Goal: Task Accomplishment & Management: Manage account settings

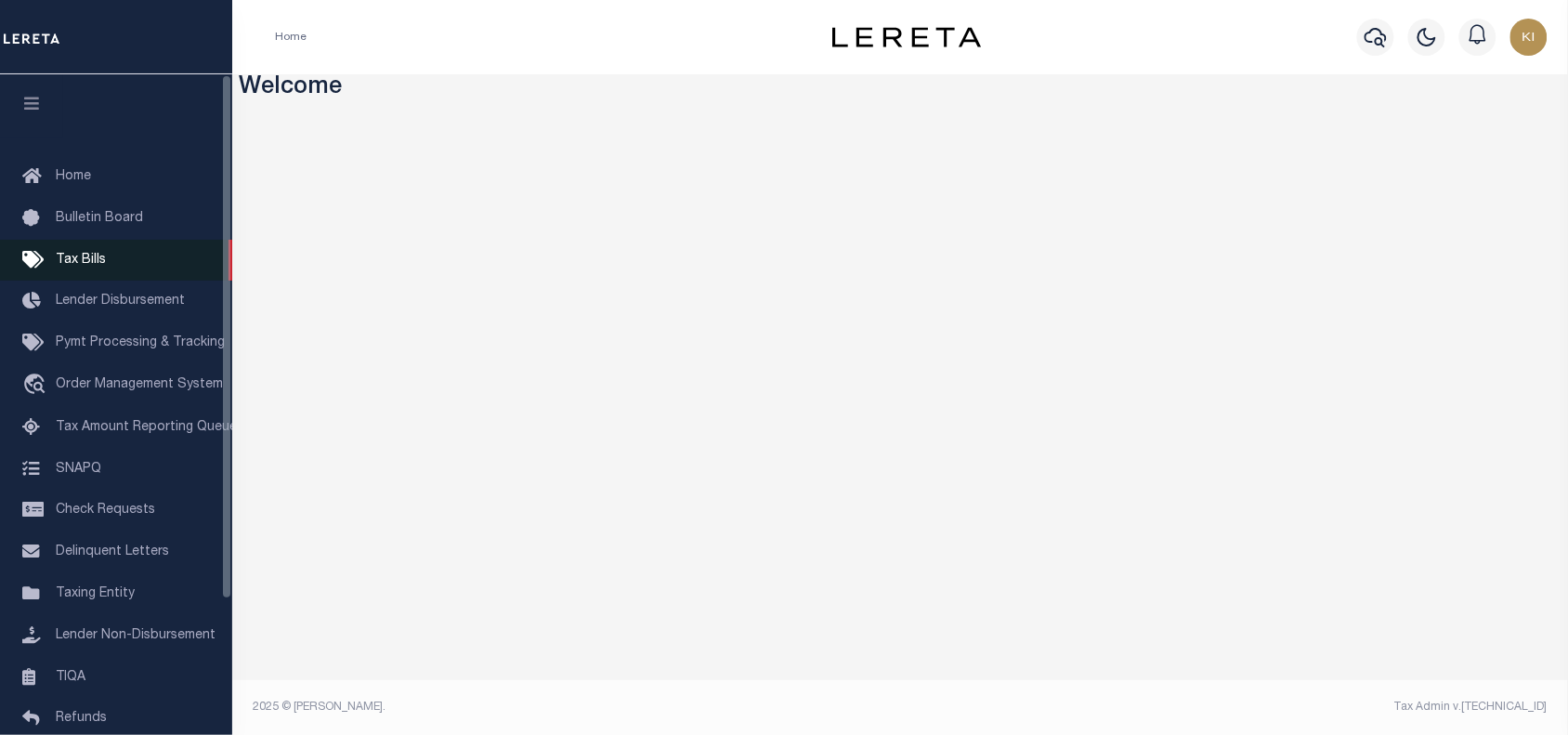
click at [93, 263] on span "Tax Bills" at bounding box center [81, 259] width 51 height 13
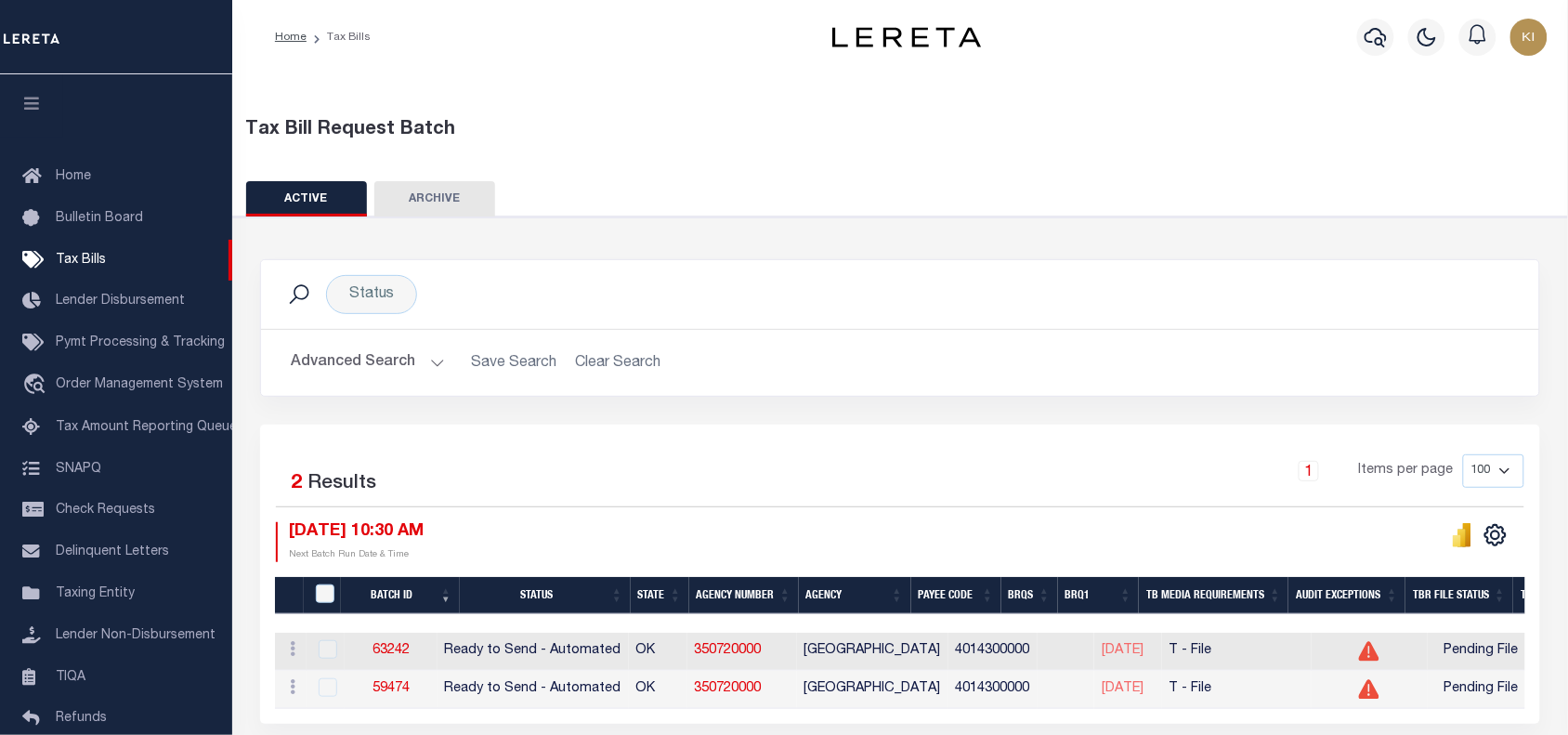
click at [811, 476] on div "1 Items per page 100 200 500 1000" at bounding box center [1061, 479] width 930 height 49
click at [433, 365] on button "Advanced Search" at bounding box center [368, 362] width 154 height 36
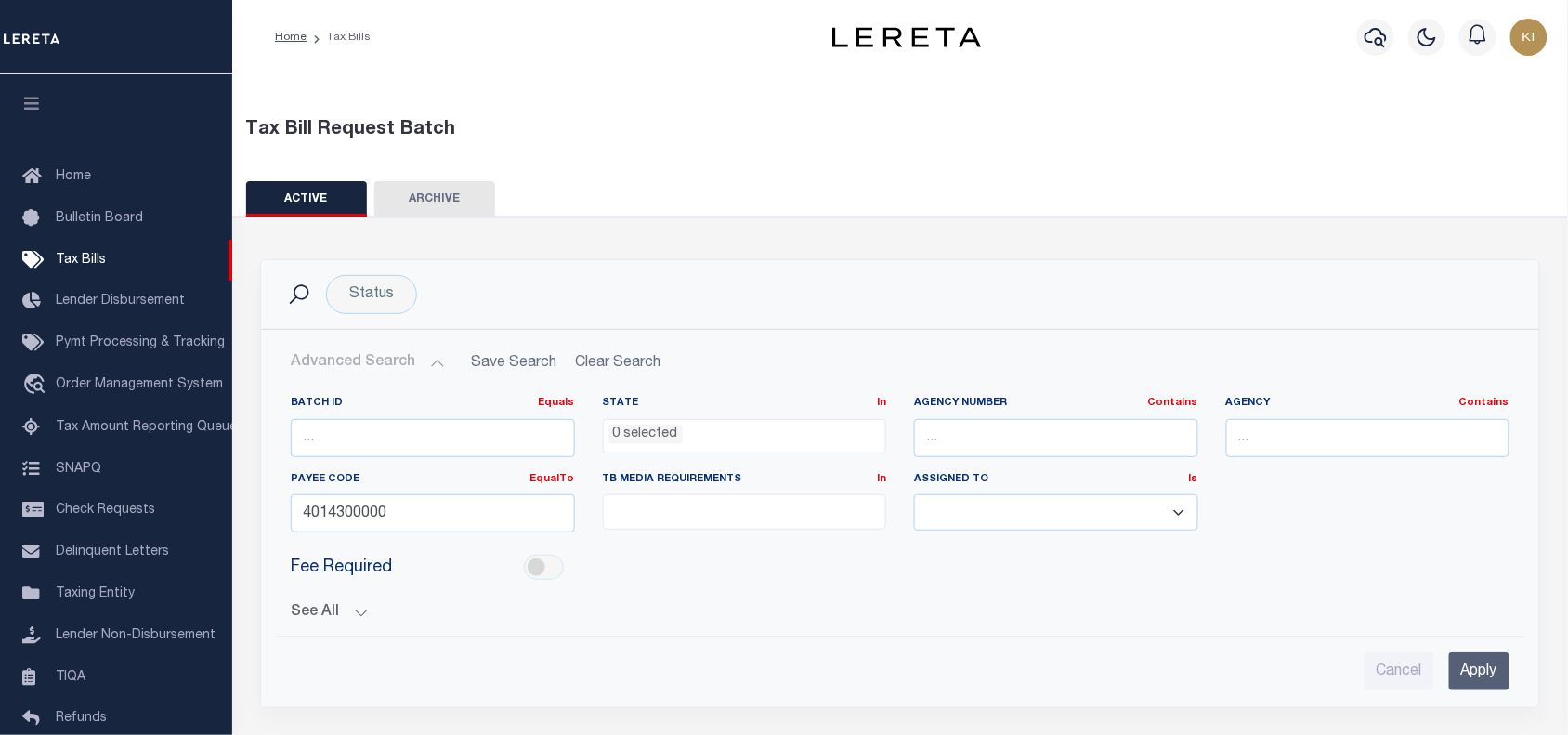
scroll to position [116, 0]
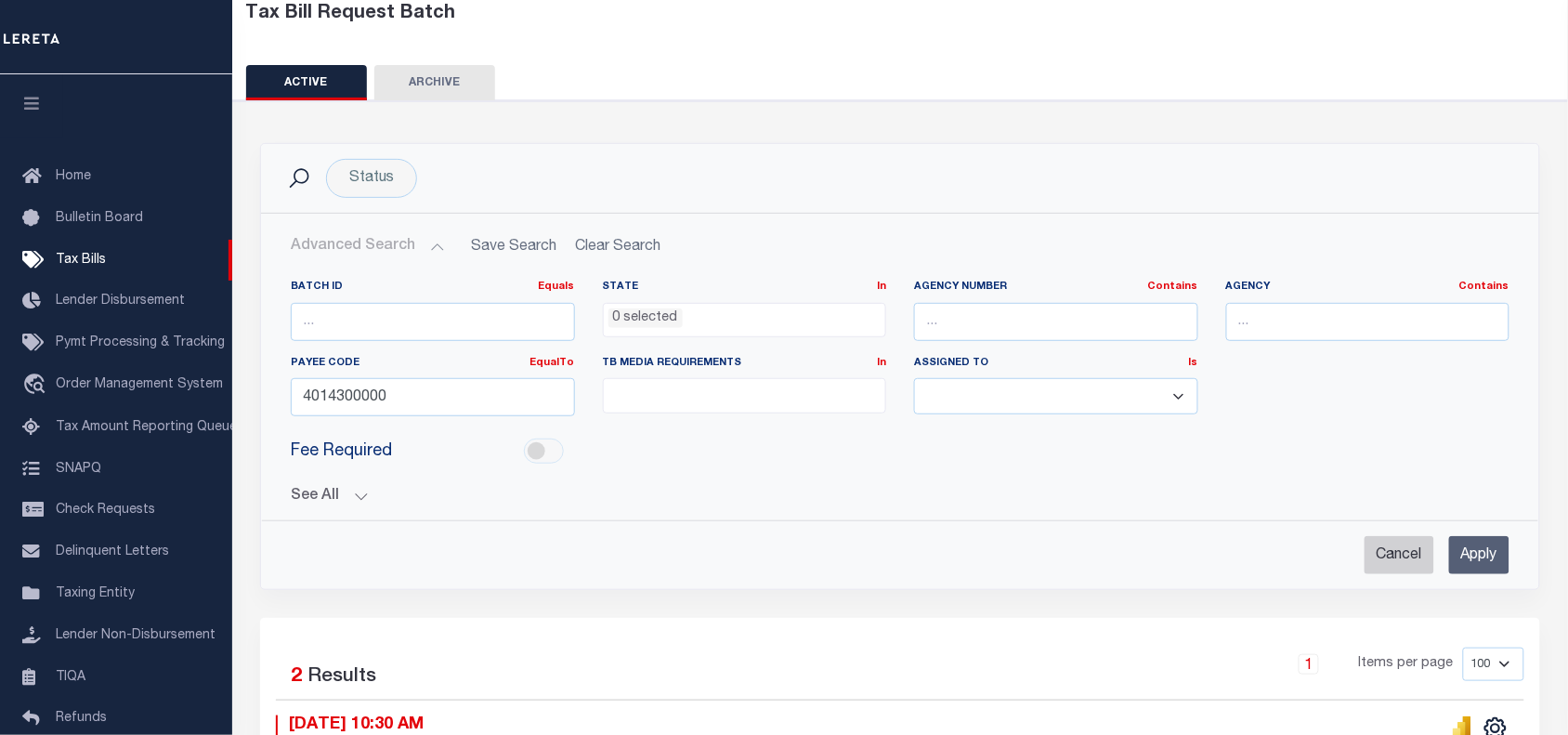
click at [1401, 556] on input "Cancel" at bounding box center [1400, 554] width 70 height 38
checkbox input "true"
select select
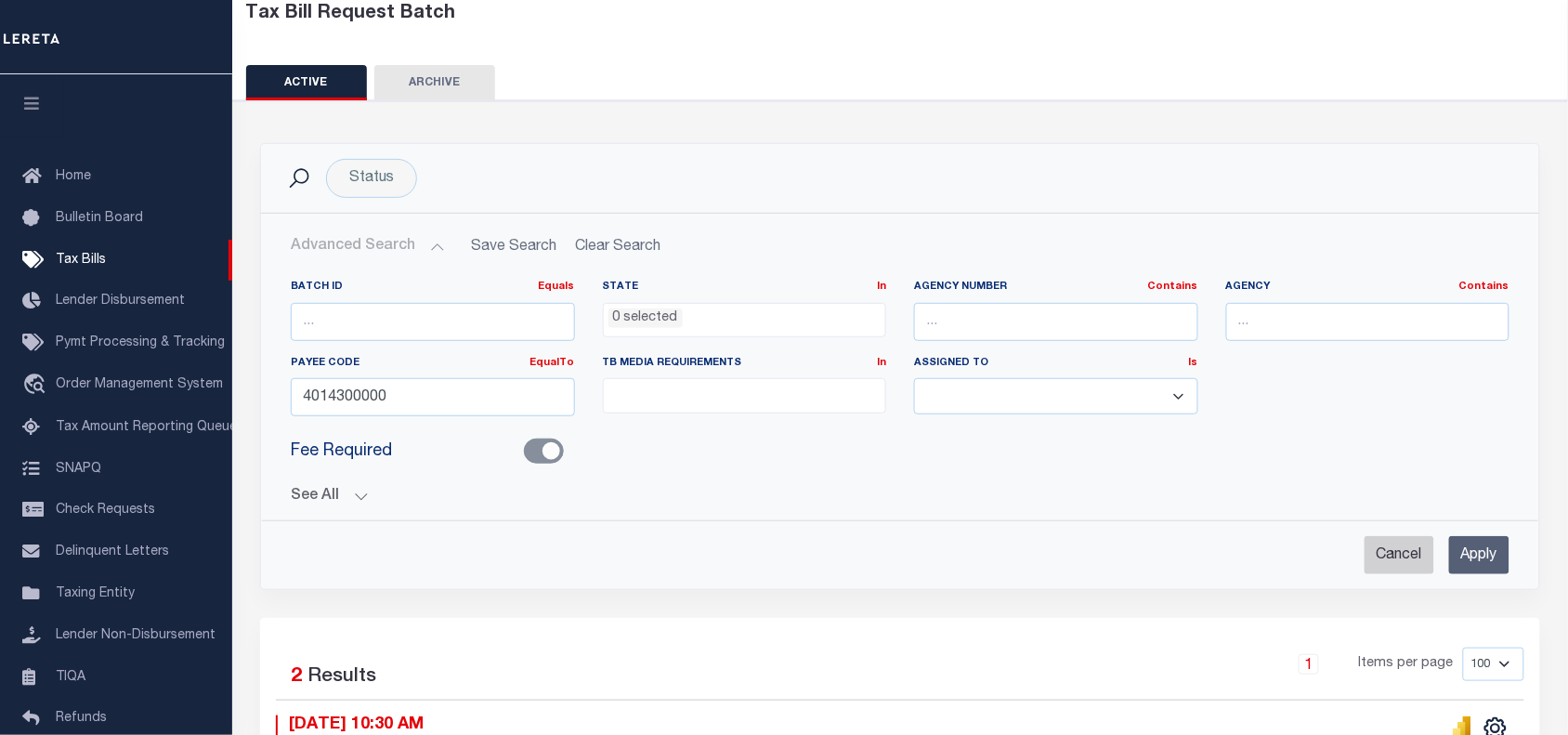
select select
checkbox input "false"
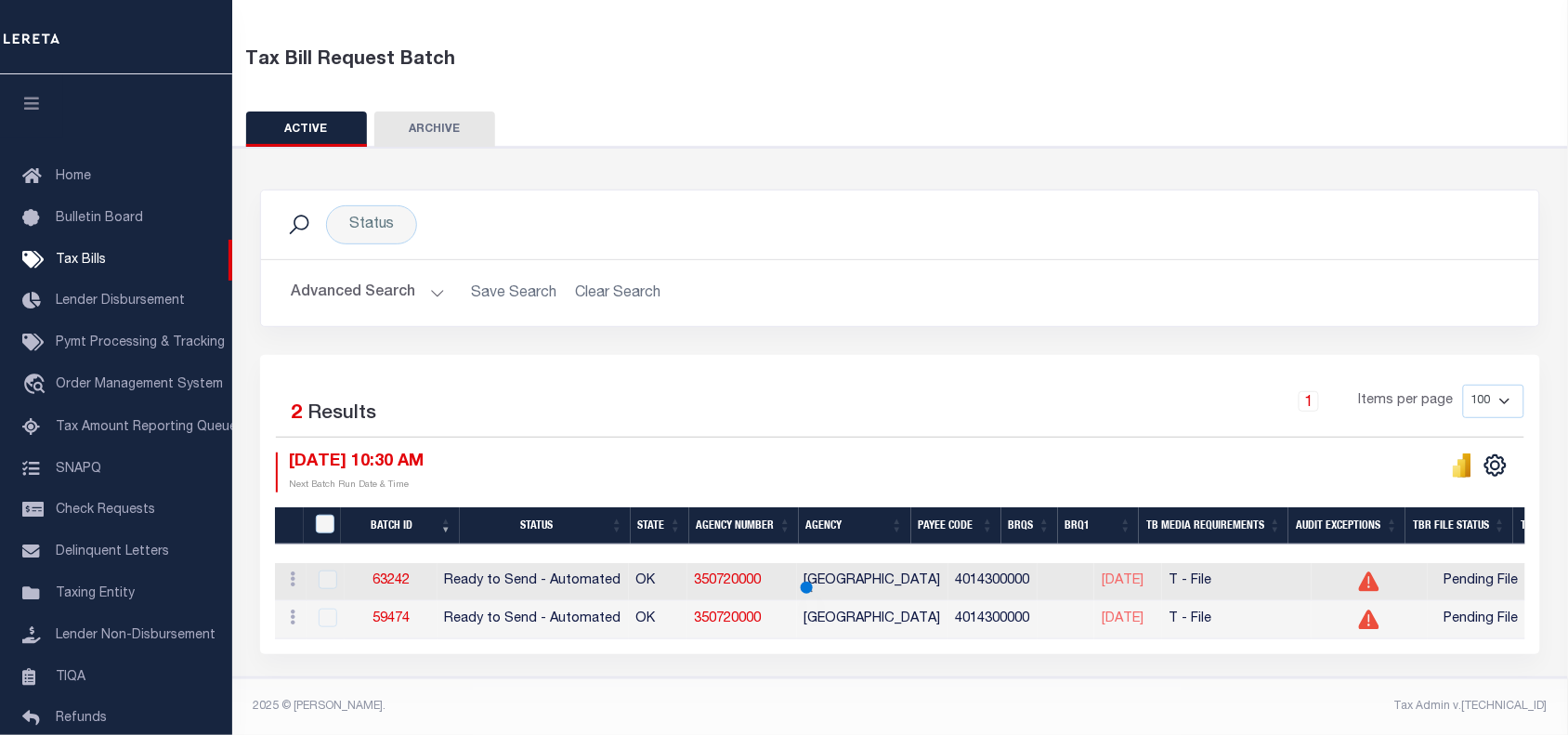
scroll to position [85, 0]
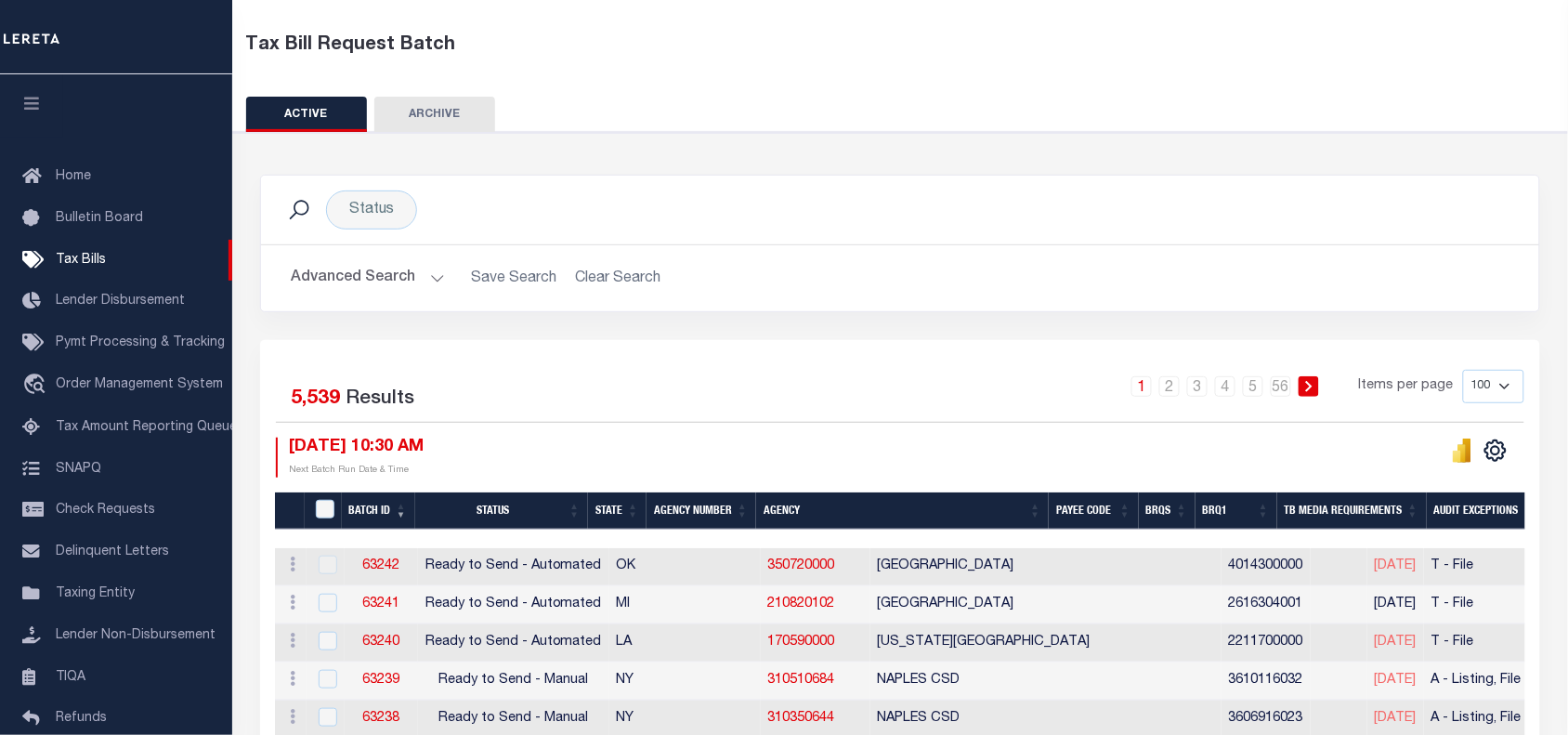
click at [797, 402] on div "1 2 3 4 5 … 56 Items per page 100 200 500 1000" at bounding box center [1061, 394] width 930 height 49
click at [766, 392] on div "1 2 3 4 5 … 56 Items per page 100 200 500 1000" at bounding box center [1061, 394] width 930 height 49
click at [759, 394] on div "1 2 3 4 5 … 56 Items per page 100 200 500 1000" at bounding box center [1061, 394] width 930 height 49
click at [764, 381] on div "1 2 3 4 5 … 56 Items per page 100 200 500 1000" at bounding box center [1061, 394] width 930 height 49
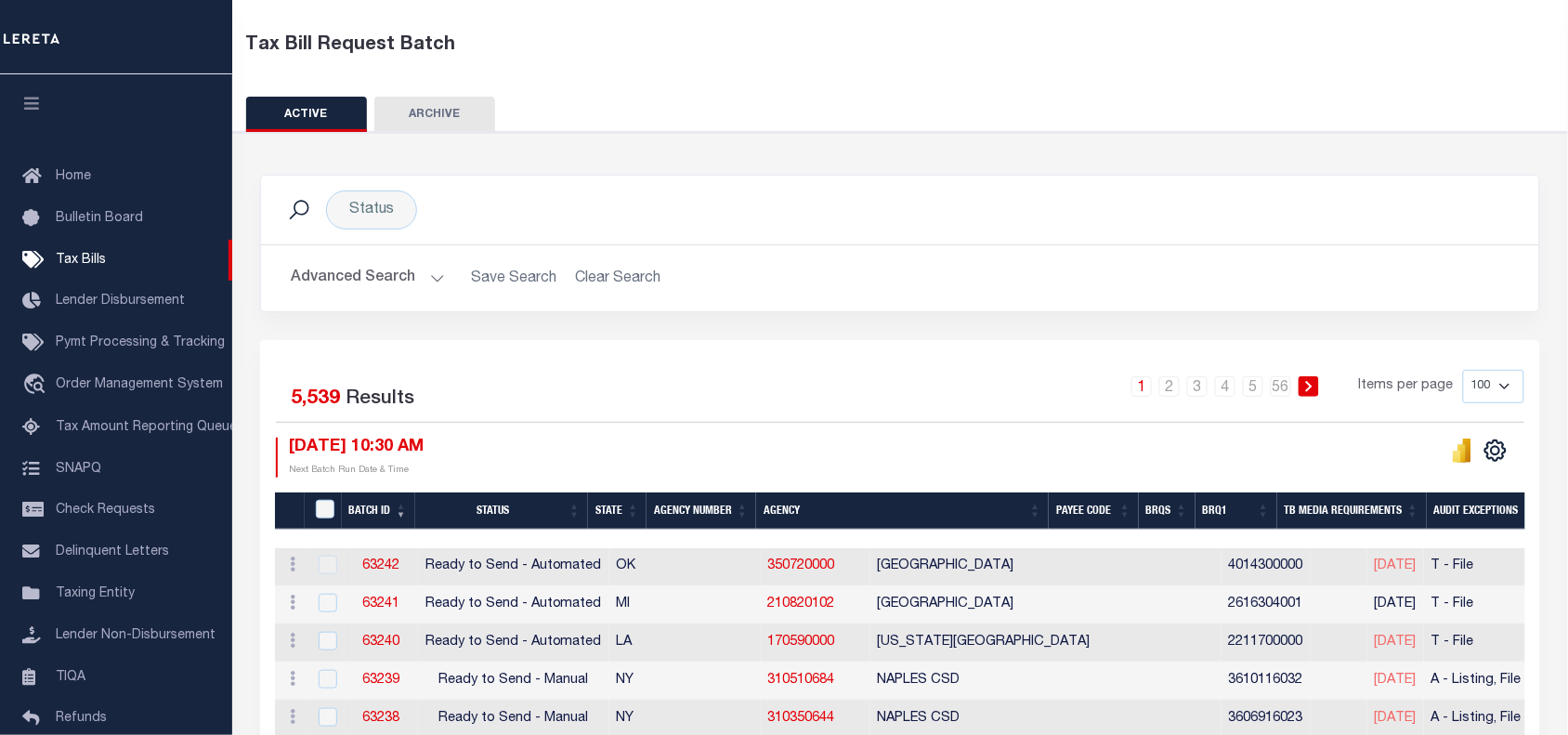
click at [762, 381] on div "1 2 3 4 5 … 56 Items per page 100 200 500 1000" at bounding box center [1061, 394] width 930 height 49
click at [774, 370] on div "1 2 3 4 5 … 56 Items per page 100 200 500 1000" at bounding box center [1061, 394] width 930 height 49
click at [749, 374] on div "1 2 3 4 5 … 56 Items per page 100 200 500 1000" at bounding box center [1061, 394] width 930 height 49
click at [759, 374] on div "1 2 3 4 5 … 56 Items per page 100 200 500 1000" at bounding box center [1061, 394] width 930 height 49
click at [787, 392] on div "1 2 3 4 5 … 56 Items per page 100 200 500 1000" at bounding box center [1061, 394] width 930 height 49
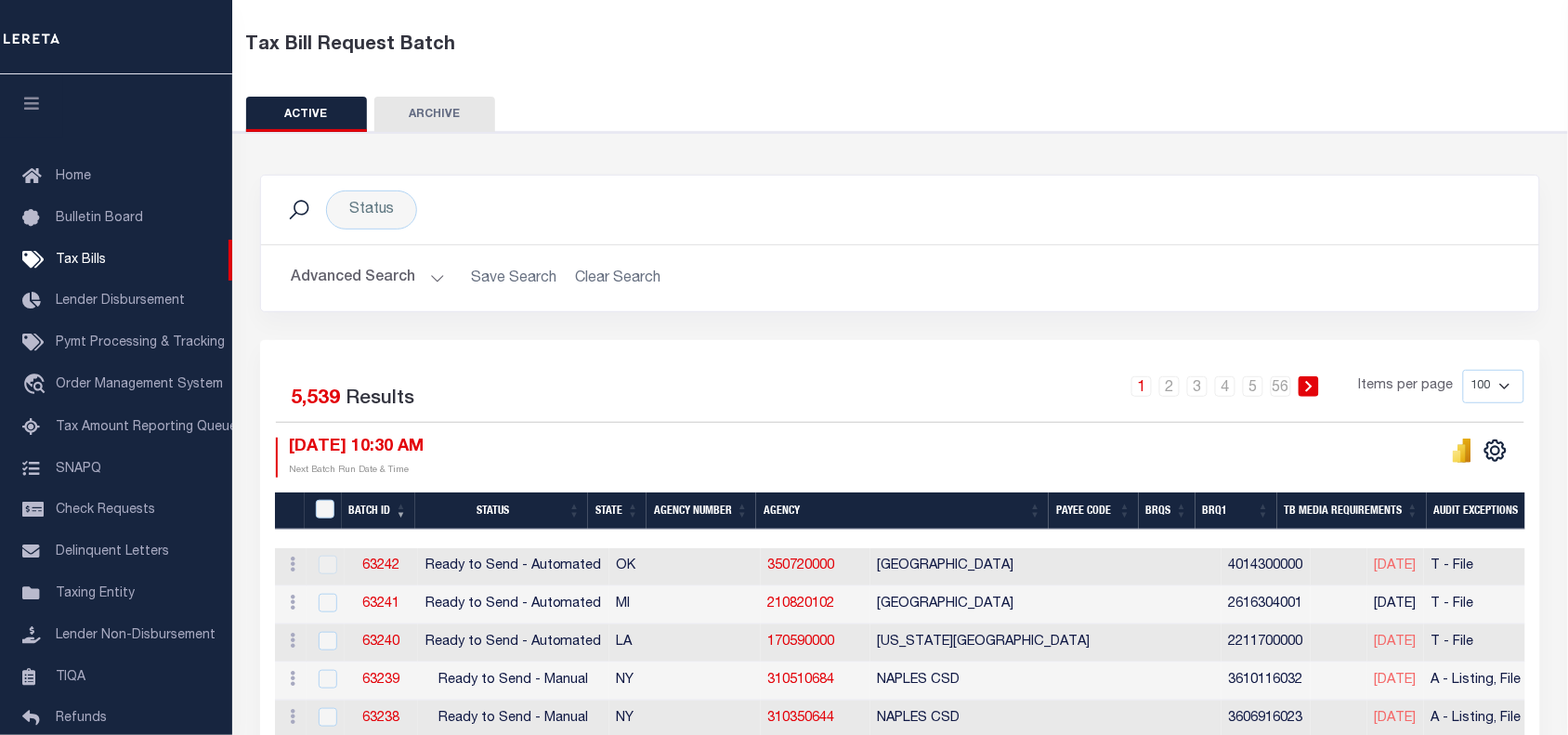
click at [860, 410] on div "1 2 3 4 5 … 56 Items per page 100 200 500 1000" at bounding box center [1061, 394] width 930 height 49
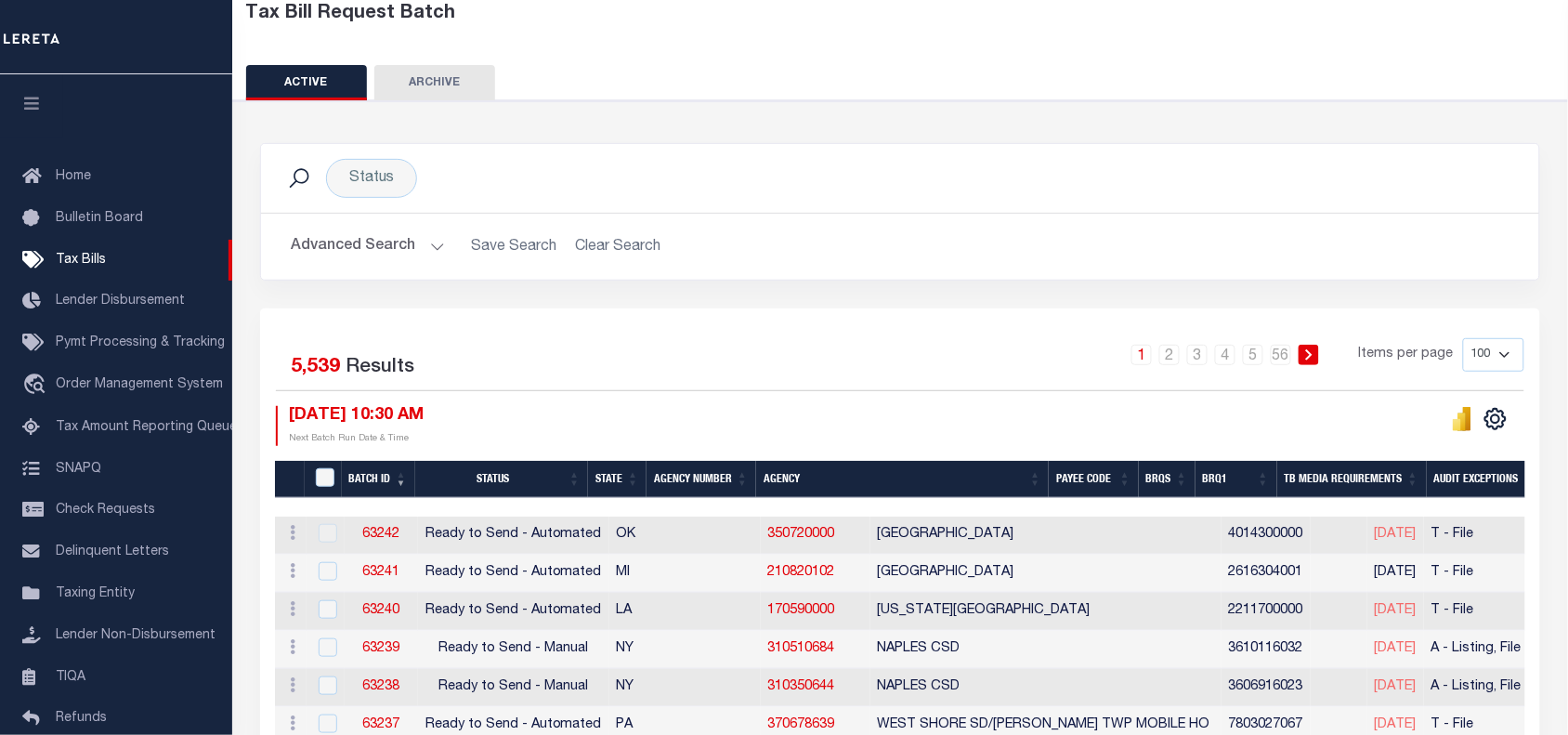
scroll to position [0, 0]
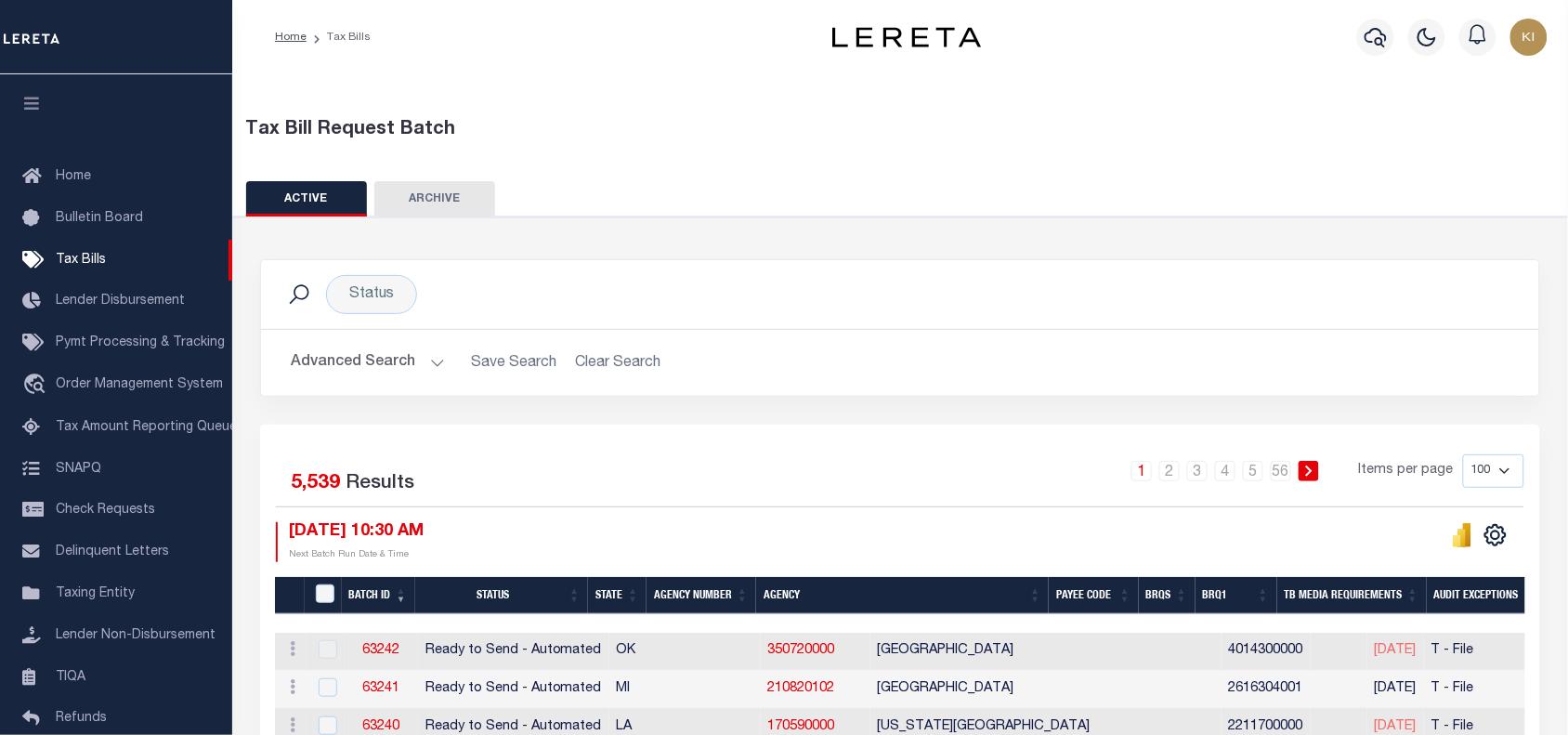
click at [835, 455] on div "1 2 3 4 5 … 56 Items per page 100 200 500 1000" at bounding box center [1061, 479] width 930 height 49
click at [829, 455] on div "1 2 3 4 5 … 56 Items per page 100 200 500 1000" at bounding box center [1061, 479] width 930 height 49
click at [828, 455] on div "1 2 3 4 5 … 56 Items per page 100 200 500 1000" at bounding box center [1061, 479] width 930 height 49
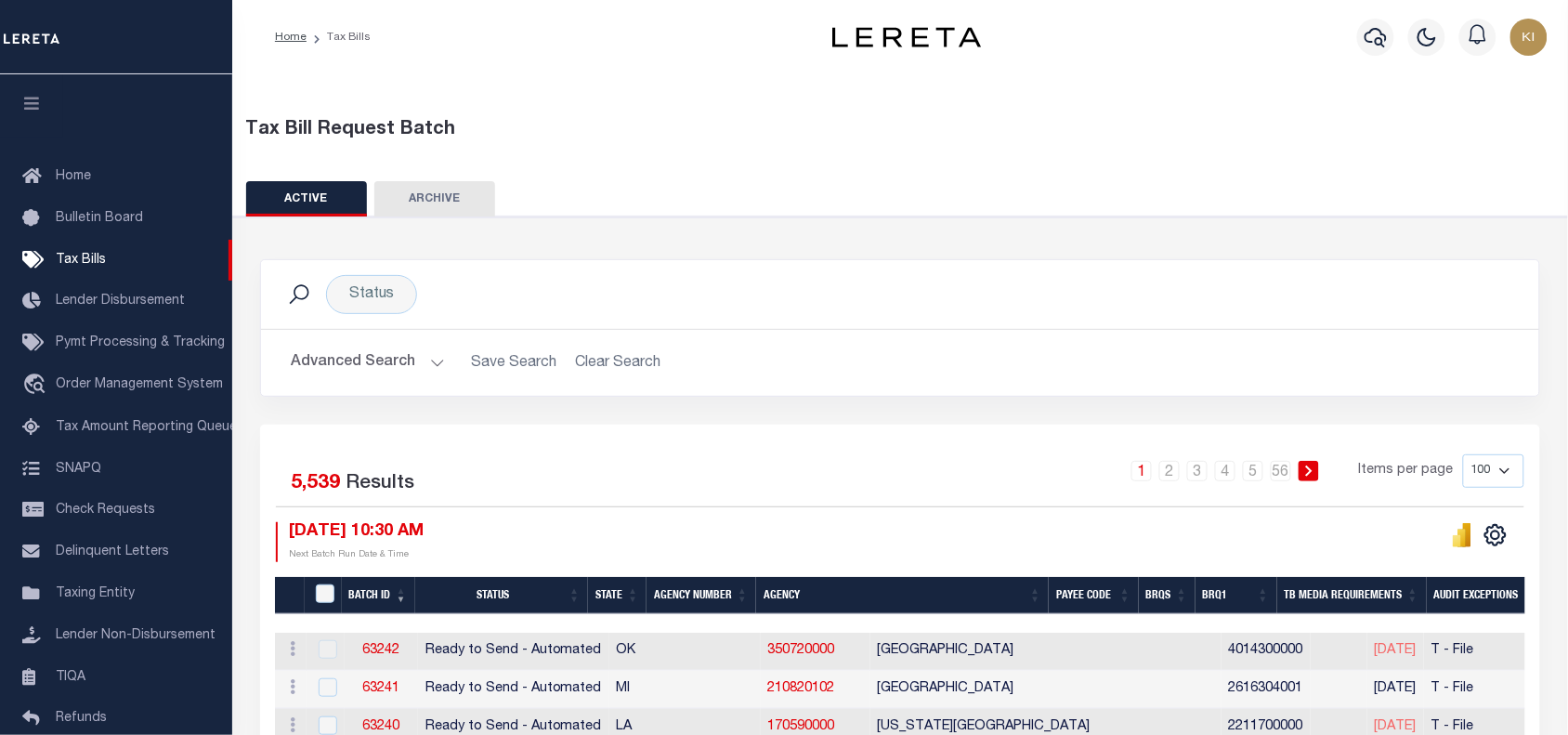
click at [878, 458] on div "1 2 3 4 5 … 56 Items per page 100 200 500 1000" at bounding box center [1061, 479] width 930 height 49
click at [880, 460] on div "1 2 3 4 5 … 56 Items per page 100 200 500 1000" at bounding box center [1061, 479] width 930 height 49
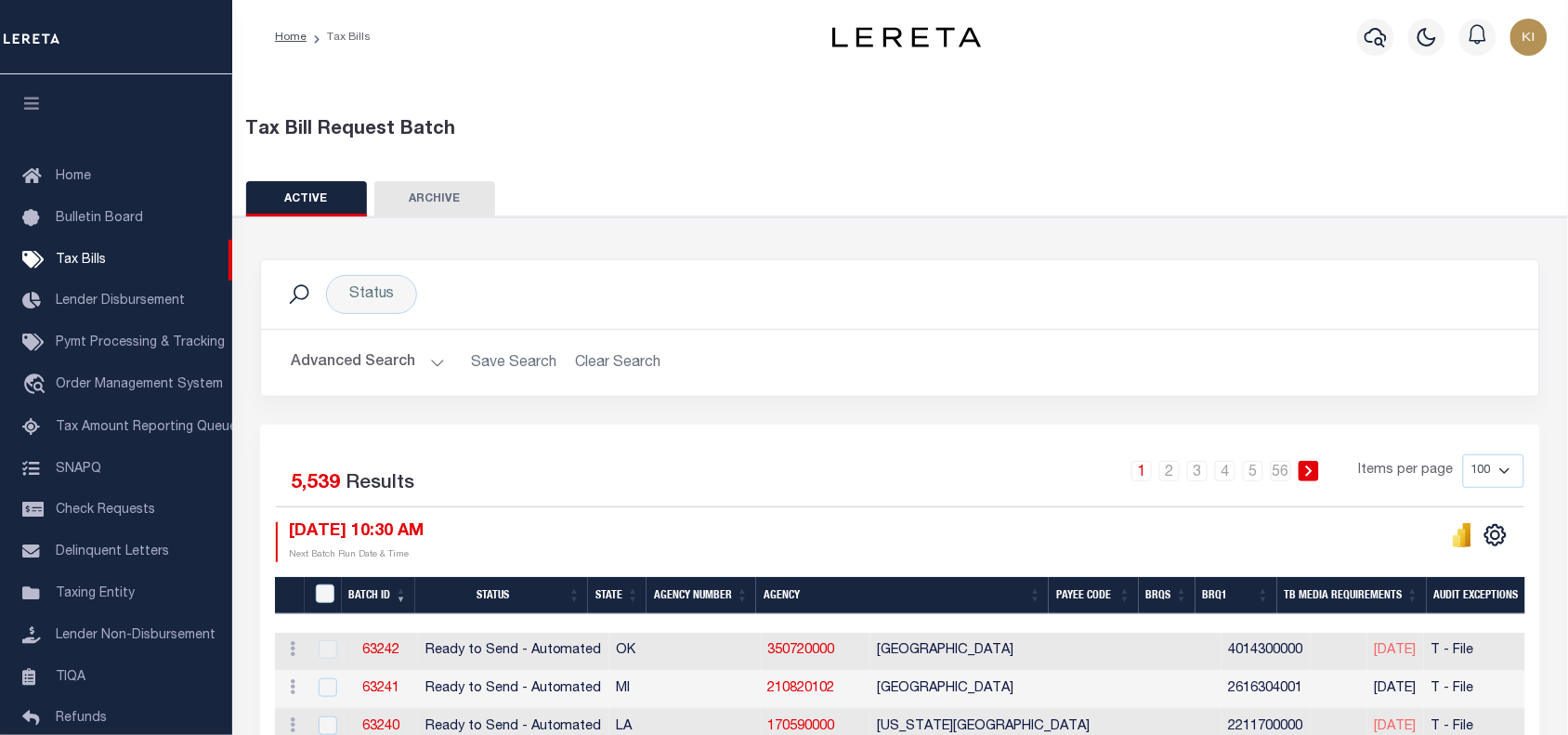
click at [884, 460] on div "1 2 3 4 5 … 56 Items per page 100 200 500 1000" at bounding box center [1061, 479] width 930 height 49
click at [756, 467] on div "1 2 3 4 5 … 56 Items per page 100 200 500 1000" at bounding box center [1061, 479] width 930 height 49
click at [861, 474] on div "1 2 3 4 5 … 56 Items per page 100 200 500 1000" at bounding box center [1061, 479] width 930 height 49
click at [795, 462] on div "1 2 3 4 5 … 56 Items per page 100 200 500 1000" at bounding box center [1061, 479] width 930 height 49
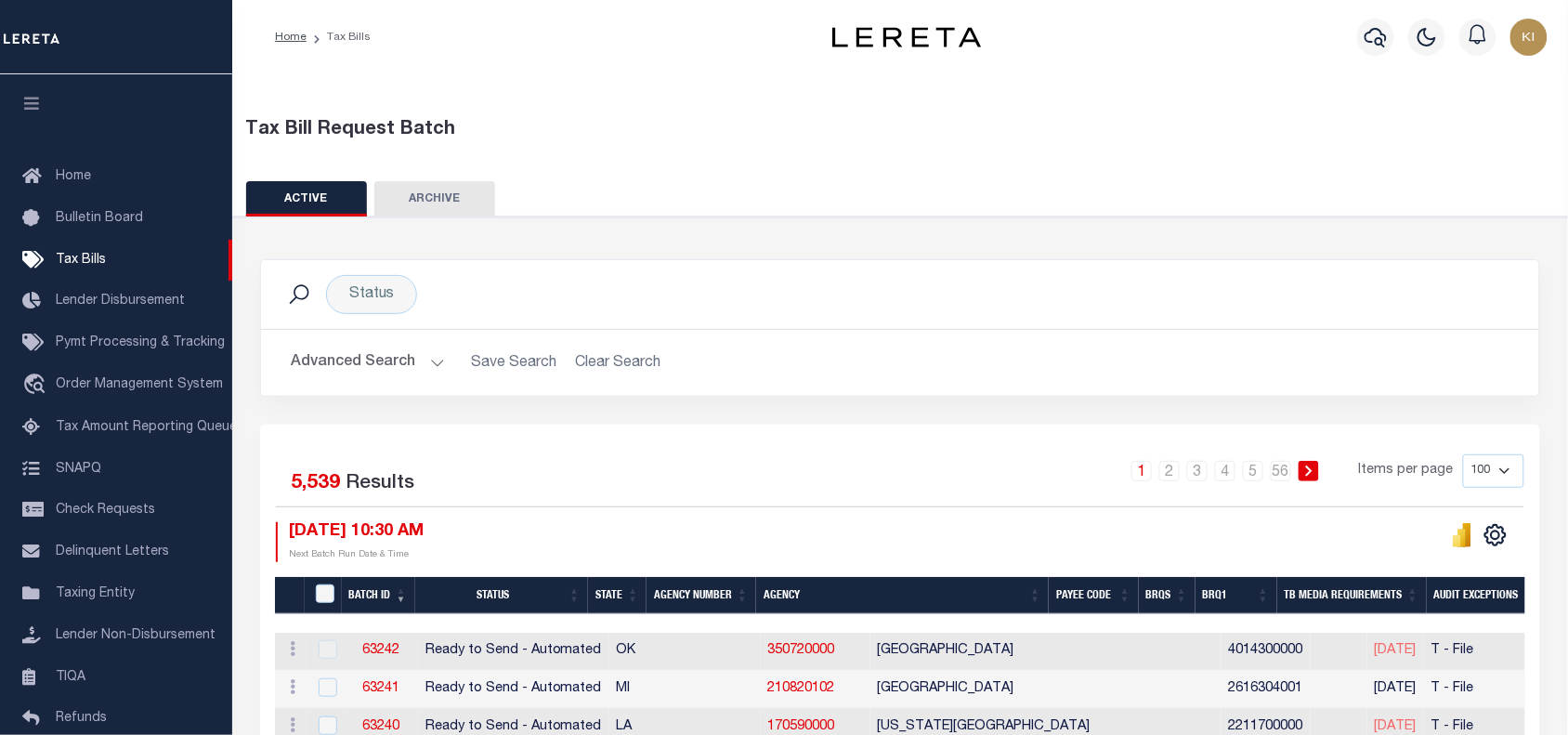
click at [828, 394] on div "Advanced Search Save Search Clear Search Batch ID Equals Equals Is Not Equal To…" at bounding box center [900, 363] width 1279 height 66
click at [429, 357] on button "Advanced Search" at bounding box center [368, 362] width 154 height 36
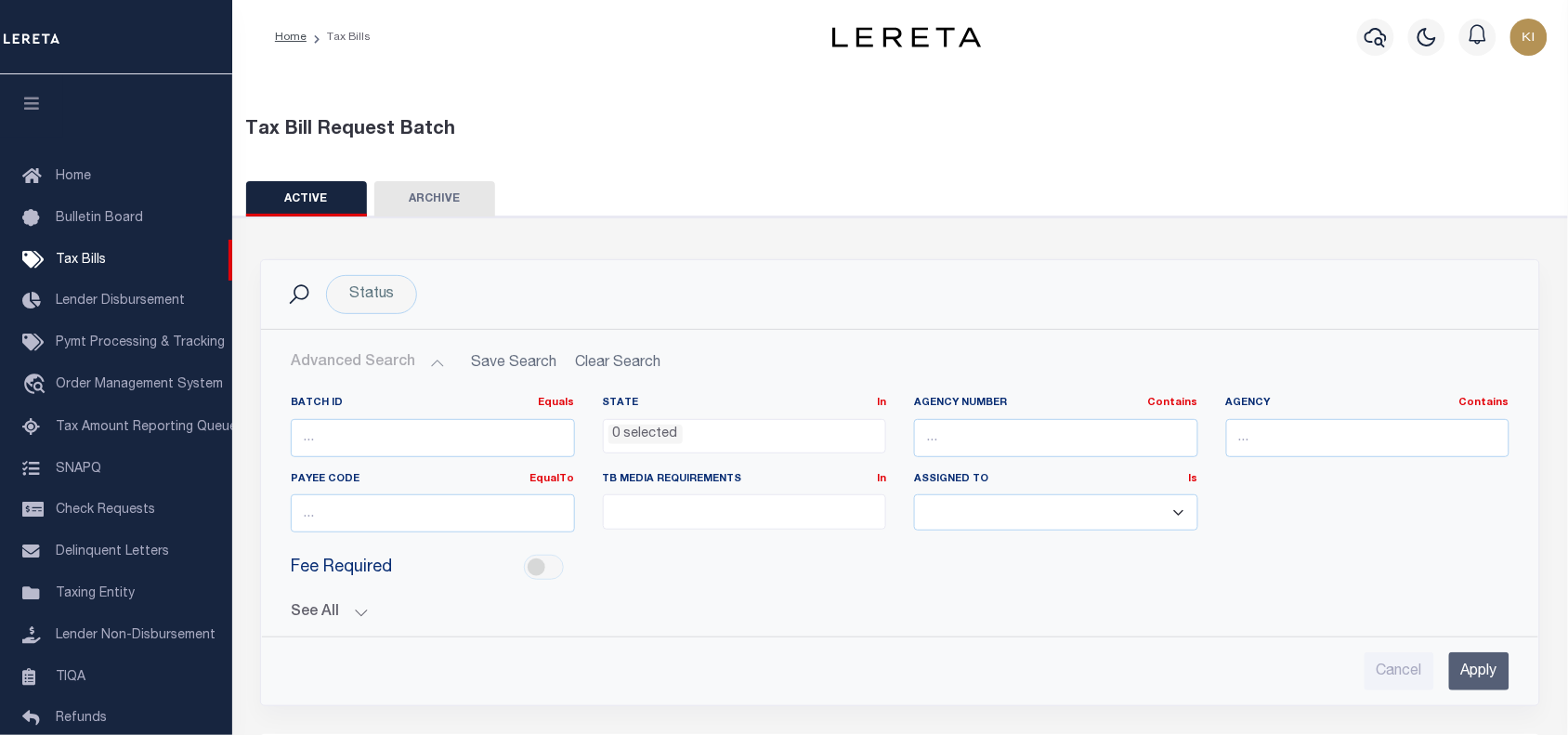
scroll to position [464, 0]
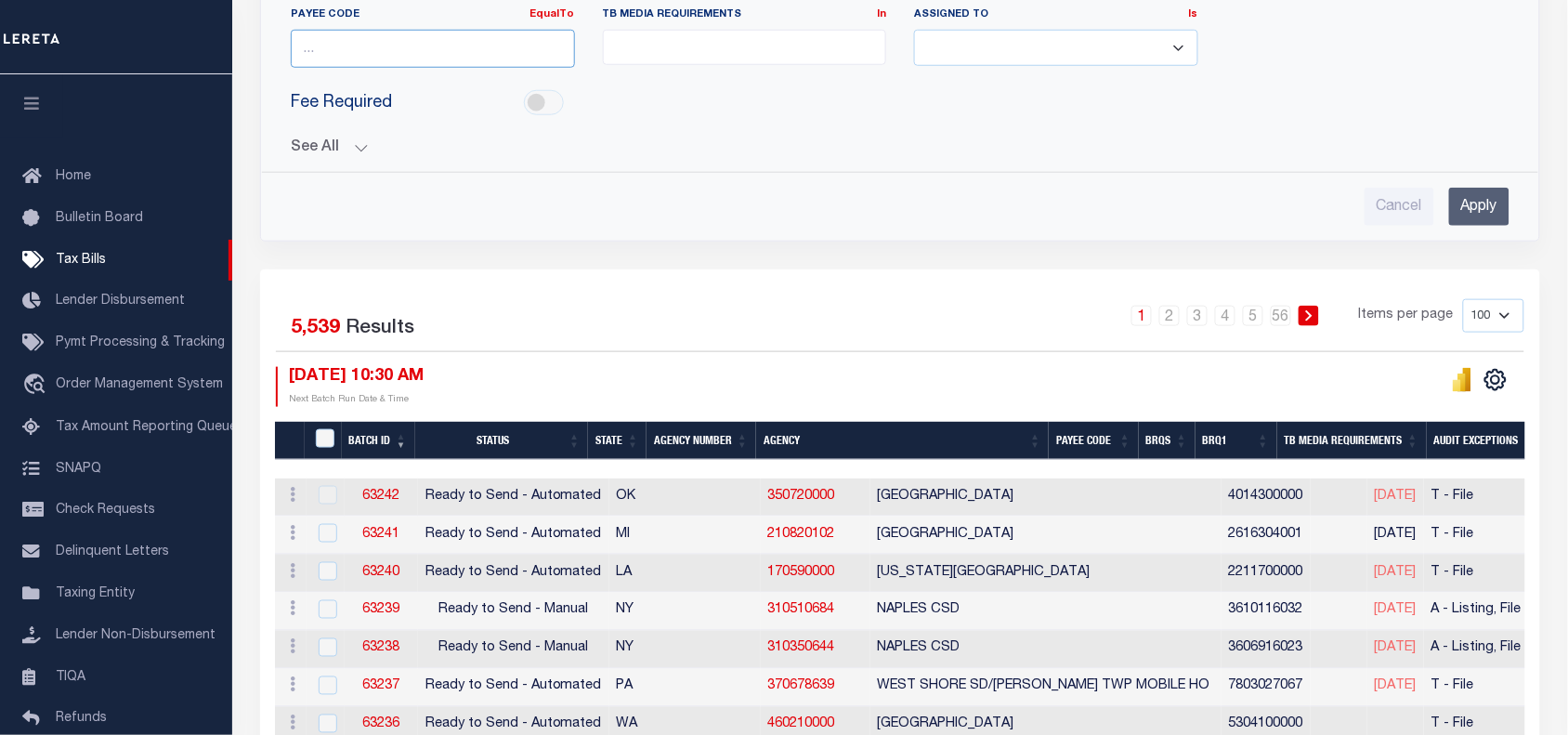
click at [317, 34] on input "number" at bounding box center [433, 49] width 284 height 38
paste input "4007100000"
type input "4007100000"
click at [1480, 205] on input "Apply" at bounding box center [1479, 206] width 60 height 38
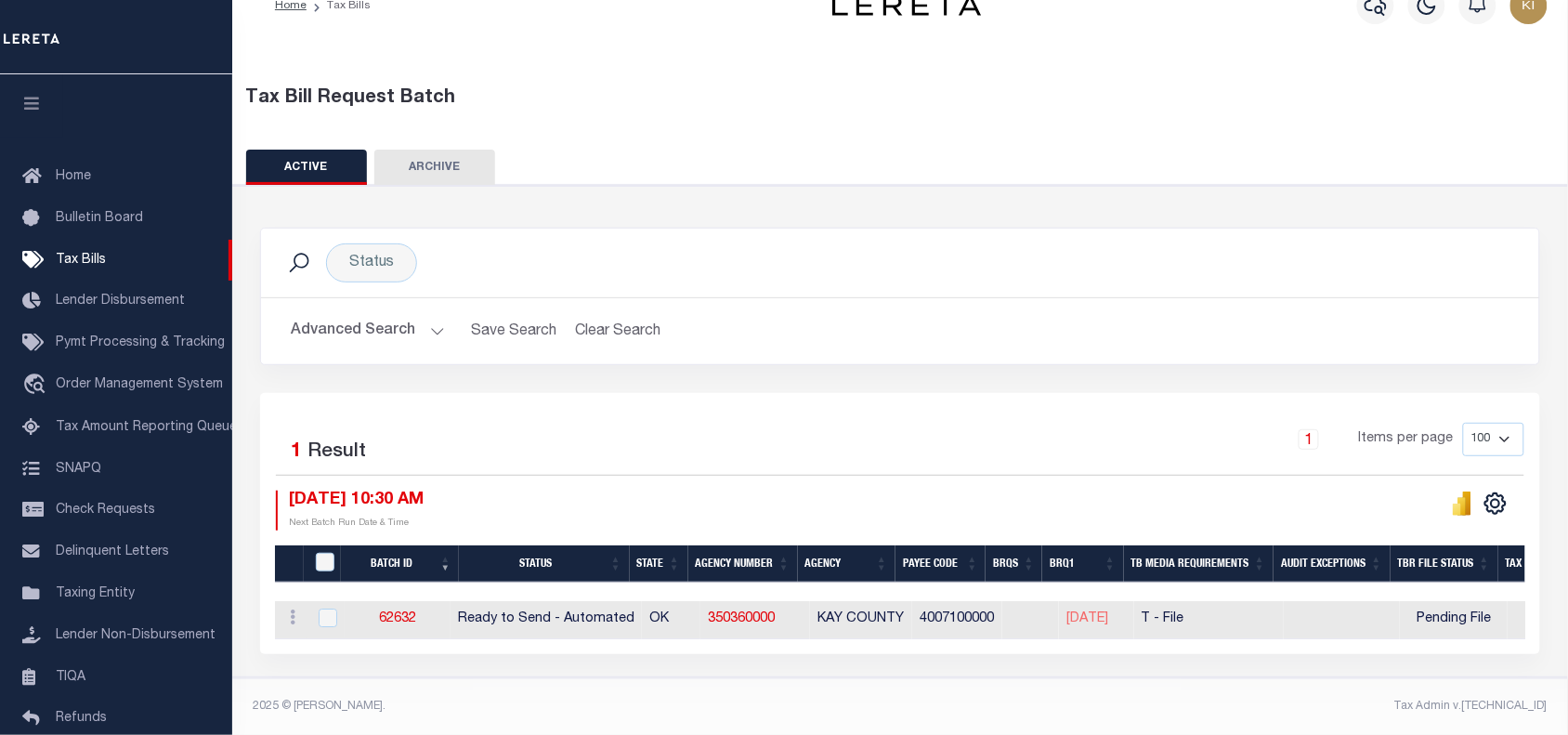
scroll to position [44, 0]
click at [756, 612] on link "350360000" at bounding box center [741, 618] width 67 height 13
checkbox input "true"
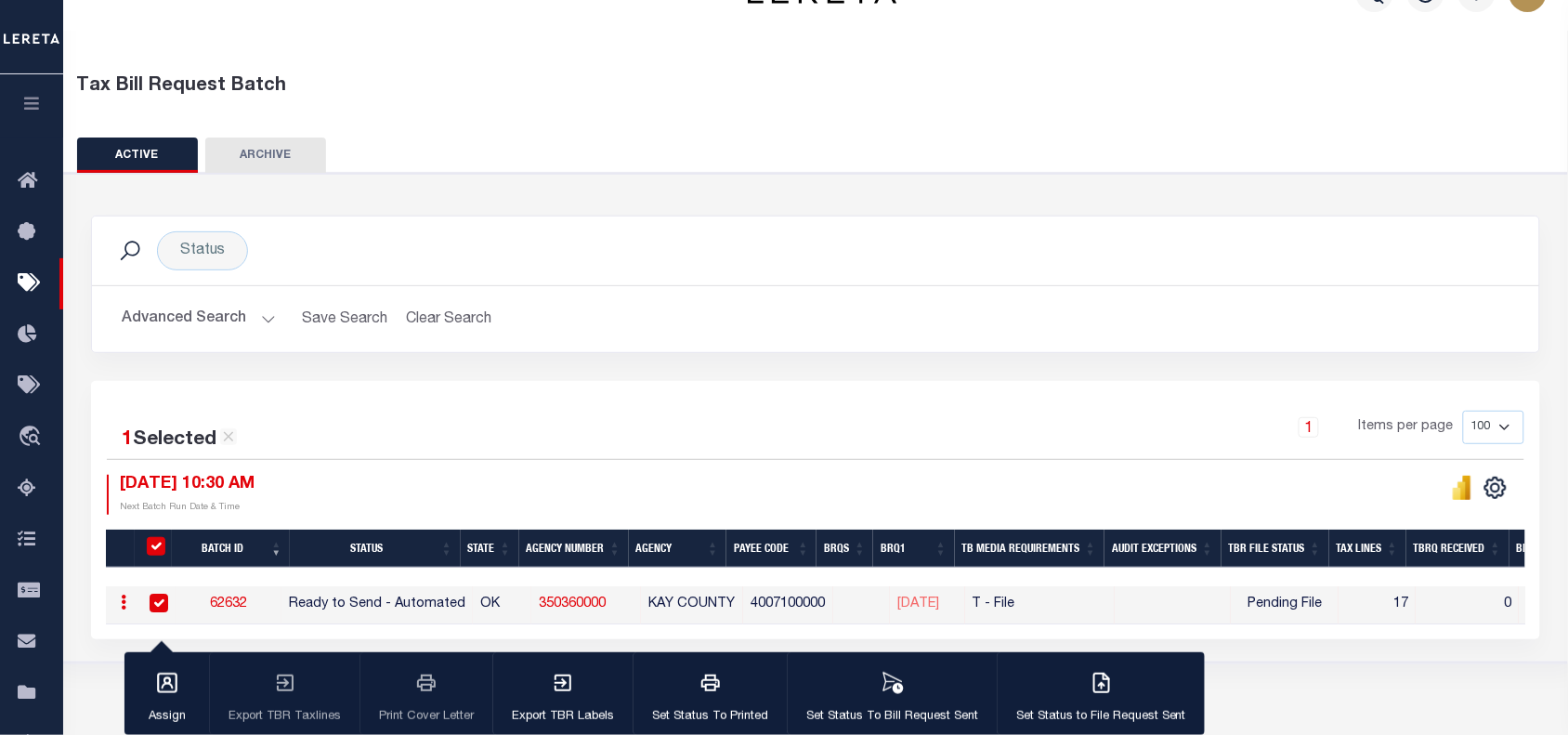
scroll to position [40, 0]
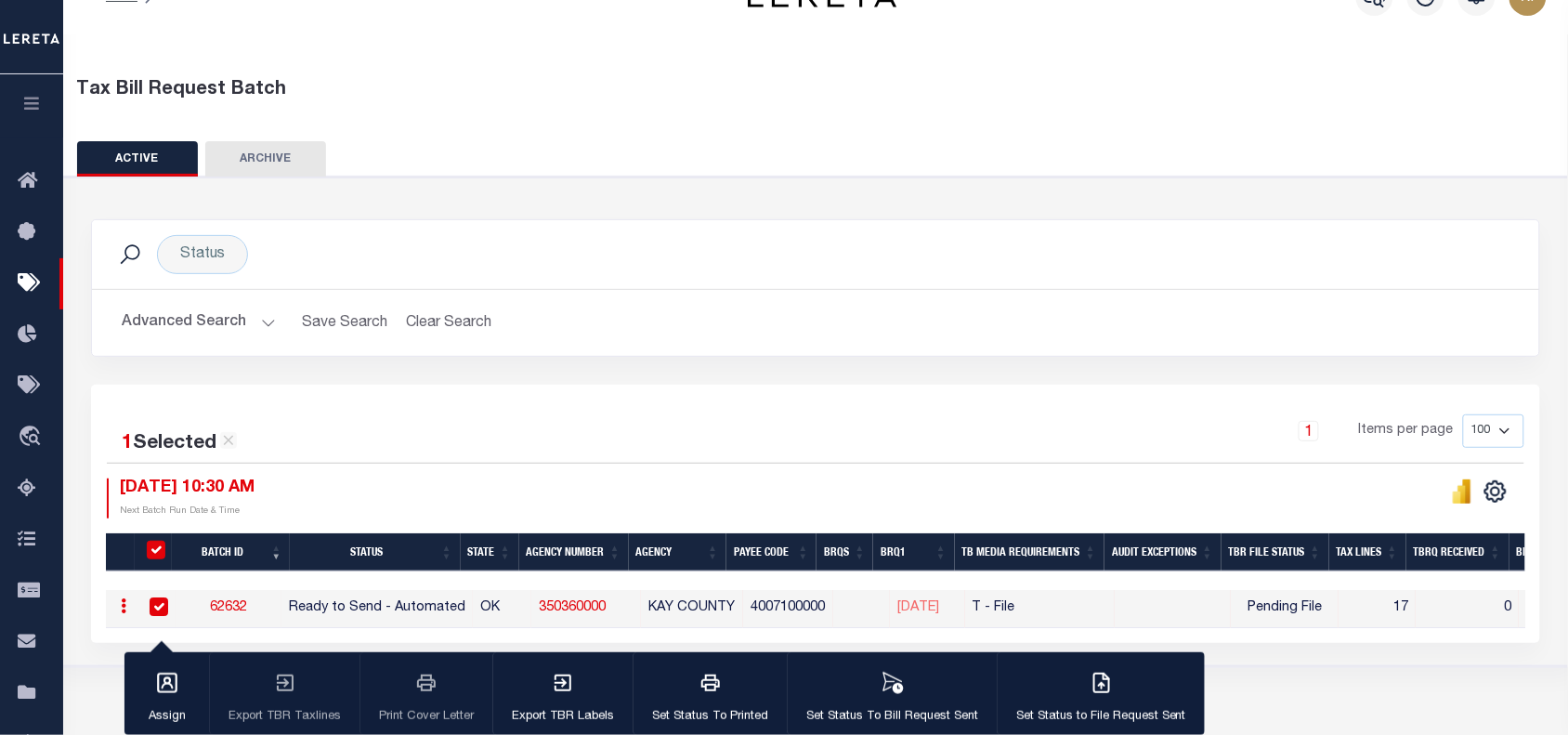
click at [258, 326] on button "Advanced Search" at bounding box center [199, 322] width 154 height 36
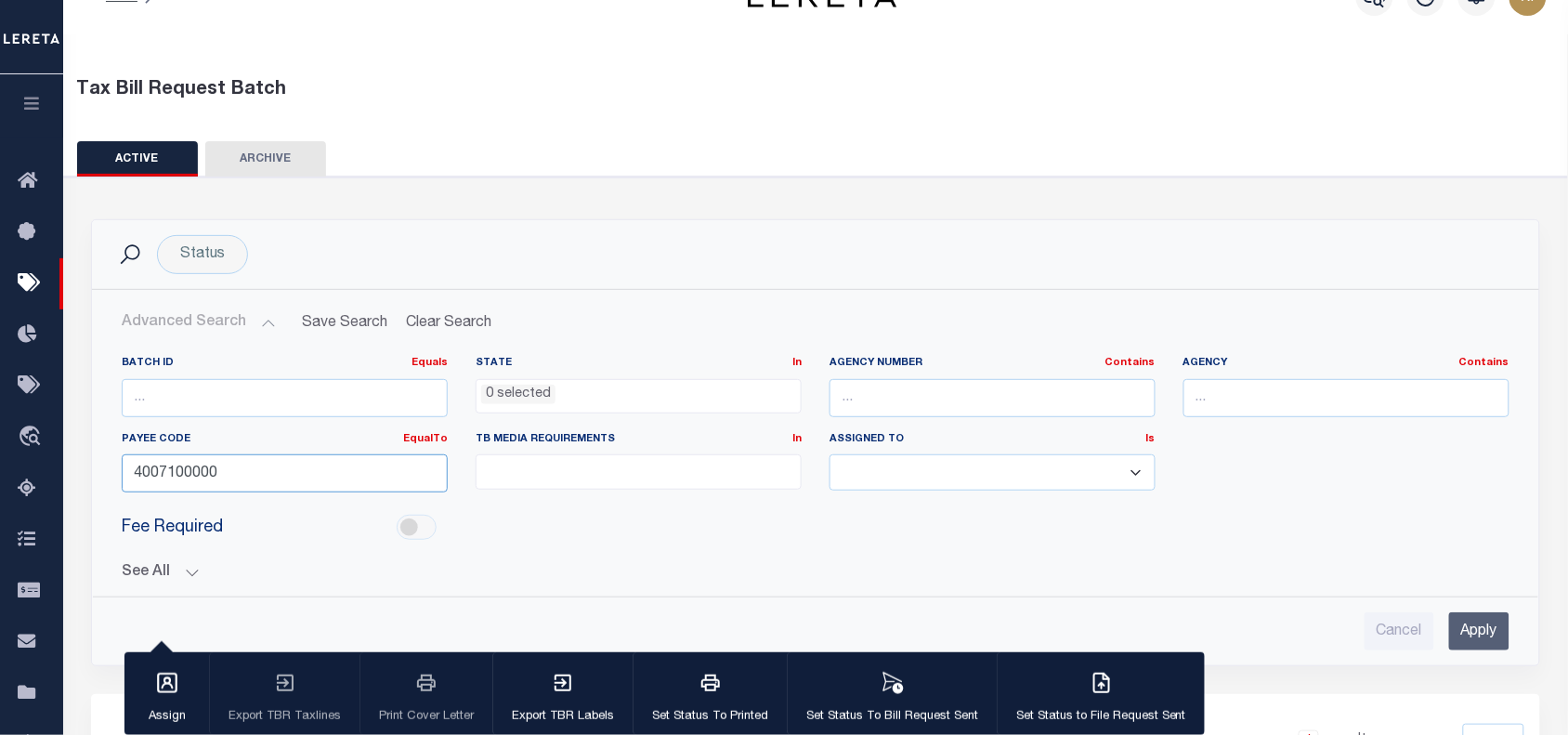
click at [174, 480] on input "4007100000" at bounding box center [284, 473] width 326 height 38
click at [173, 480] on input "4007100000" at bounding box center [284, 473] width 326 height 38
paste input "8039"
type input "4803900000"
click at [1464, 625] on input "Apply" at bounding box center [1479, 631] width 60 height 38
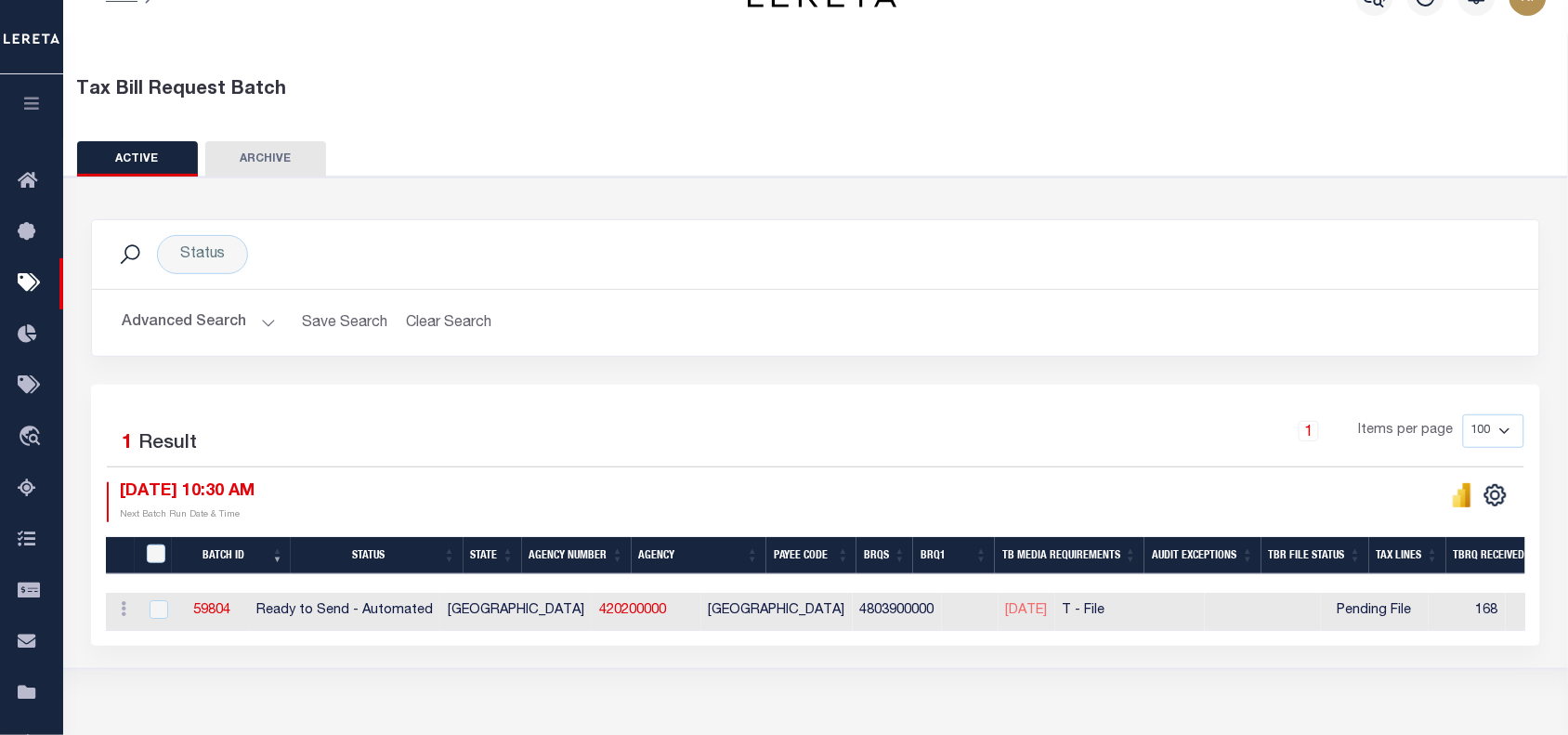
scroll to position [156, 0]
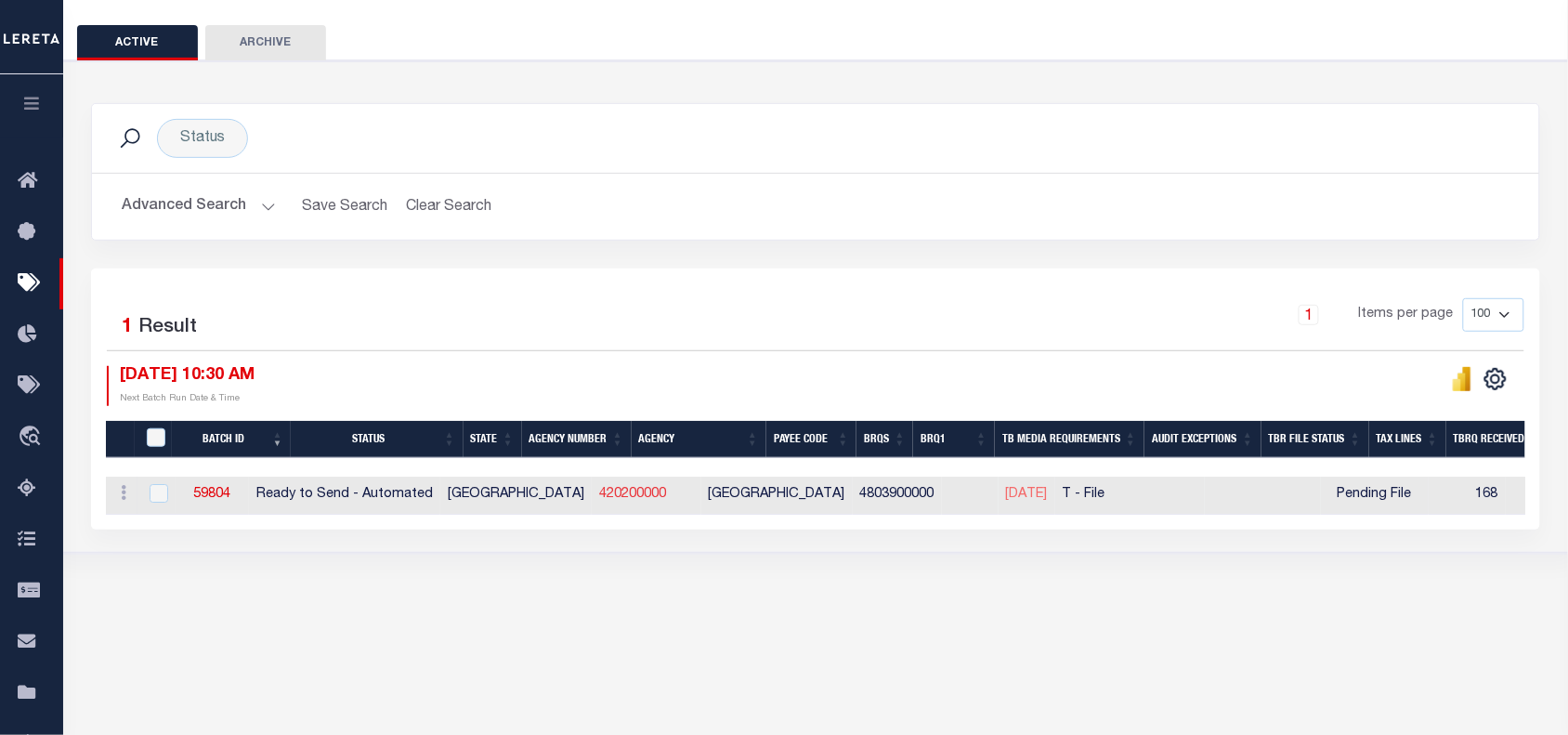
click at [599, 496] on link "420200000" at bounding box center [632, 494] width 67 height 13
checkbox input "true"
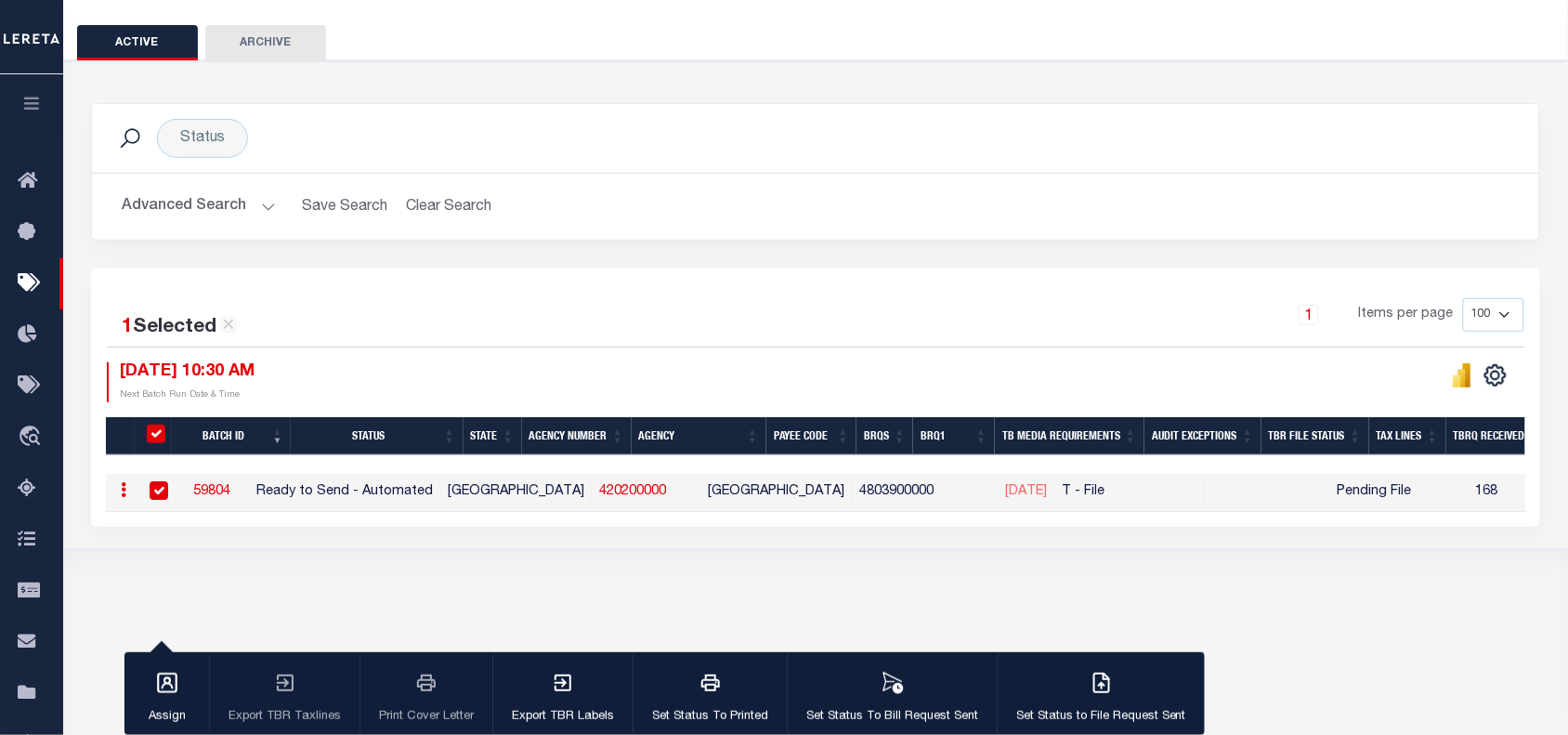
click at [231, 495] on link "59804" at bounding box center [211, 491] width 37 height 13
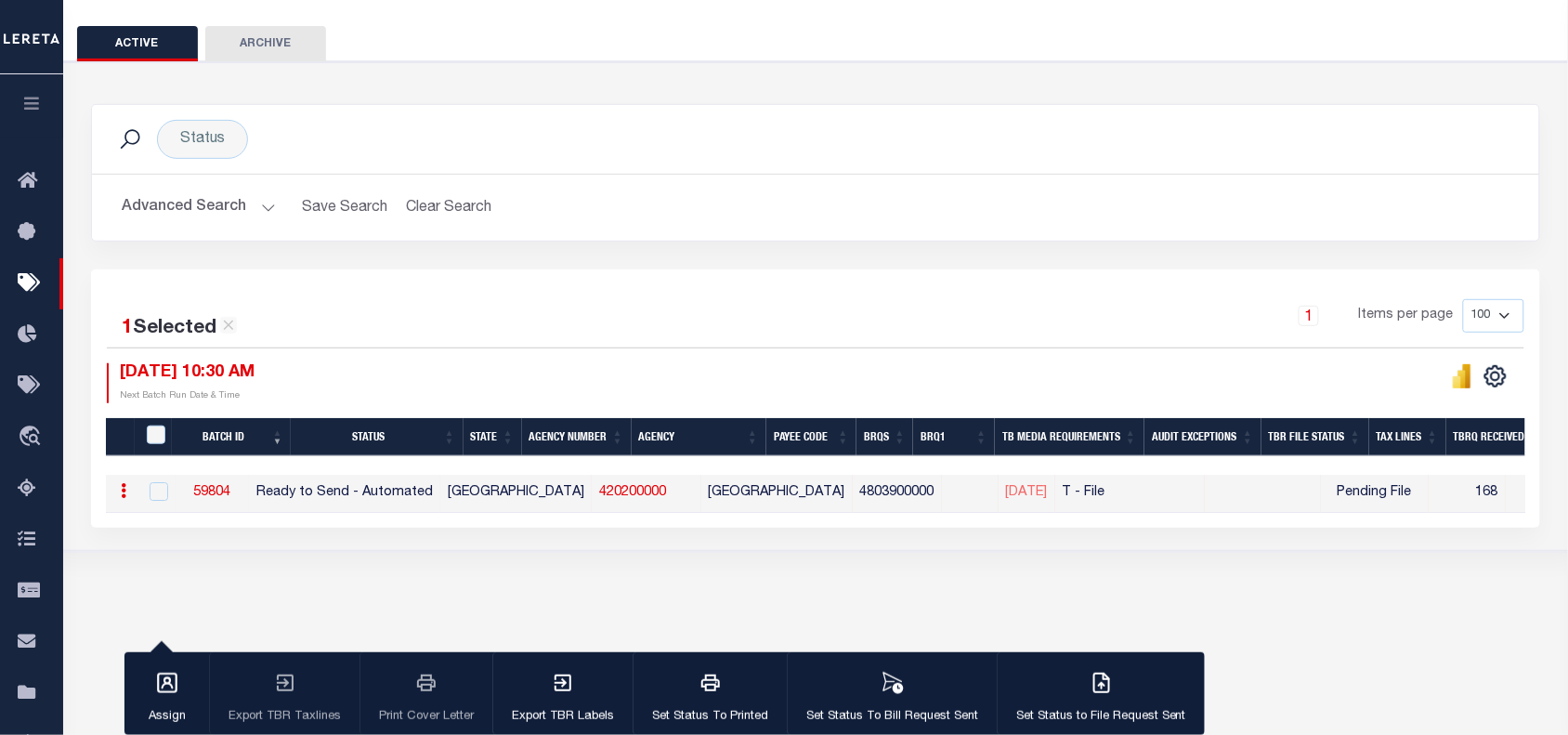
select select "RTA"
type input "Yes"
select select "28"
select select "22"
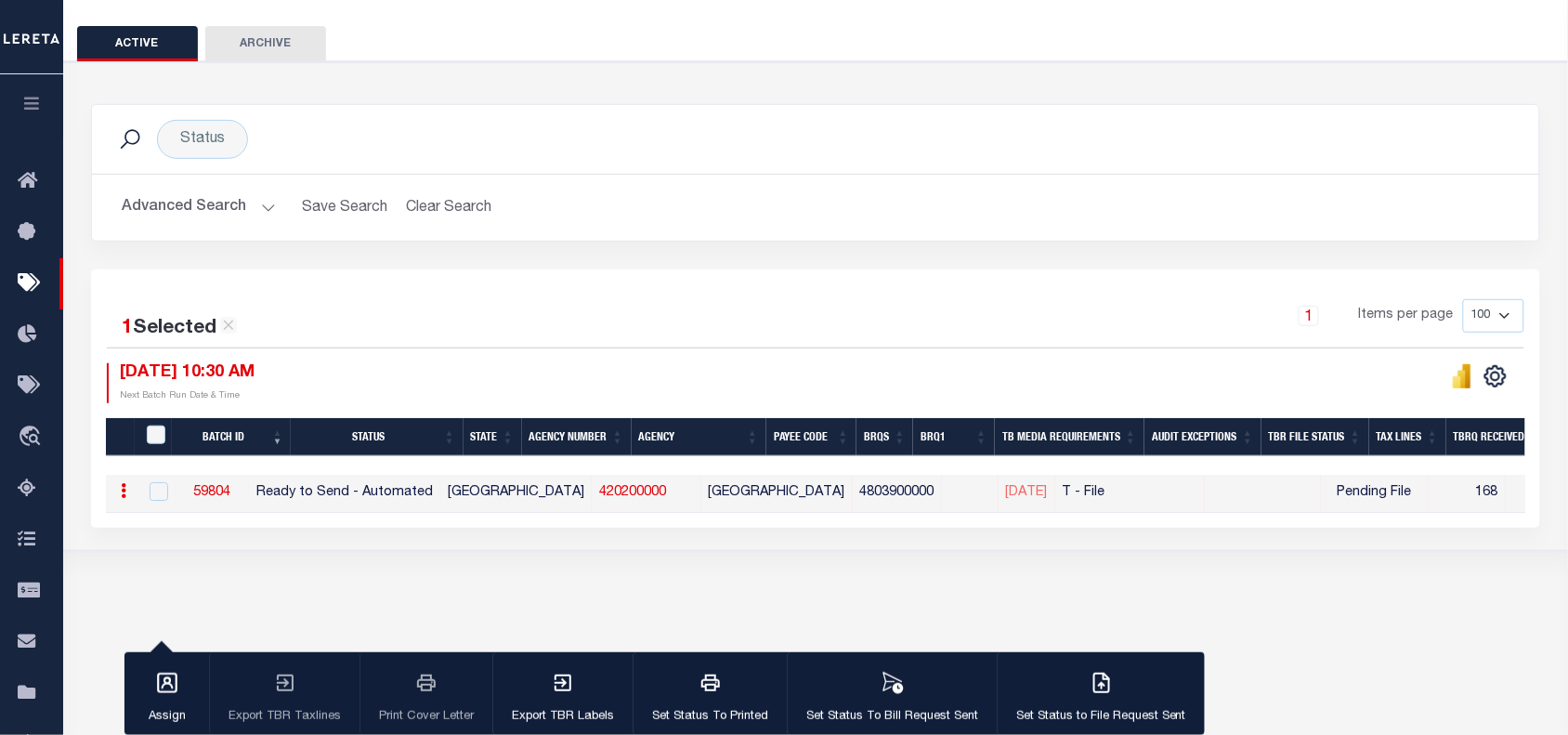
select select "1"
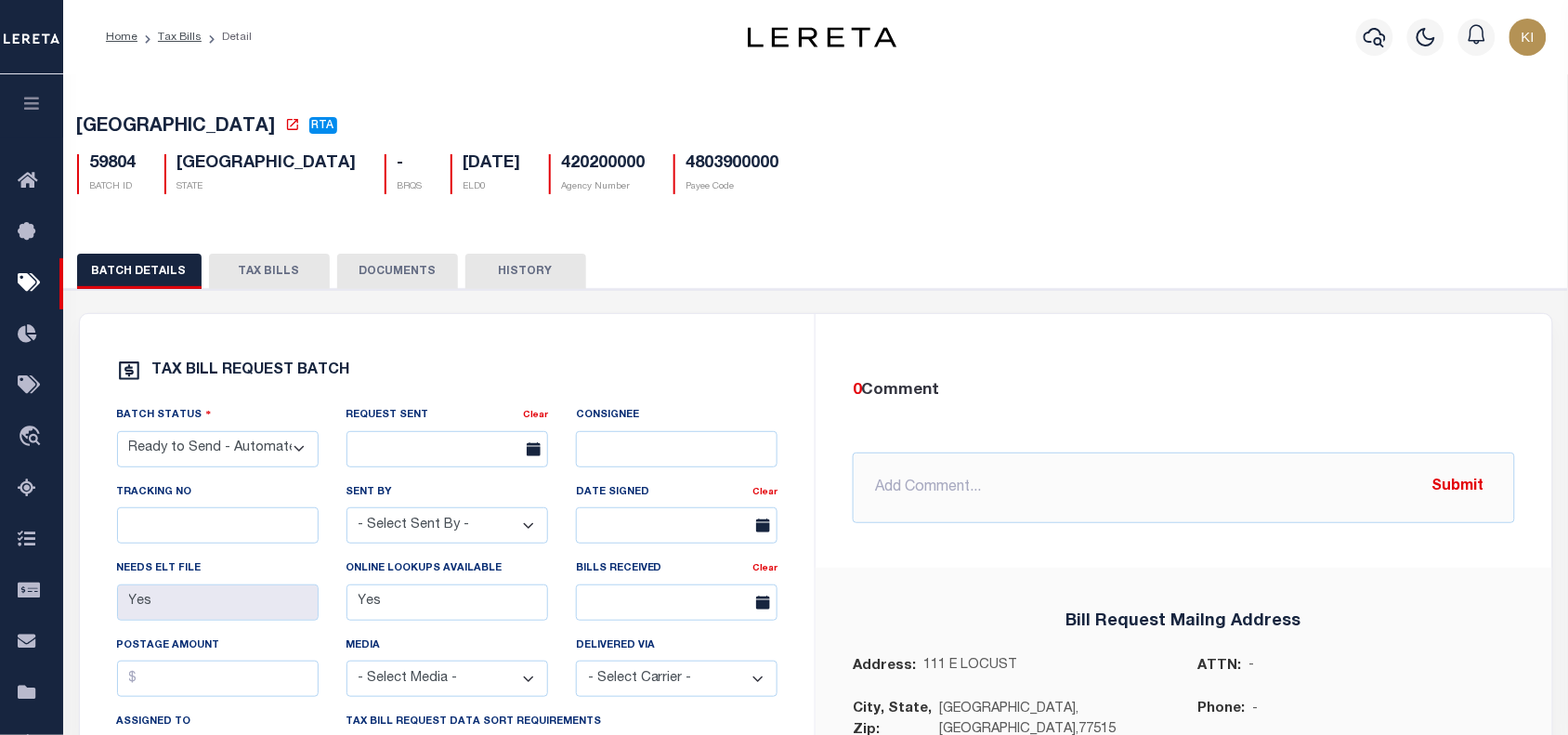
click at [276, 276] on button "TAX BILLS" at bounding box center [270, 271] width 121 height 35
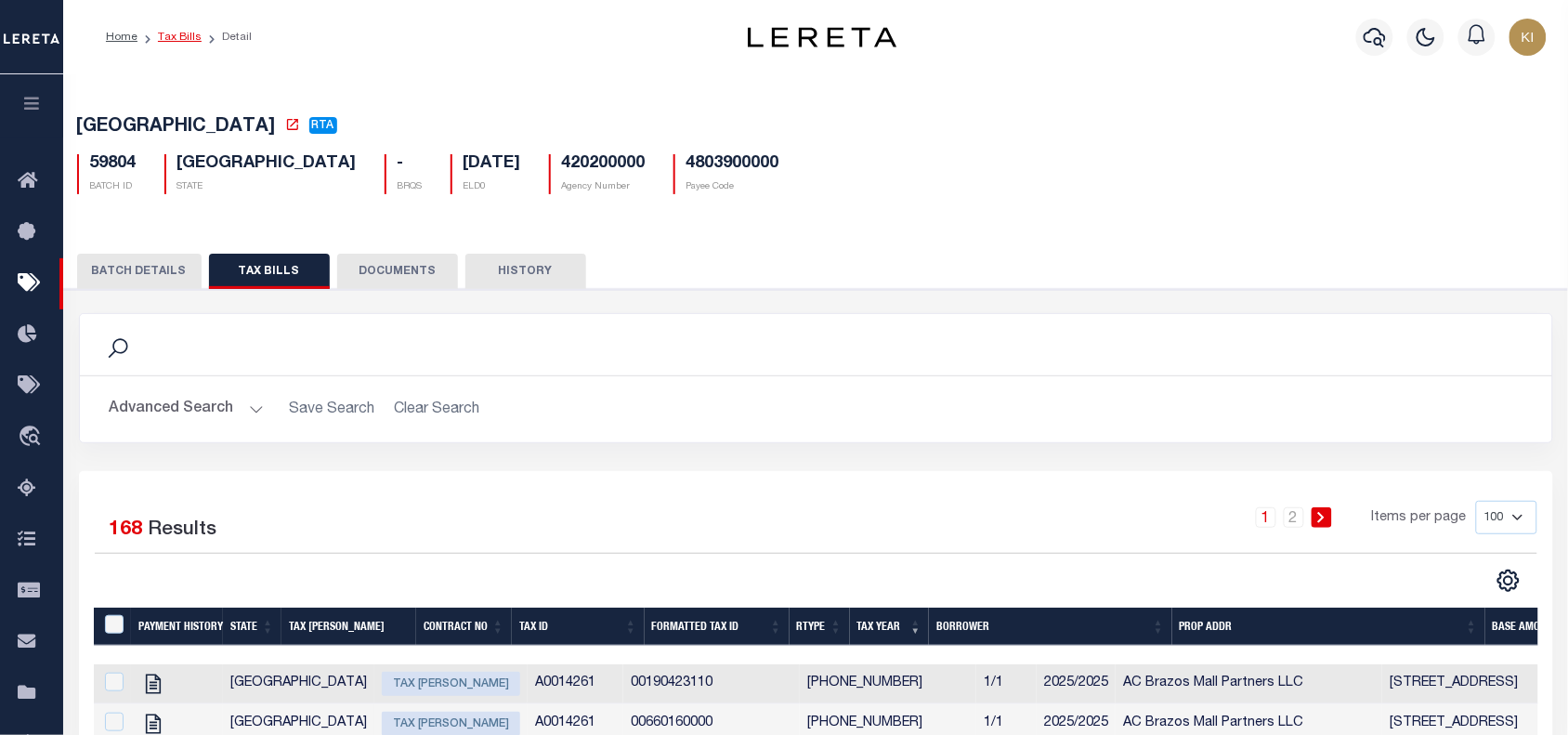
click at [173, 35] on link "Tax Bills" at bounding box center [179, 36] width 44 height 11
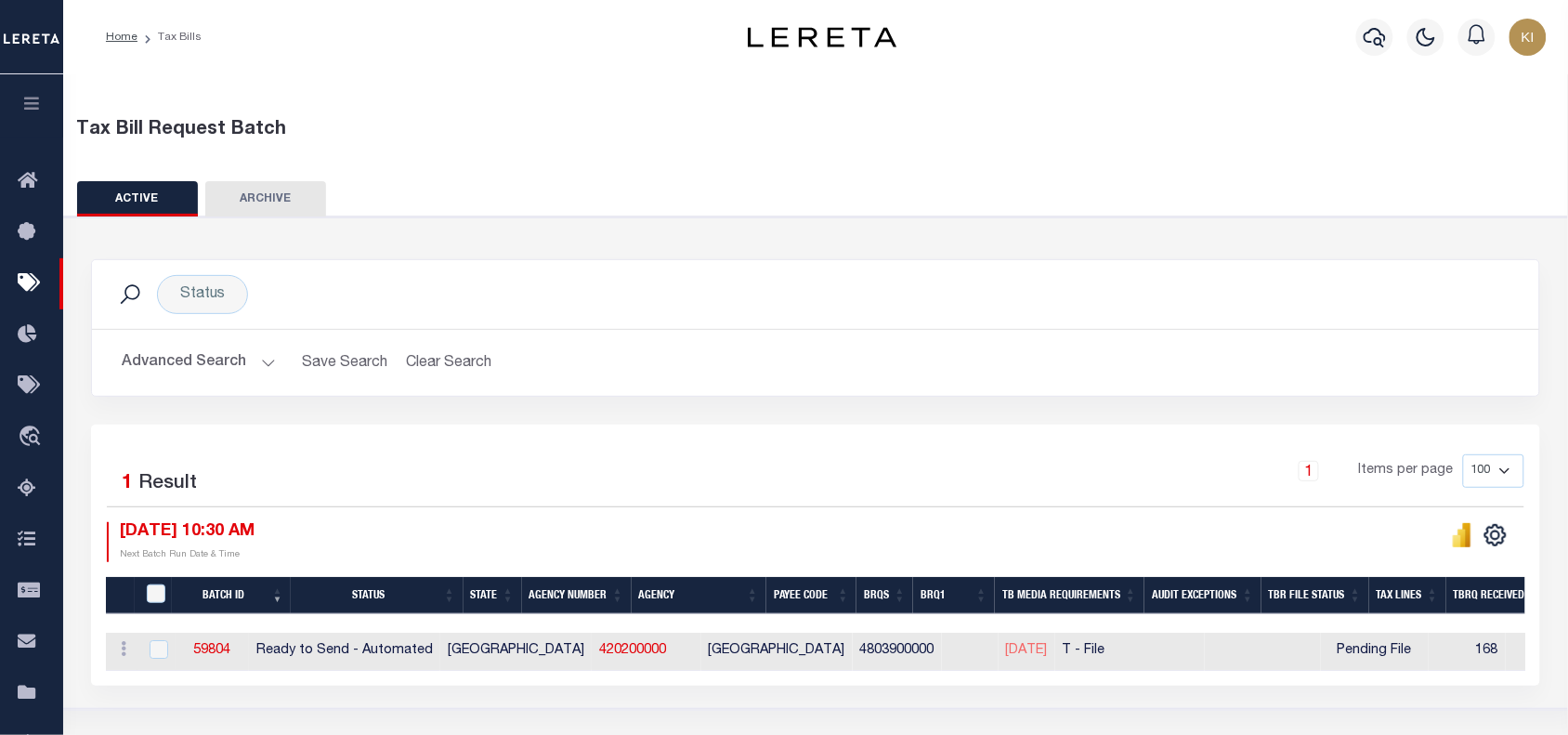
scroll to position [116, 0]
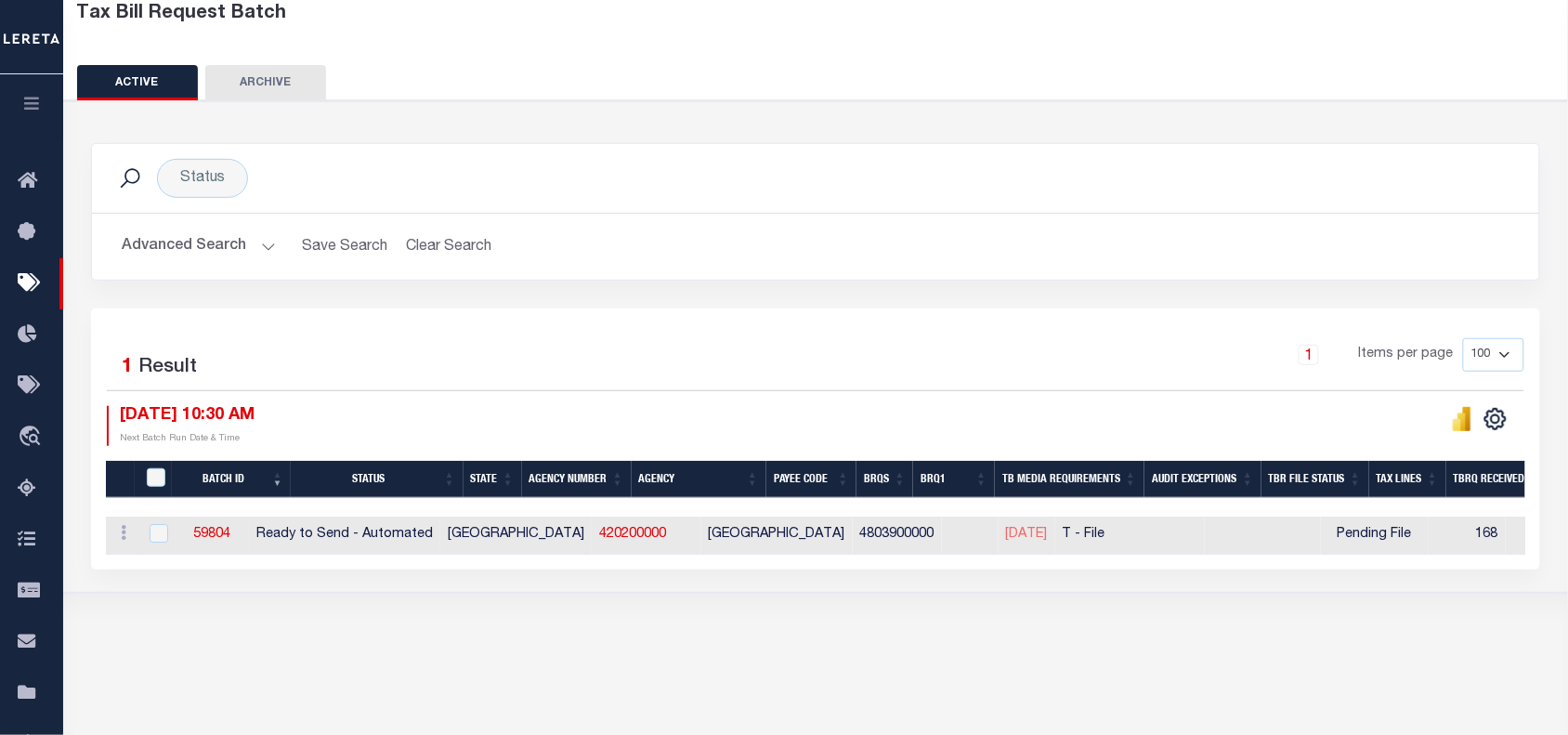
click at [795, 353] on div "1 Items per page 100 200 500 1000" at bounding box center [996, 362] width 1057 height 49
drag, startPoint x: 562, startPoint y: 567, endPoint x: 1062, endPoint y: 568, distance: 500.0
click at [1062, 555] on div "Batch ID Status State Agency Number Agency Payee Code BRQS BRQ1 TB Media Requir…" at bounding box center [816, 534] width 1420 height 38
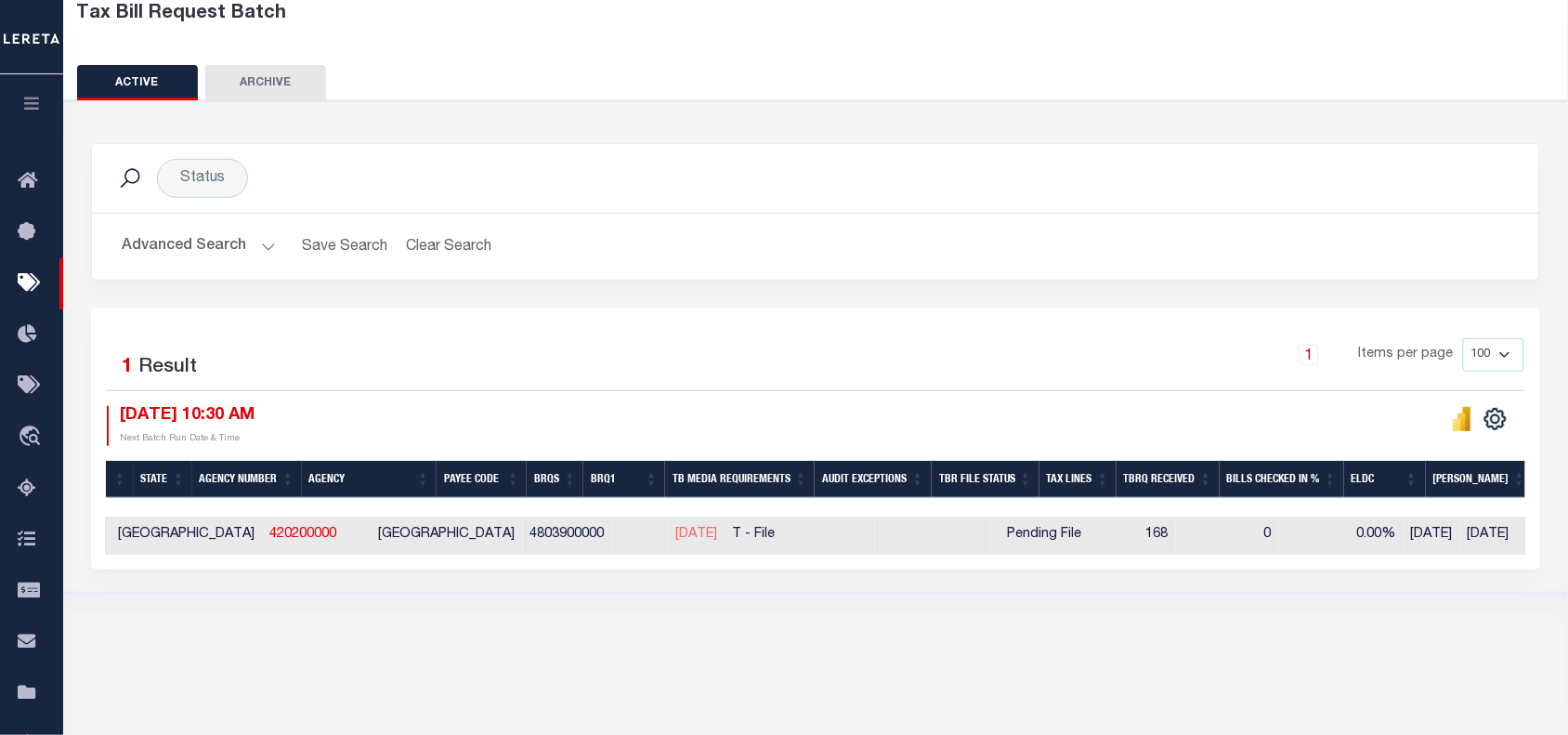
scroll to position [0, 0]
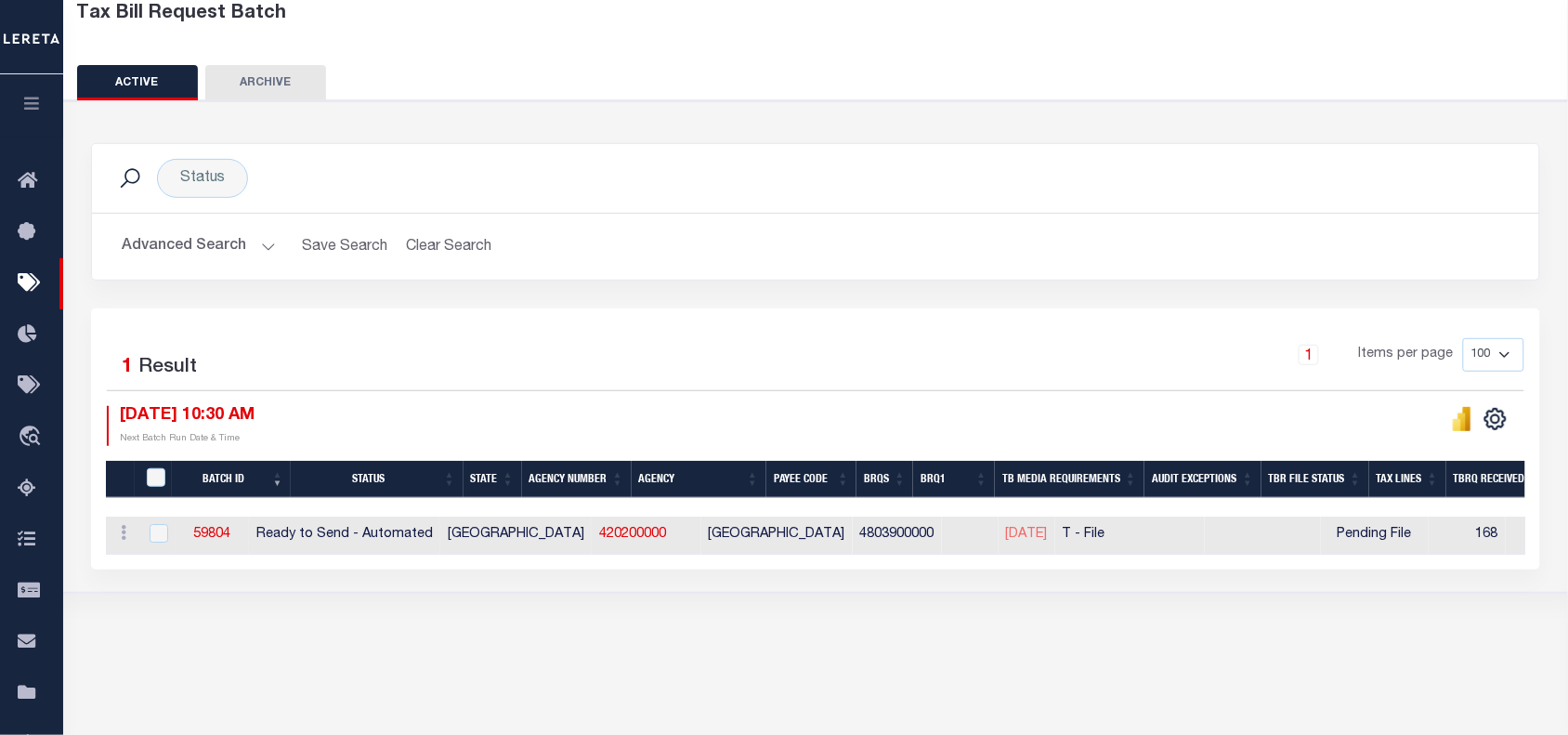
click at [787, 376] on div "1 Items per page 100 200 500 1000" at bounding box center [996, 362] width 1057 height 49
click at [725, 386] on div "1 Items per page 100 200 500 1000" at bounding box center [996, 362] width 1057 height 49
click at [723, 386] on div "1 Items per page 100 200 500 1000" at bounding box center [996, 362] width 1057 height 49
drag, startPoint x: 256, startPoint y: 535, endPoint x: 210, endPoint y: 539, distance: 46.2
click at [210, 539] on td "59804" at bounding box center [211, 534] width 73 height 38
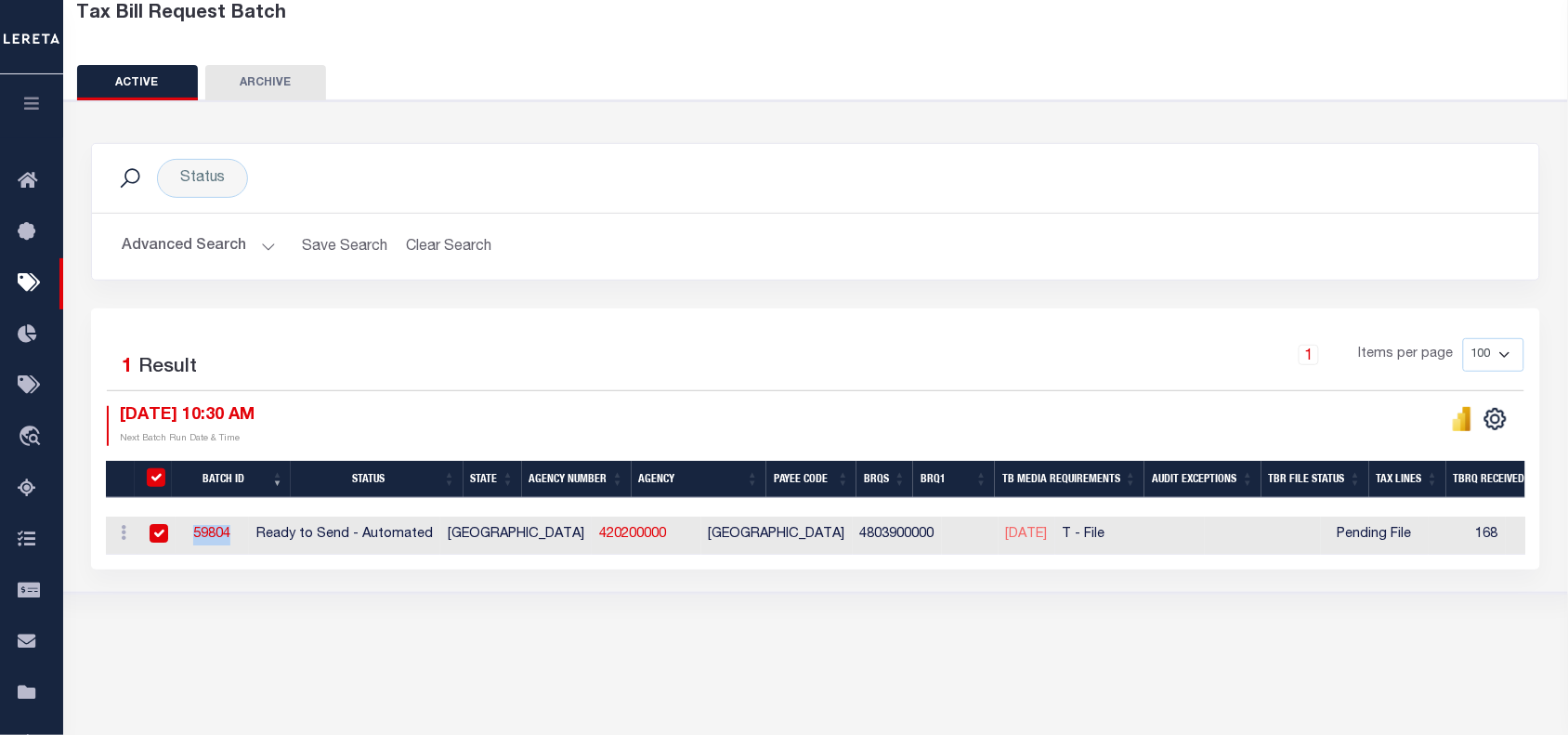
checkbox input "true"
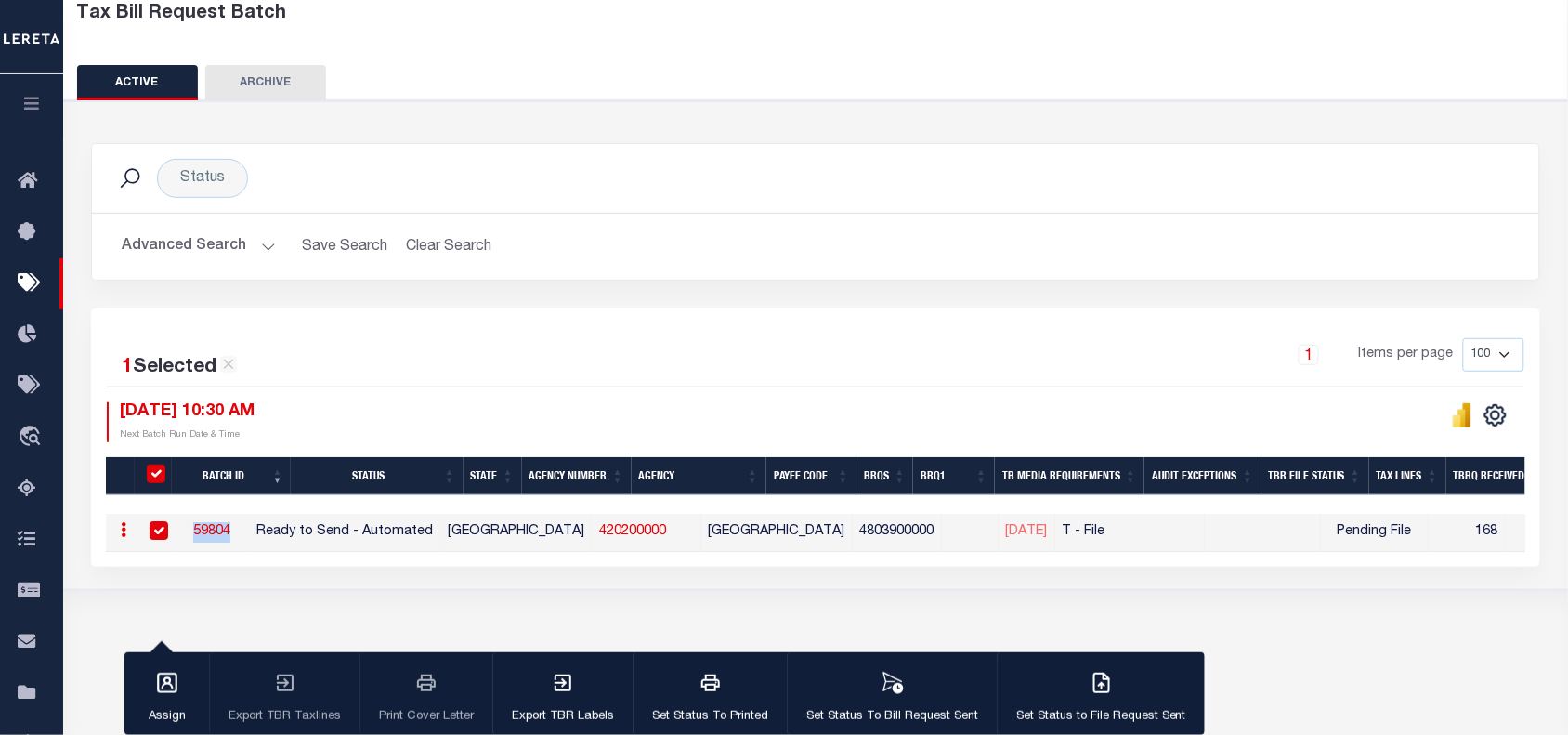
copy link "59804"
click at [599, 533] on link "420200000" at bounding box center [632, 531] width 67 height 13
checkbox input "false"
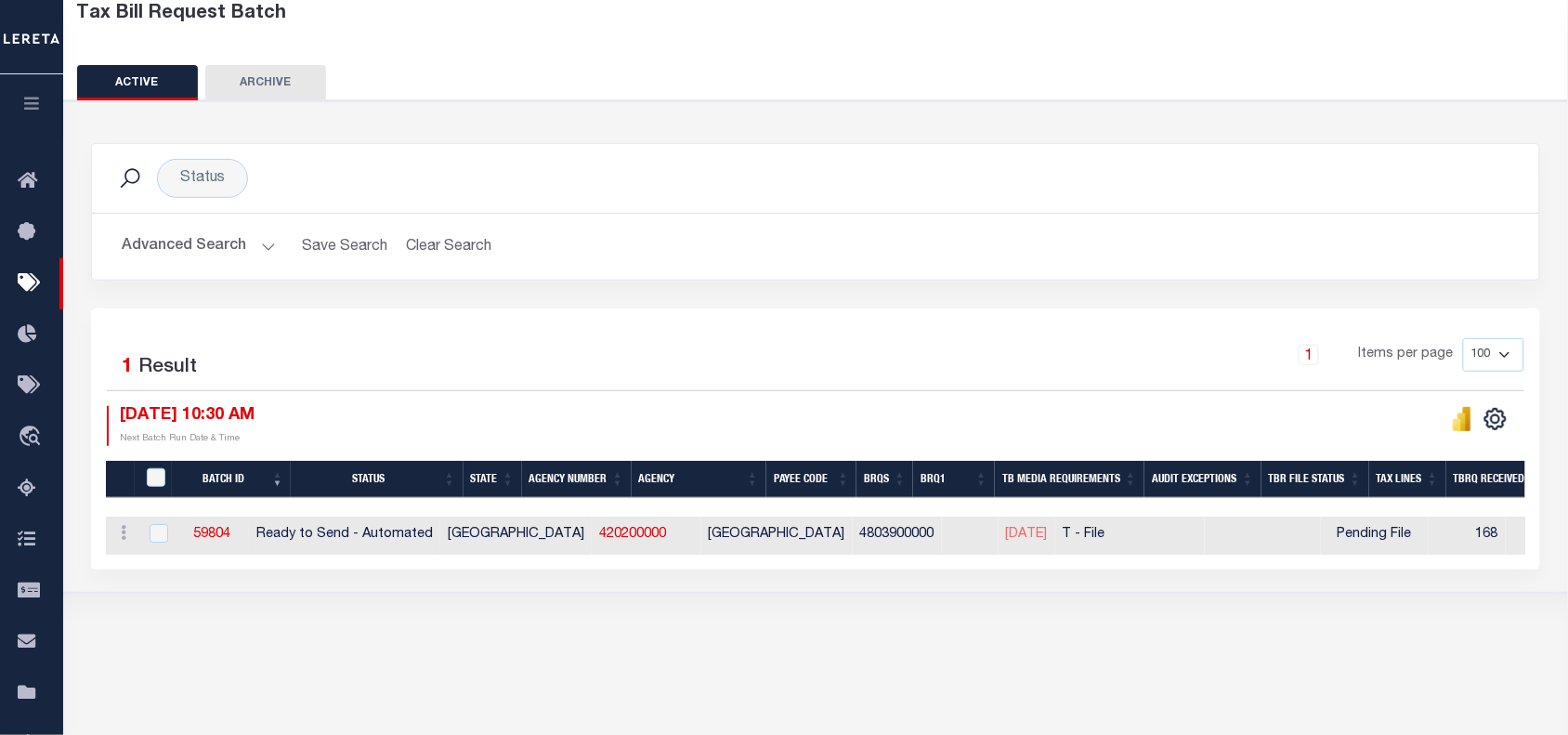
click at [676, 360] on div "1 Items per page 100 200 500 1000" at bounding box center [996, 362] width 1057 height 49
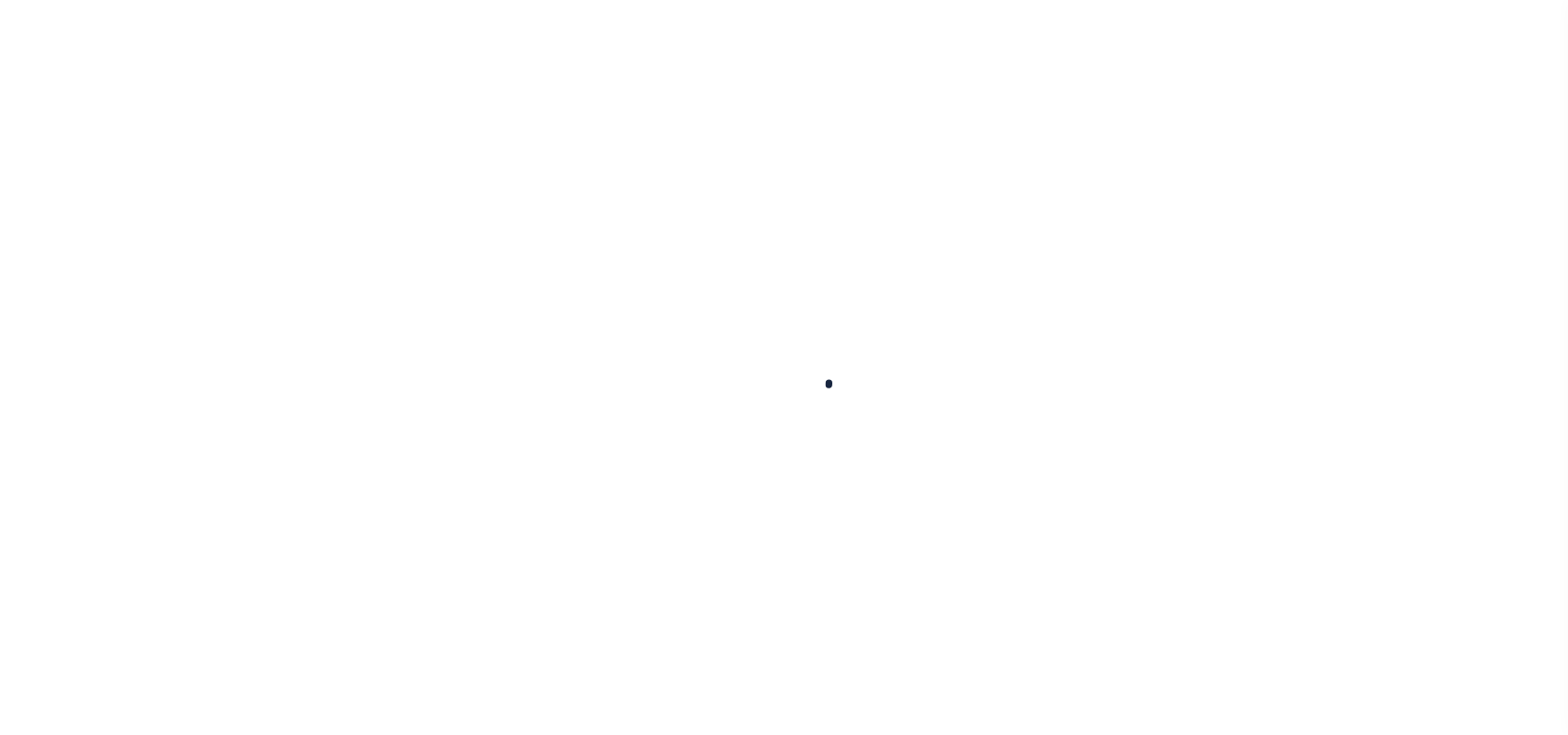
select select
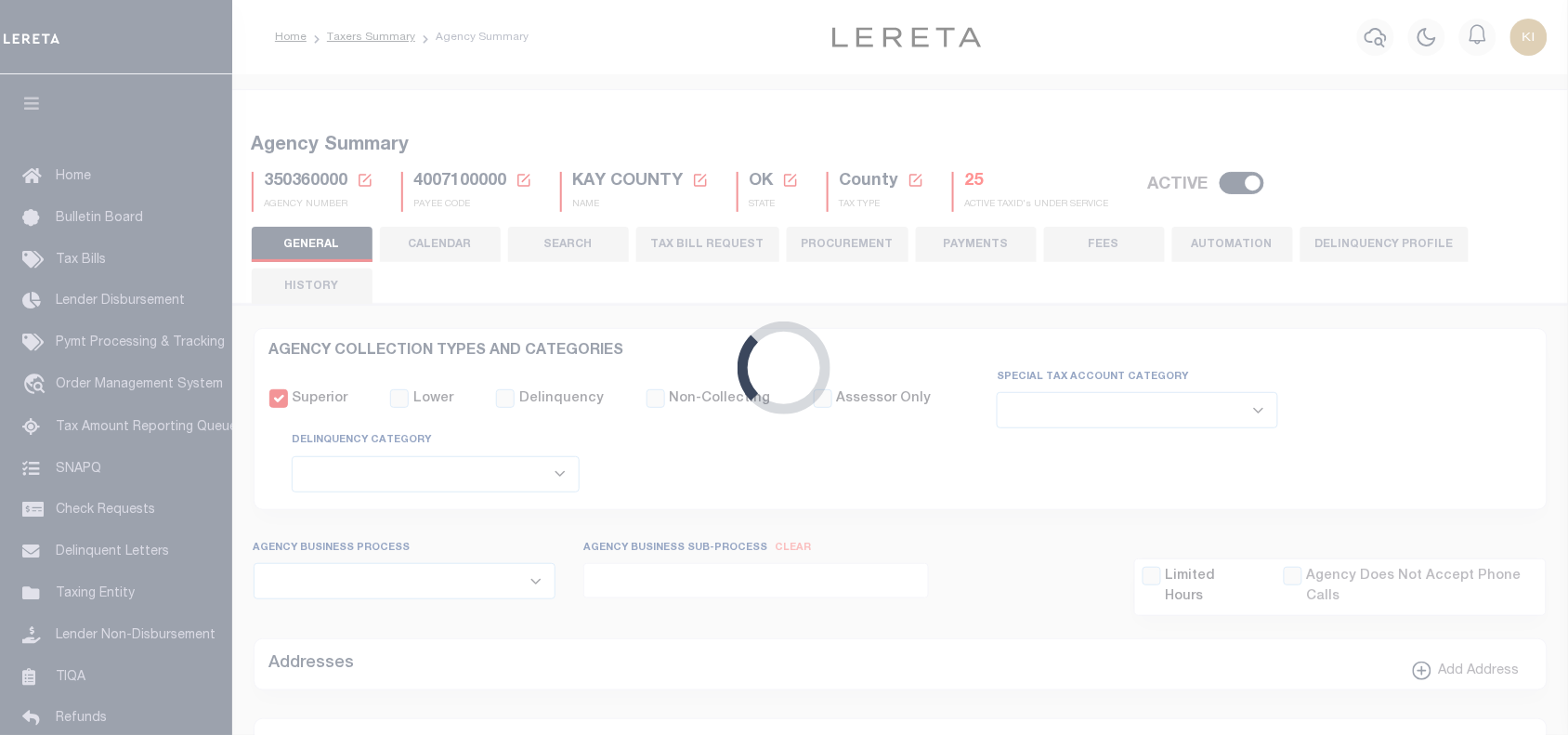
checkbox input "false"
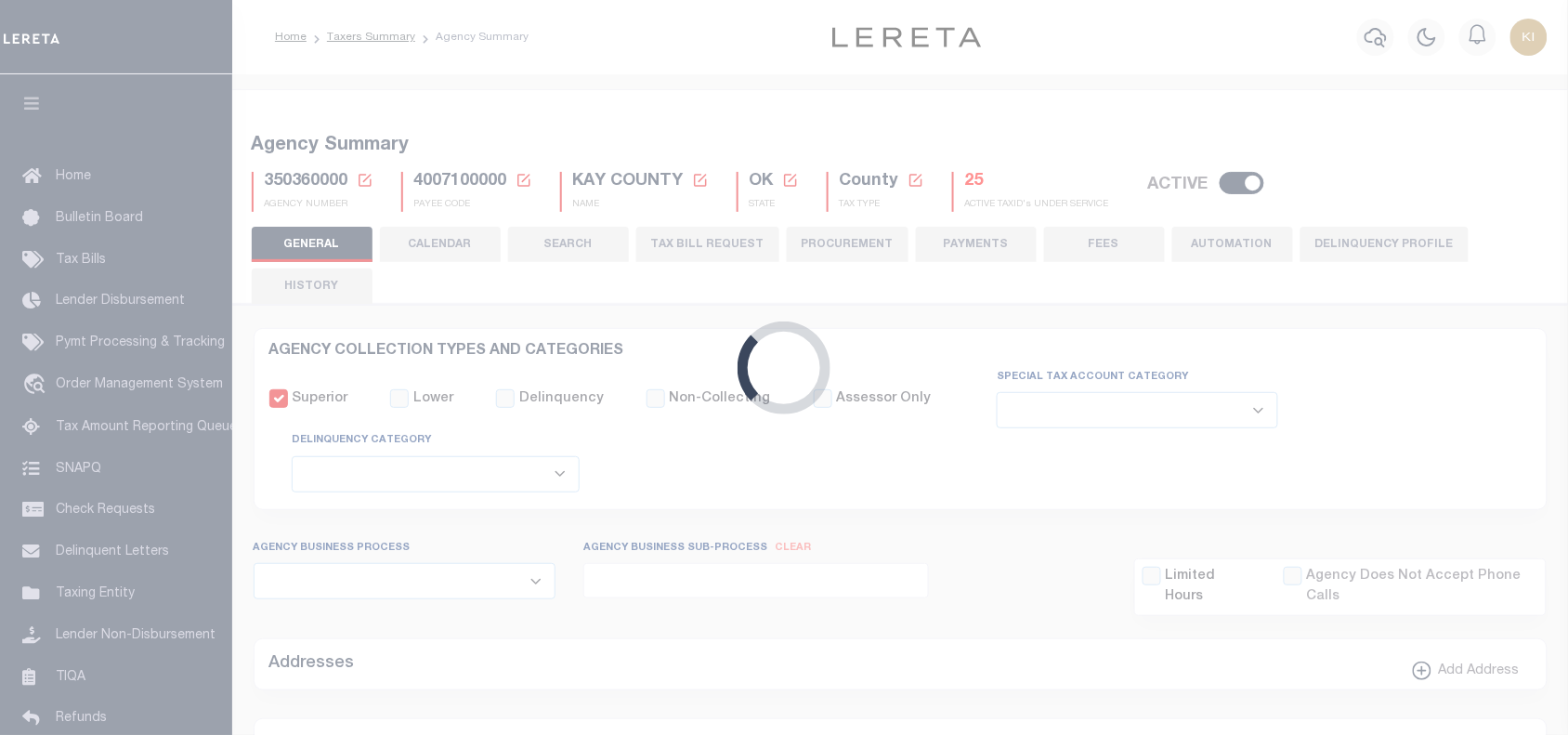
type input "4007100000"
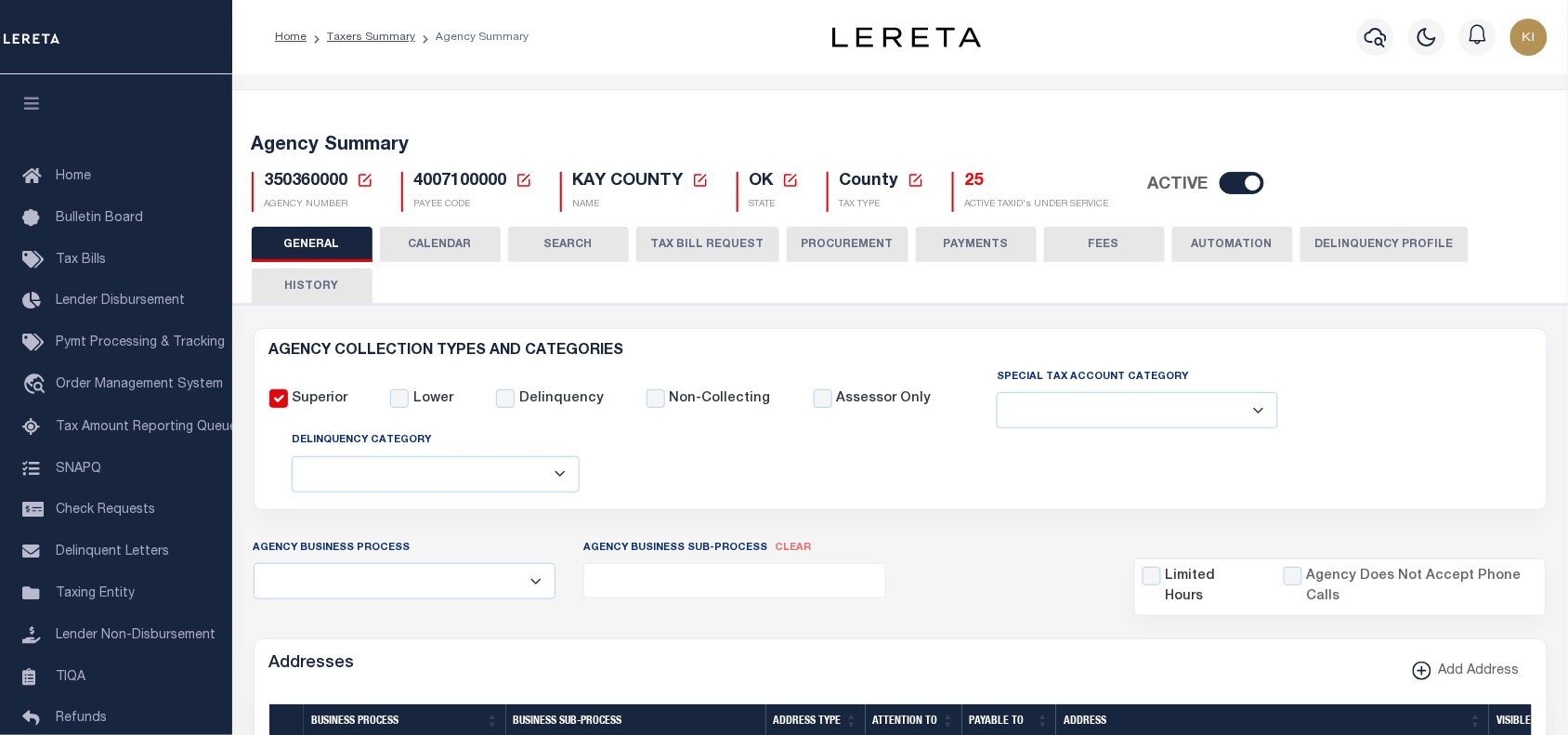
click at [447, 239] on button "CALENDAR" at bounding box center [440, 244] width 121 height 35
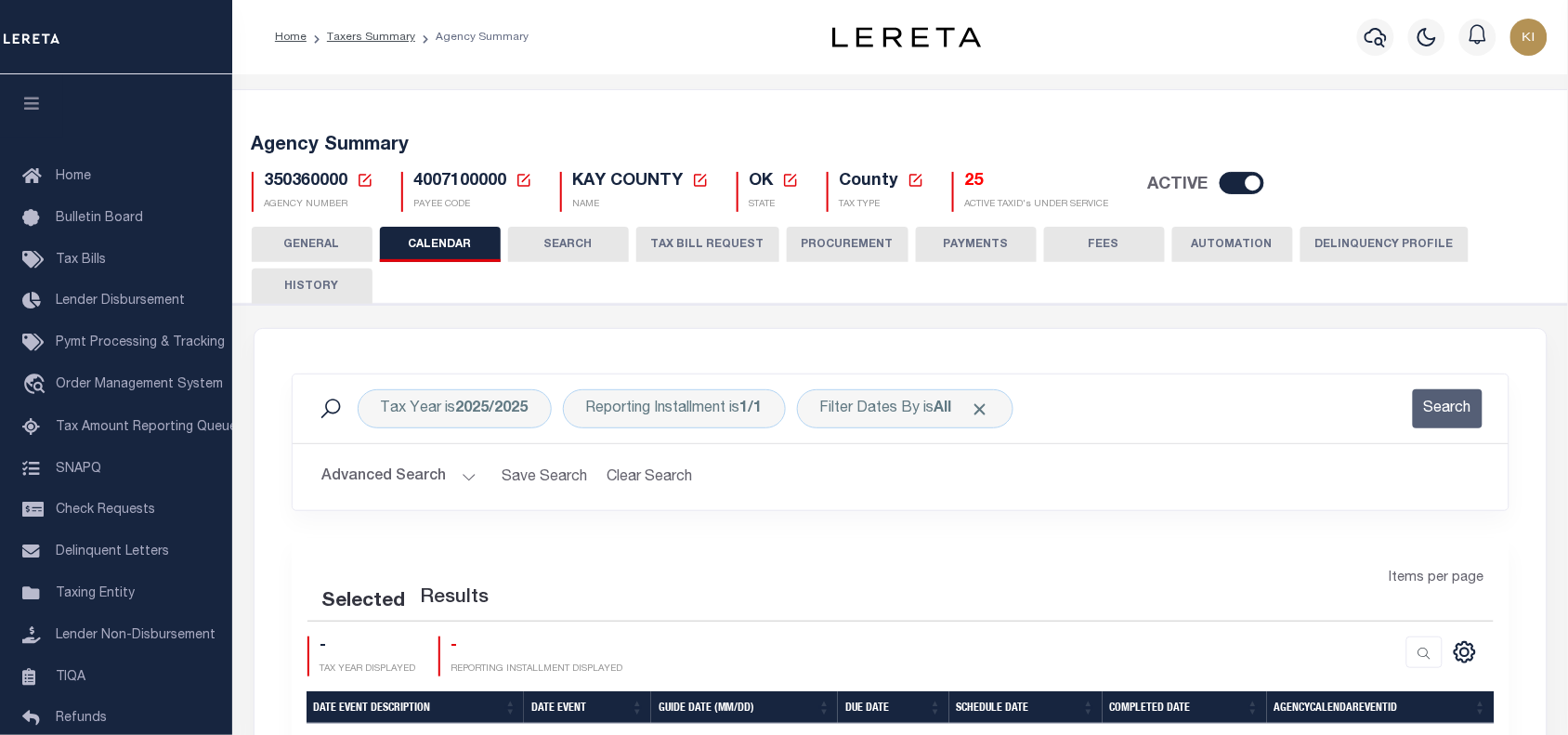
checkbox input "false"
type input "1"
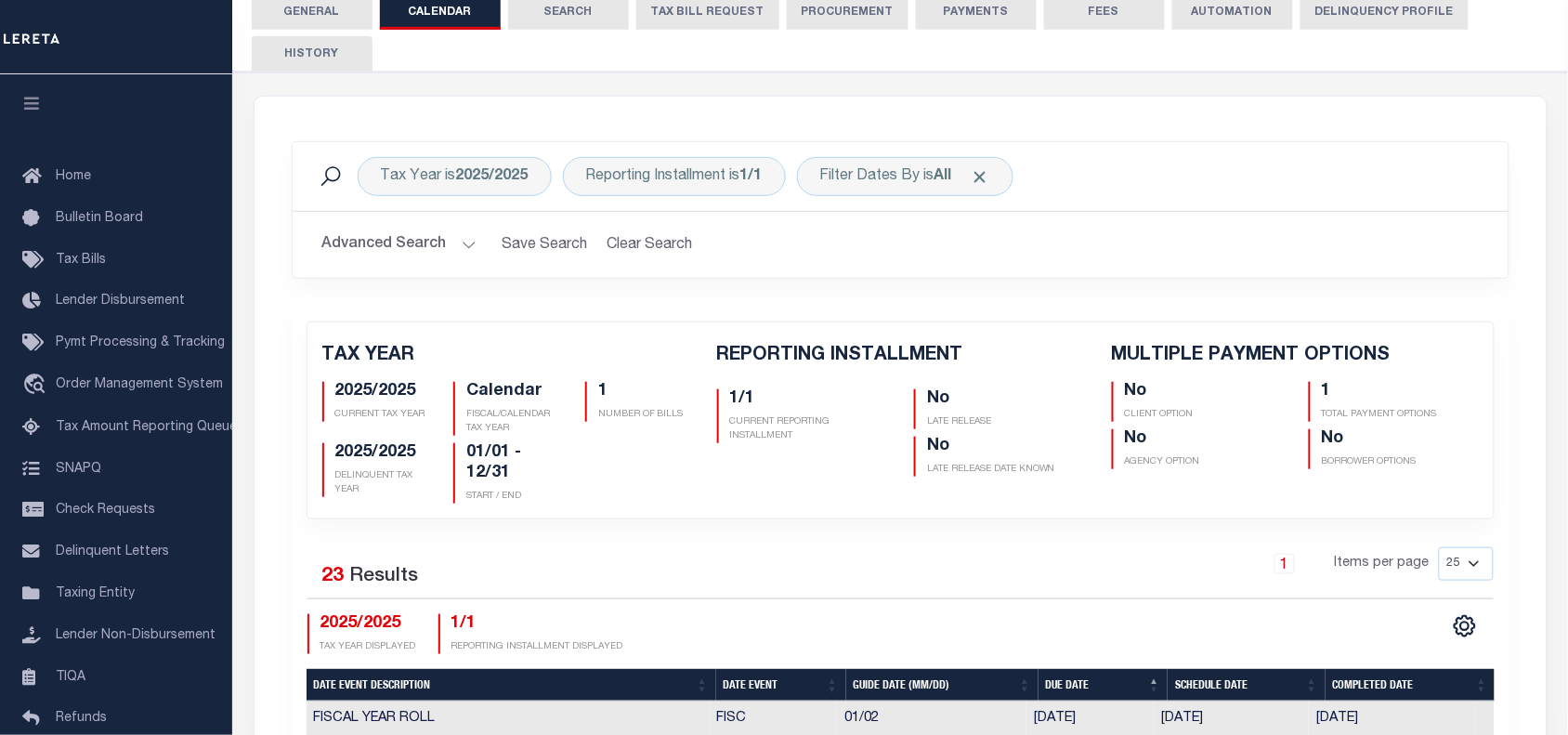
scroll to position [580, 0]
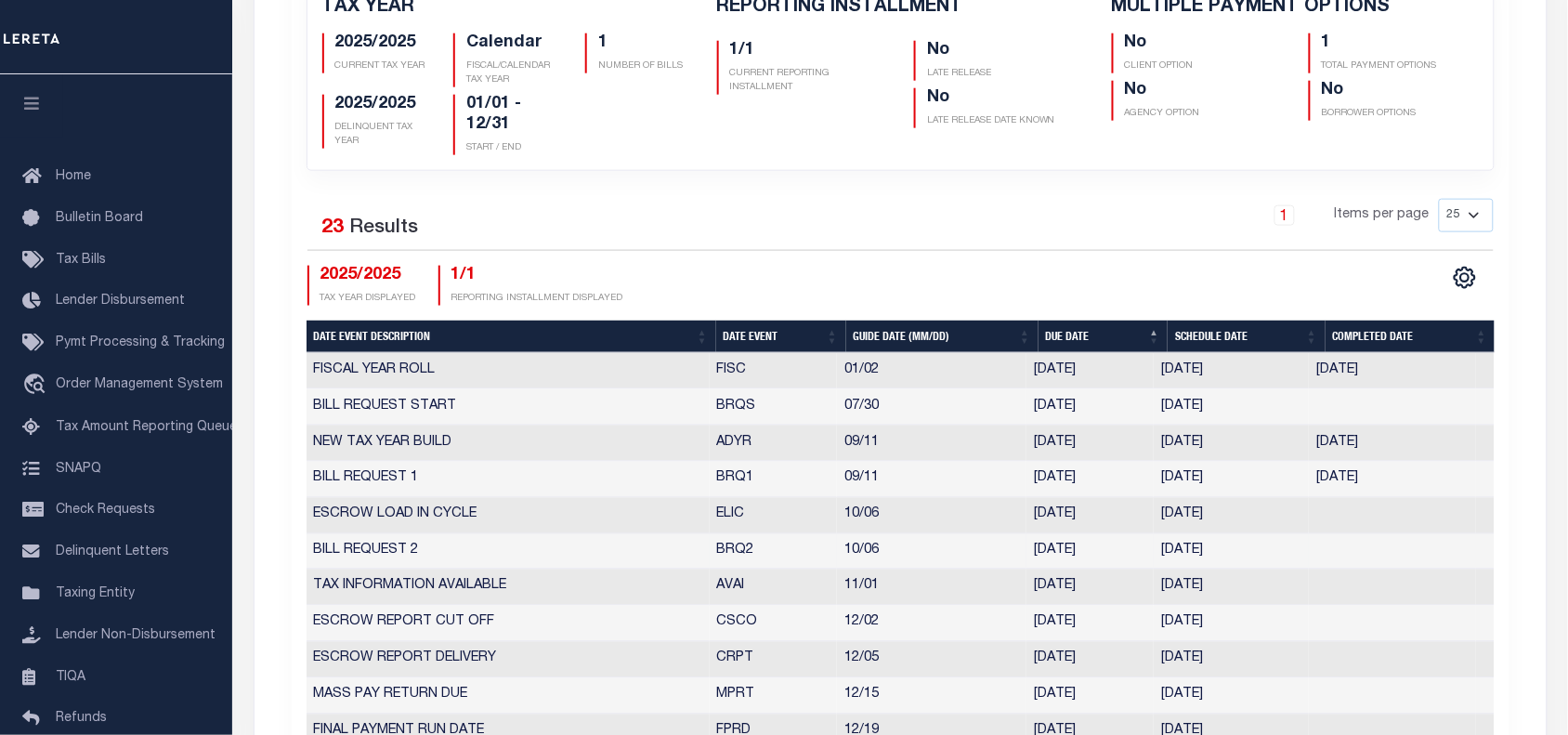
drag, startPoint x: 717, startPoint y: 558, endPoint x: 1237, endPoint y: 548, distance: 520.1
click at [1237, 548] on tr "BILL REQUEST 2 BRQ2 10/06 10/06/2025 09/29/2025 10358821" at bounding box center [901, 552] width 1188 height 36
click at [1247, 555] on td "09/29/2025" at bounding box center [1231, 552] width 155 height 36
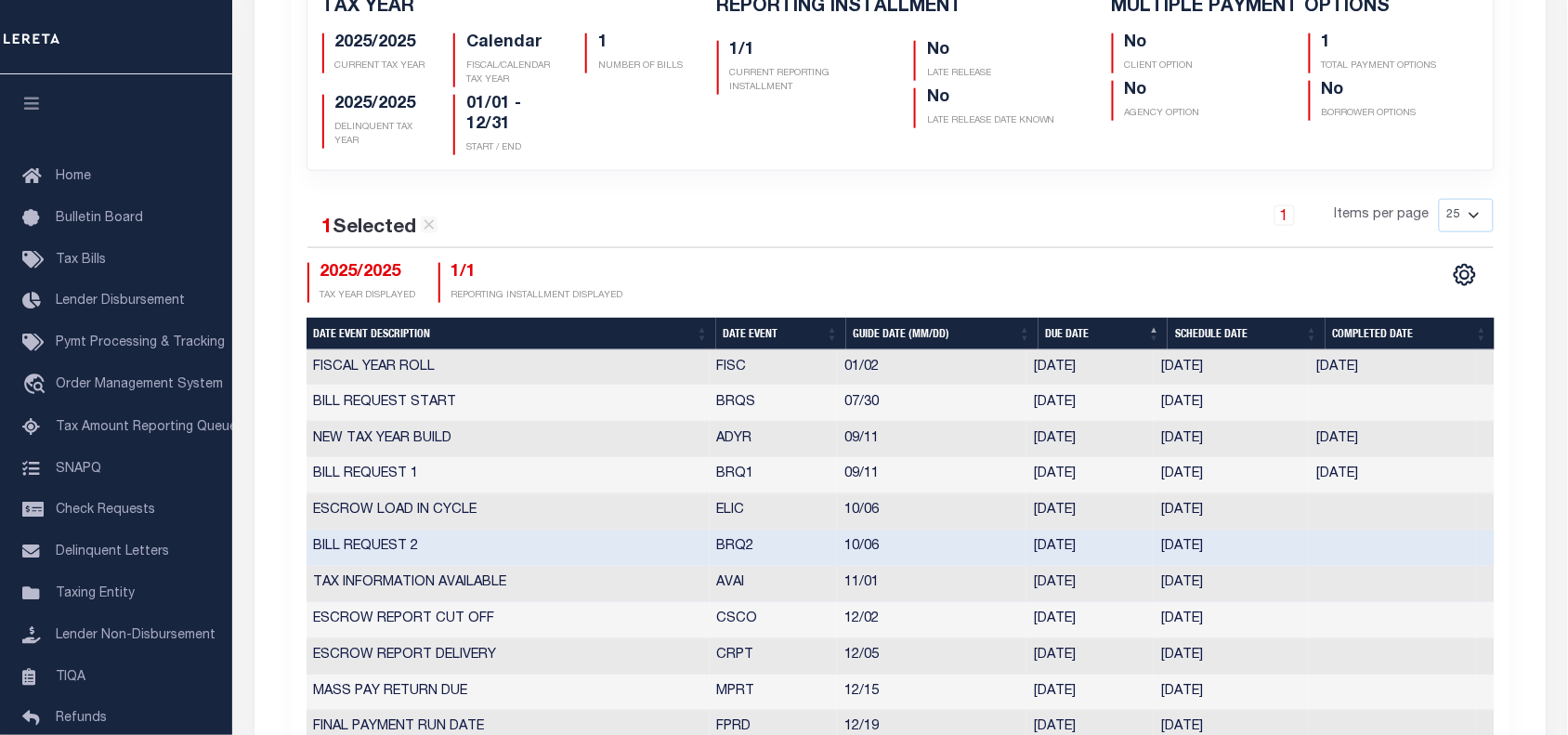
scroll to position [0, 0]
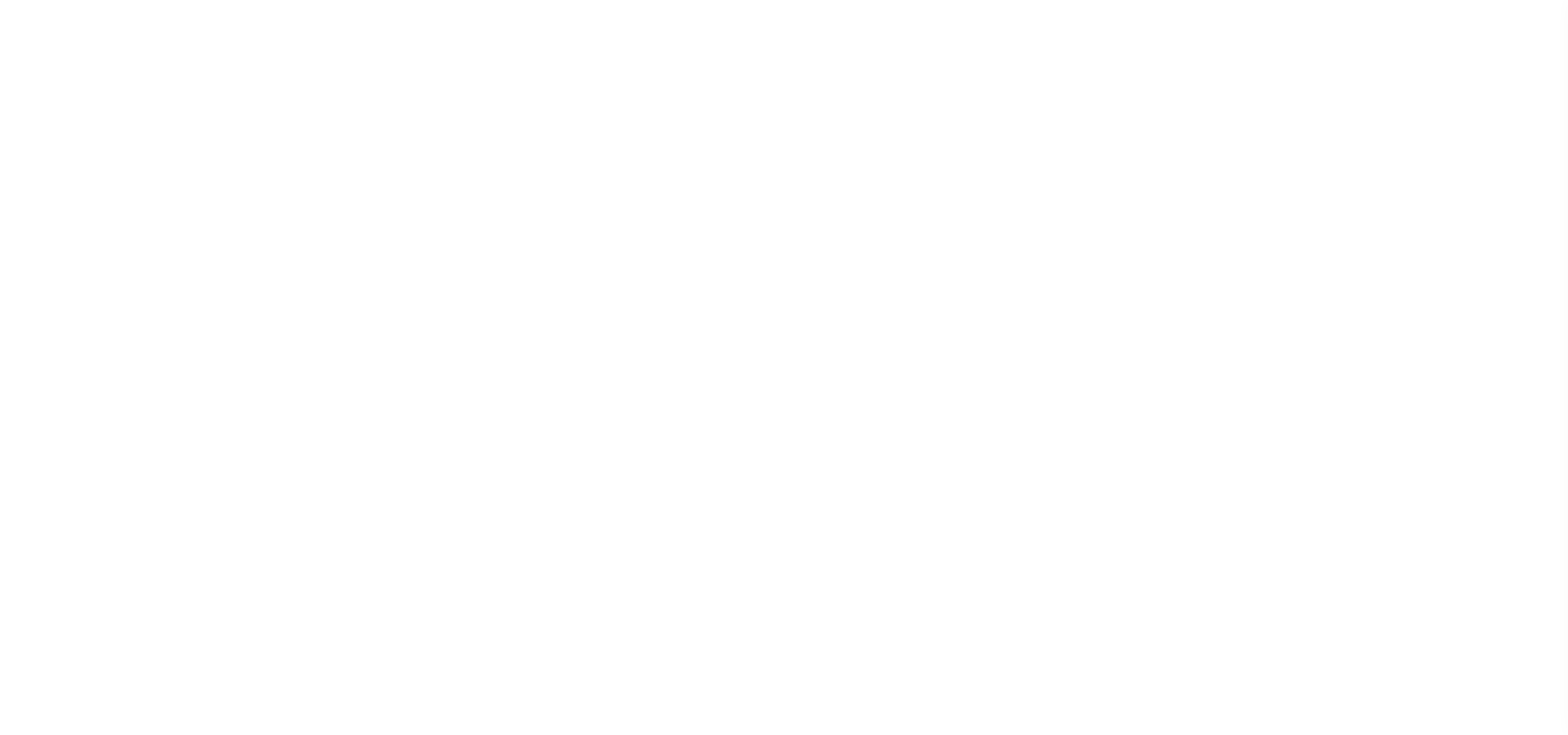
select select
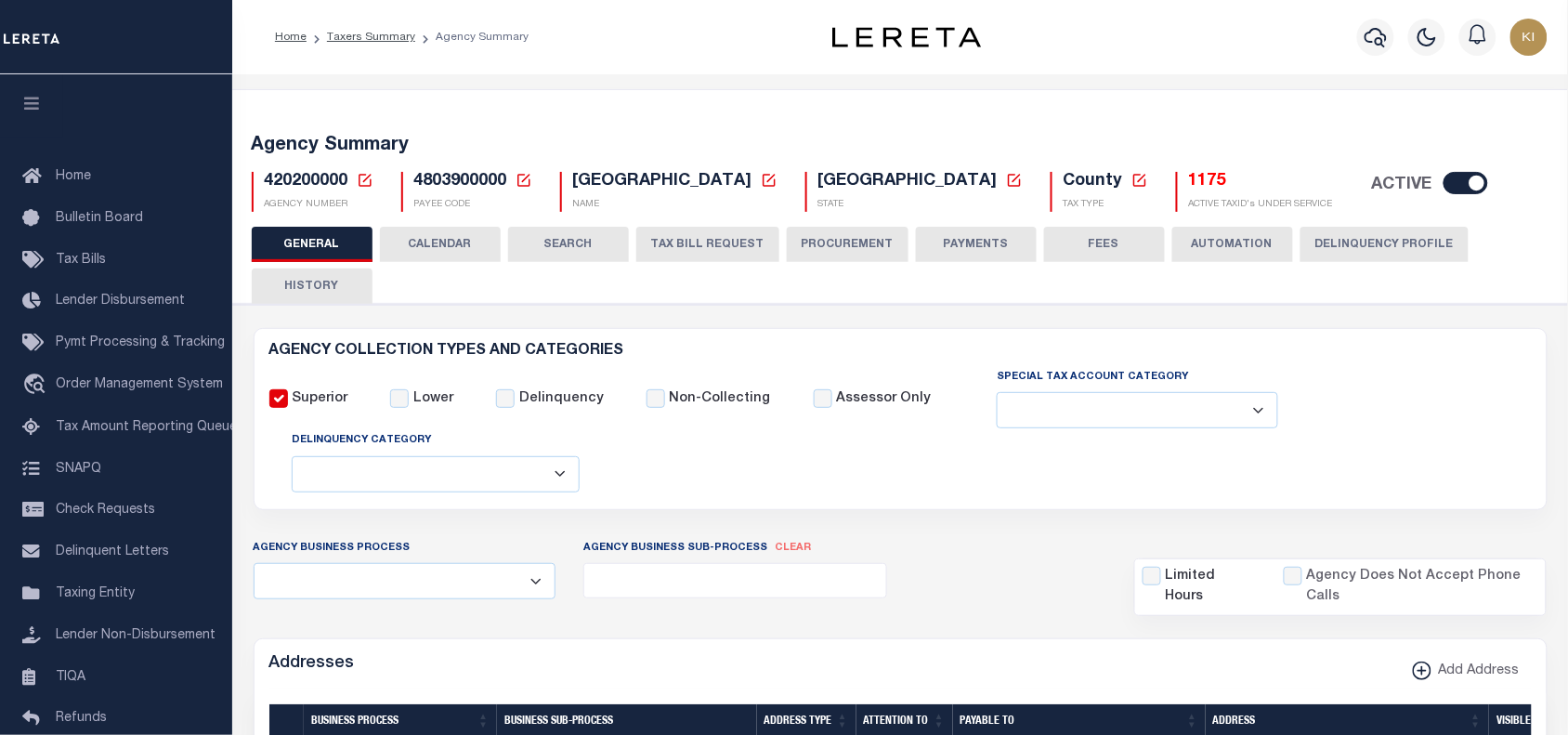
click at [448, 246] on button "CALENDAR" at bounding box center [440, 244] width 121 height 35
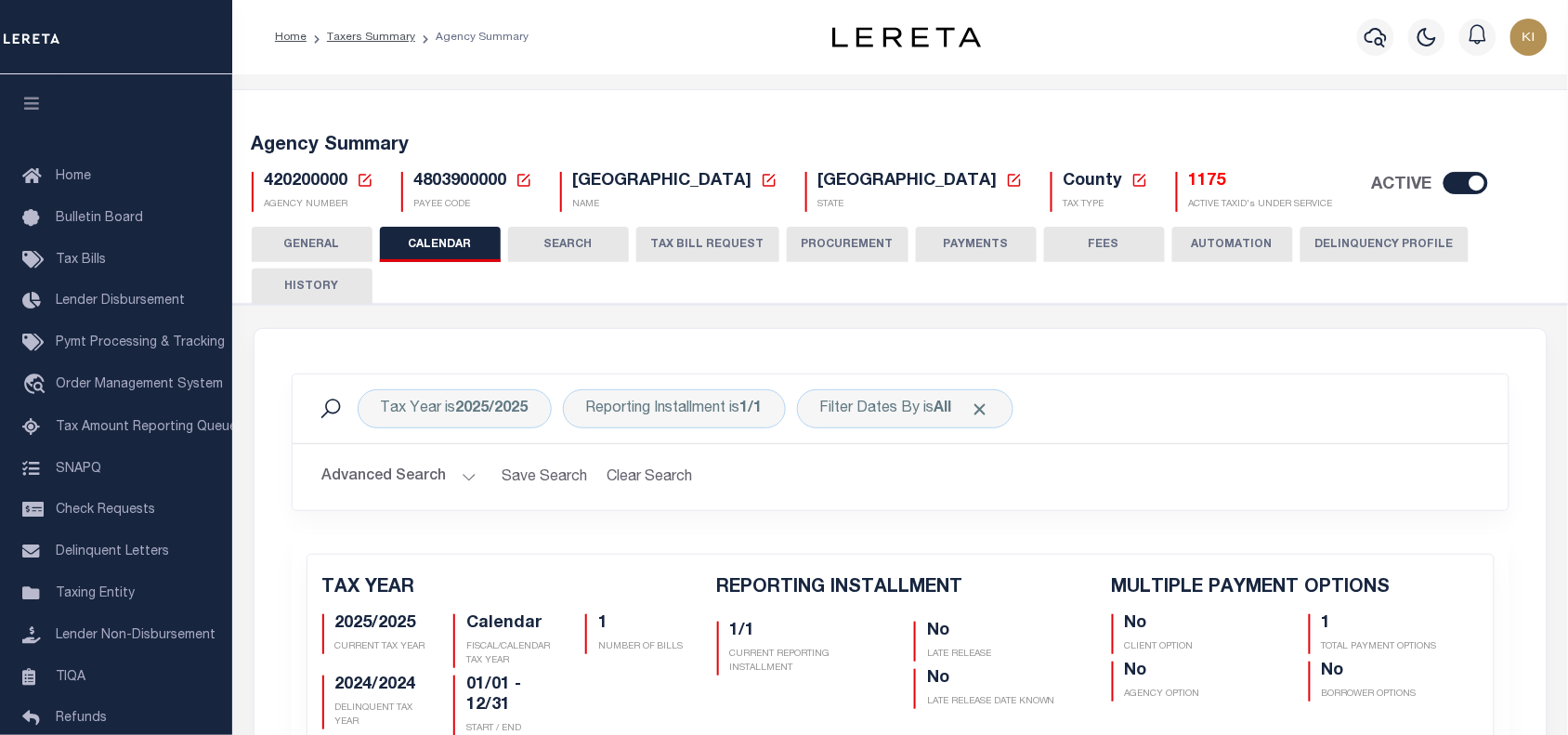
checkbox input "false"
type input "1"
click at [703, 239] on button "TAX BILL REQUEST" at bounding box center [708, 244] width 143 height 35
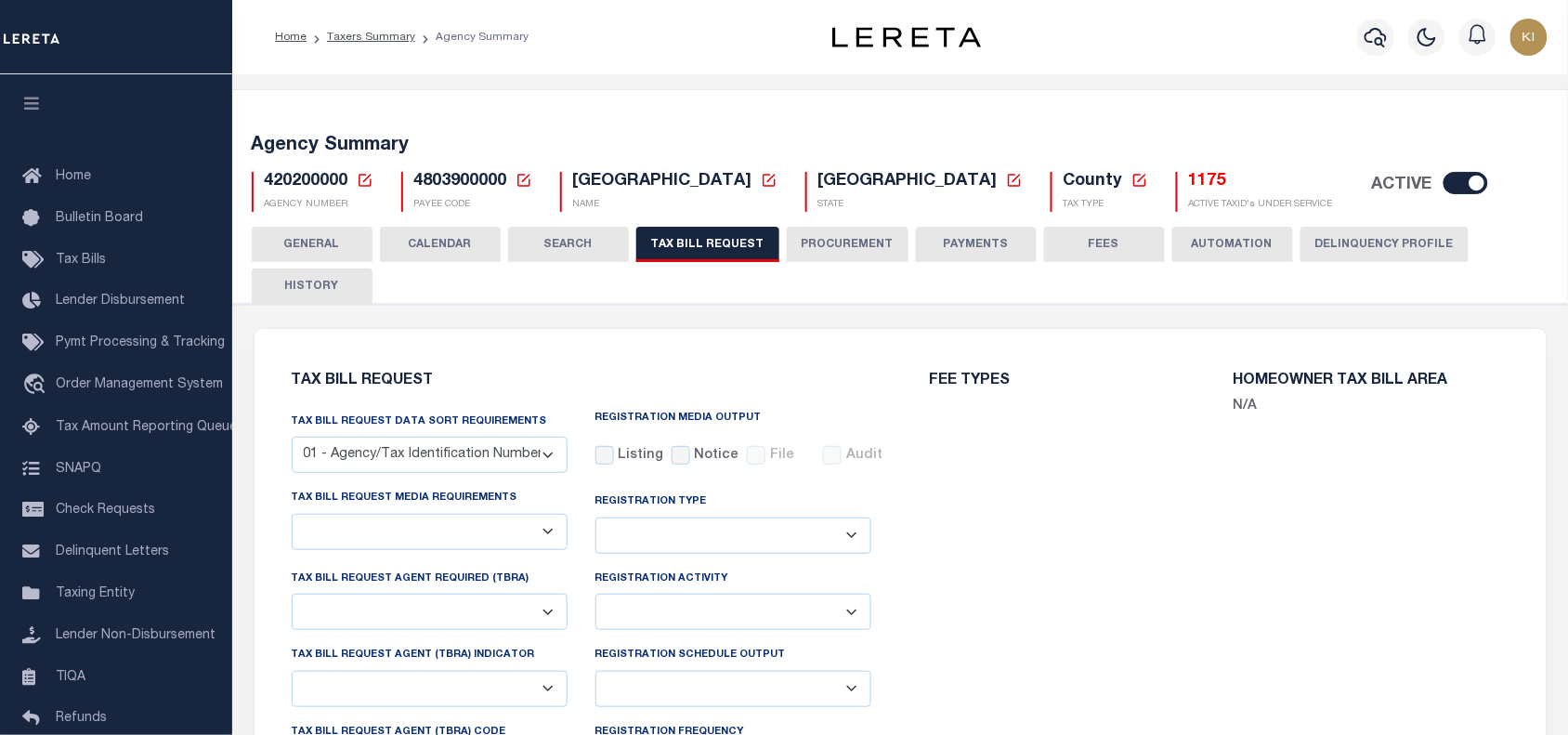
select select "28"
checkbox input "false"
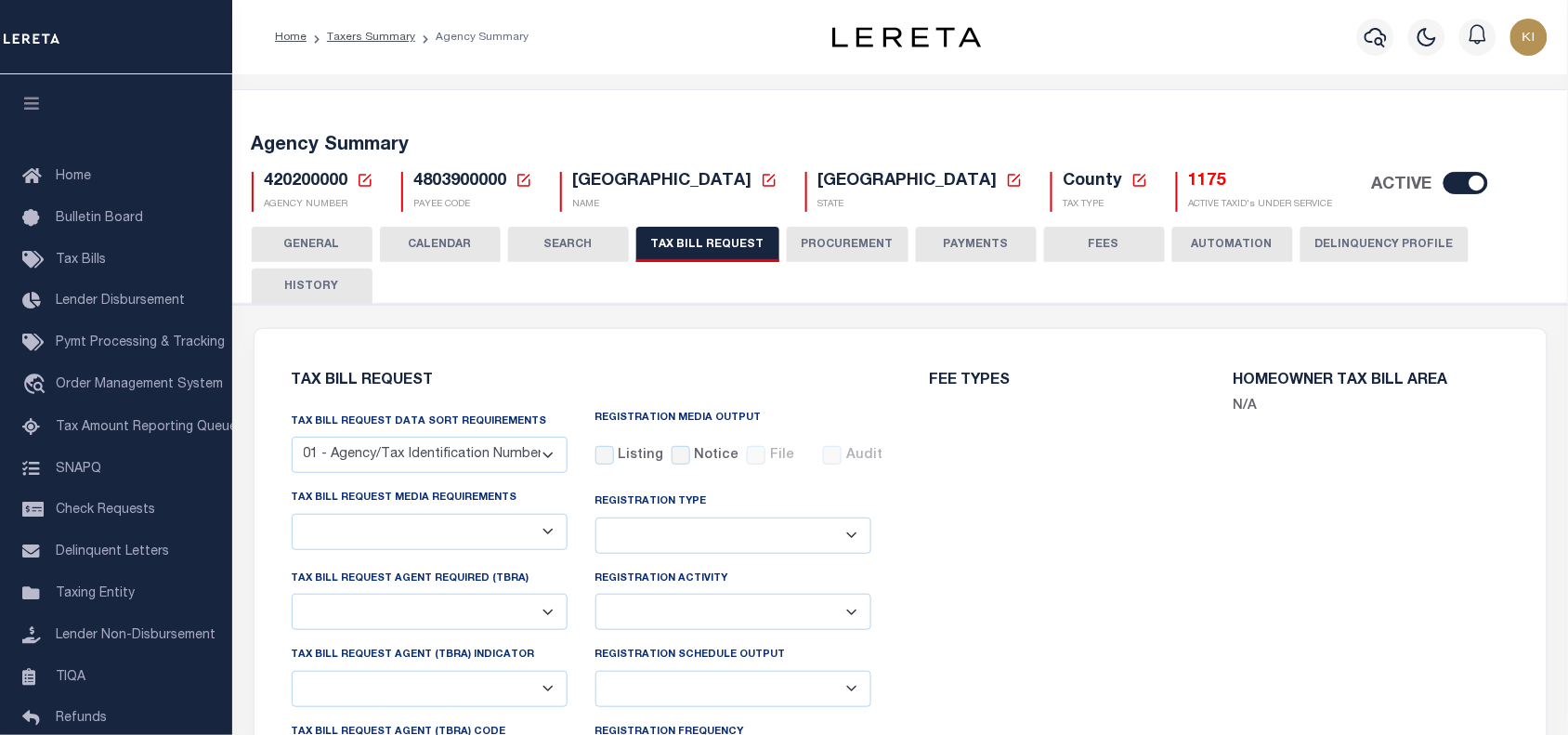
select select "22"
select select "true"
select select "13"
type input "99900001"
select select
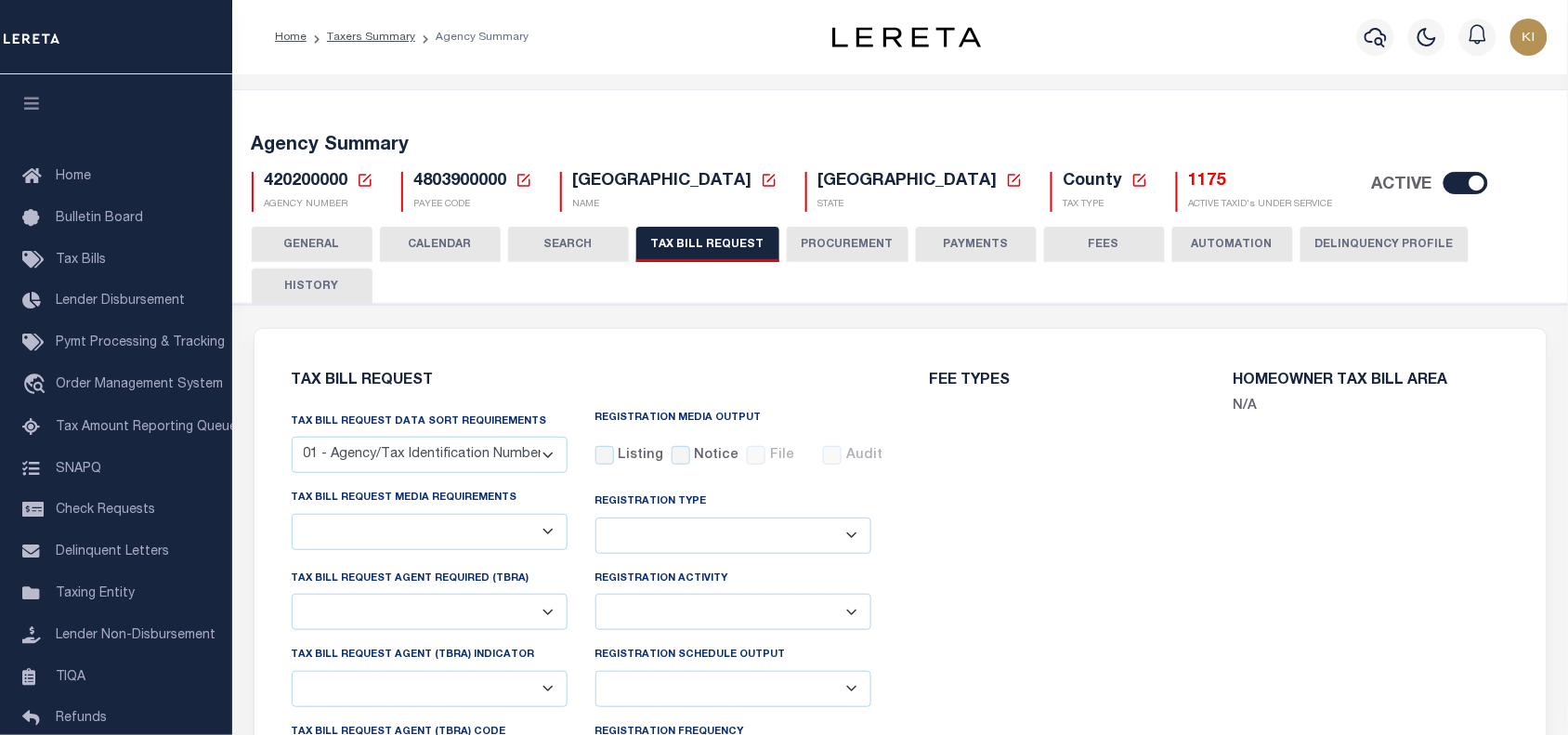
select select "7803021001"
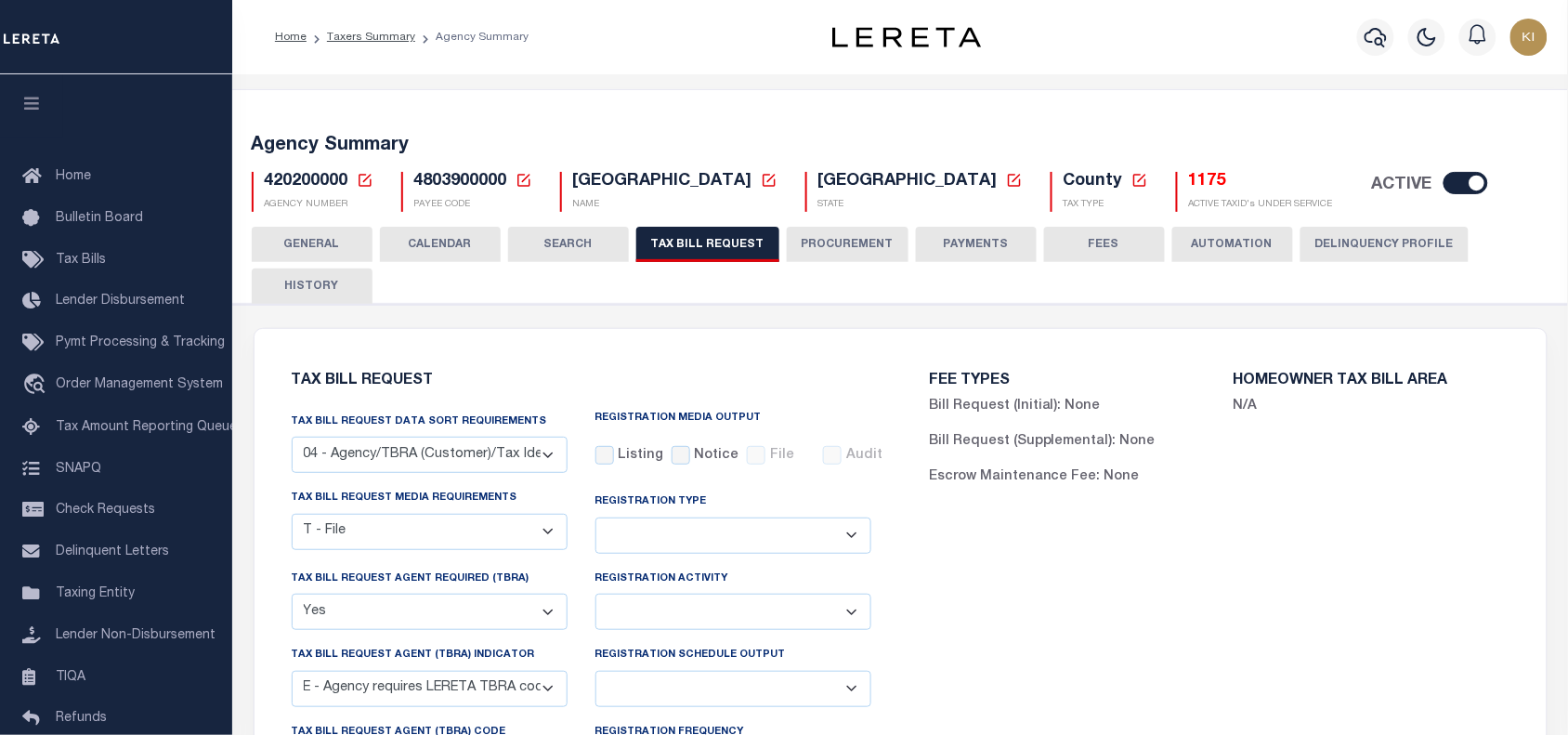
click at [433, 239] on button "CALENDAR" at bounding box center [440, 244] width 121 height 35
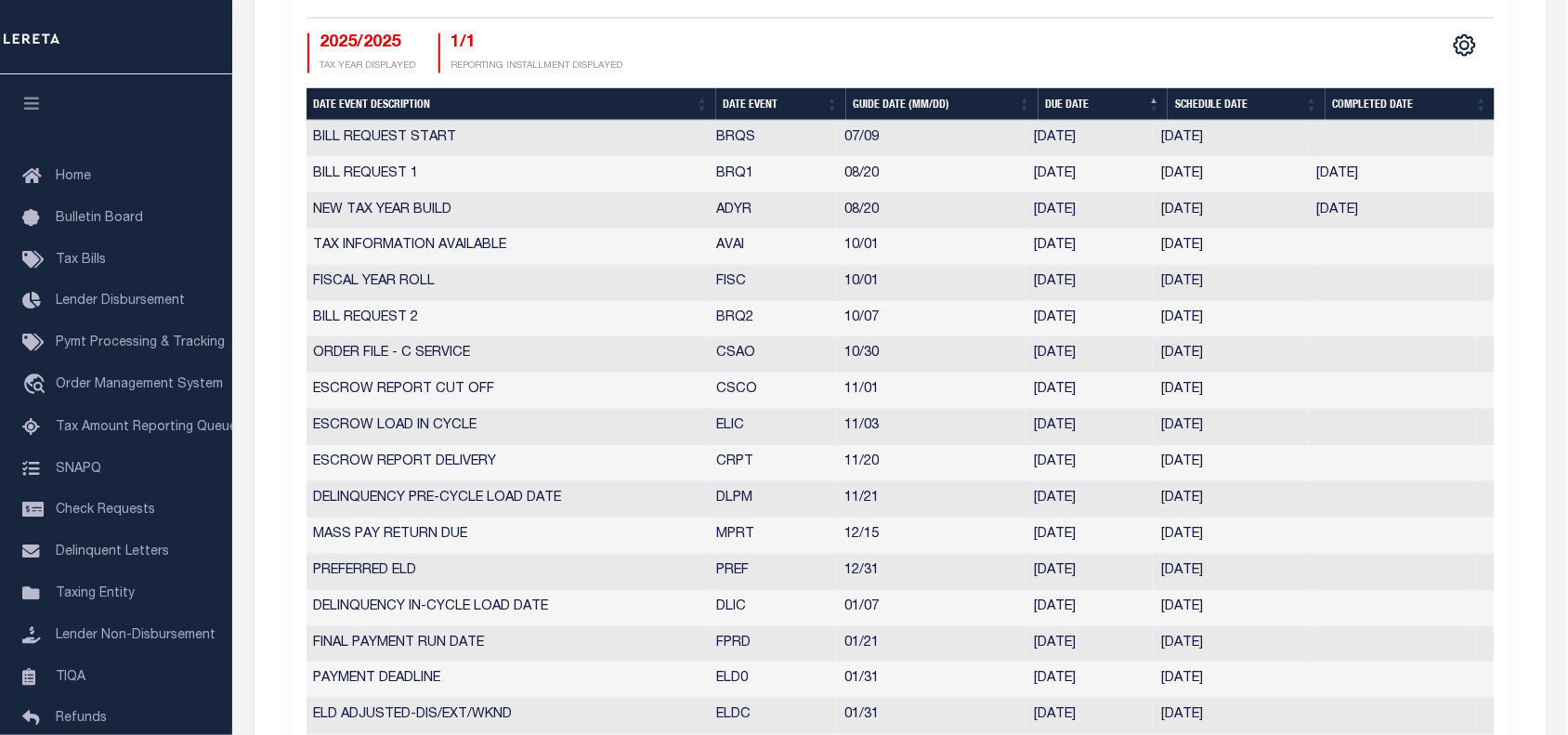
scroll to position [697, 0]
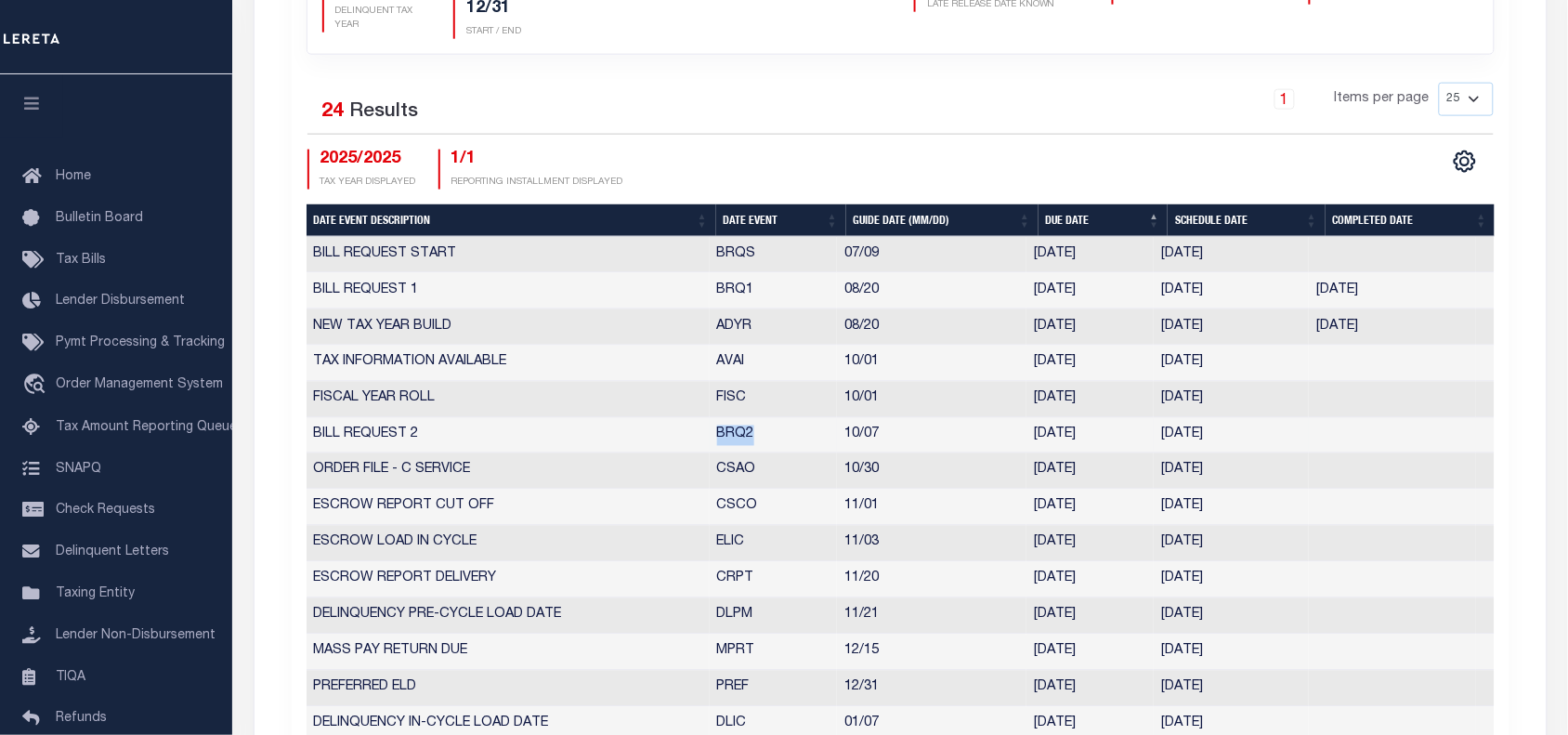
drag, startPoint x: 718, startPoint y: 439, endPoint x: 756, endPoint y: 439, distance: 38.0
click at [756, 439] on td "BRQ2" at bounding box center [774, 435] width 129 height 36
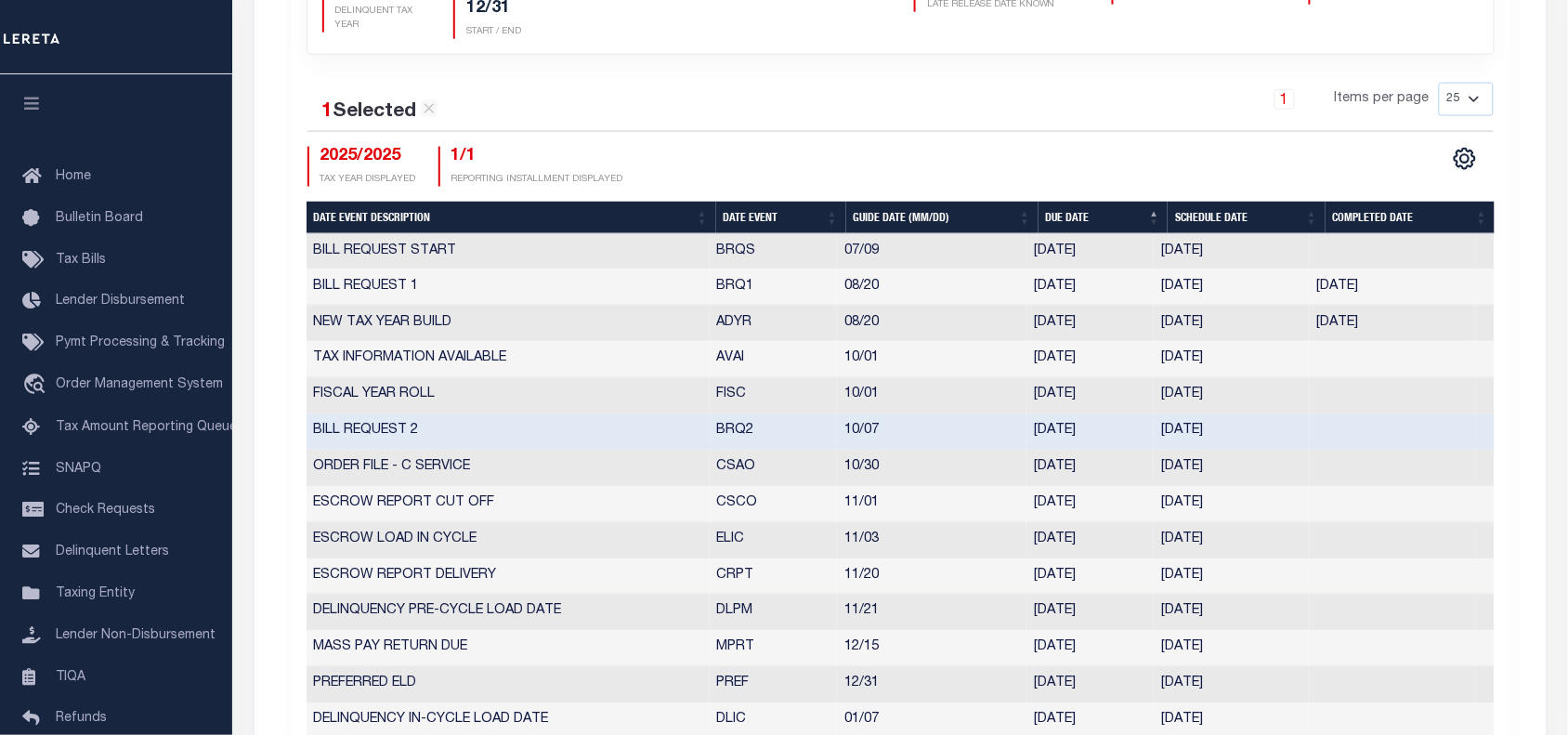
click at [902, 434] on td "10/07" at bounding box center [932, 432] width 190 height 36
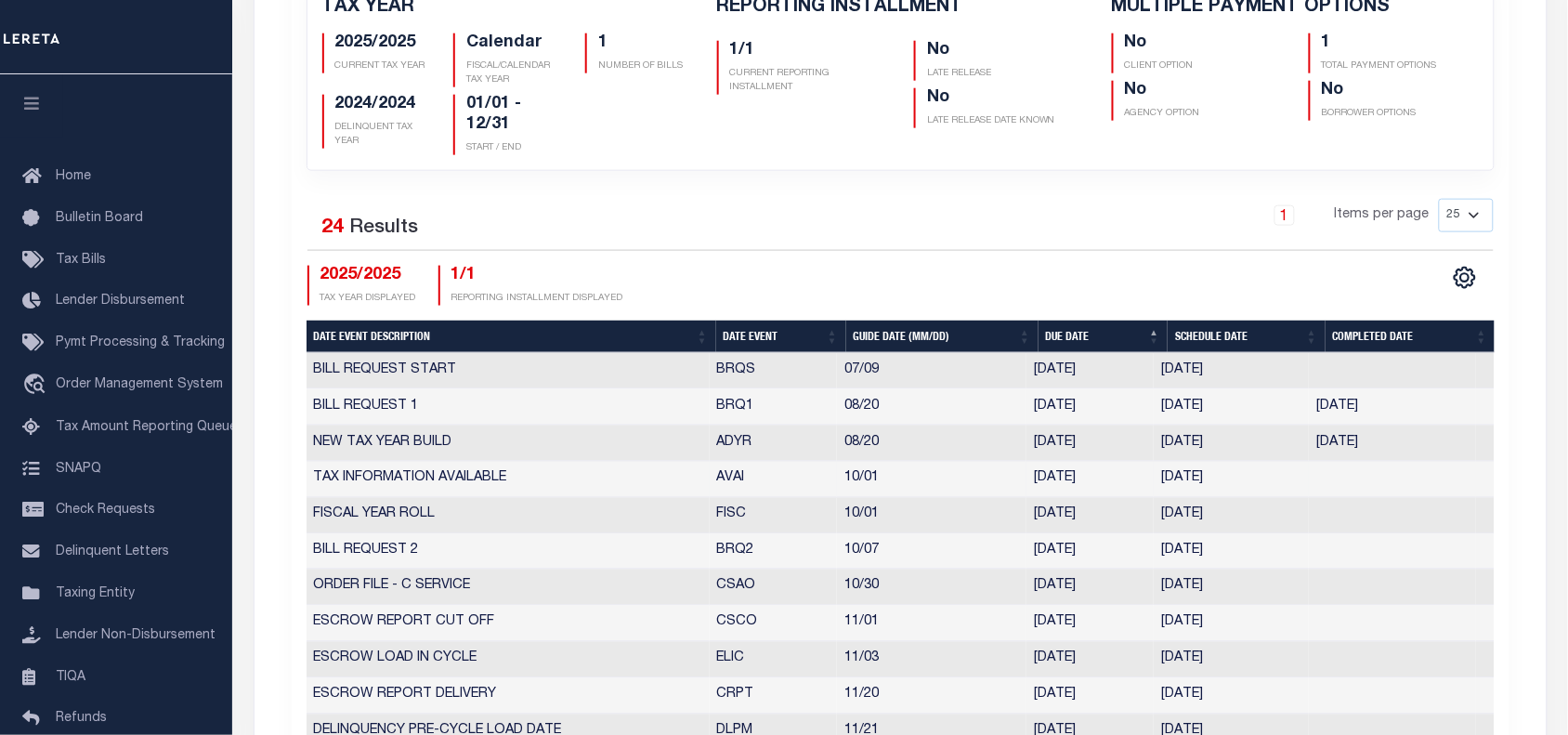
scroll to position [464, 0]
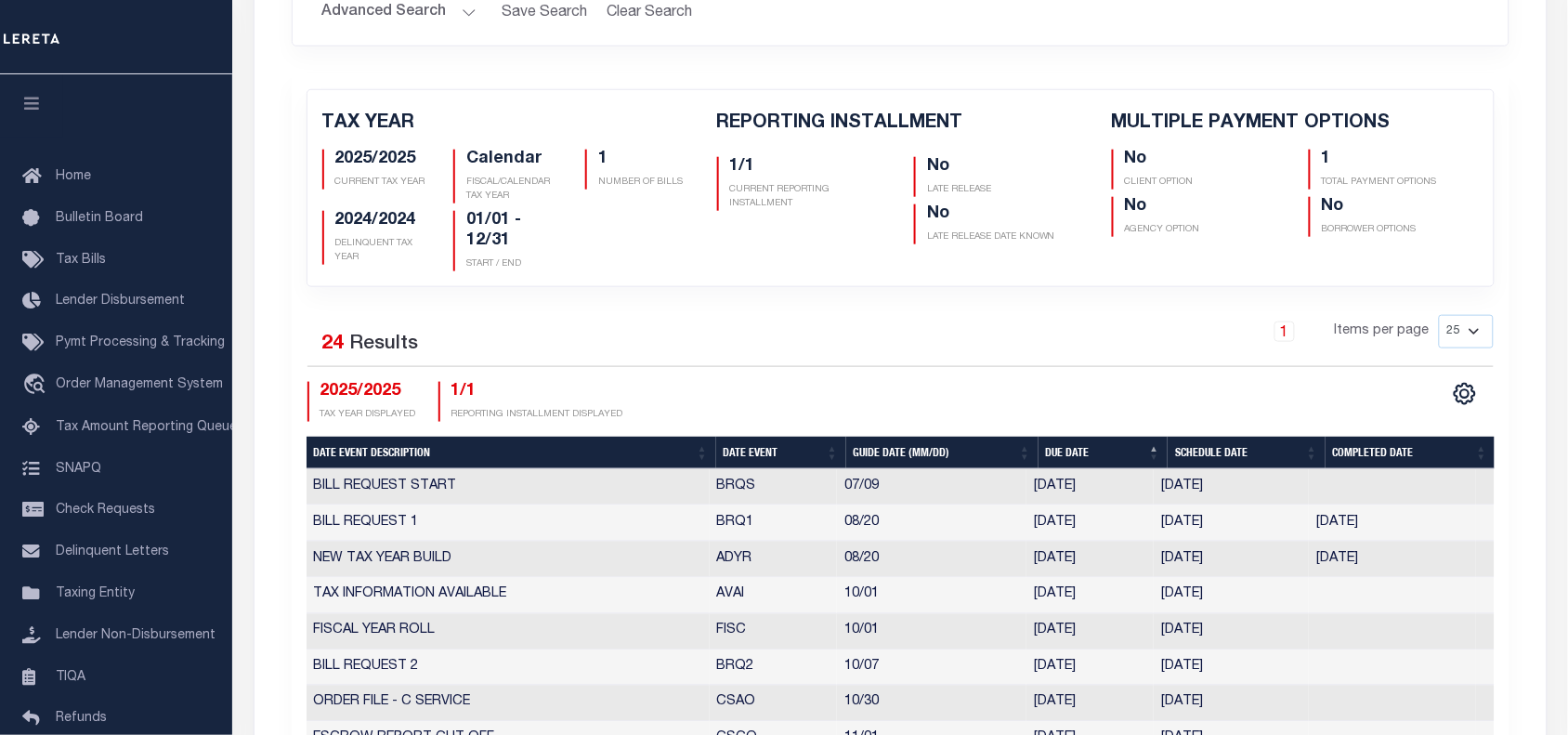
click at [870, 339] on div "1 Items per page 25 50 125 150 175 200" at bounding box center [1052, 339] width 882 height 49
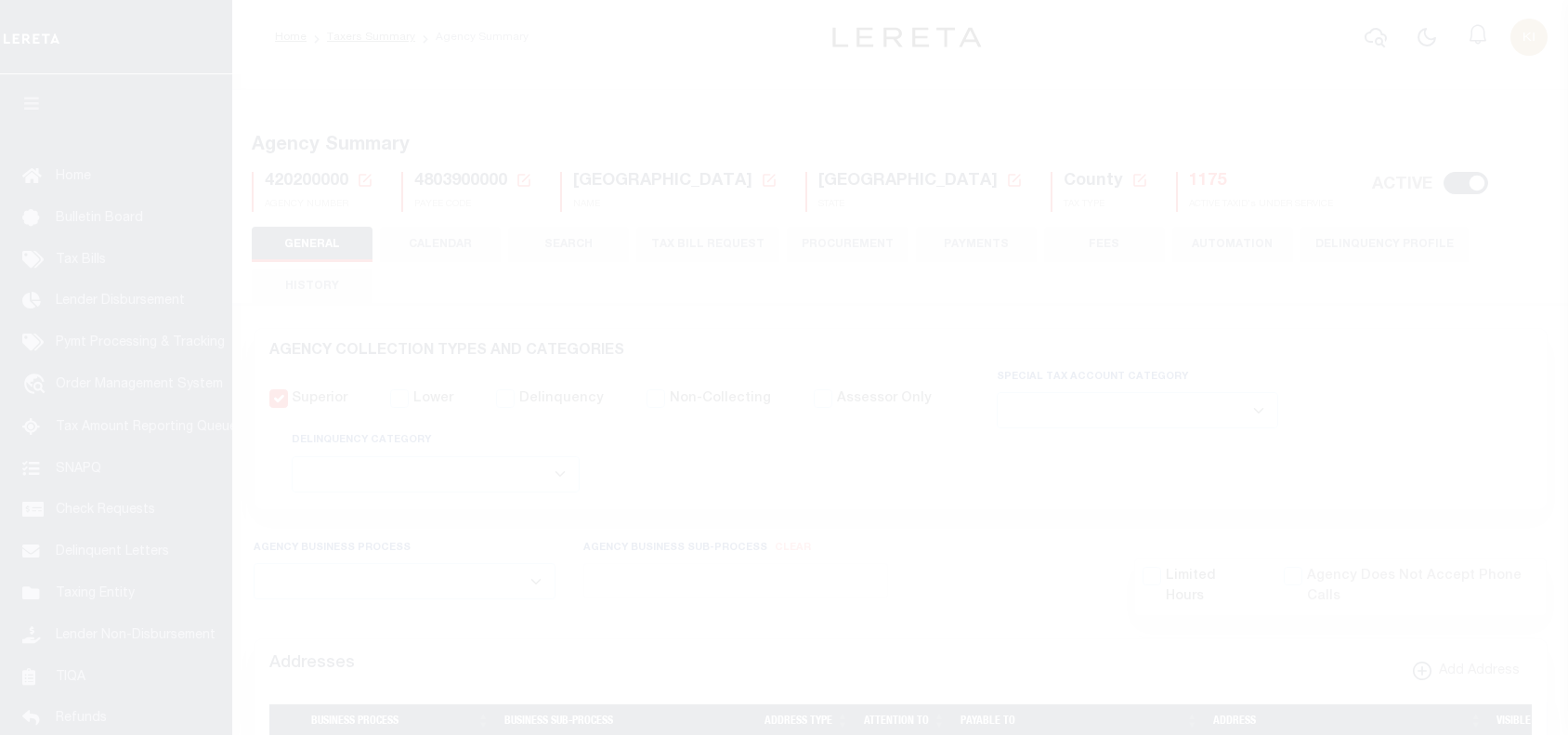
select select
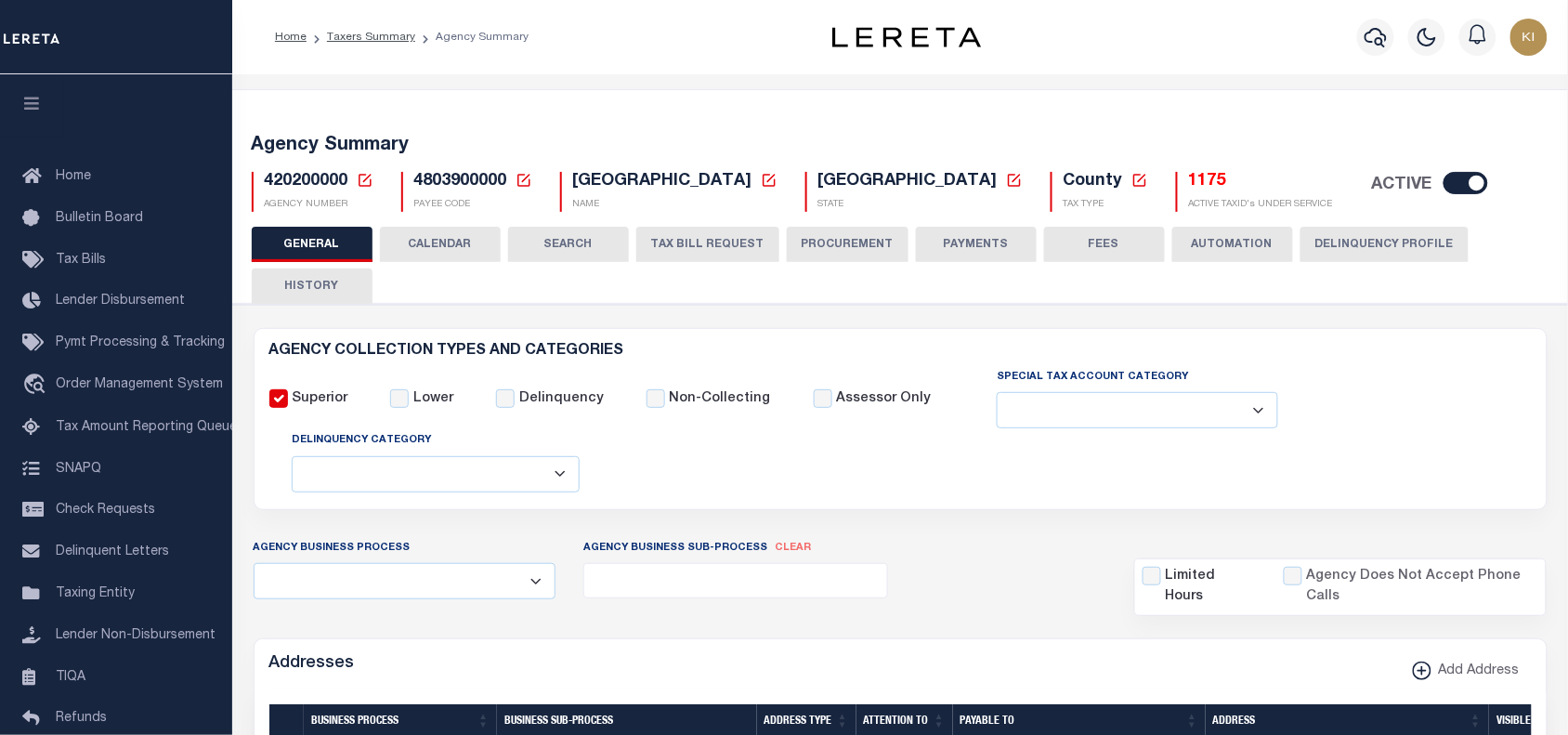
click at [692, 248] on button "TAX BILL REQUEST" at bounding box center [708, 244] width 143 height 35
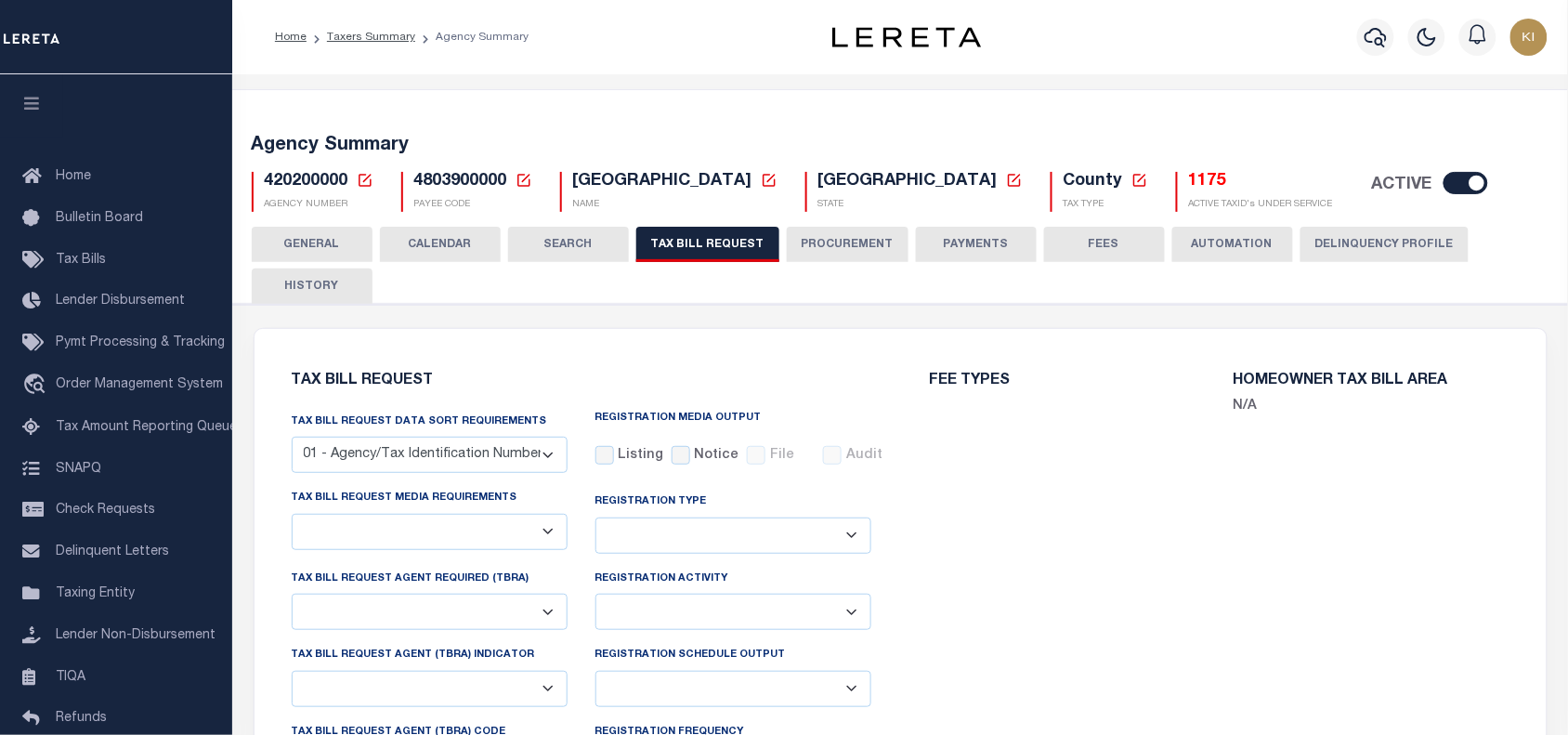
select select "28"
checkbox input "false"
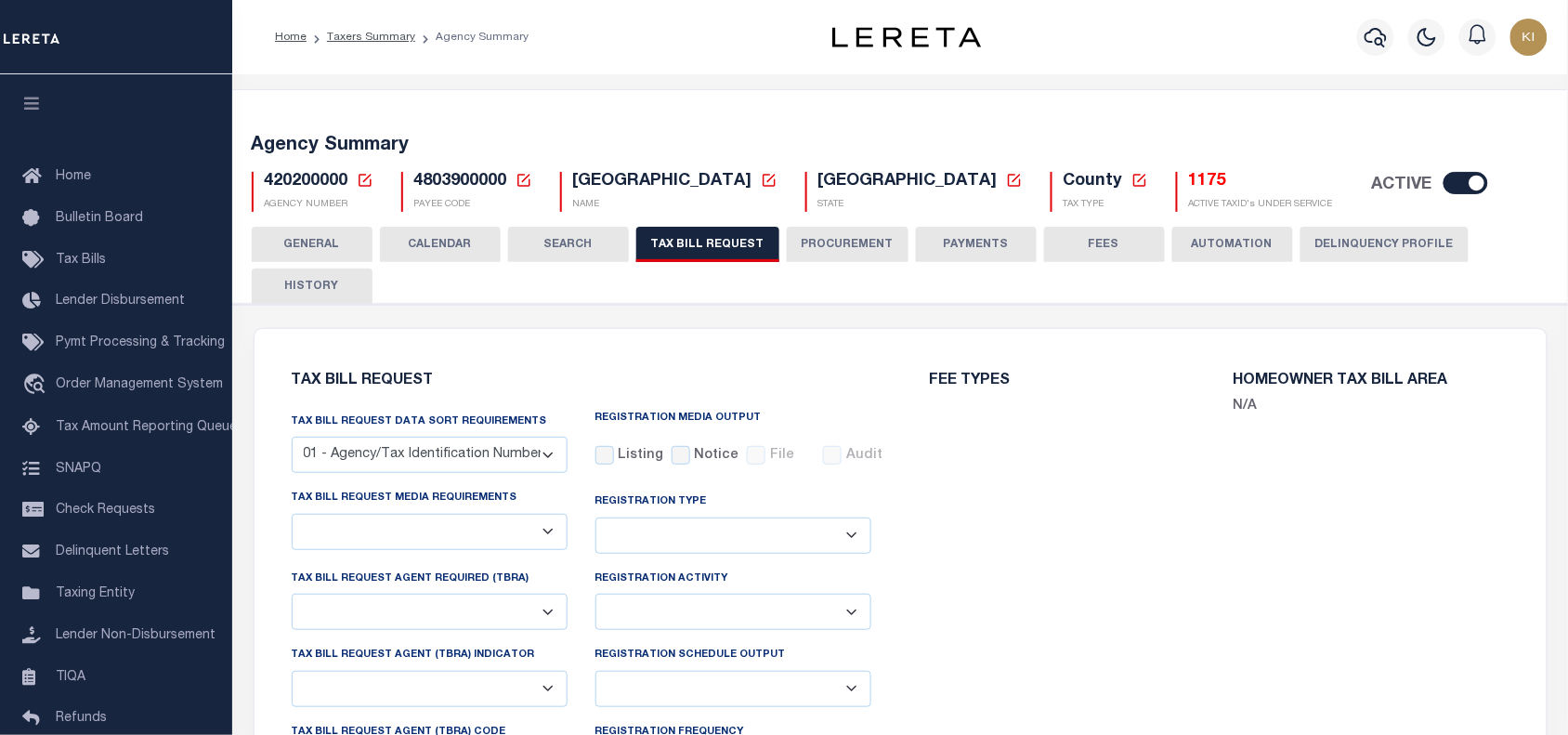
select select "22"
select select "true"
select select "13"
type input "99900001"
select select
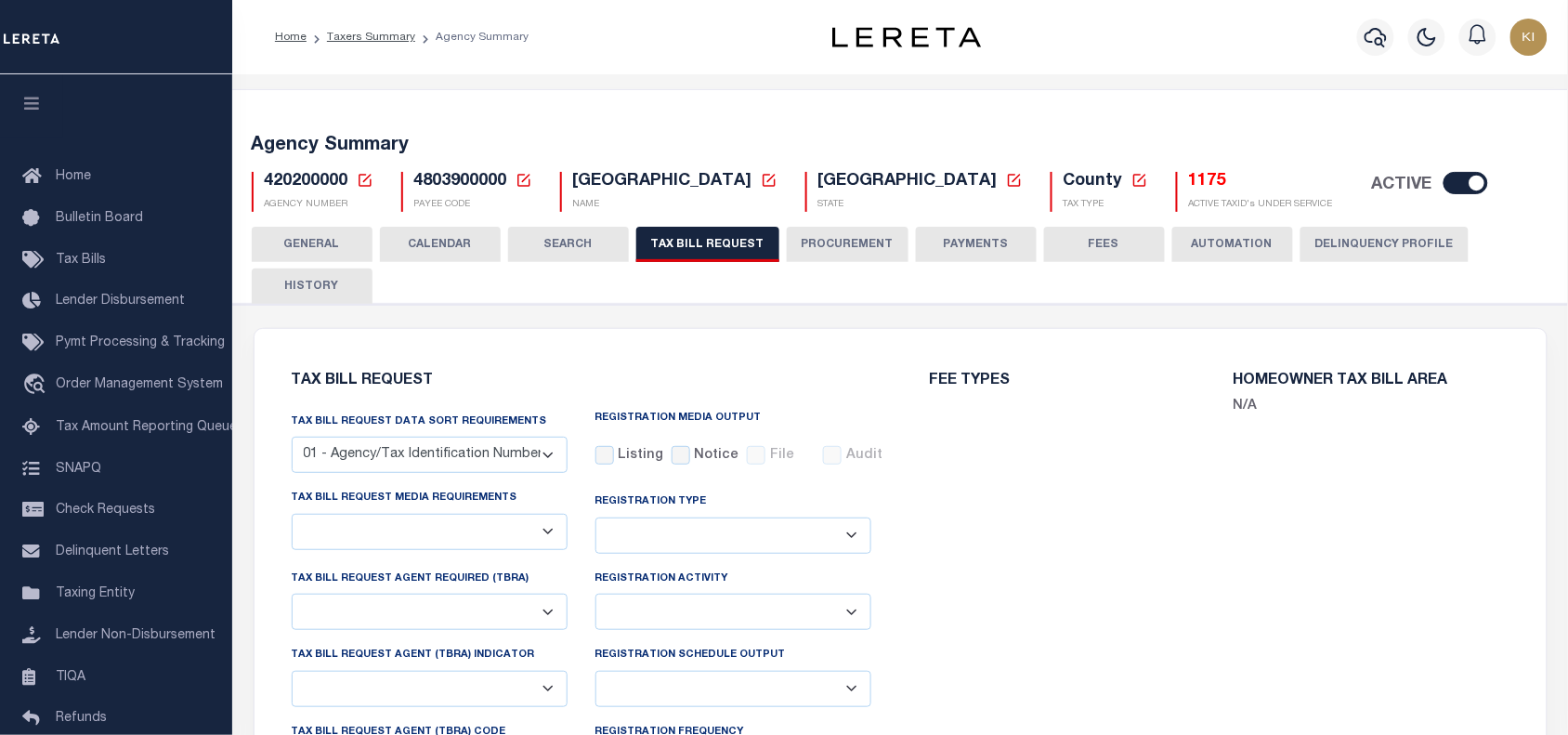
select select "7803021001"
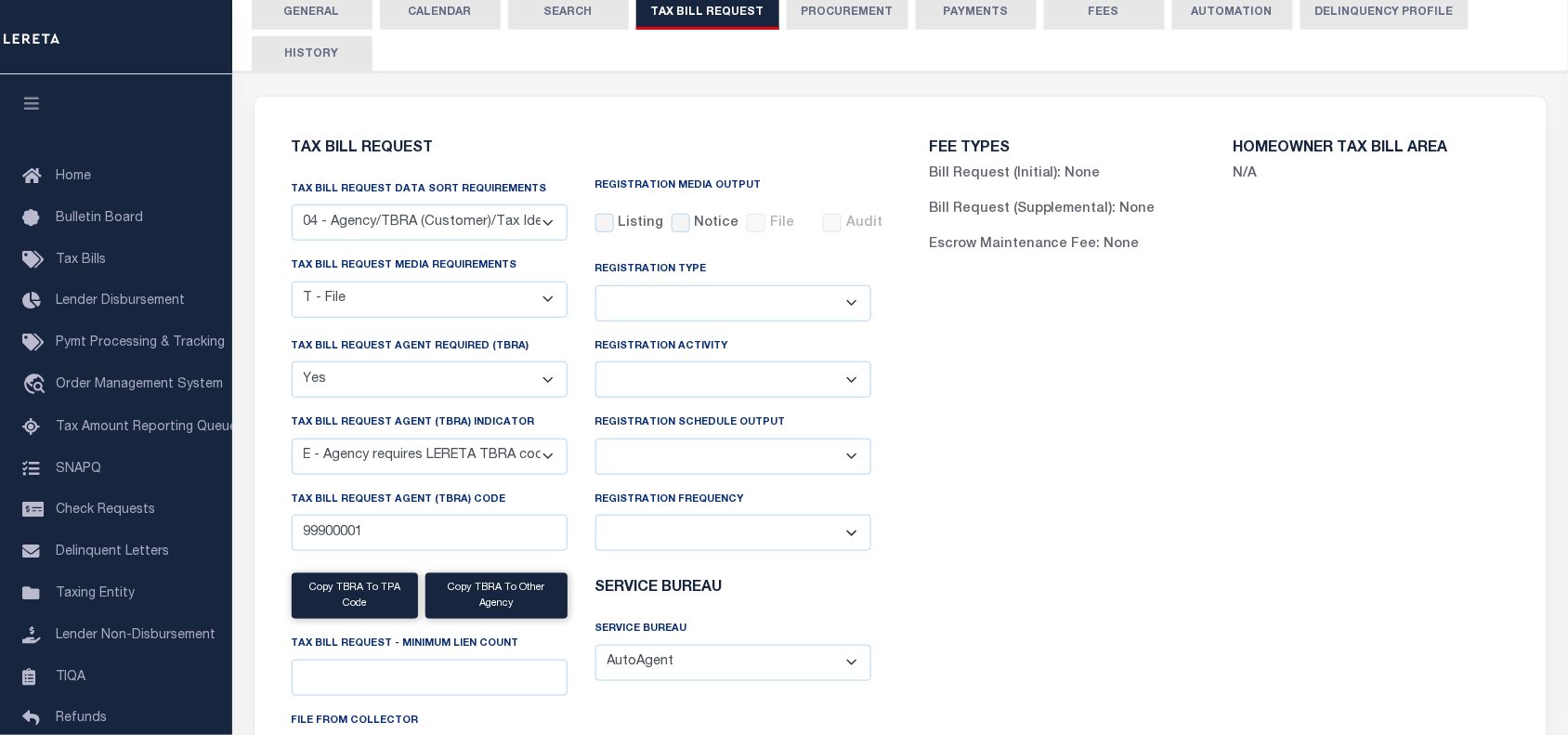
scroll to position [116, 0]
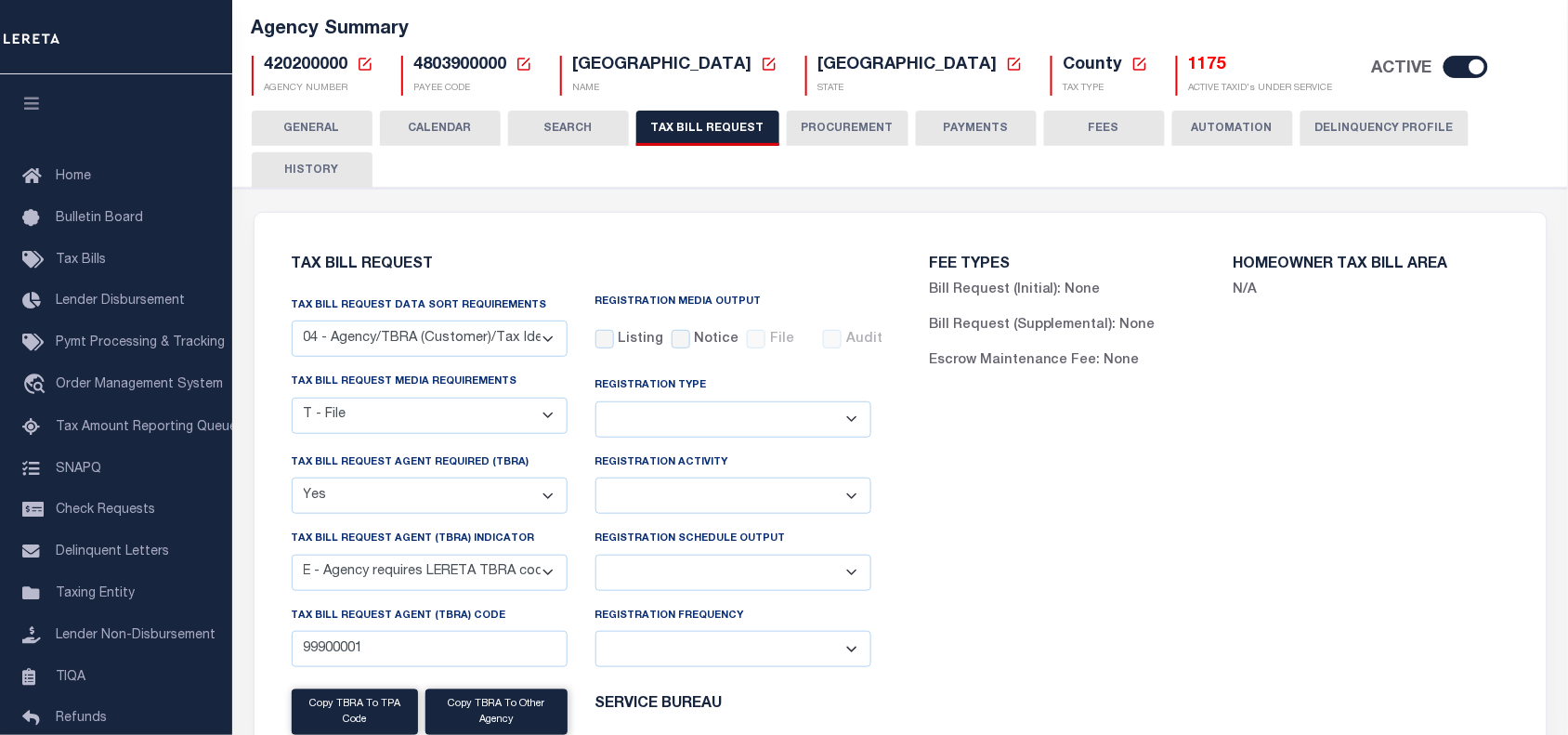
click at [312, 127] on button "GENERAL" at bounding box center [313, 129] width 121 height 35
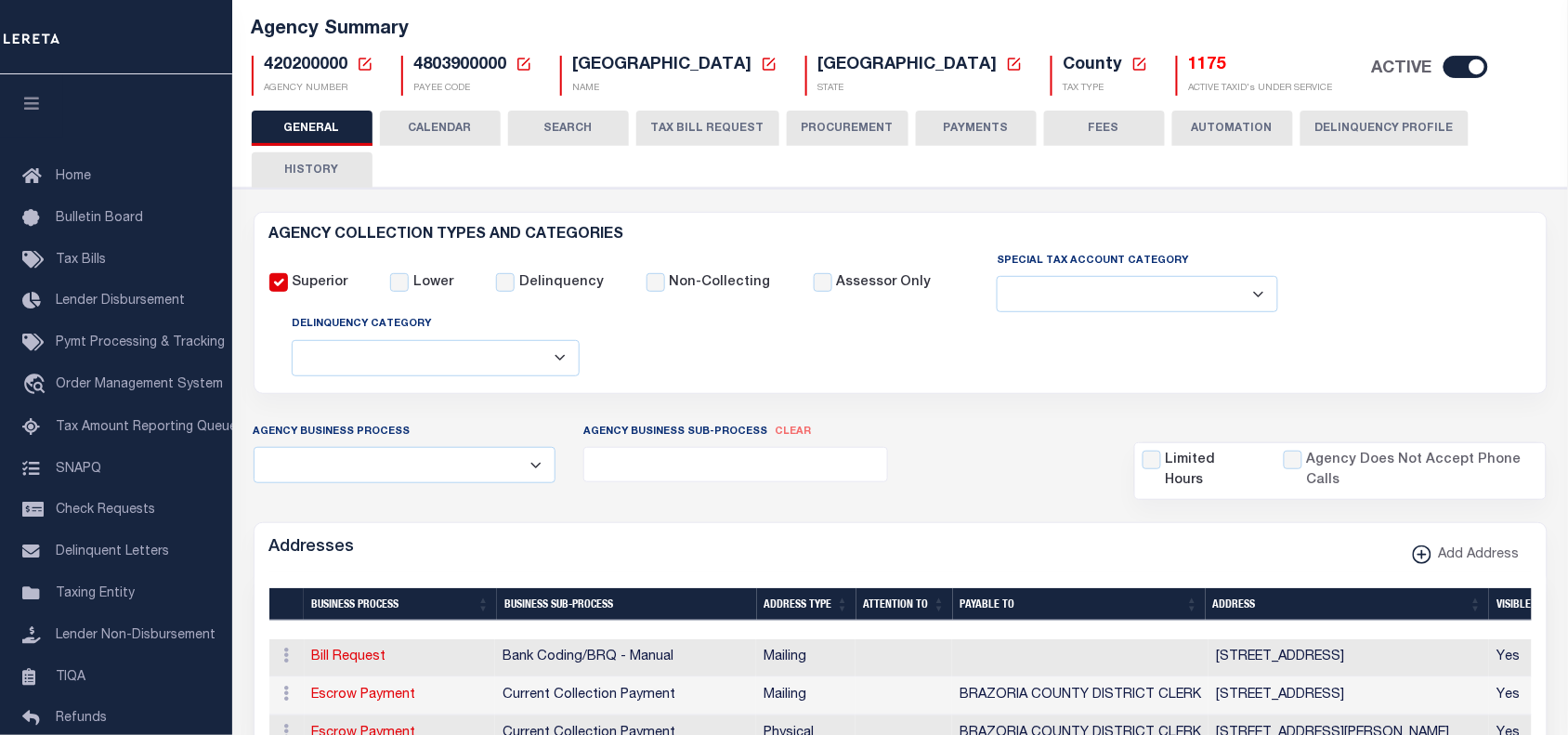
scroll to position [0, 0]
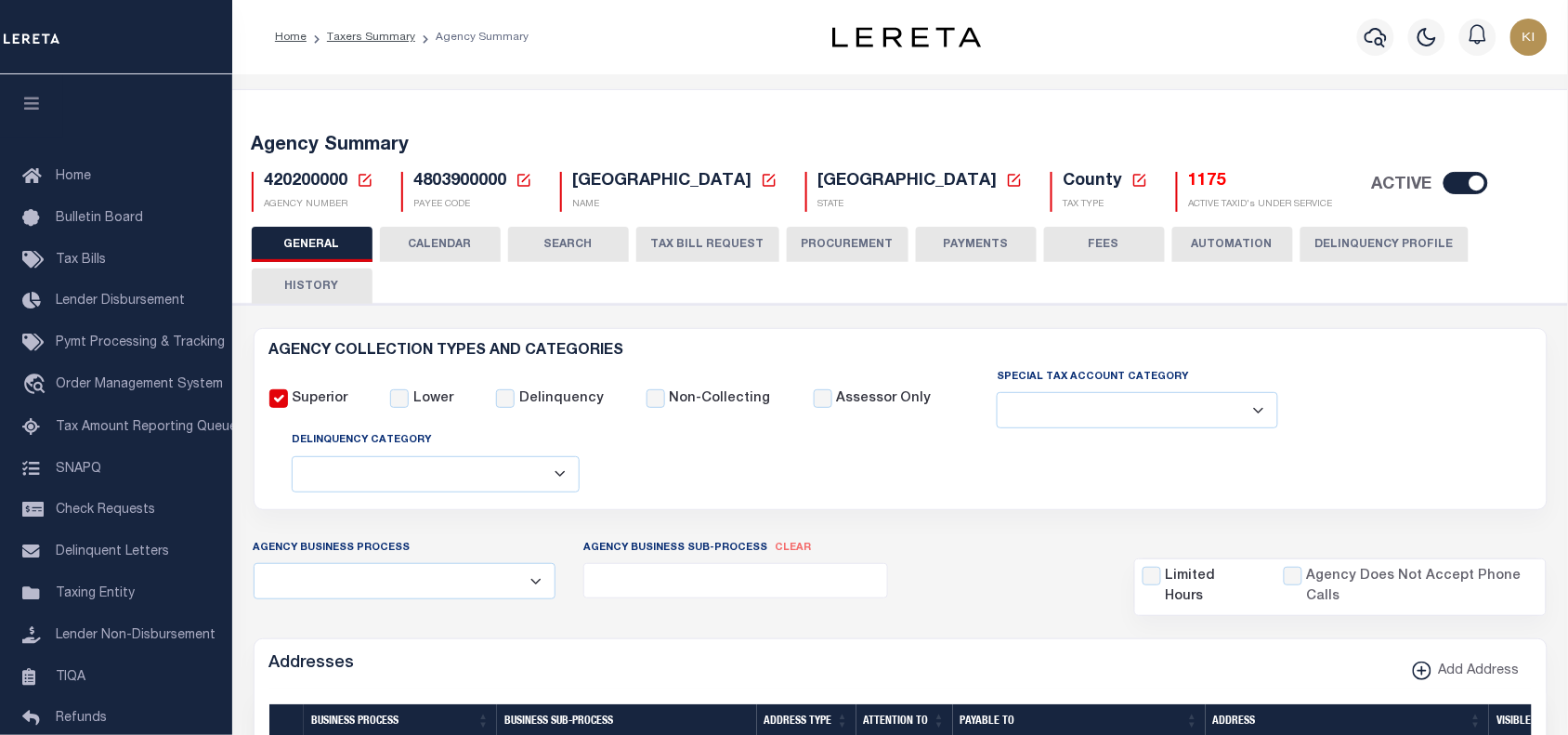
click at [438, 248] on button "CALENDAR" at bounding box center [440, 244] width 121 height 35
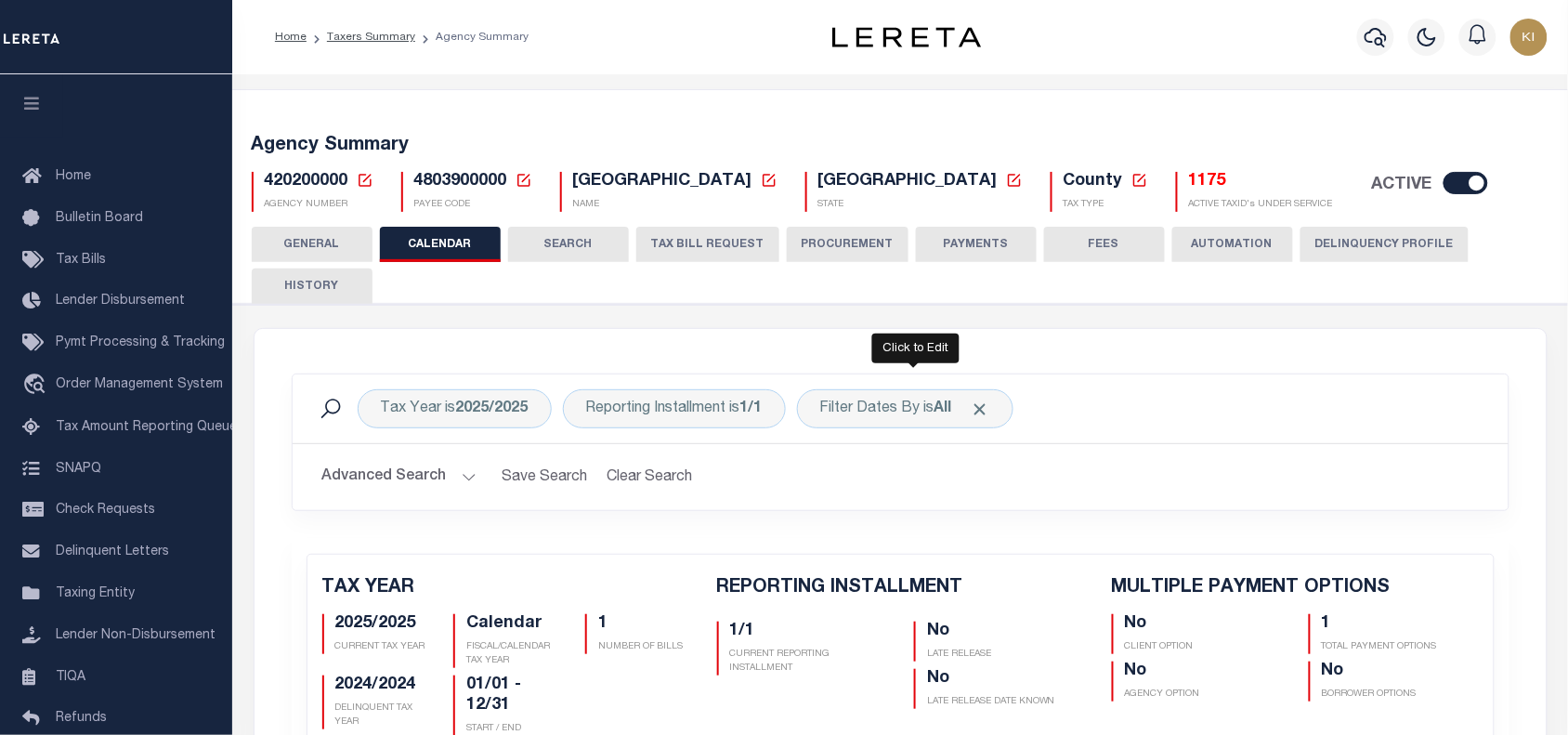
checkbox input "false"
type input "1"
click at [698, 243] on button "TAX BILL REQUEST" at bounding box center [708, 244] width 143 height 35
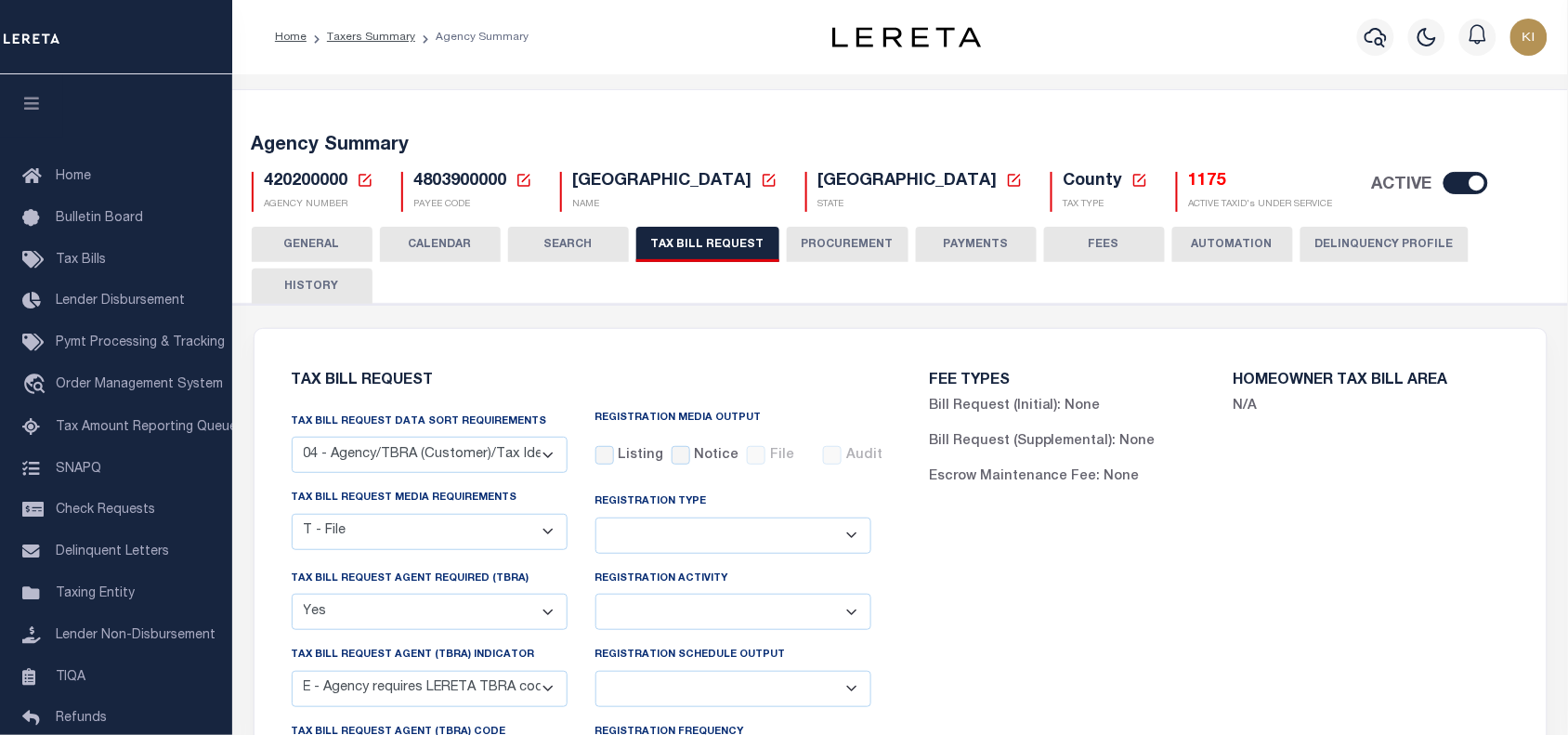
scroll to position [233, 0]
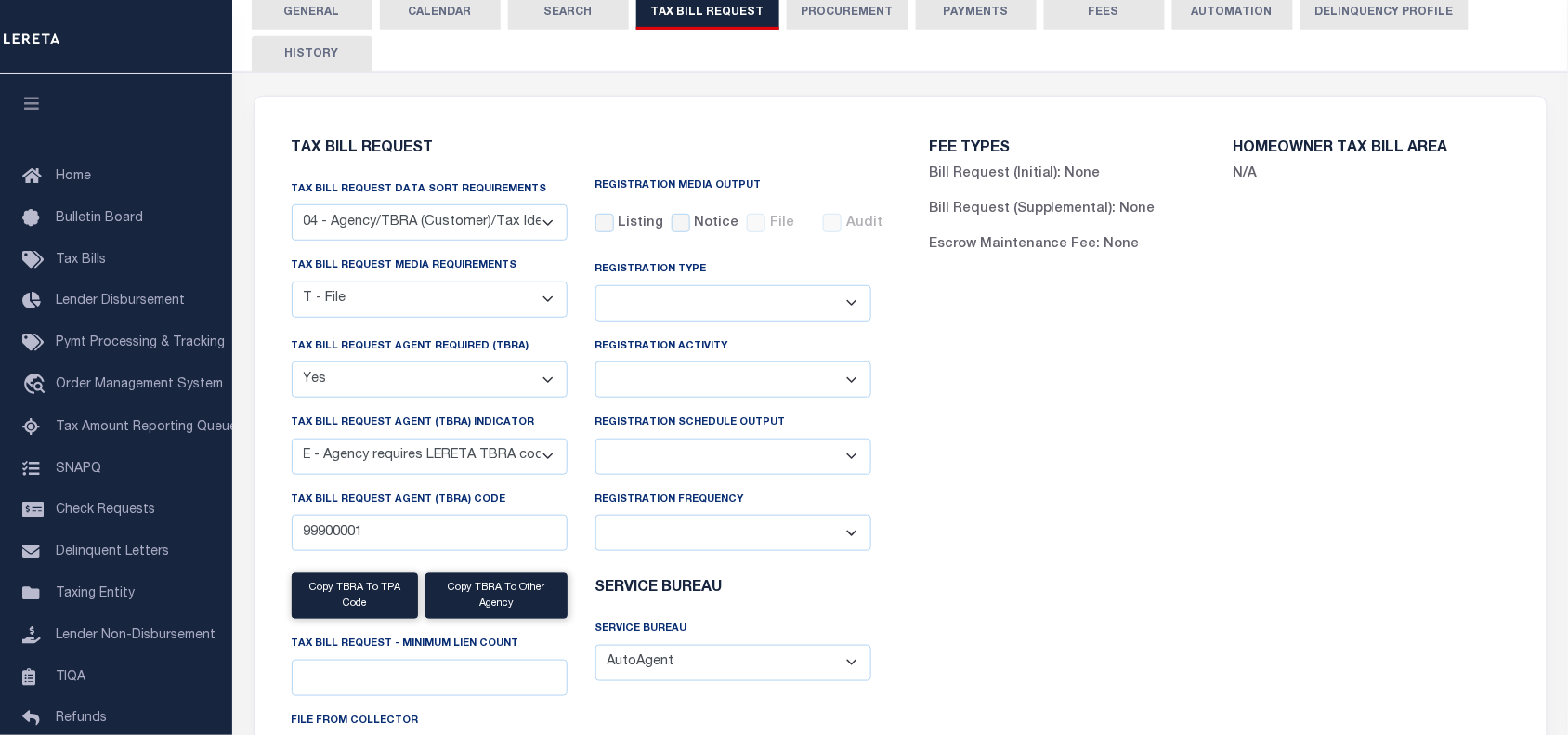
click at [720, 462] on select "Delta File Full File" at bounding box center [733, 456] width 276 height 36
select select "1"
click at [596, 442] on select "Delta File Full File" at bounding box center [733, 456] width 276 height 36
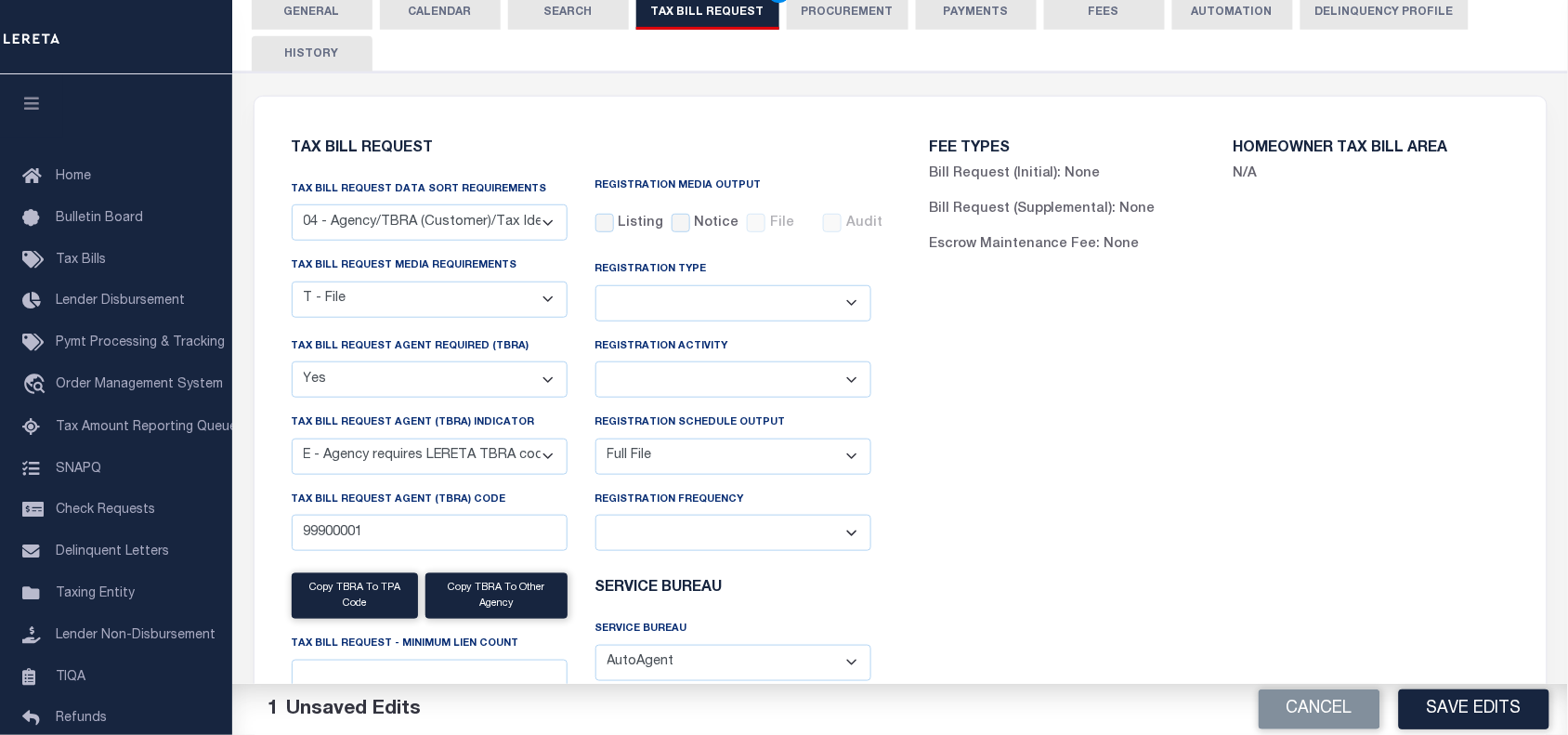
click at [1079, 514] on div "FEE TYPES Bill Request (Initial): None Bill Request (Supplemental): None Escrow…" at bounding box center [1218, 475] width 638 height 713
click at [1477, 707] on button "Save Edits" at bounding box center [1475, 709] width 151 height 40
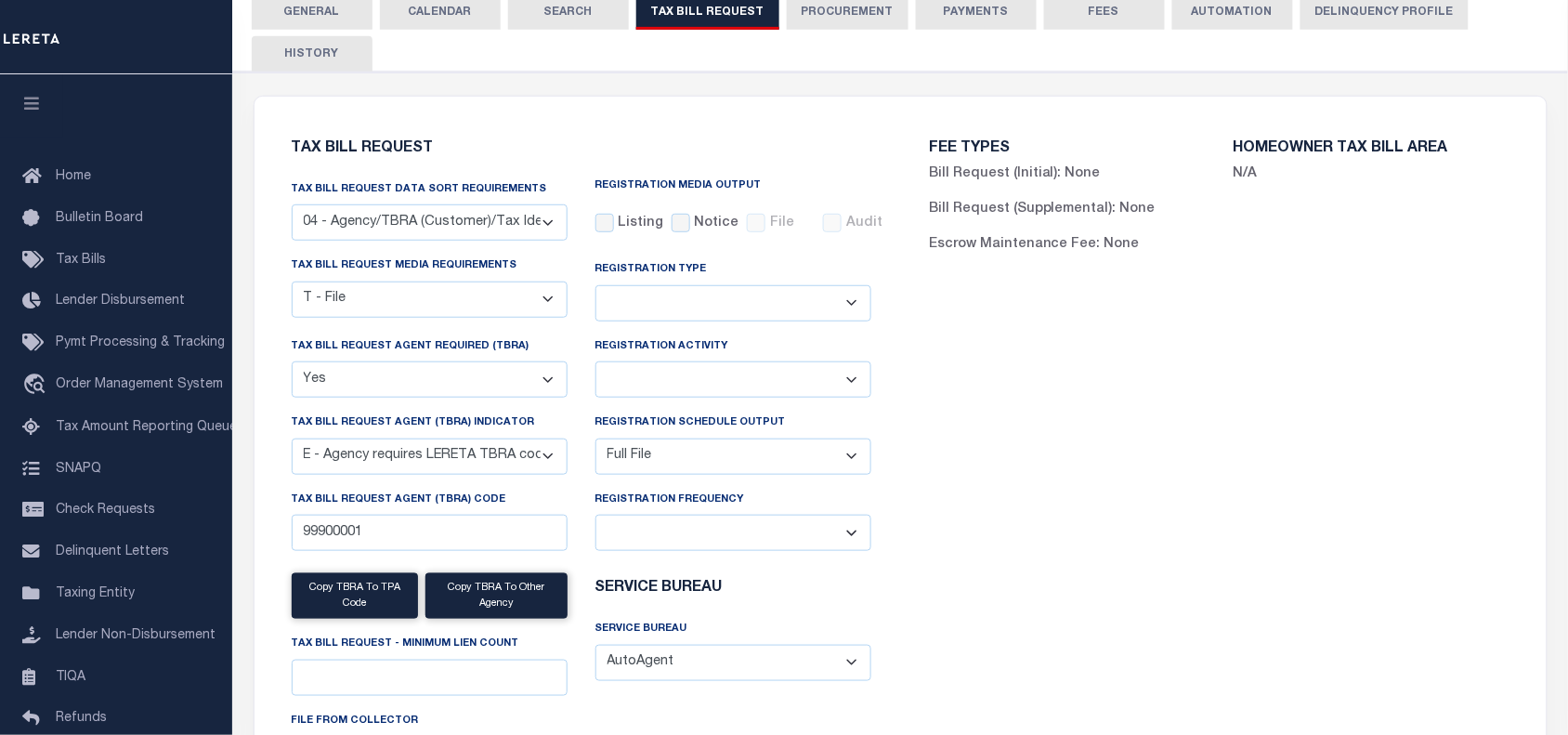
click at [1031, 592] on div "FEE TYPES Bill Request (Initial): None Bill Request (Supplemental): None Escrow…" at bounding box center [1218, 475] width 638 height 713
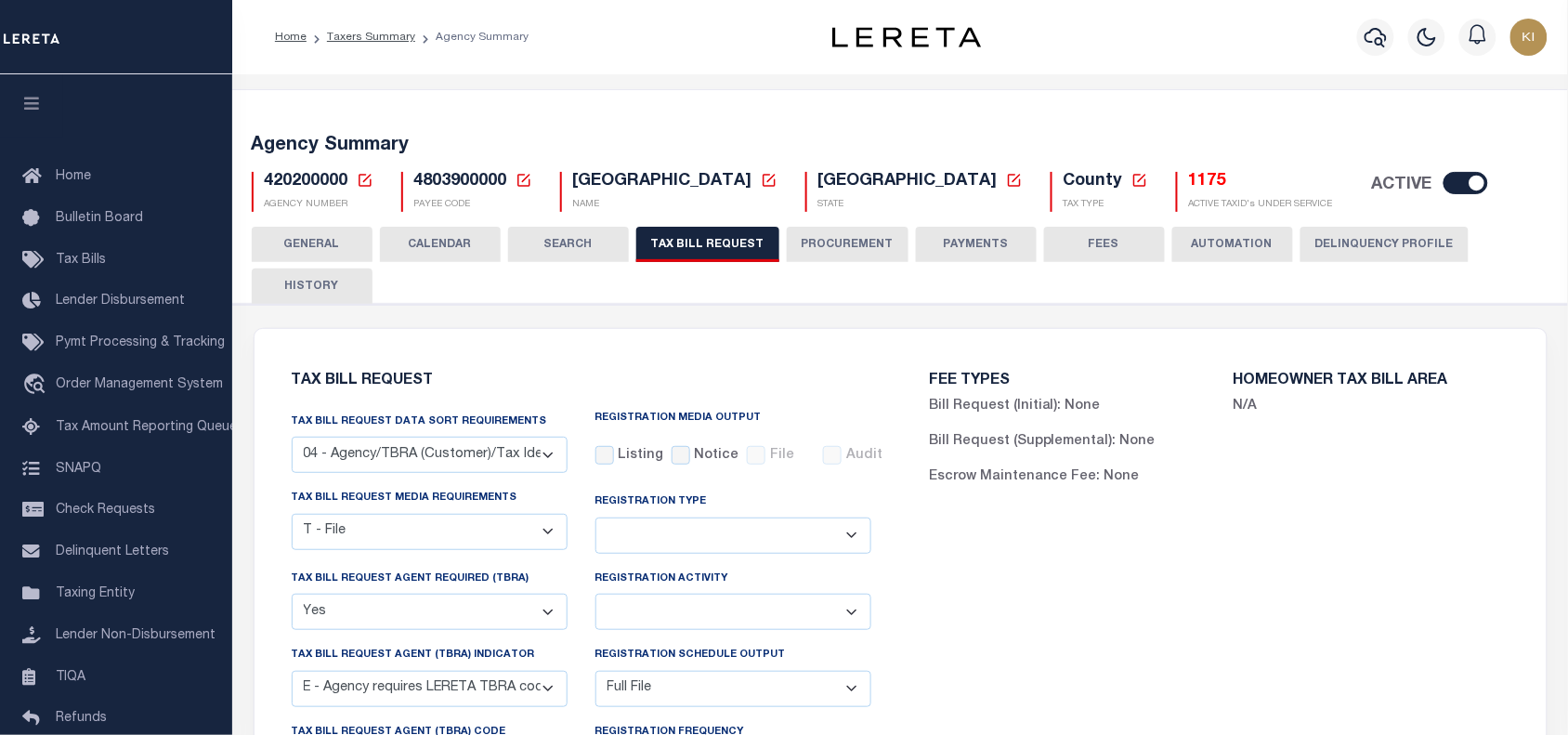
click at [438, 238] on button "CALENDAR" at bounding box center [440, 244] width 121 height 35
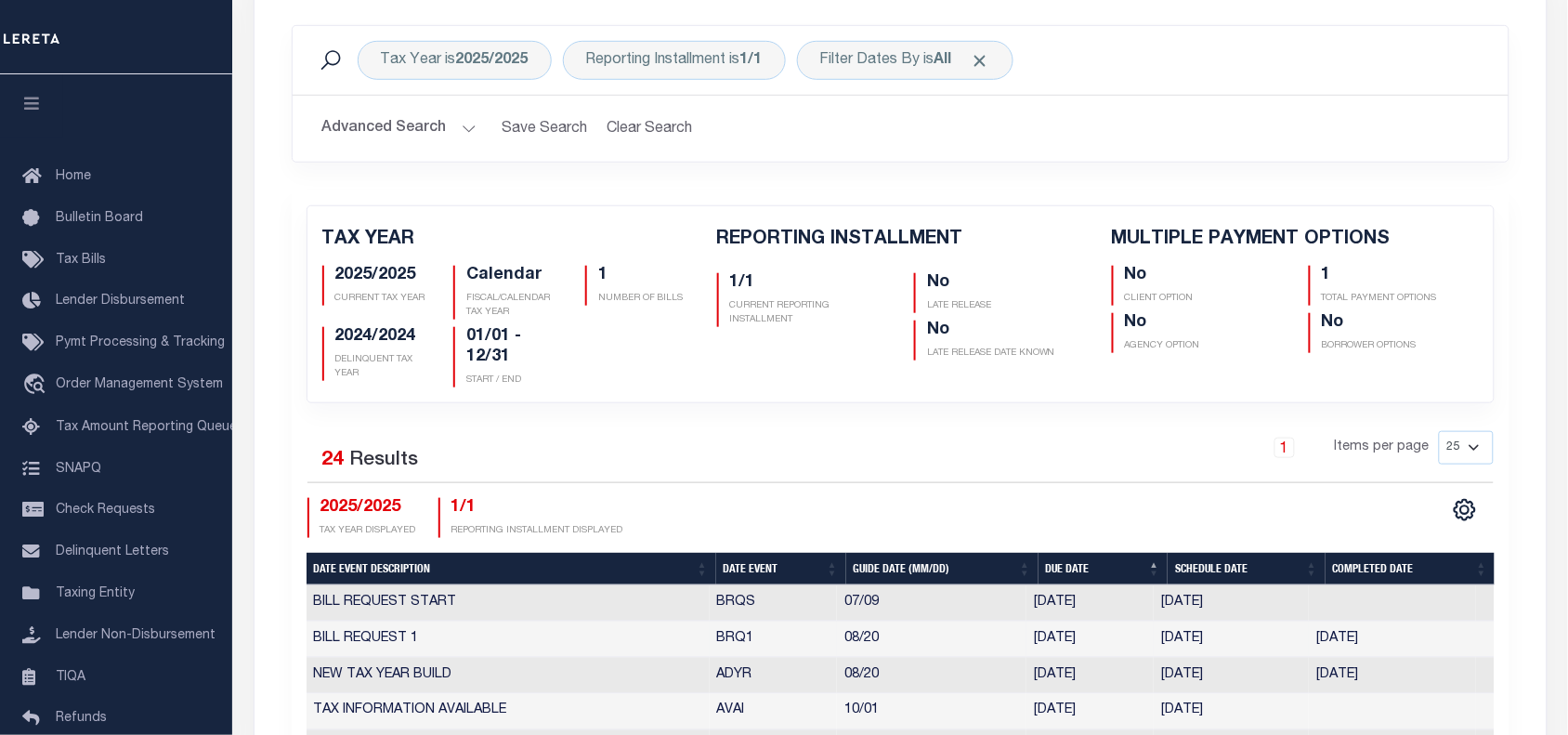
scroll to position [464, 0]
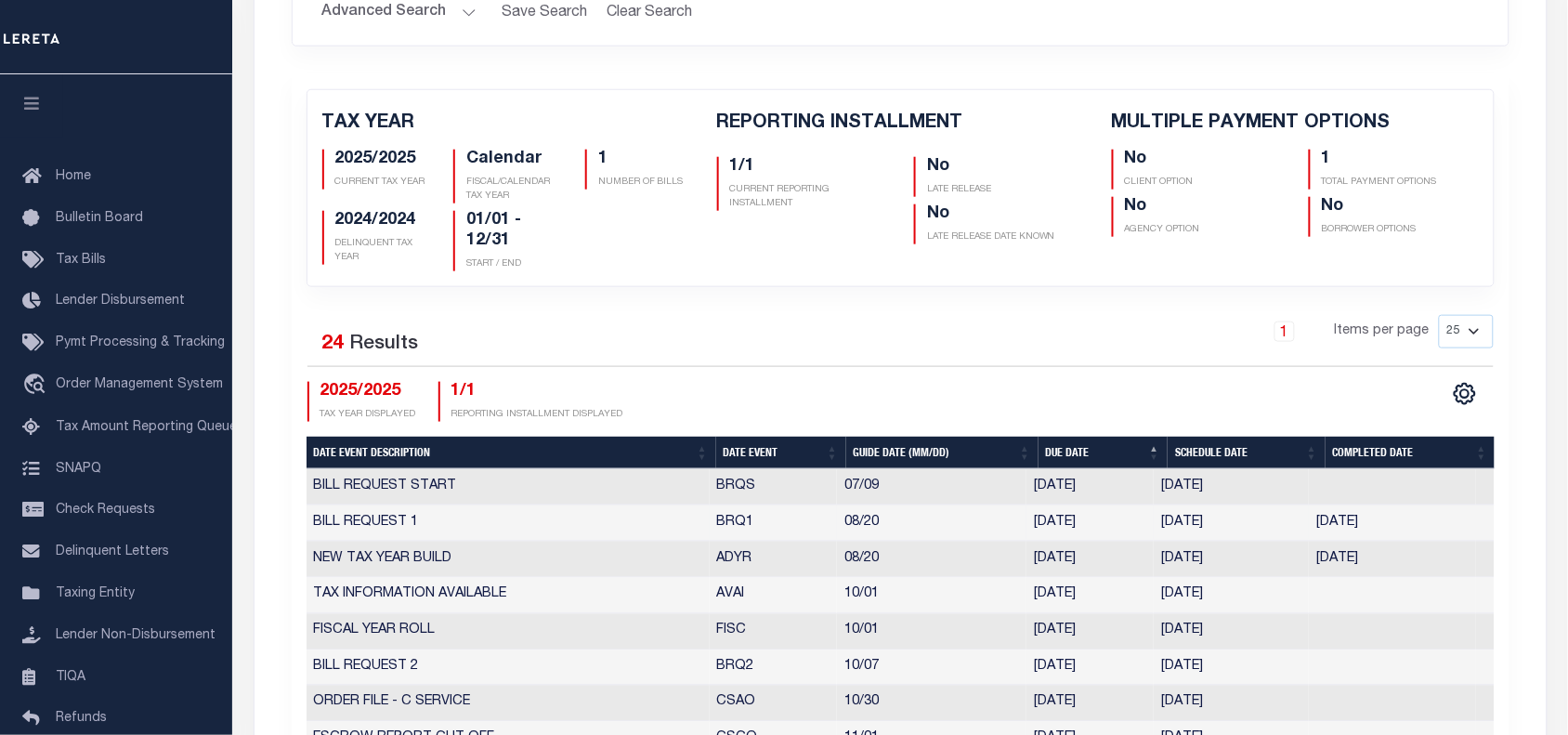
drag, startPoint x: 1173, startPoint y: 523, endPoint x: 1239, endPoint y: 525, distance: 66.0
click at [1239, 525] on td "[DATE]" at bounding box center [1231, 523] width 155 height 36
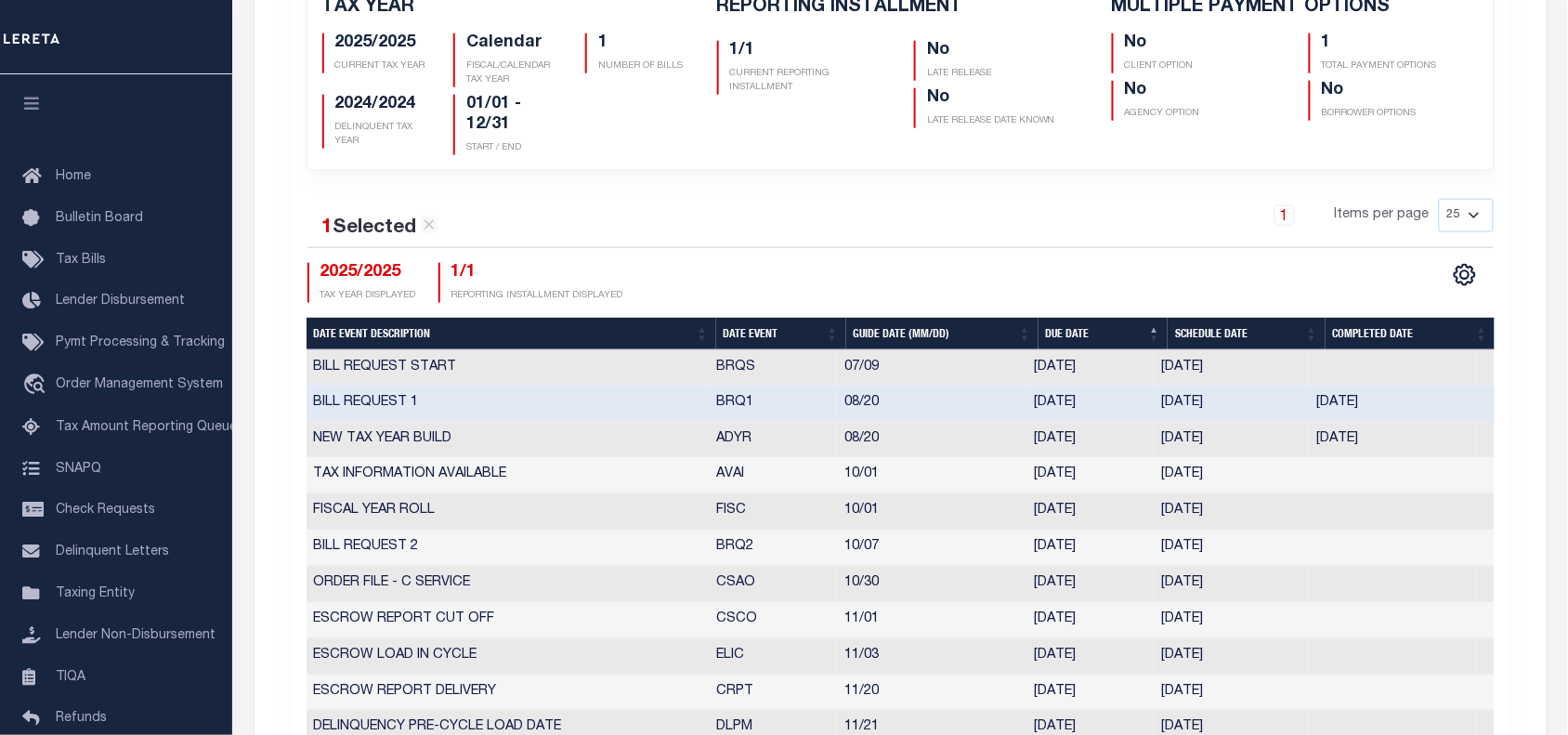
scroll to position [697, 0]
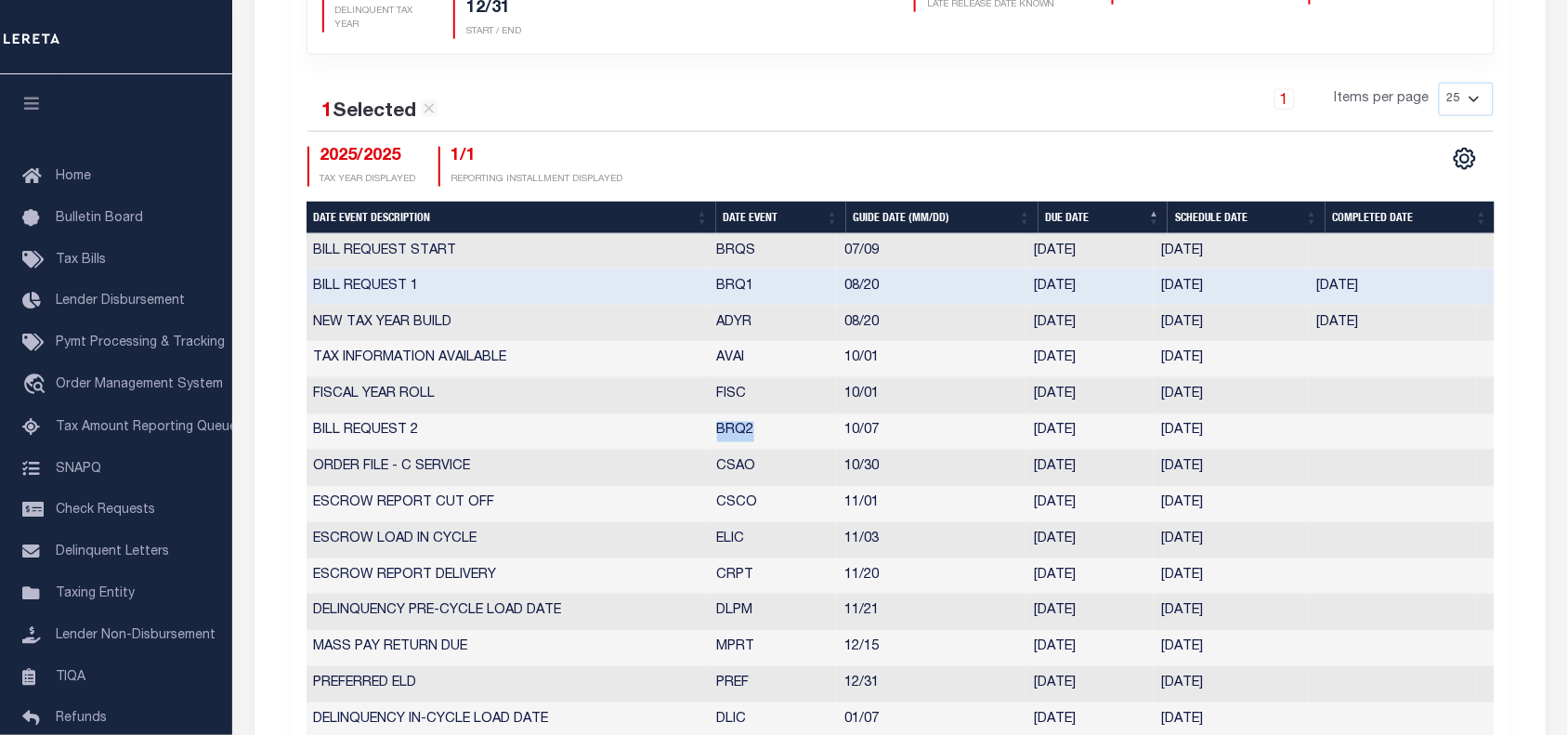
drag, startPoint x: 717, startPoint y: 436, endPoint x: 764, endPoint y: 435, distance: 47.0
click at [764, 435] on td "BRQ2" at bounding box center [774, 432] width 129 height 36
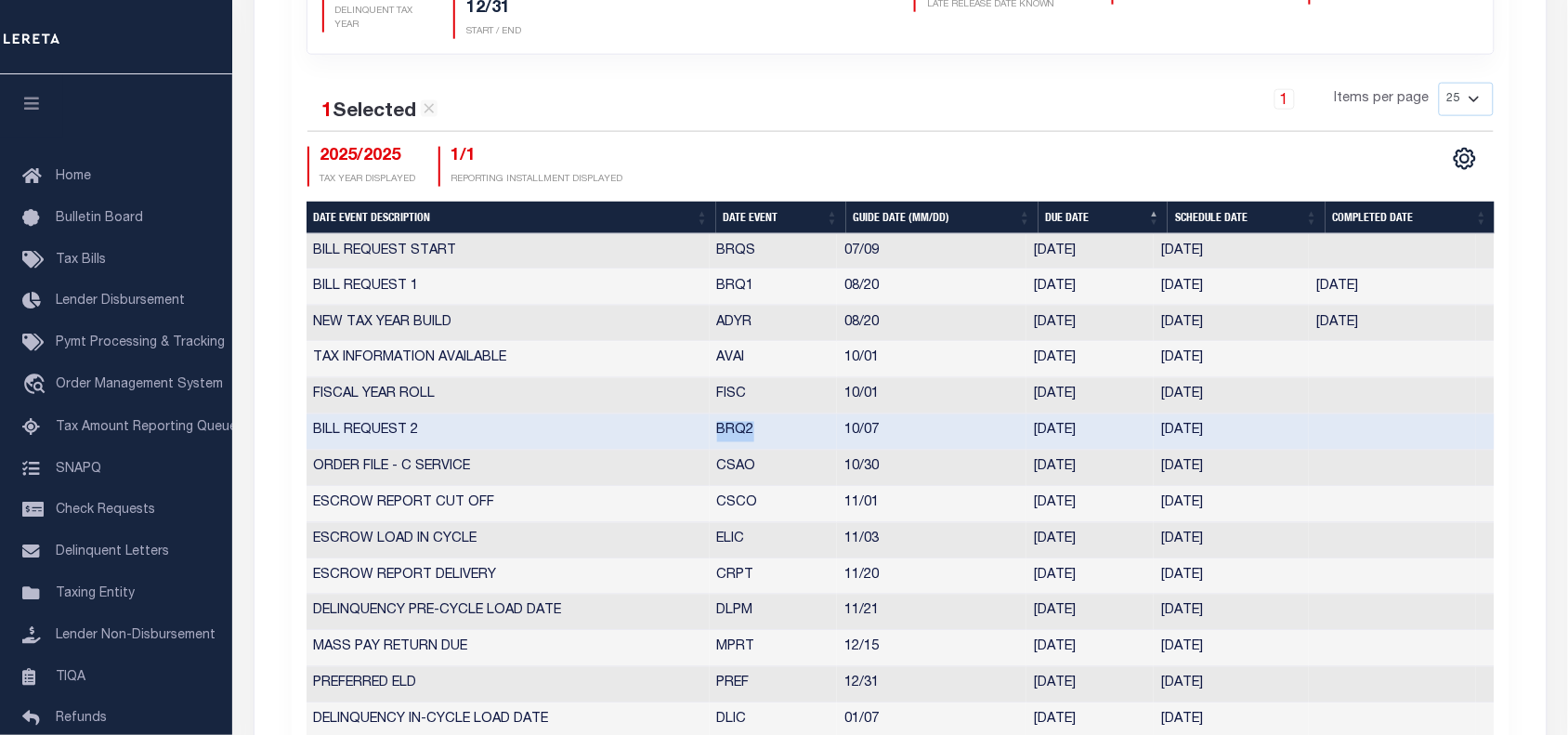
drag, startPoint x: 1163, startPoint y: 436, endPoint x: 1241, endPoint y: 435, distance: 78.0
click at [1241, 435] on td "[DATE]" at bounding box center [1231, 432] width 155 height 36
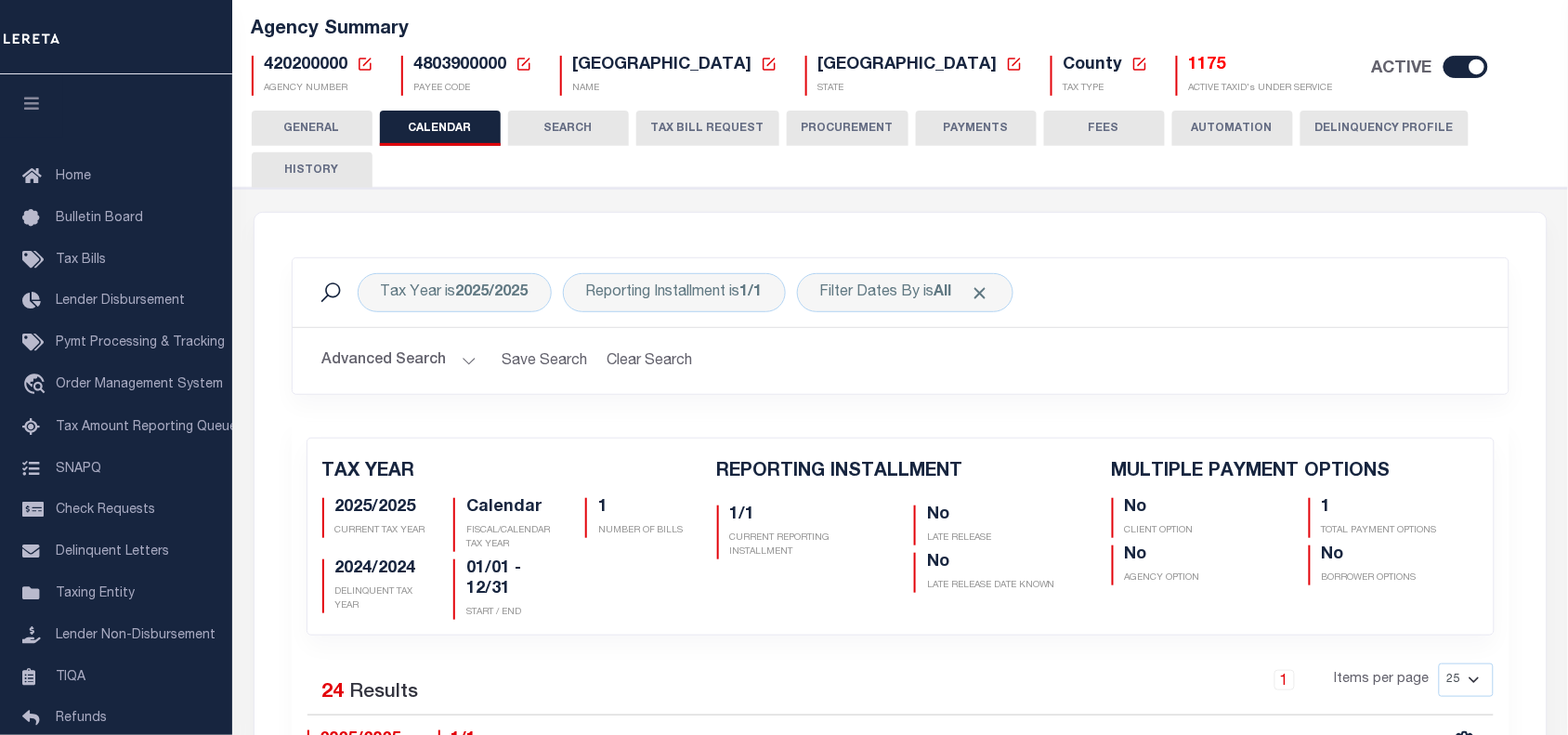
scroll to position [0, 0]
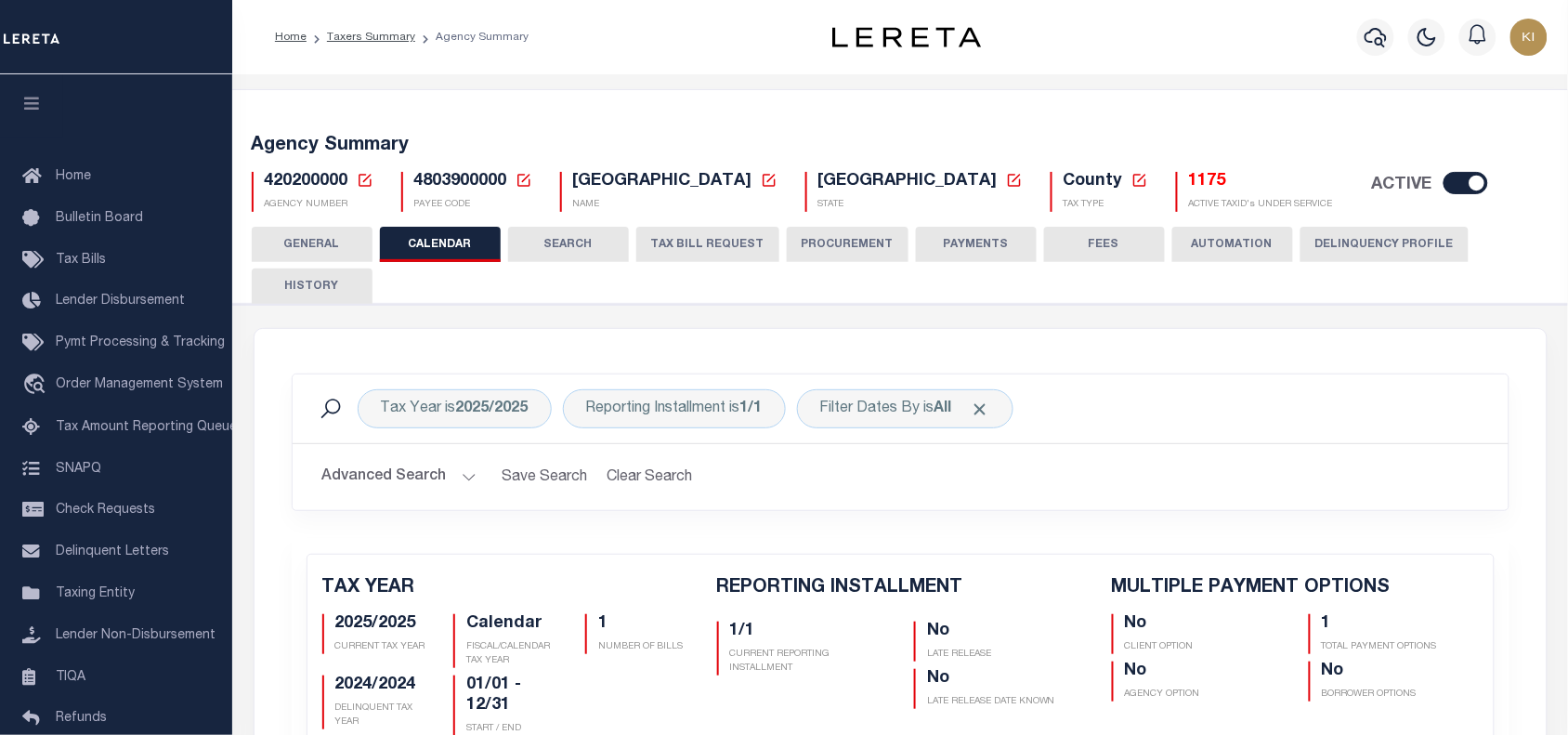
click at [707, 239] on button "TAX BILL REQUEST" at bounding box center [708, 244] width 143 height 35
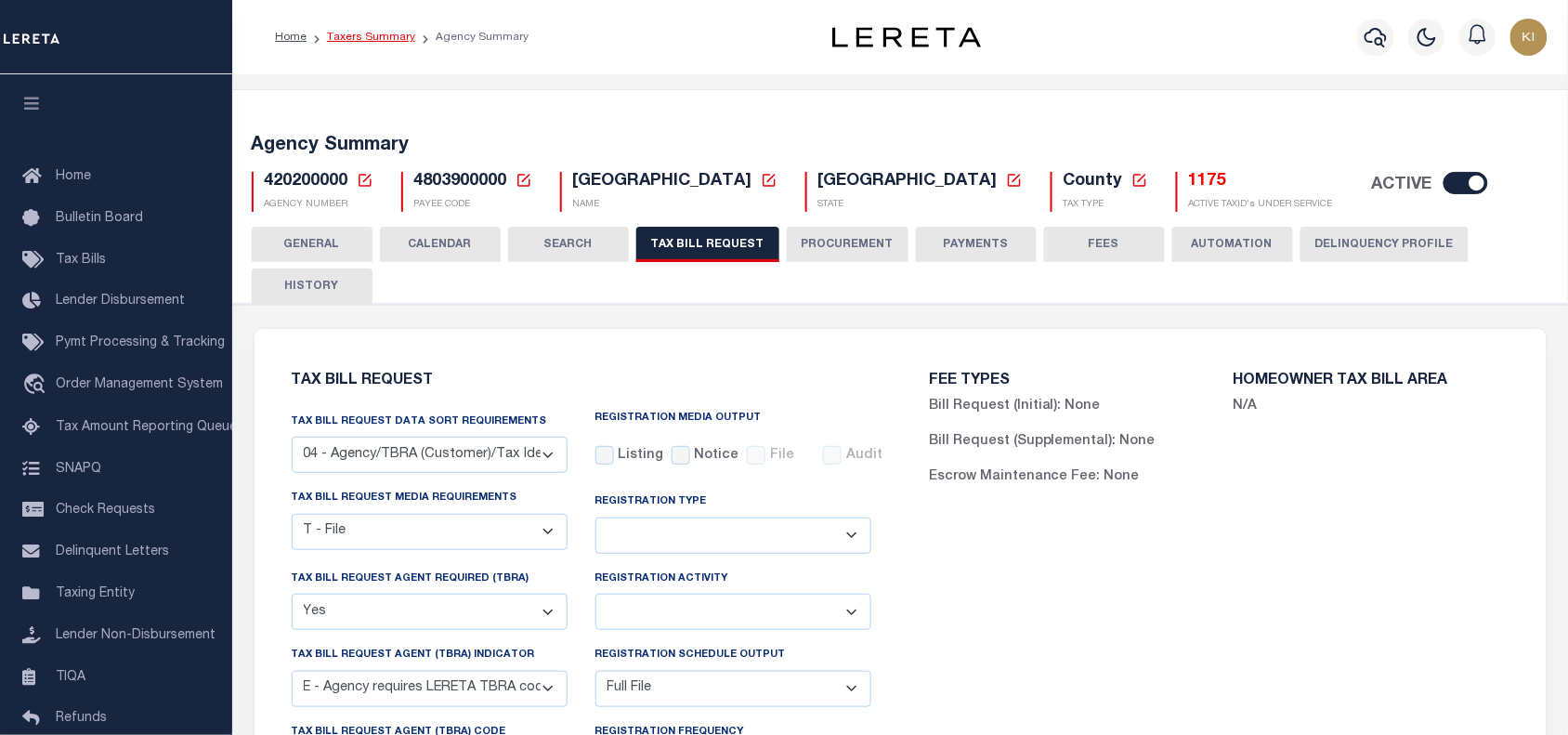
click at [363, 35] on link "Taxers Summary" at bounding box center [371, 36] width 89 height 11
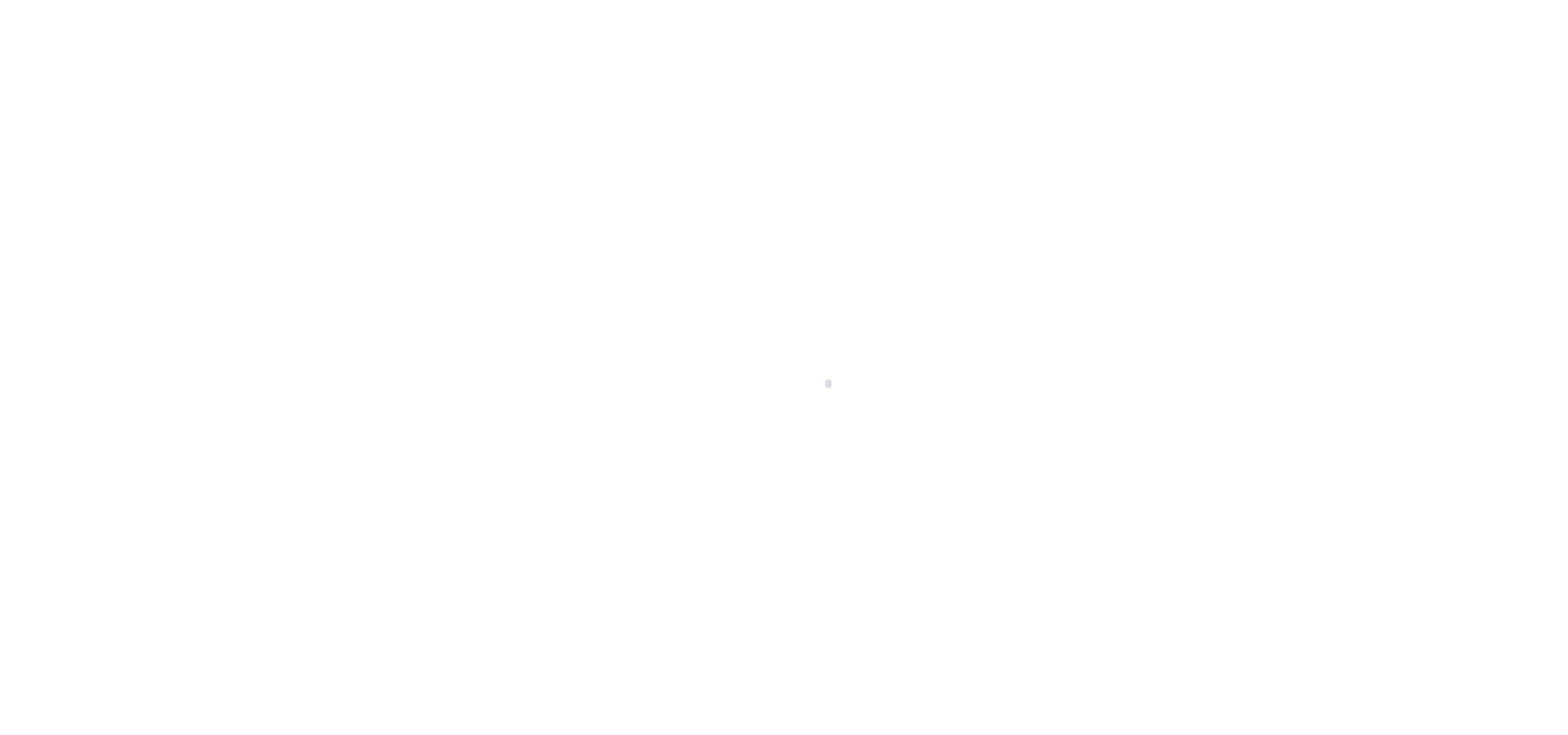
scroll to position [95, 0]
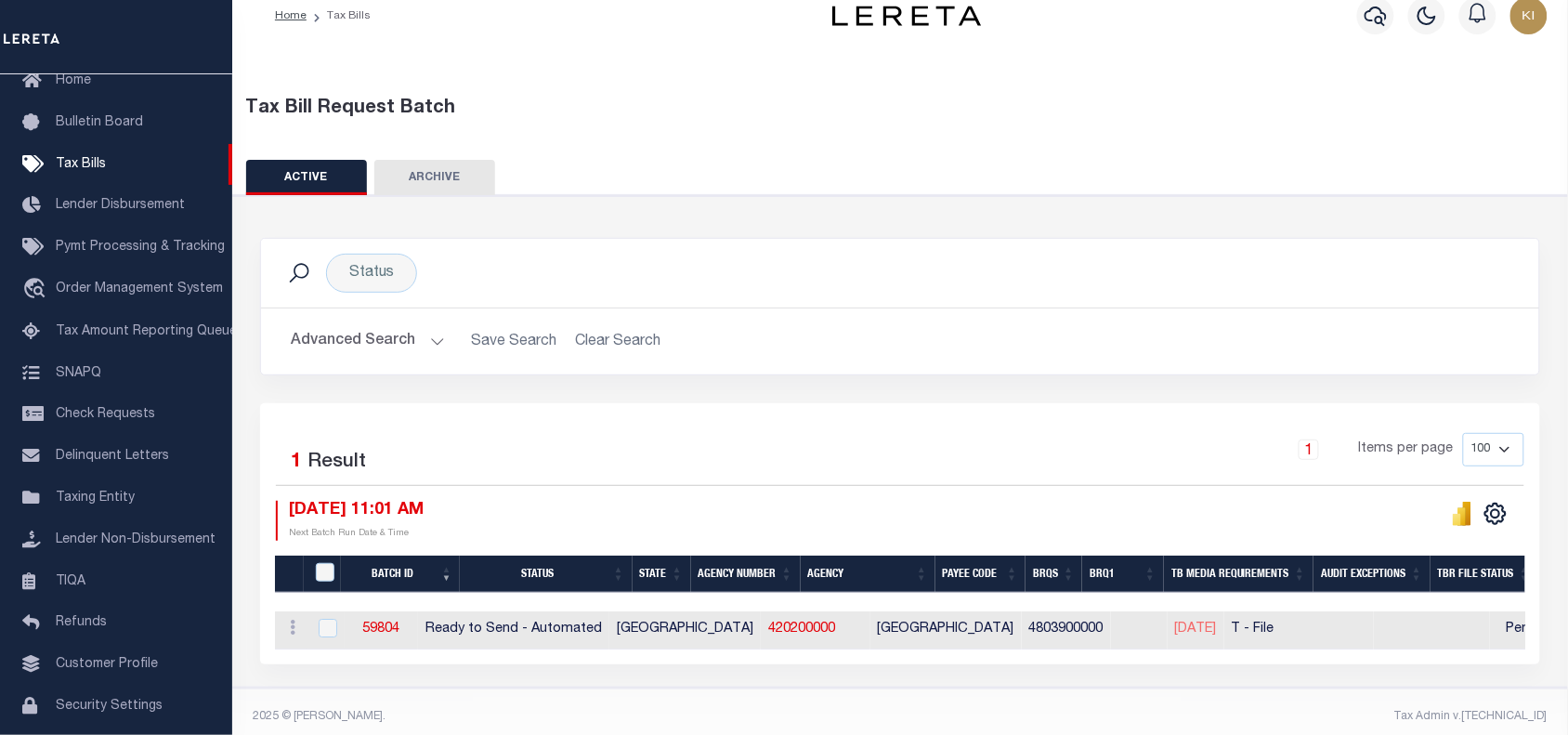
click at [909, 439] on div "1 Items per page 100 200 500 1000" at bounding box center [1061, 458] width 930 height 49
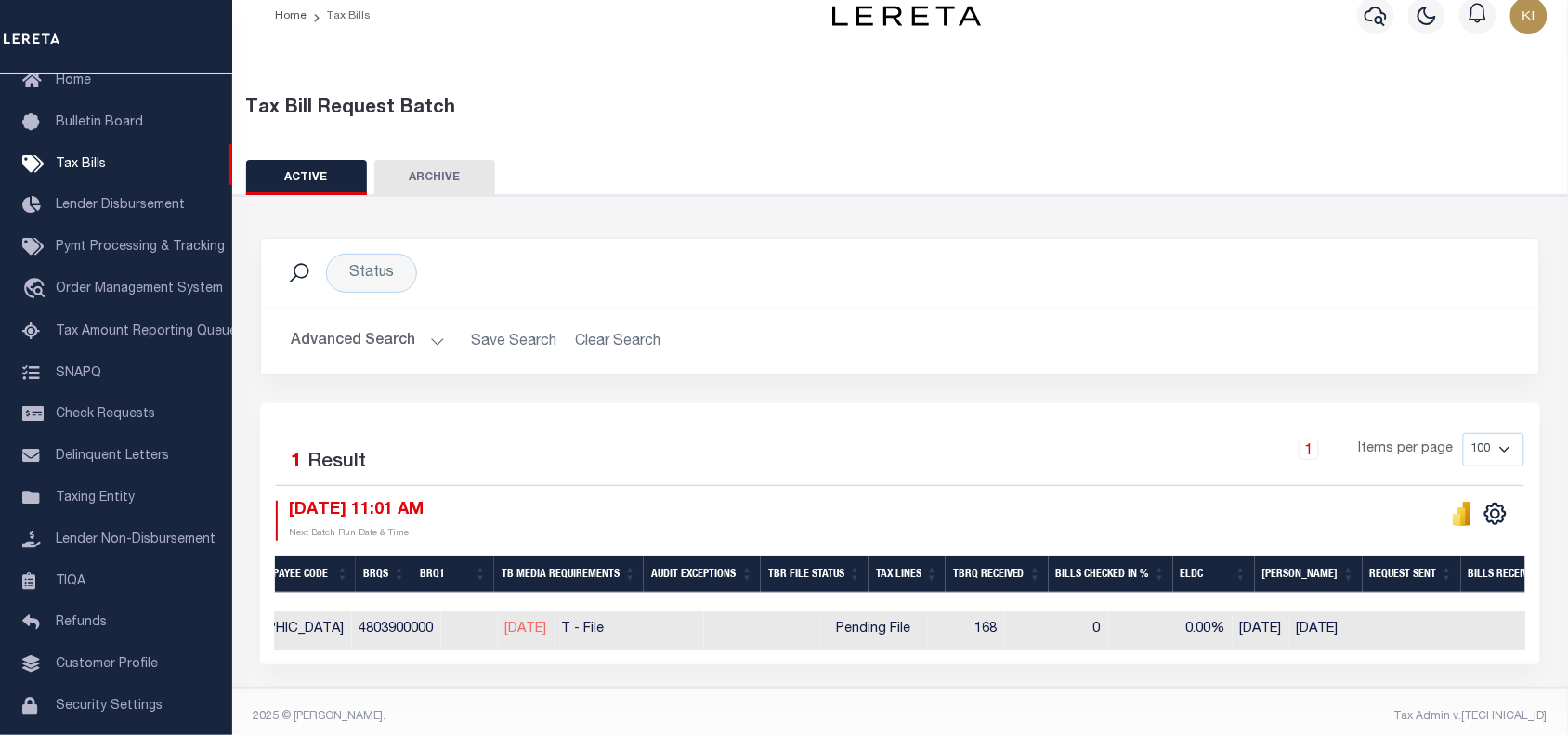
scroll to position [0, 674]
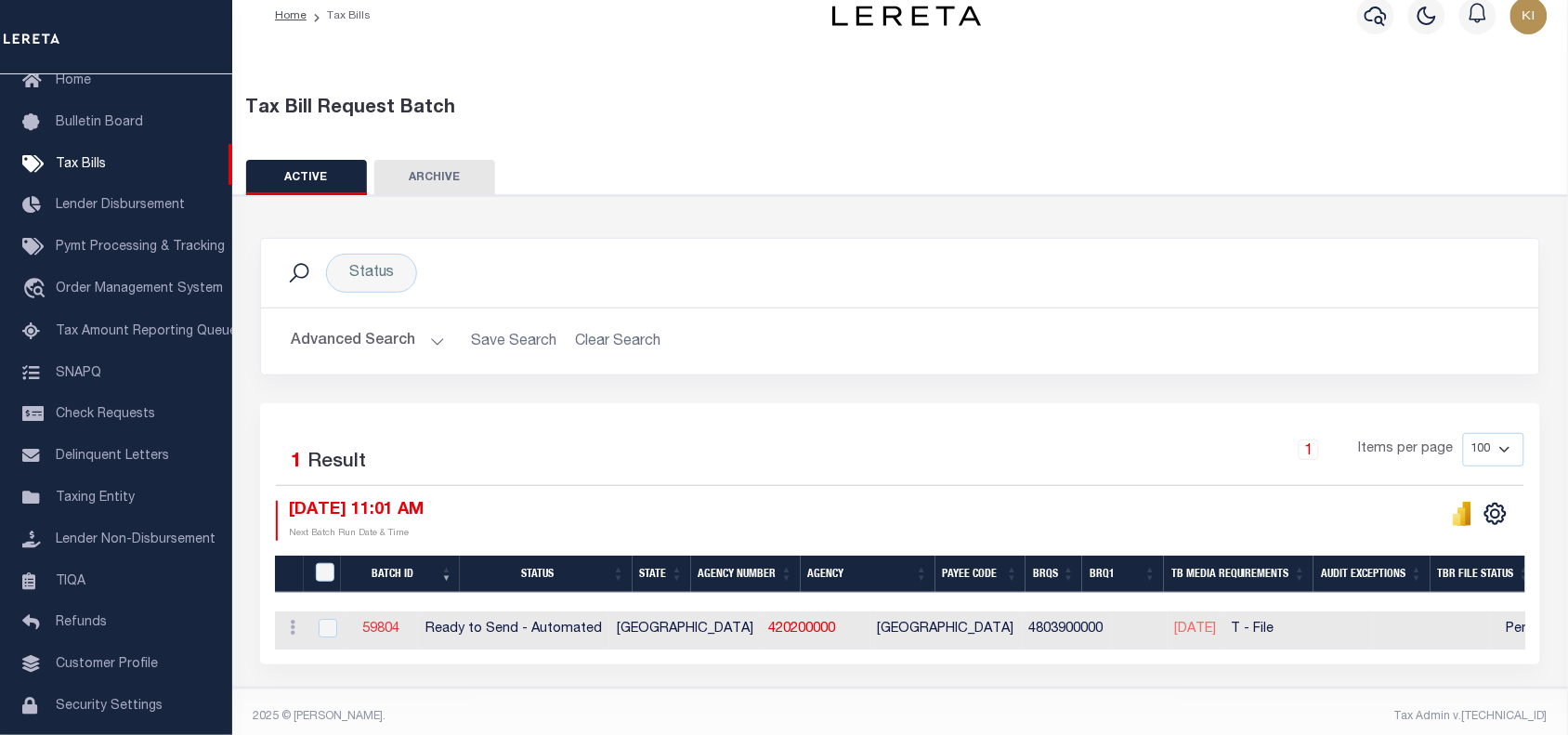
click at [399, 630] on link "59804" at bounding box center [381, 628] width 37 height 13
select select "RTA"
type input "Yes"
select select "28"
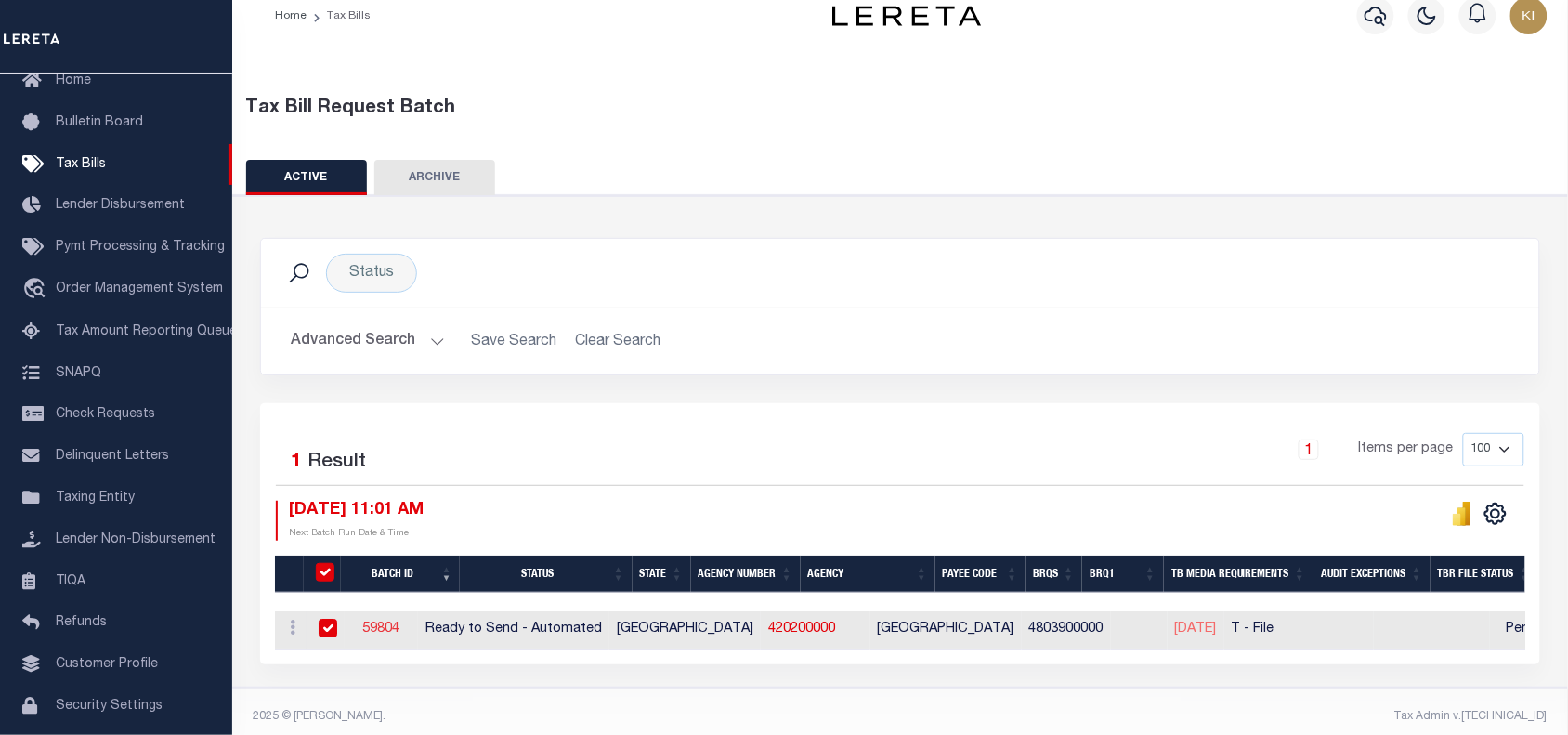
select select "22"
select select "1"
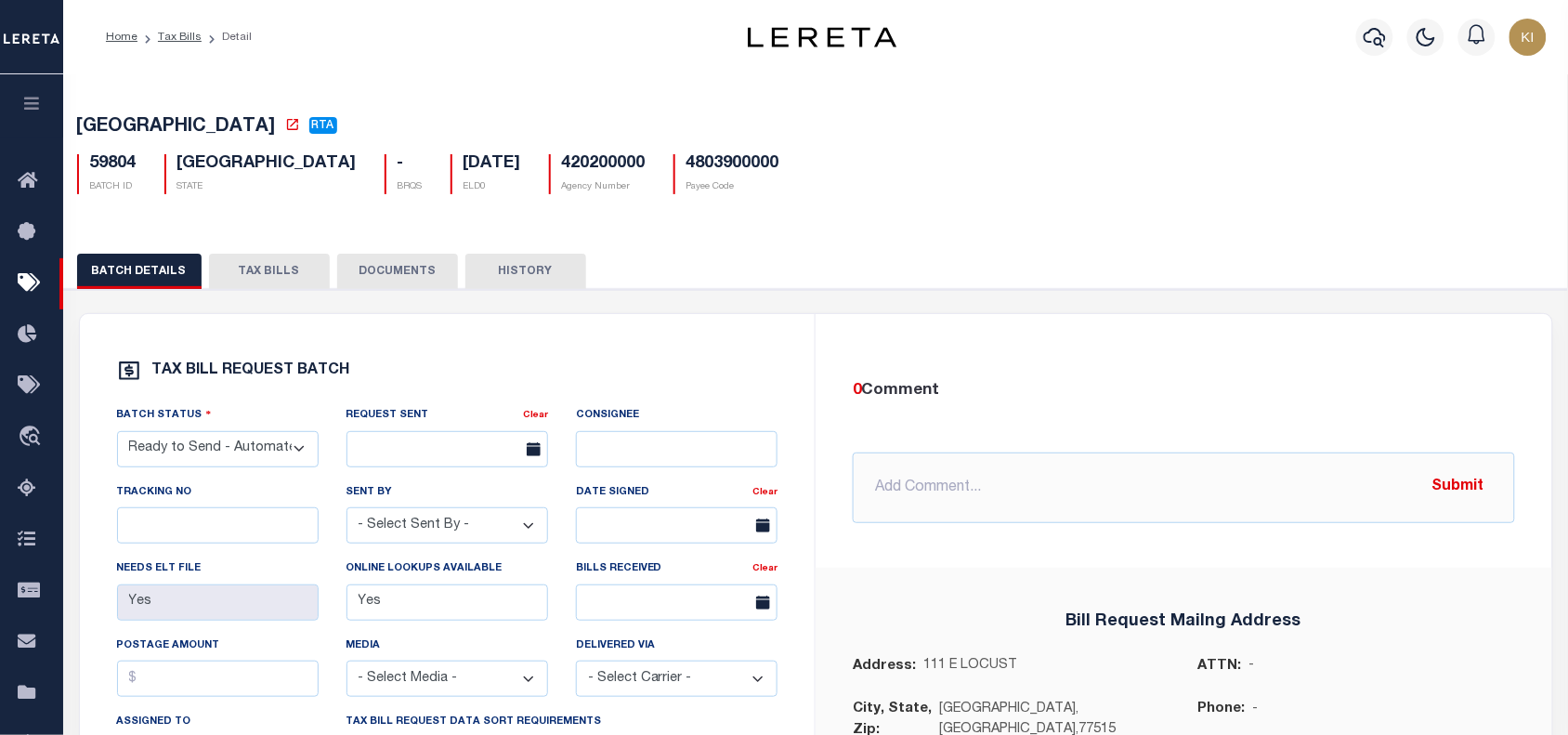
click at [257, 278] on button "TAX BILLS" at bounding box center [270, 271] width 121 height 35
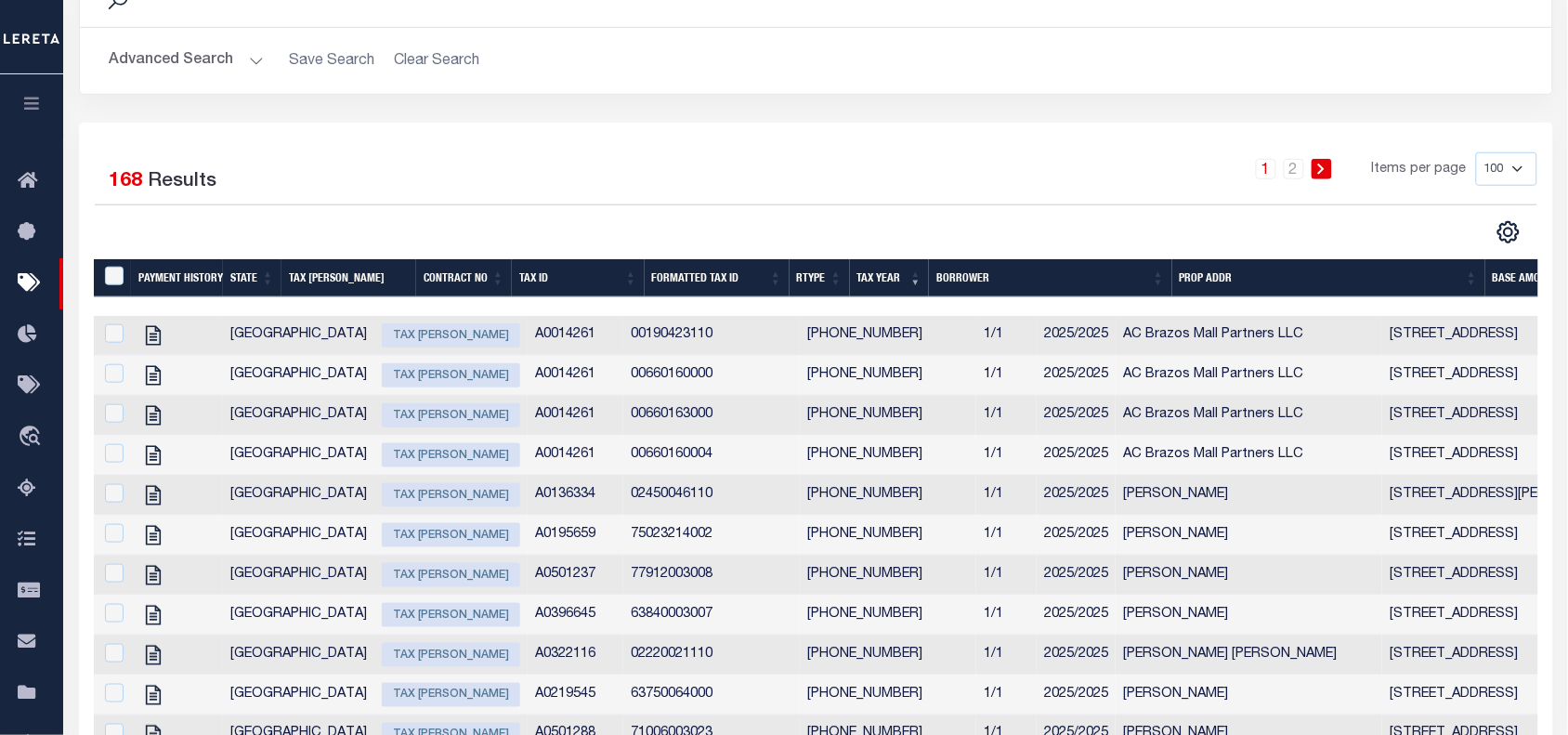
click at [623, 345] on td "00190423110" at bounding box center [711, 335] width 176 height 40
copy td "00190423110"
click at [114, 337] on input "checkbox" at bounding box center [114, 333] width 19 height 18
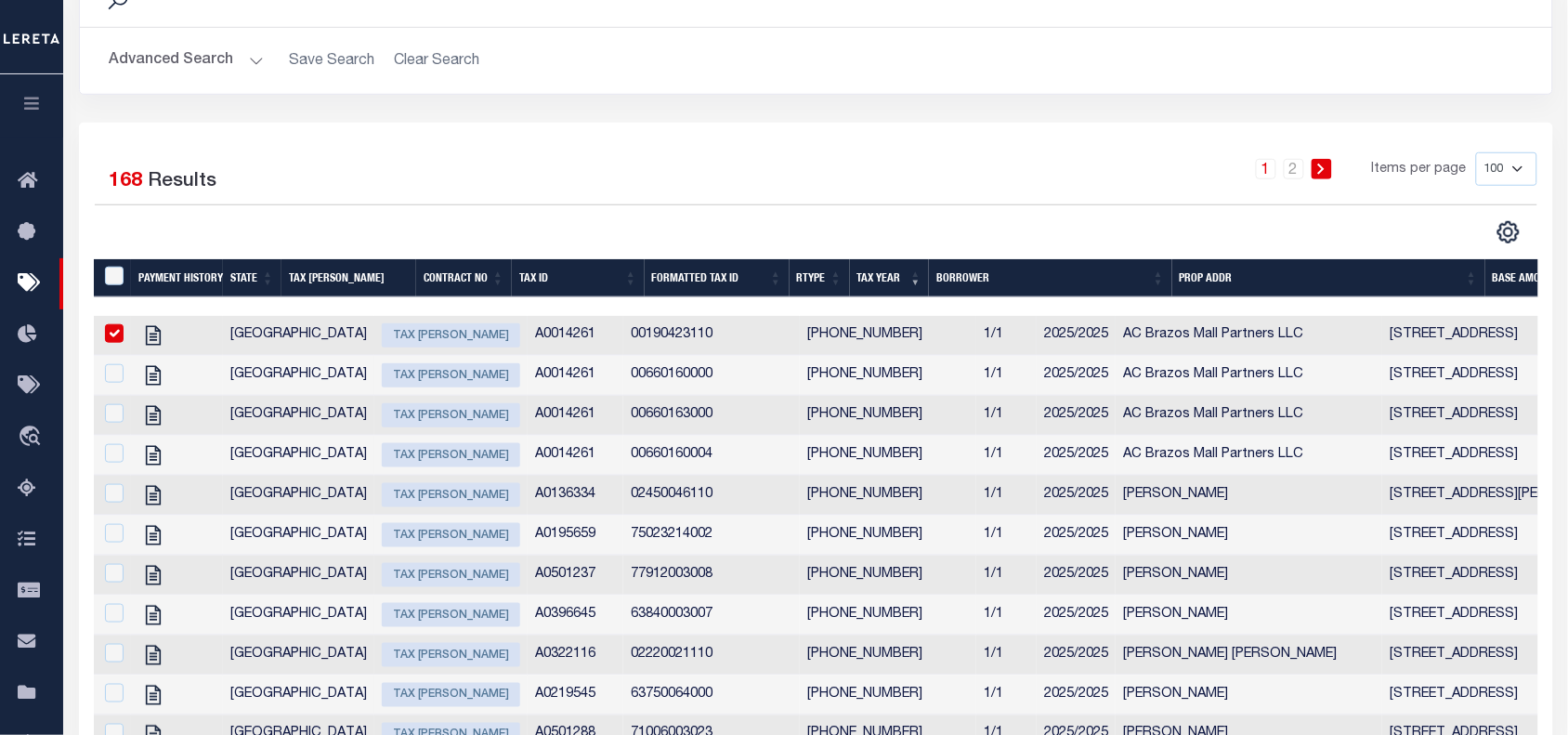
checkbox input "true"
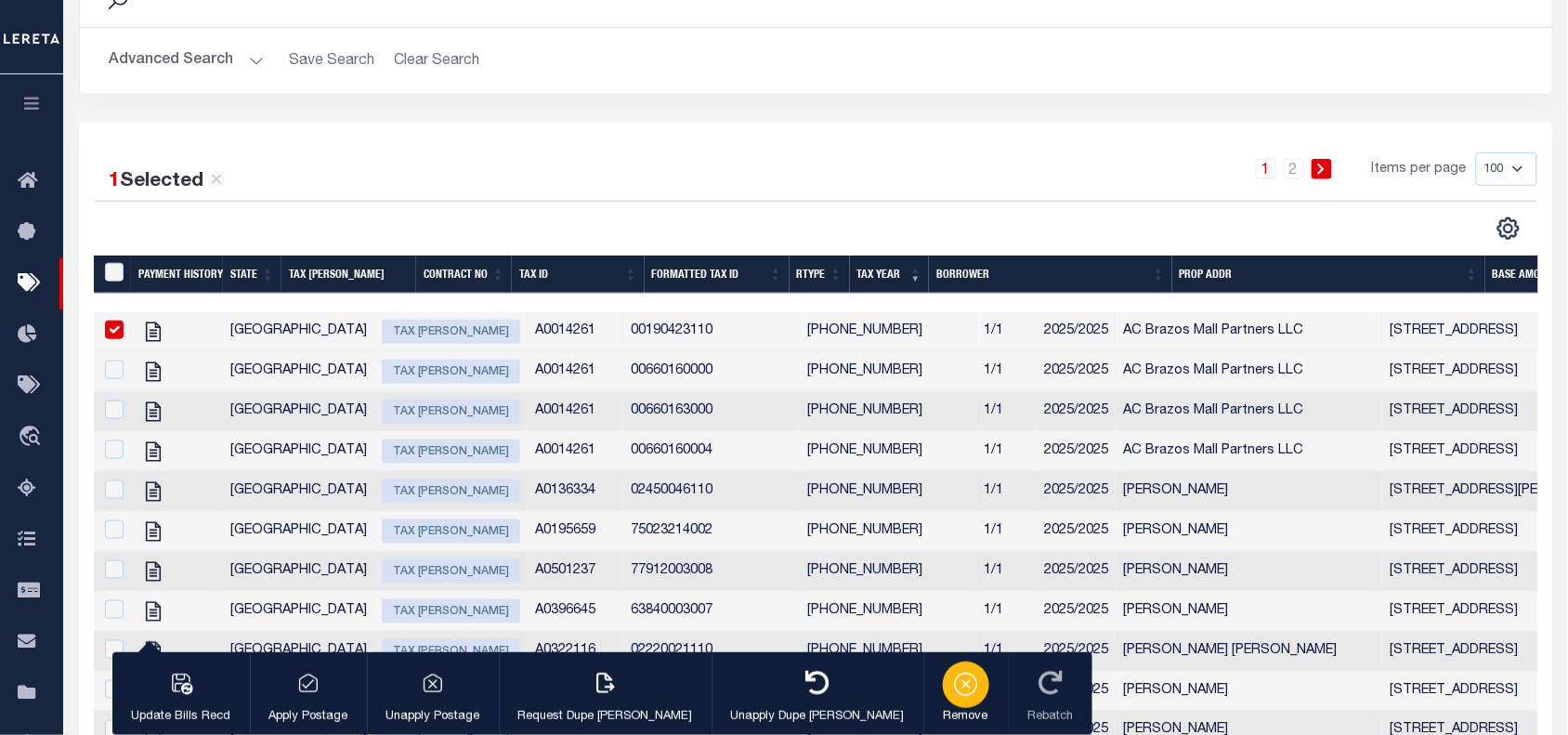
click at [953, 674] on icon "button" at bounding box center [966, 682] width 26 height 26
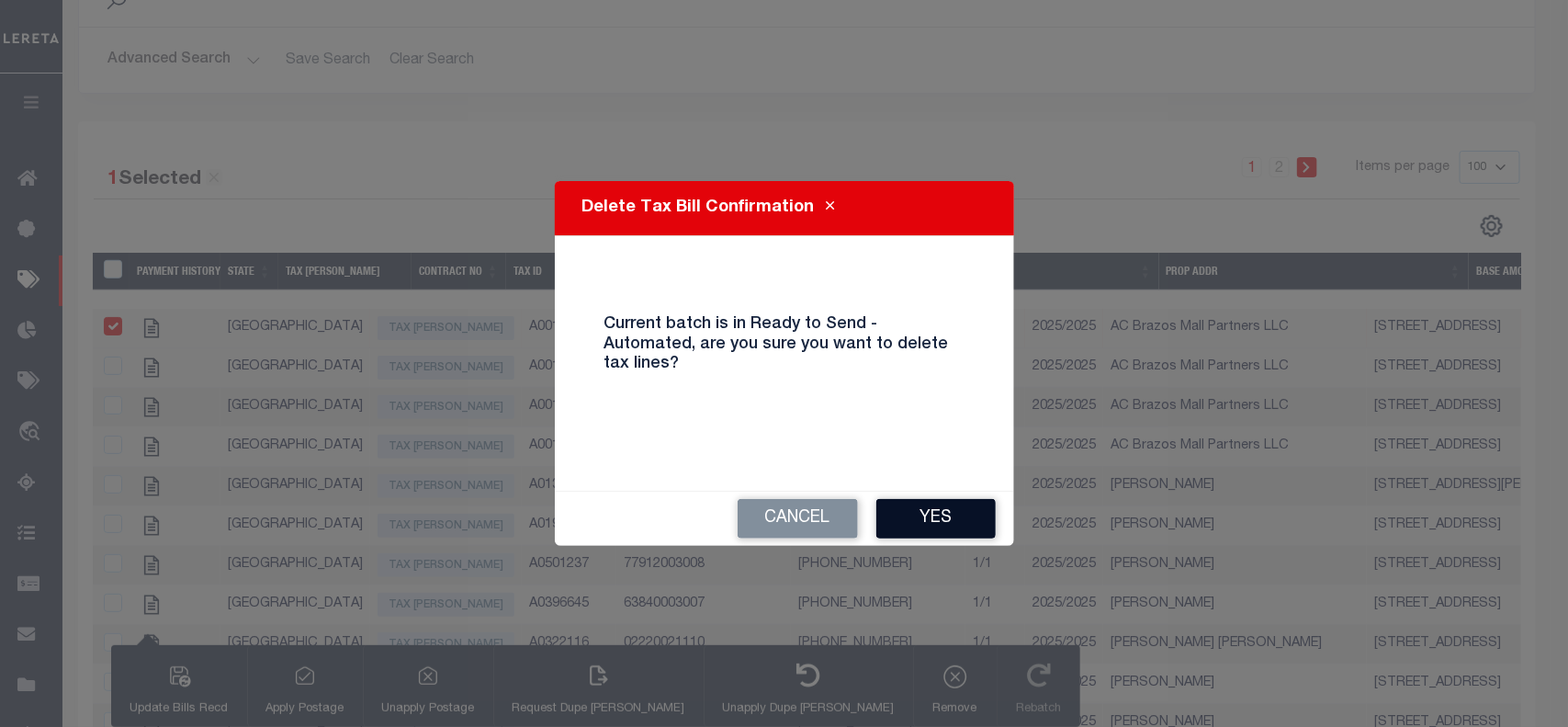
click at [930, 506] on button "Yes" at bounding box center [936, 518] width 119 height 39
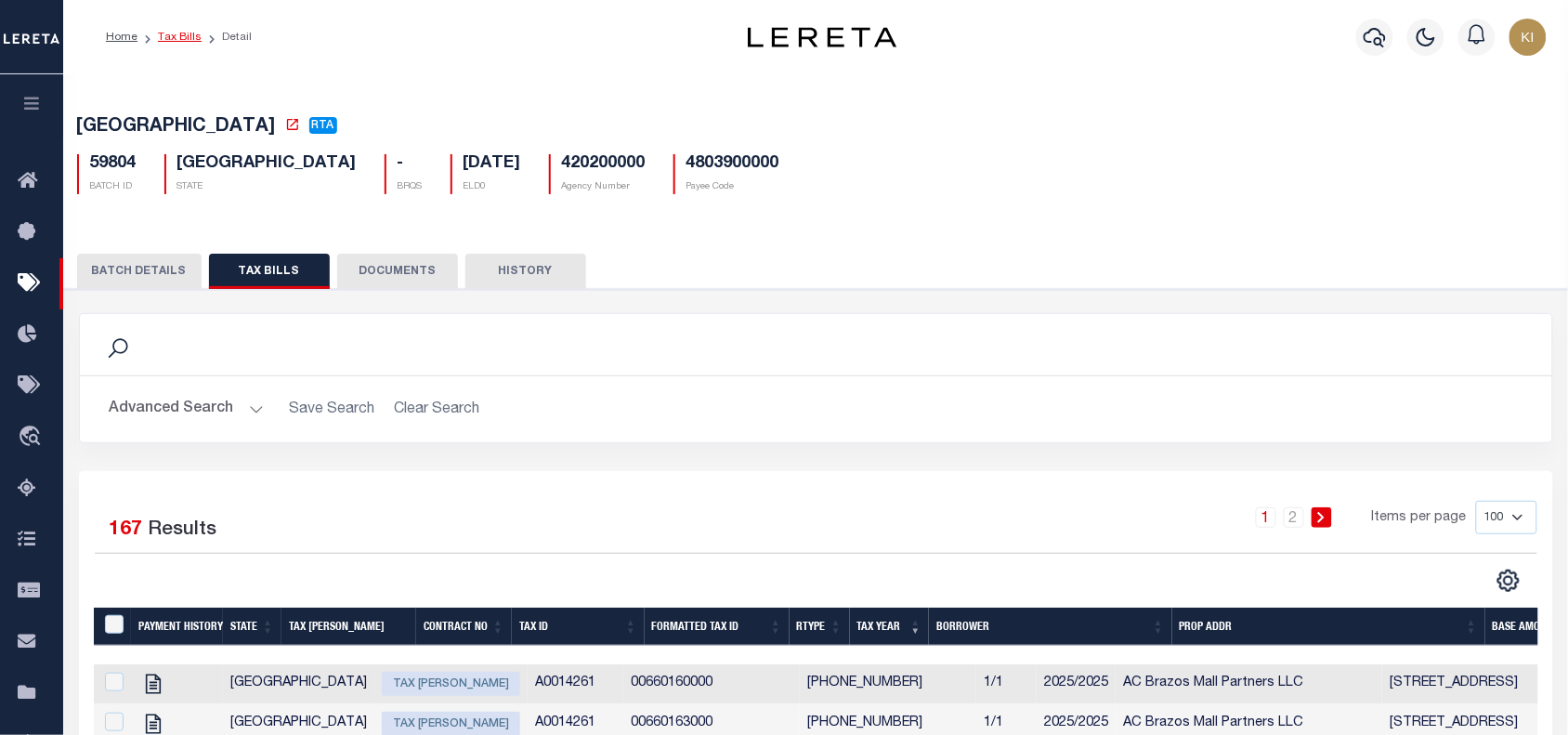
click at [181, 33] on link "Tax Bills" at bounding box center [179, 36] width 44 height 11
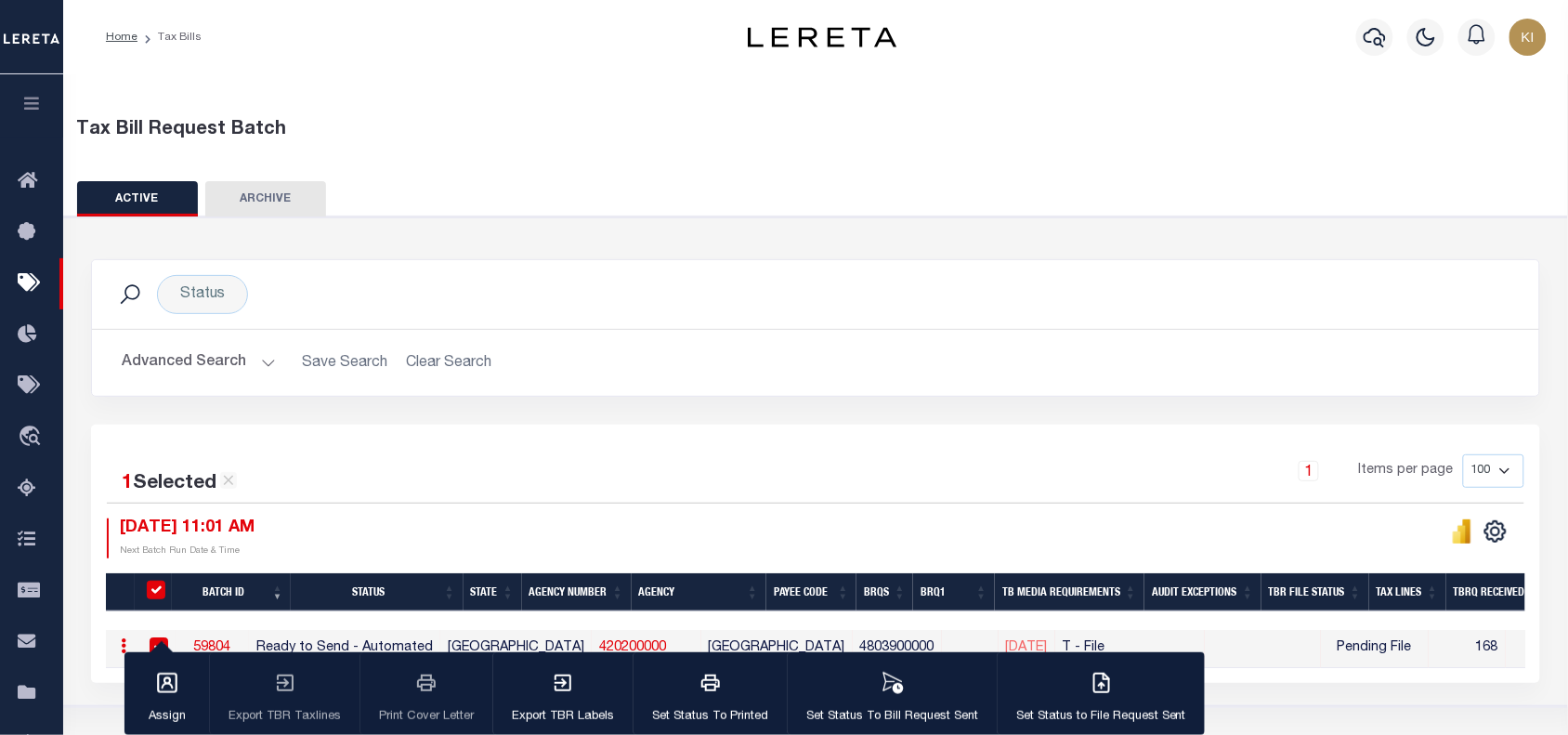
click at [667, 434] on div "1 Selected 1 Result 1 Items per page 100 200 500 1000 [DATE] 11:01 AM" at bounding box center [815, 553] width 1449 height 258
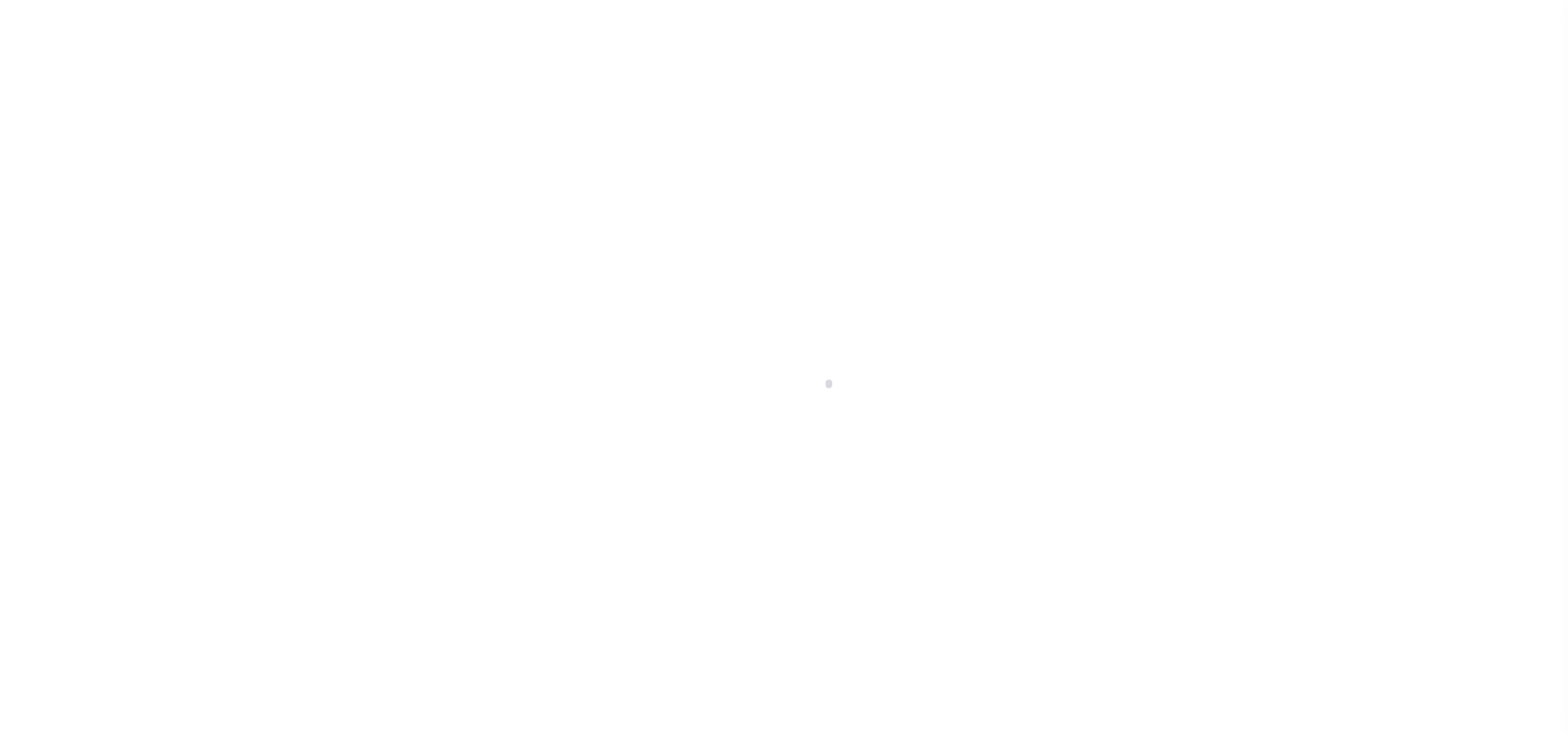
select select
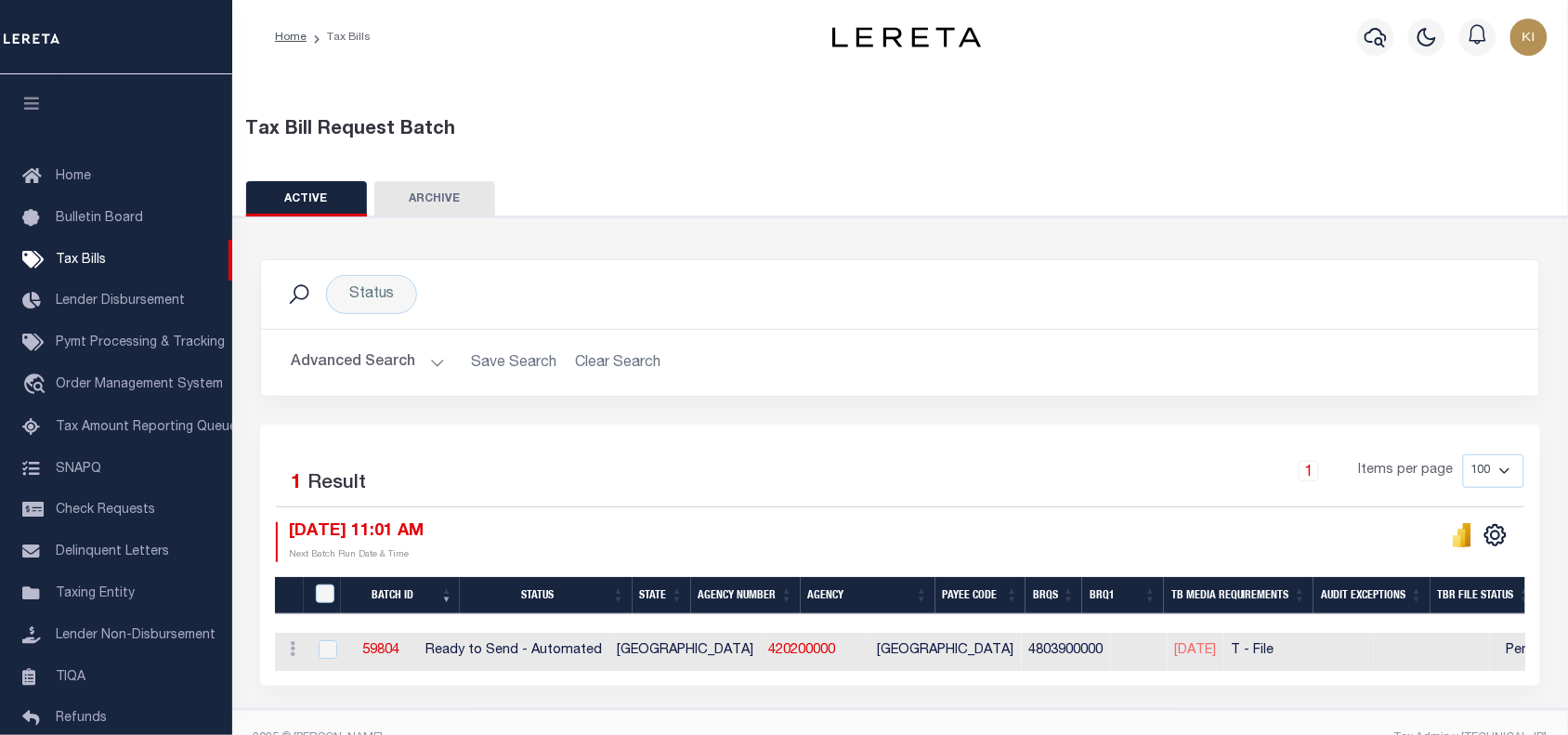
click at [435, 355] on button "Advanced Search" at bounding box center [368, 362] width 154 height 36
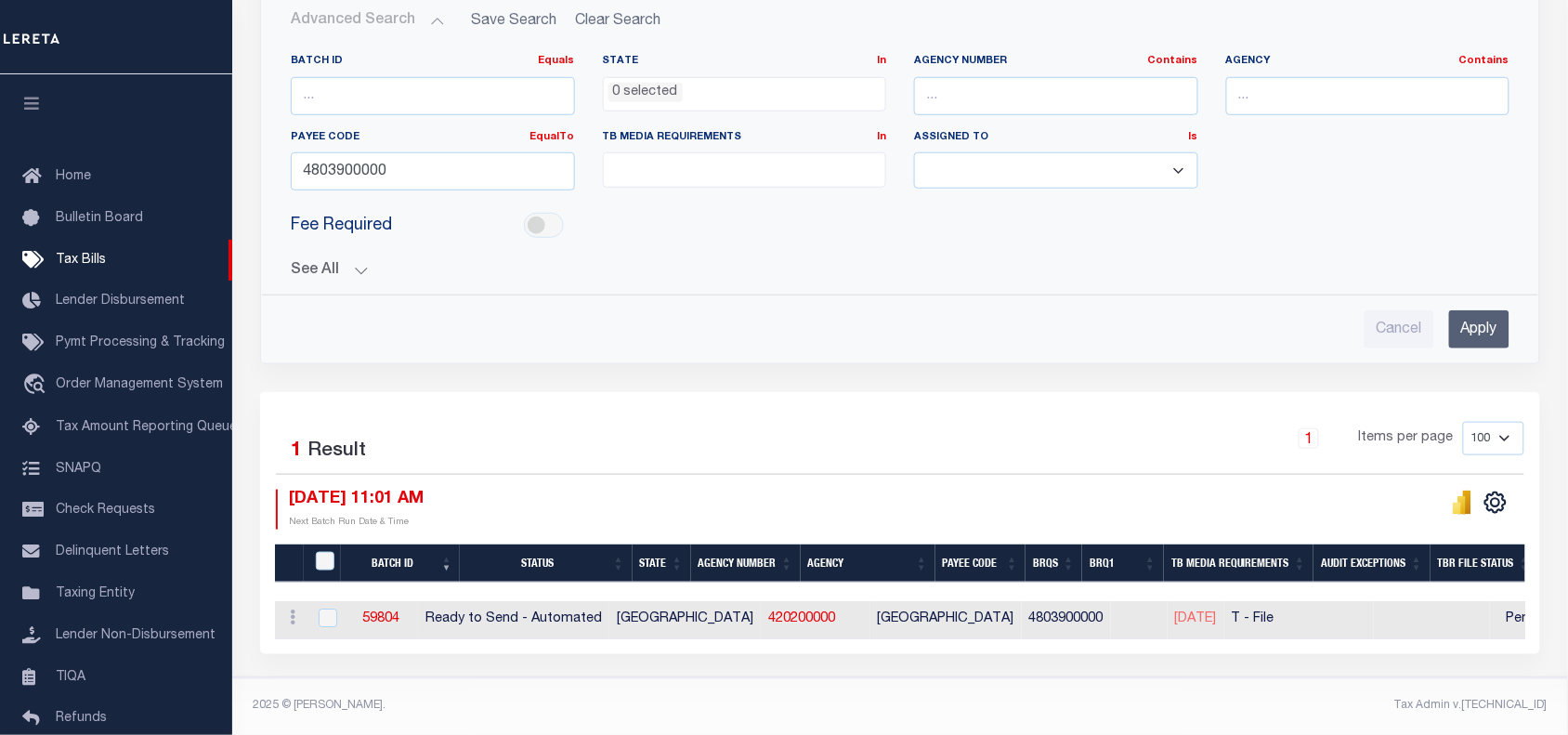
scroll to position [354, 0]
click at [912, 405] on div "Selected 1 Result 1 Items per page 100 200 500 1000 [DATE] 11:01 AM" at bounding box center [900, 523] width 1281 height 261
click at [740, 422] on div "1 Items per page 100 200 500 1000" at bounding box center [1061, 446] width 930 height 49
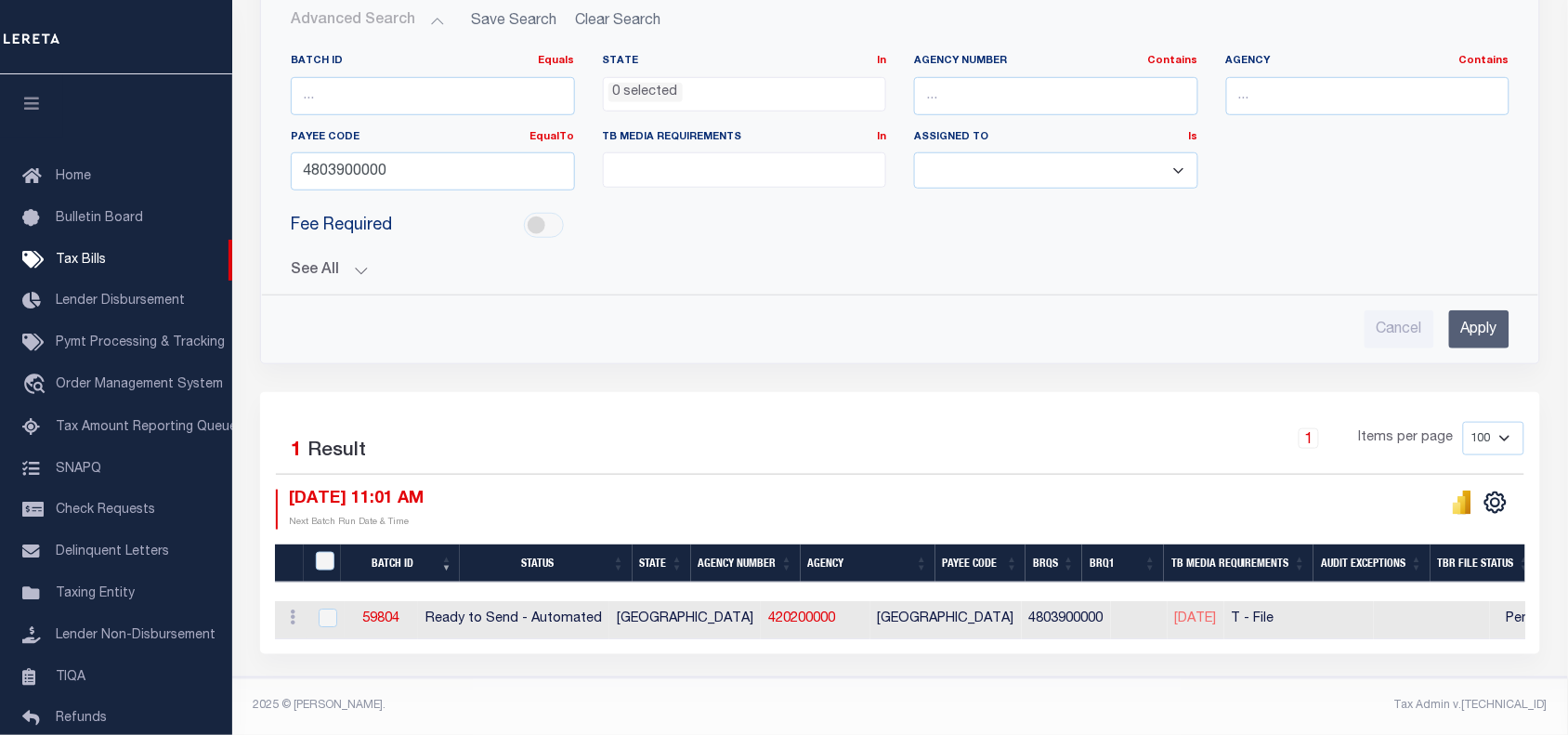
click at [878, 349] on div "Advanced Search Save Search Clear Search TaxBillBatches_dynamictable_____Defaul…" at bounding box center [900, 175] width 1279 height 375
click at [1372, 152] on div "Batch ID Equals Equals Is Not Equal To Is Greater Than Is Less Than State In In…" at bounding box center [900, 129] width 1247 height 152
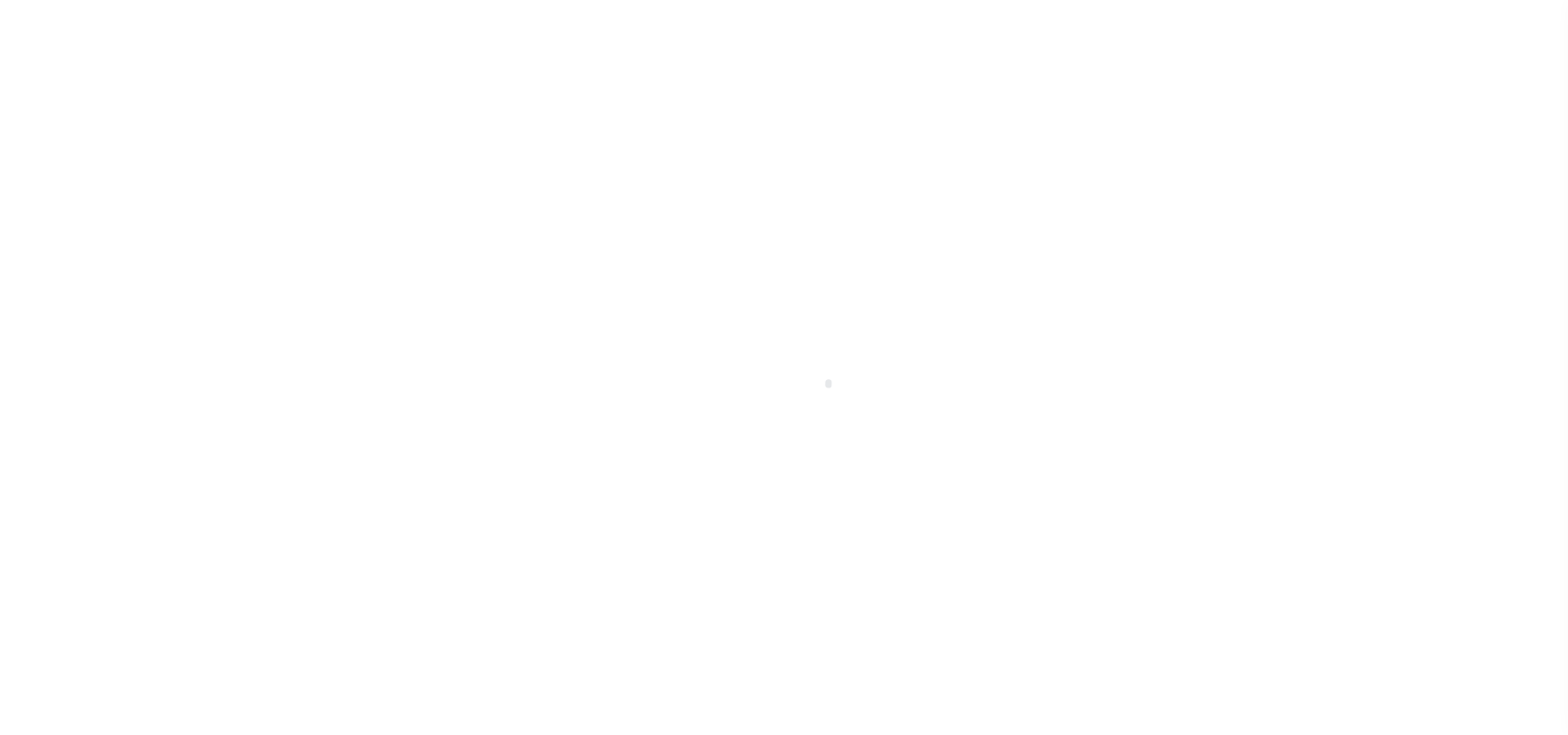
scroll to position [152, 0]
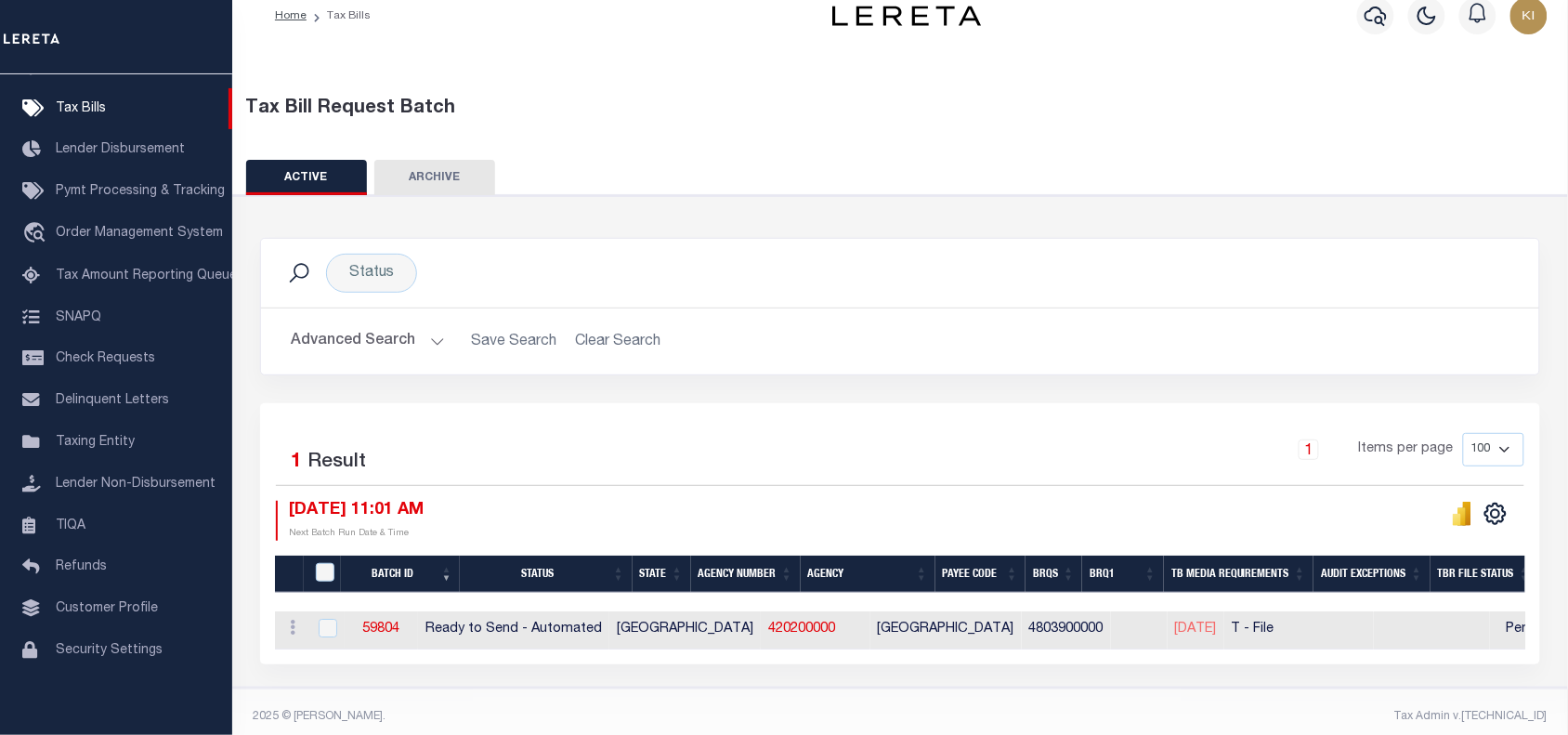
drag, startPoint x: 429, startPoint y: 341, endPoint x: 455, endPoint y: 349, distance: 27.2
click at [429, 341] on button "Advanced Search" at bounding box center [368, 341] width 154 height 36
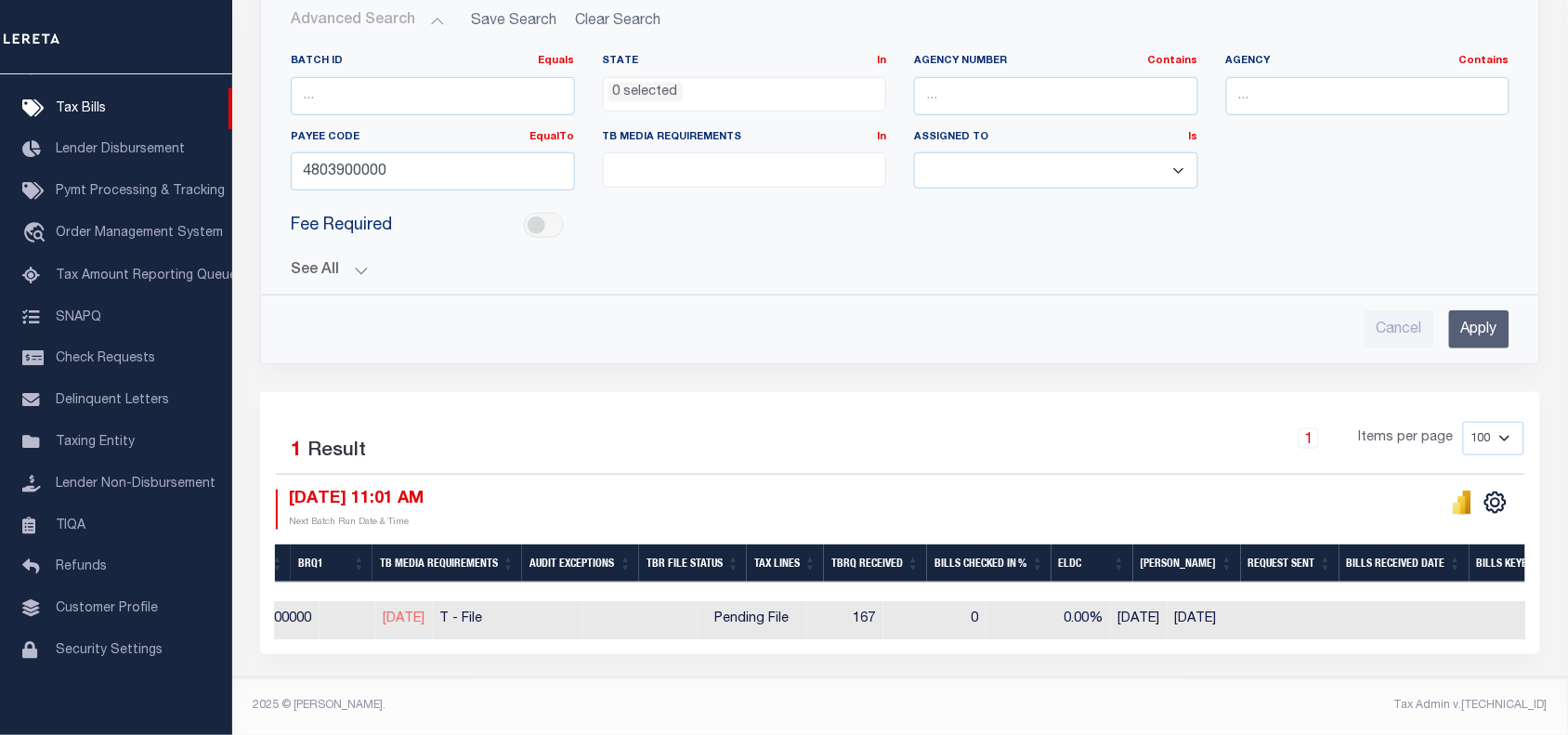
scroll to position [0, 819]
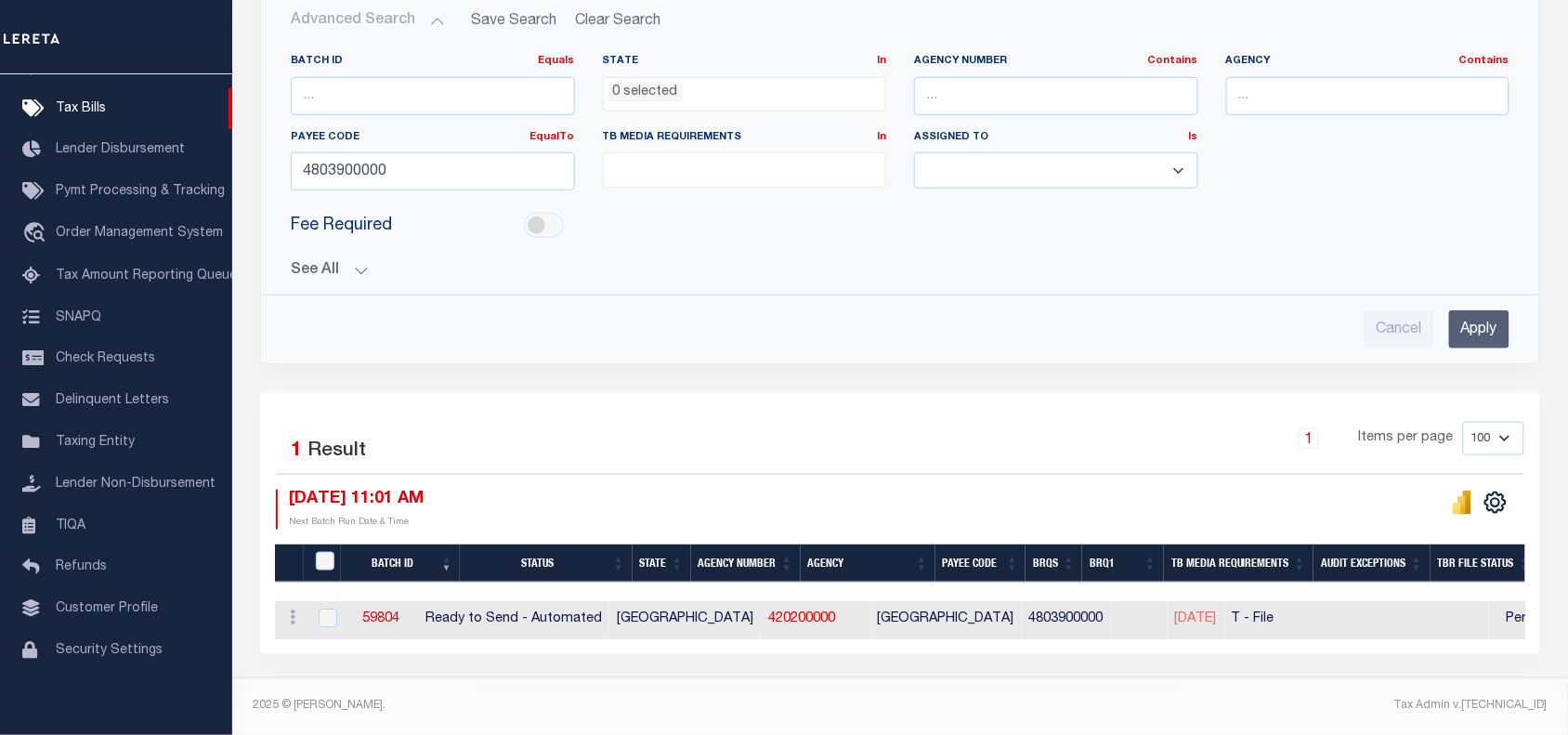
click at [684, 435] on div "1 Items per page 100 200 500 1000" at bounding box center [1061, 446] width 930 height 49
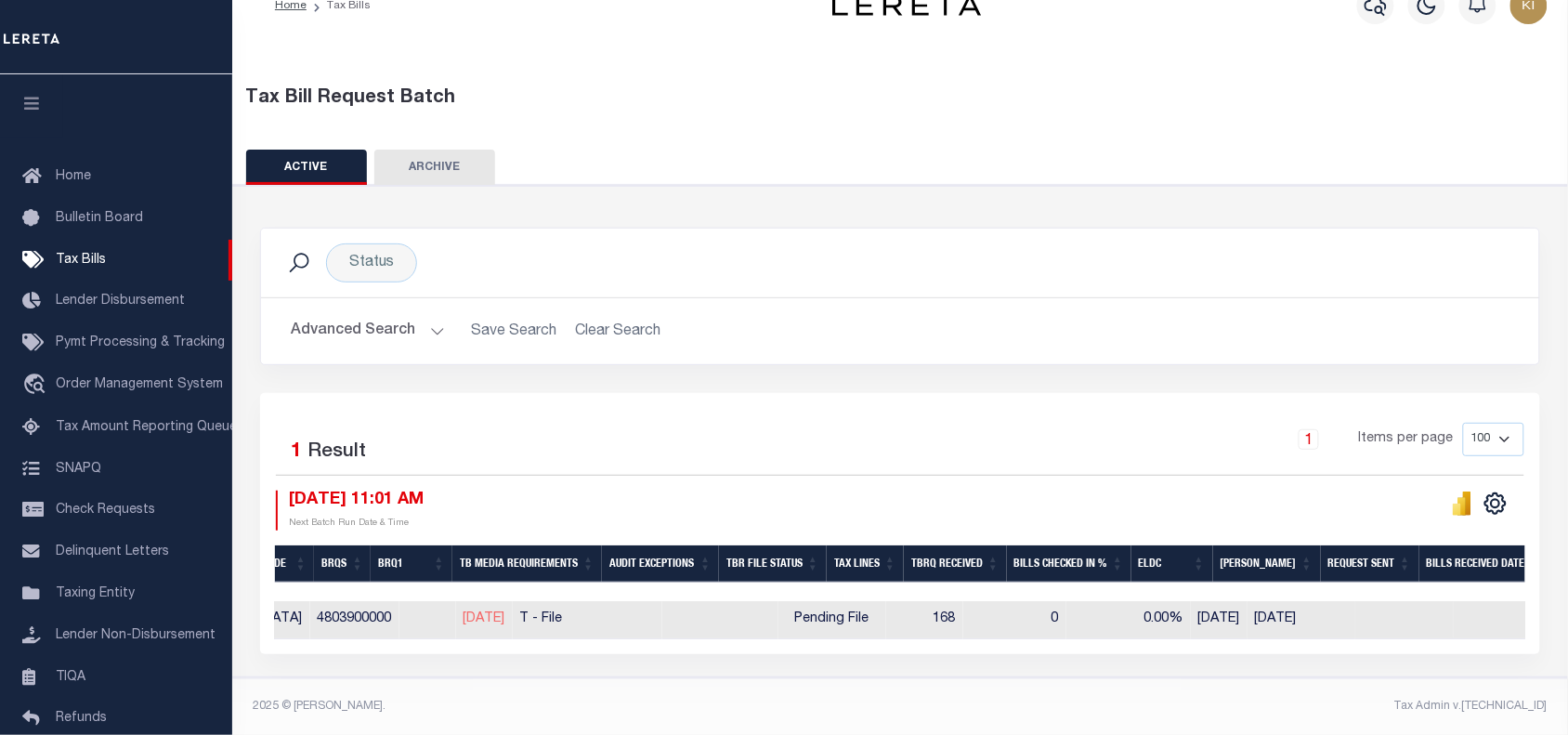
scroll to position [0, 803]
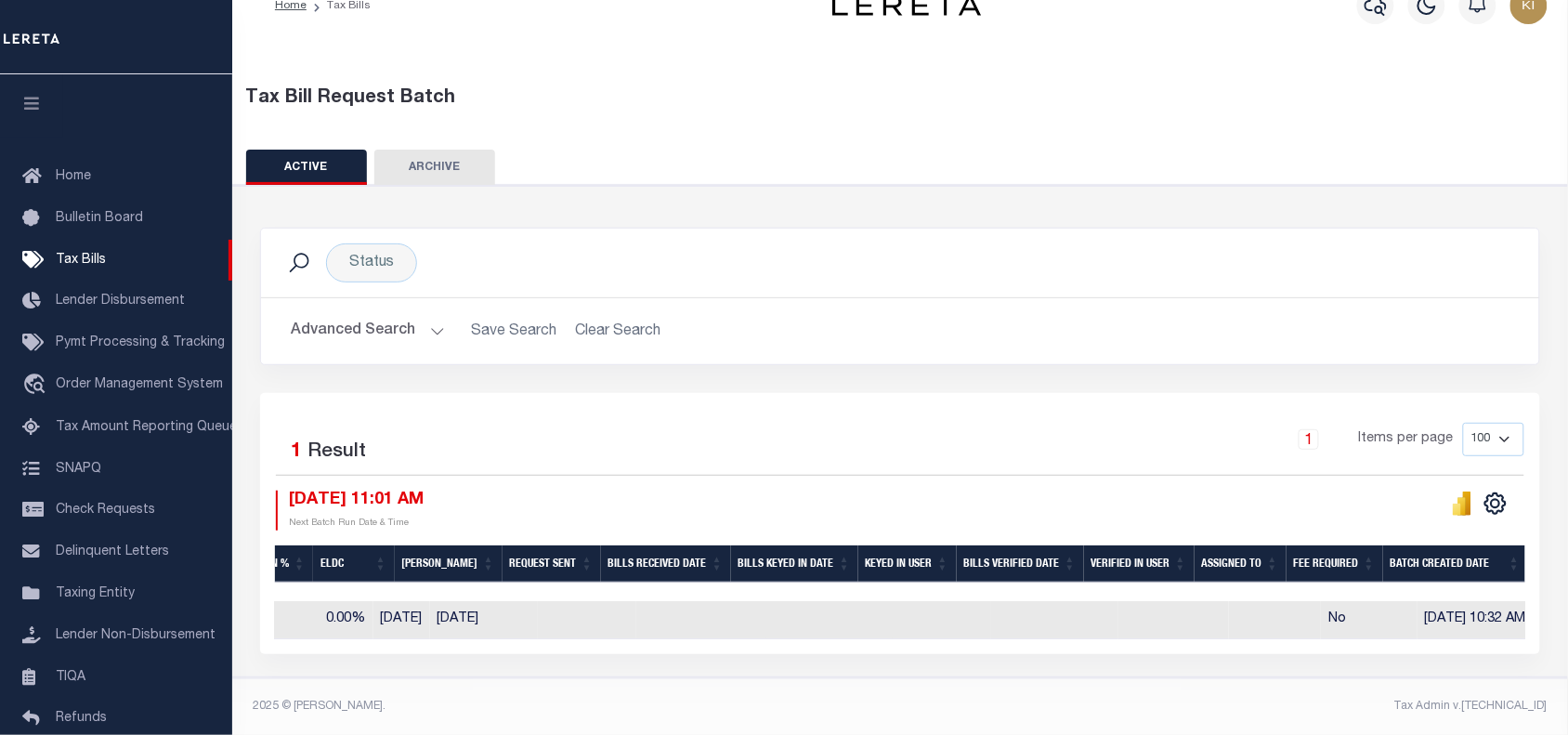
click at [1362, 263] on div "Status Search" at bounding box center [900, 263] width 1249 height 39
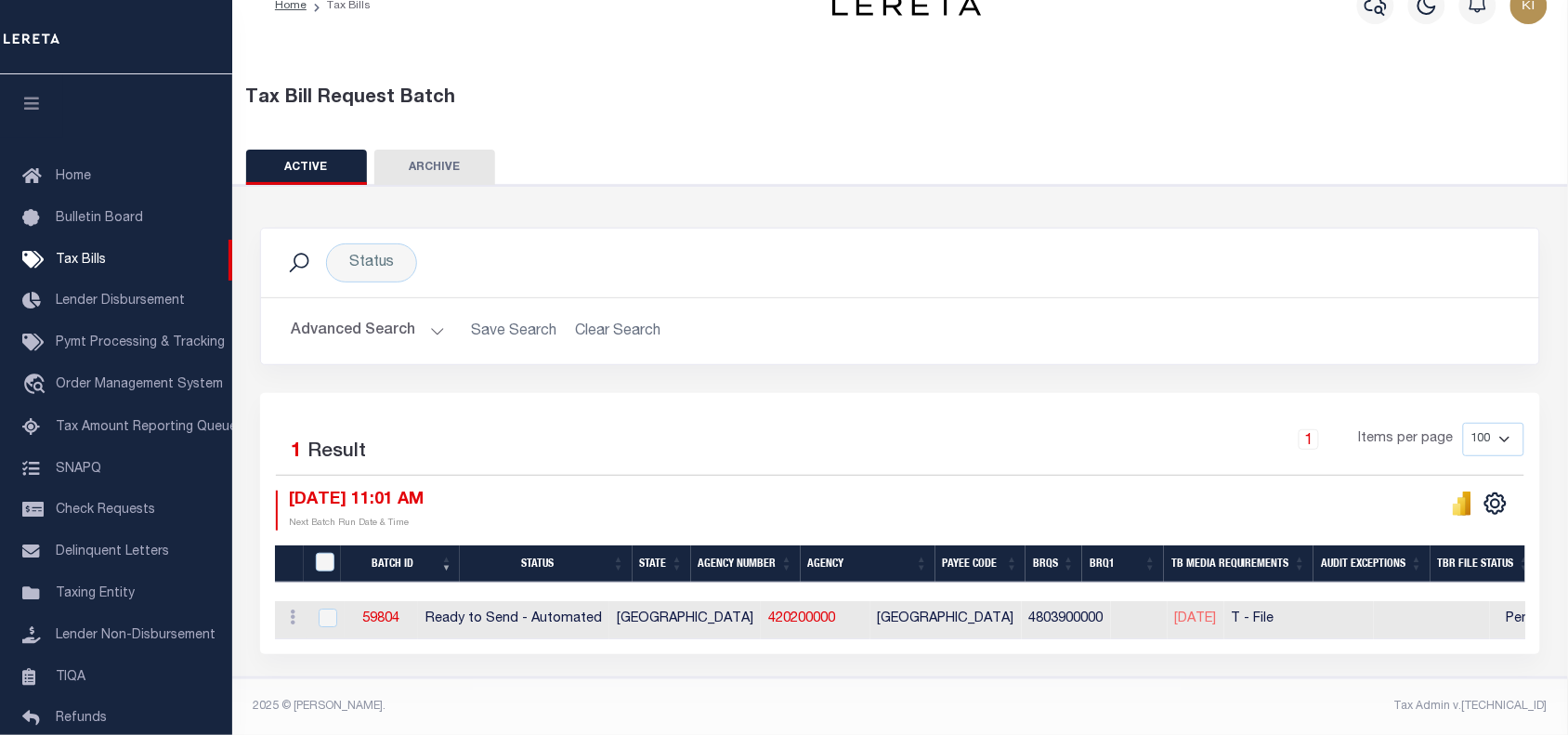
click at [879, 436] on div "1 Items per page 100 200 500 1000" at bounding box center [1061, 447] width 930 height 49
click at [685, 423] on div "1 Items per page 100 200 500 1000" at bounding box center [1061, 447] width 930 height 49
click at [837, 439] on div "1 Items per page 100 200 500 1000" at bounding box center [1061, 447] width 930 height 49
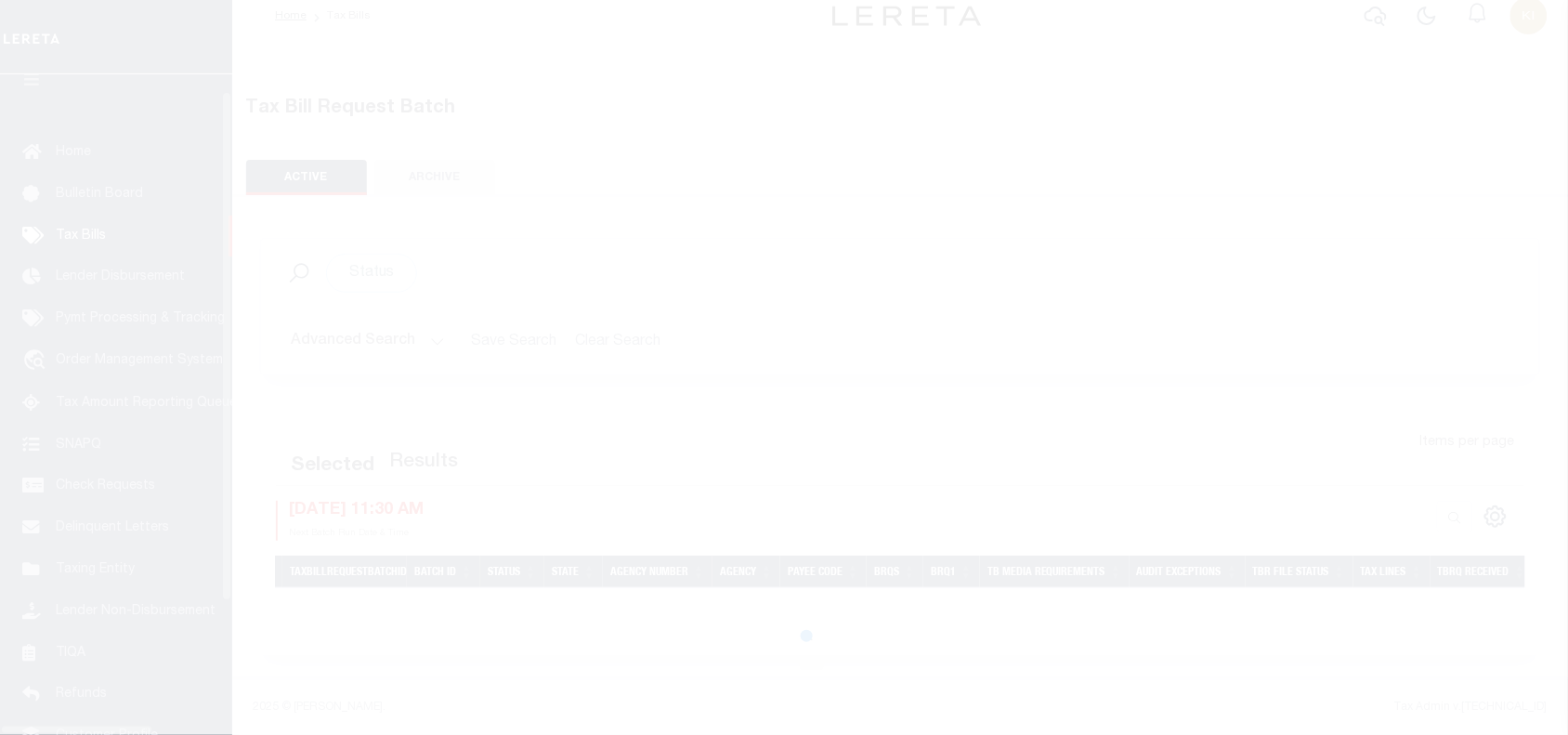
scroll to position [24, 0]
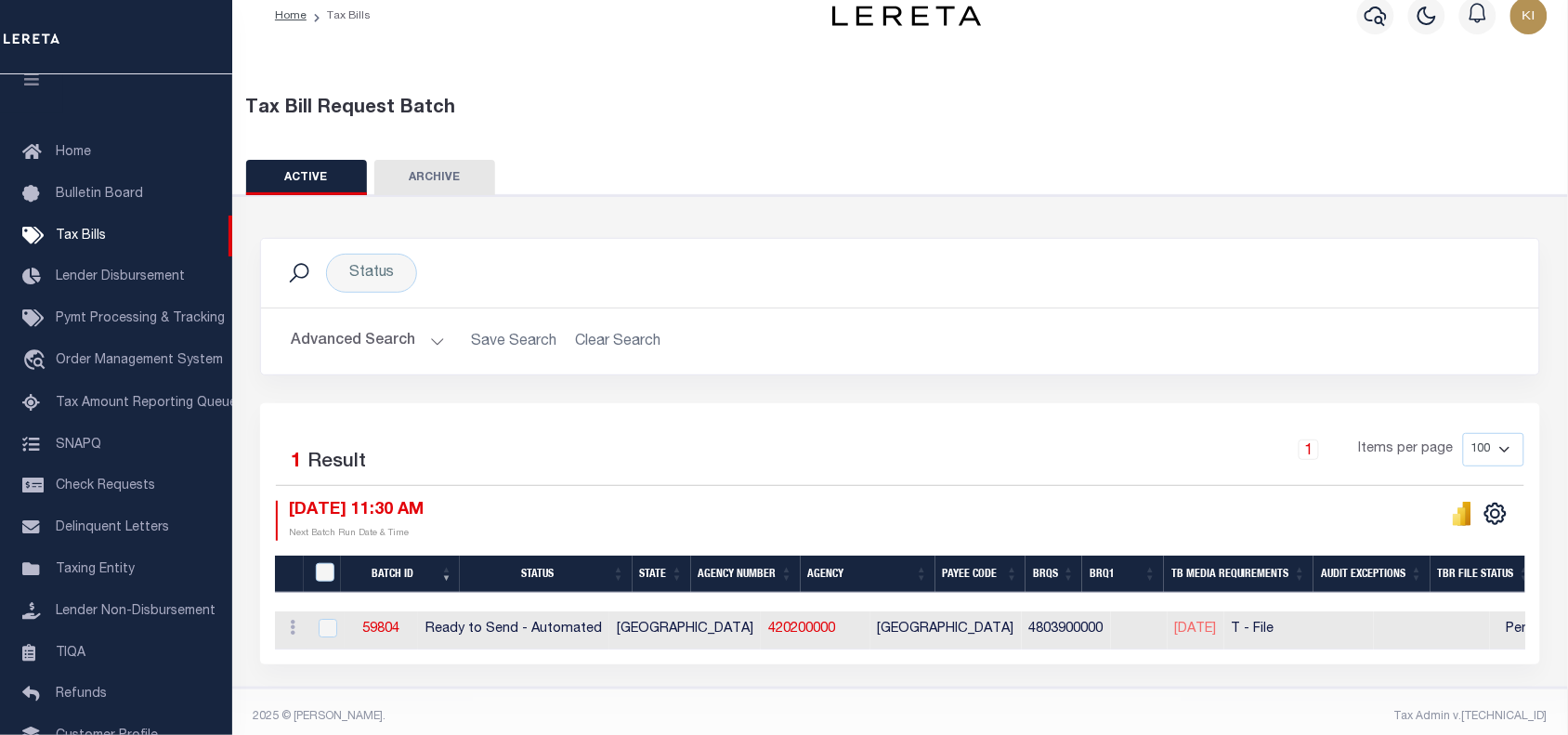
click at [806, 420] on div "Selected 1 Result 1 Items per page 100 200 500 1000 [DATE] 11:30 AM" at bounding box center [900, 533] width 1281 height 261
click at [808, 419] on div "Selected 1 Result 1 Items per page 100 200 500 1000 [DATE] 11:30 AM" at bounding box center [900, 533] width 1281 height 261
click at [897, 471] on div "1 Items per page 100 200 500 1000" at bounding box center [1061, 458] width 930 height 49
click at [428, 341] on button "Advanced Search" at bounding box center [368, 341] width 154 height 36
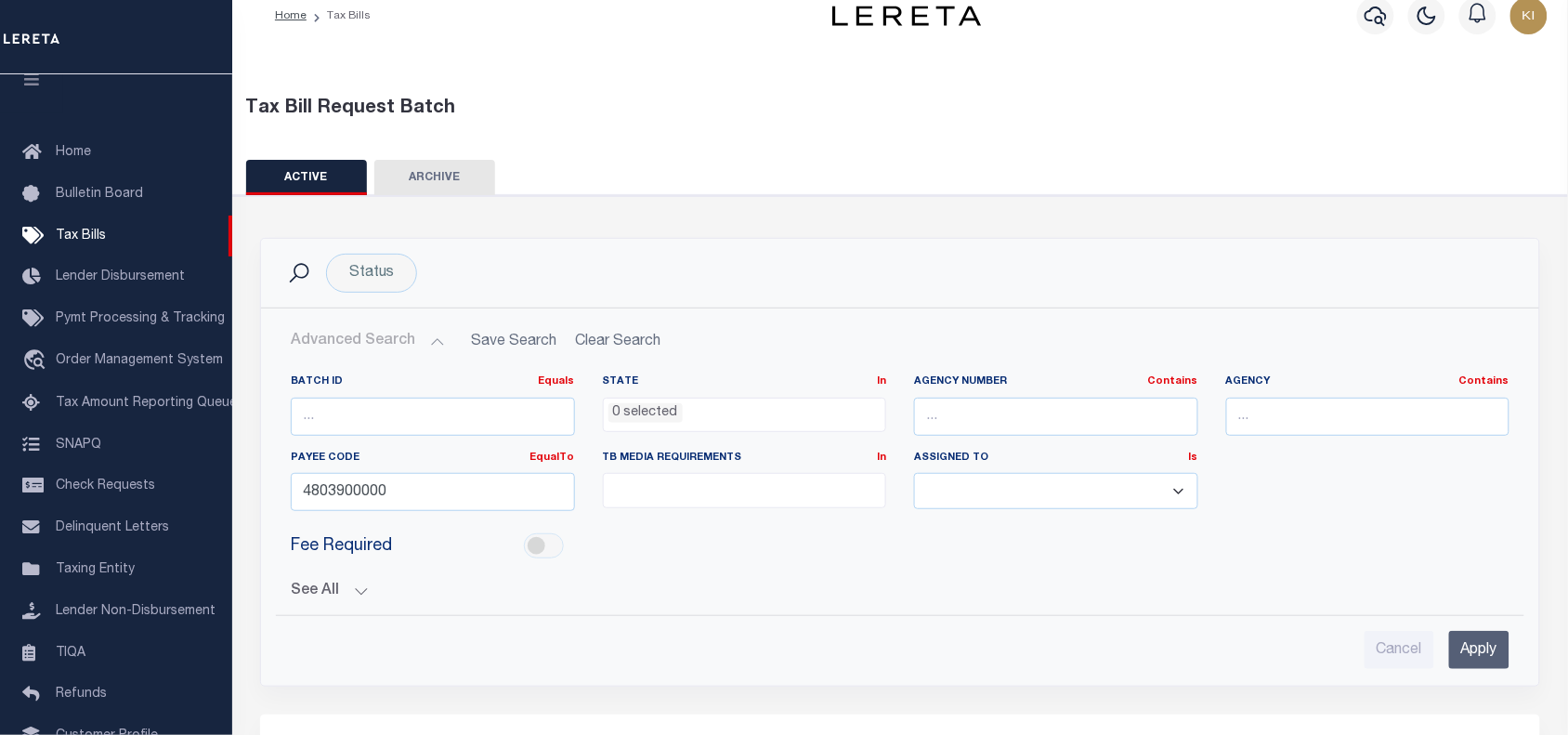
scroll to position [253, 0]
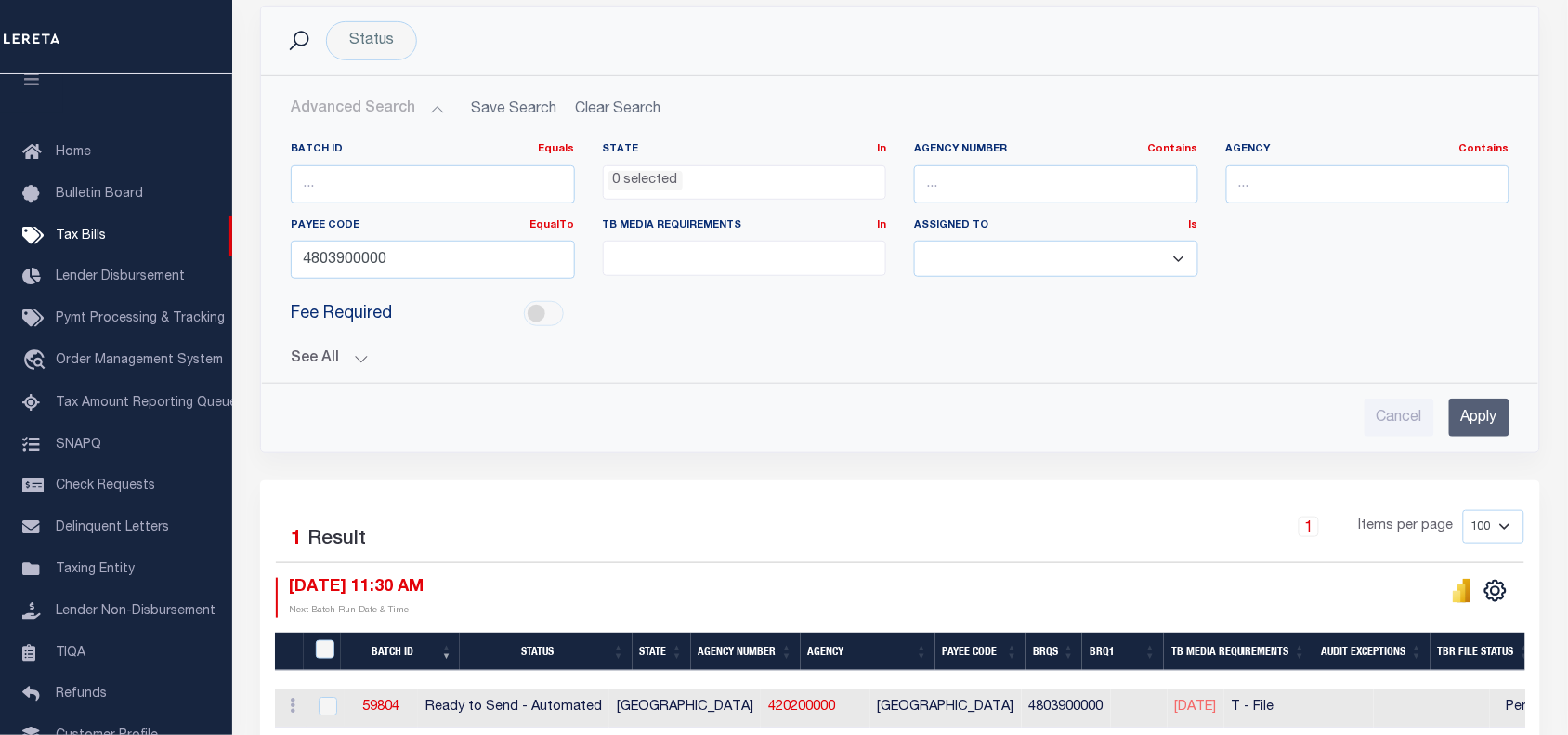
click at [721, 474] on div "Status Search Advanced Search Save Search Clear Search TaxBillBatches_dynamicta…" at bounding box center [900, 243] width 1308 height 475
click at [740, 498] on div "Selected 1 Result 1 Items per page 100 200 500 1000 [DATE] 11:30 AM" at bounding box center [900, 610] width 1281 height 261
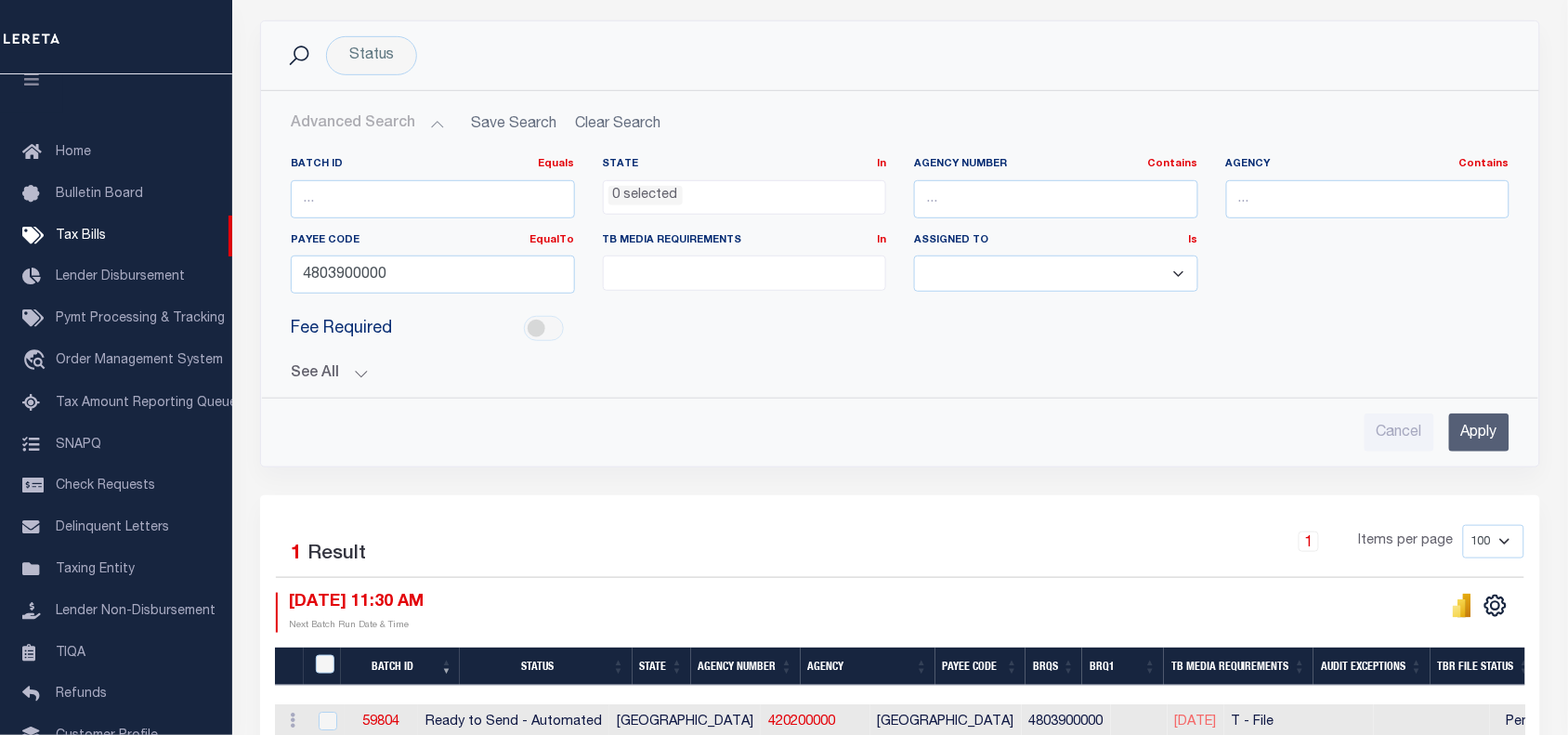
scroll to position [354, 0]
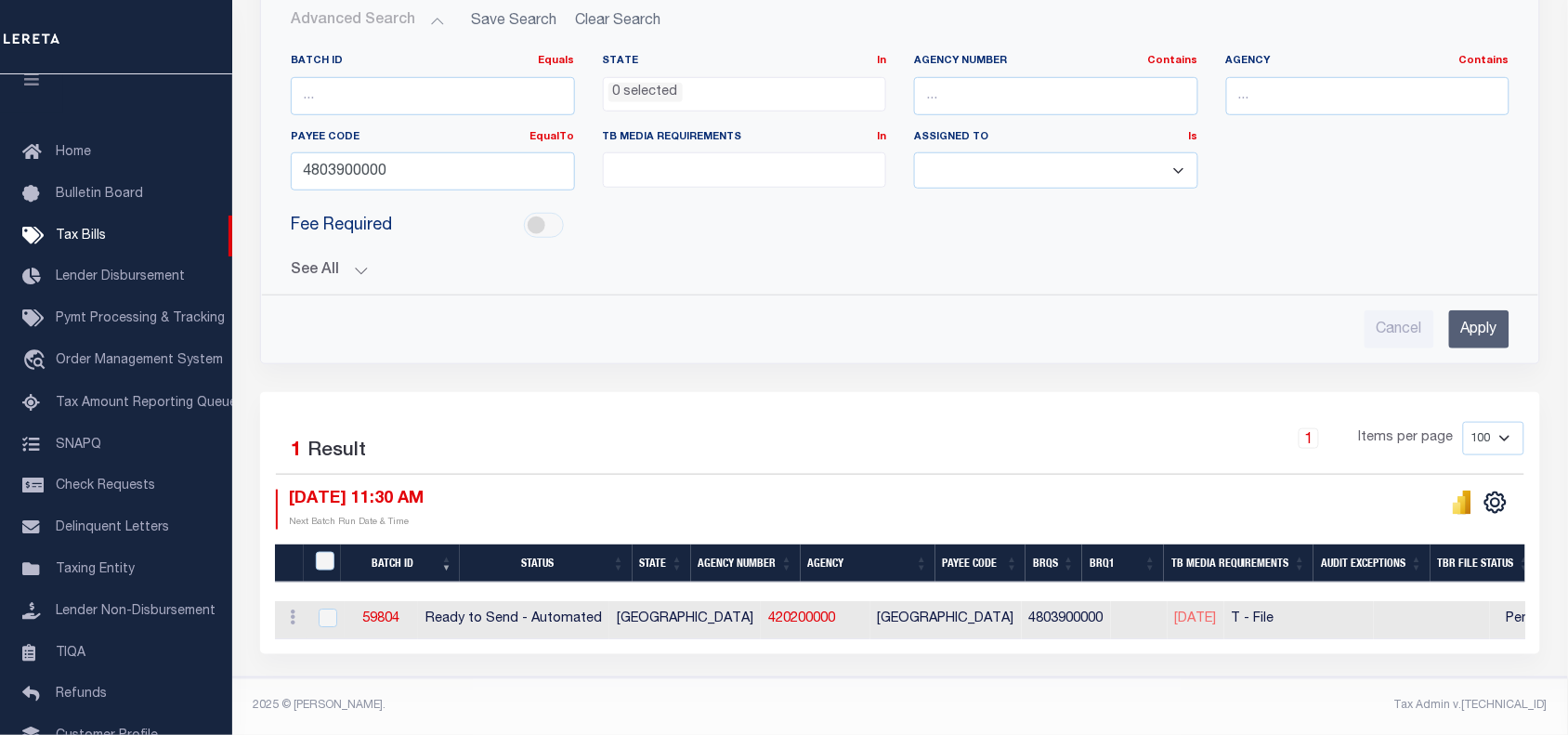
click at [855, 395] on div "Selected 1 Result 1 Items per page 100 200 500 1000 [DATE] 11:30 AM" at bounding box center [900, 523] width 1281 height 261
click at [766, 368] on div "Status Search Advanced Search Save Search Clear Search TaxBillBatches_dynamicta…" at bounding box center [900, 155] width 1308 height 475
click at [750, 459] on div "1 Items per page 100 200 500 1000" at bounding box center [1061, 447] width 958 height 52
click at [825, 392] on div "Selected 1 Result 1 Items per page 100 200 500 1000 [DATE] 11:30 AM" at bounding box center [900, 523] width 1281 height 261
click at [815, 407] on div "Selected 1 Result 1 Items per page 100 200 500 1000 [DATE] 11:30 AM" at bounding box center [900, 523] width 1281 height 261
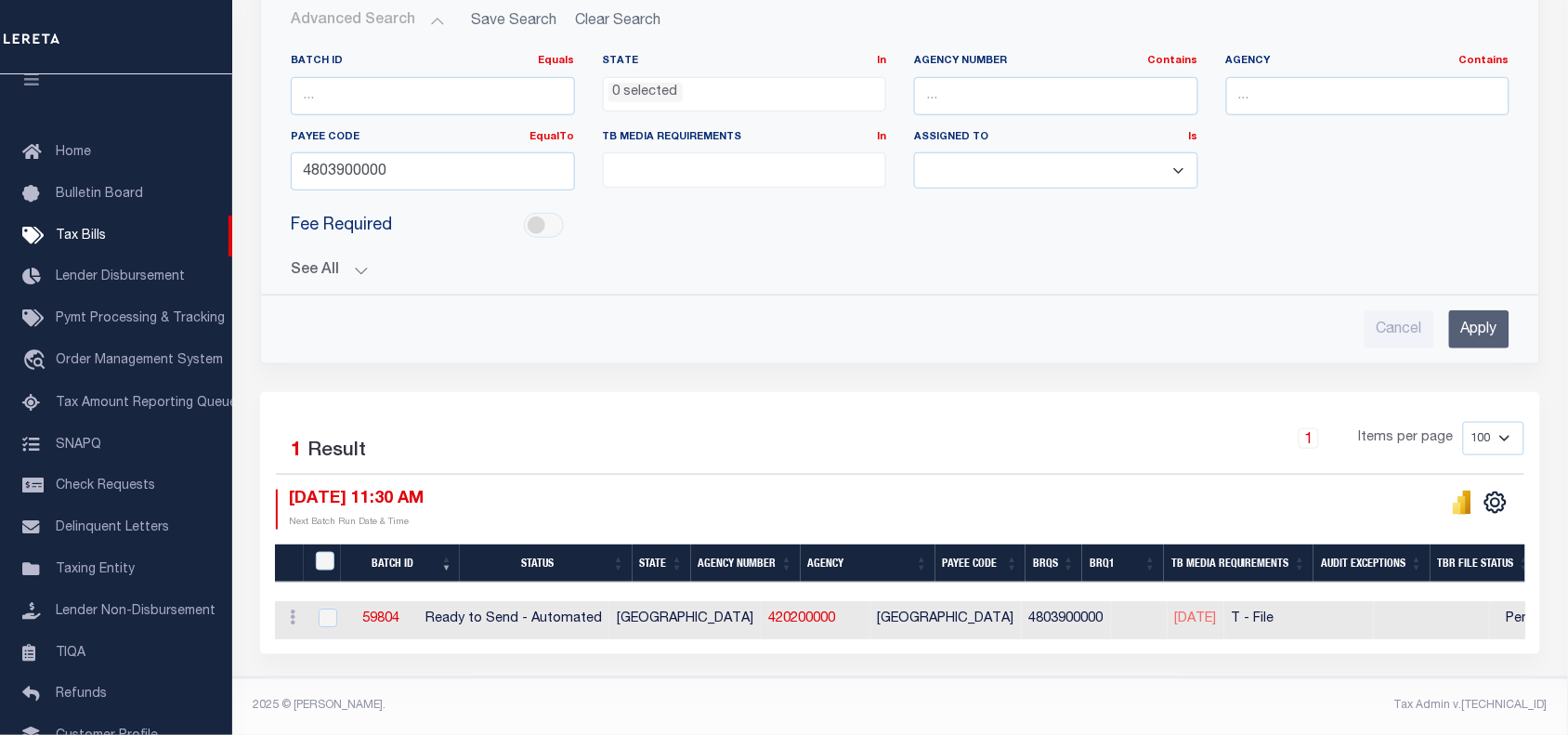
click at [1394, 233] on div "Fee Required" at bounding box center [900, 226] width 1247 height 42
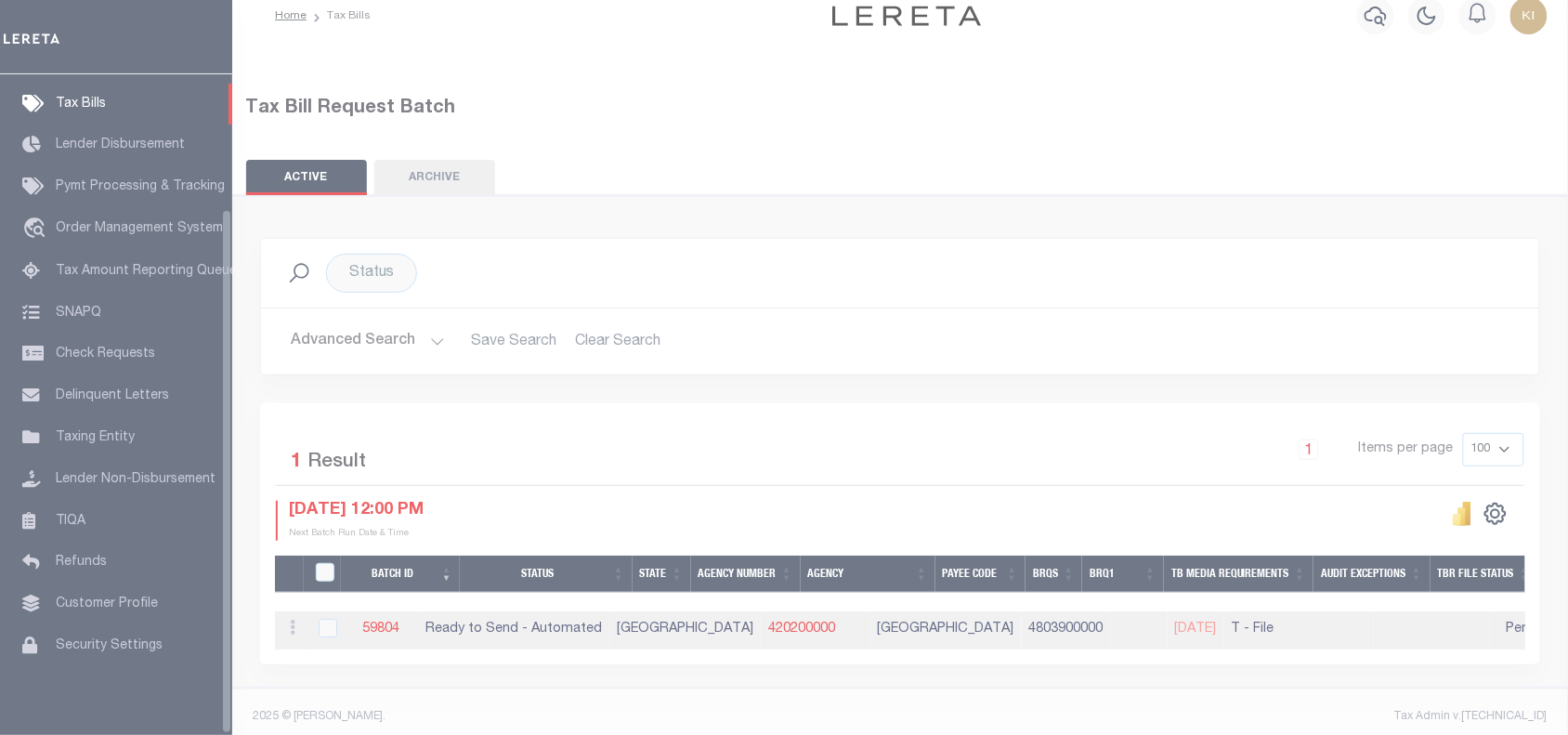
scroll to position [169, 0]
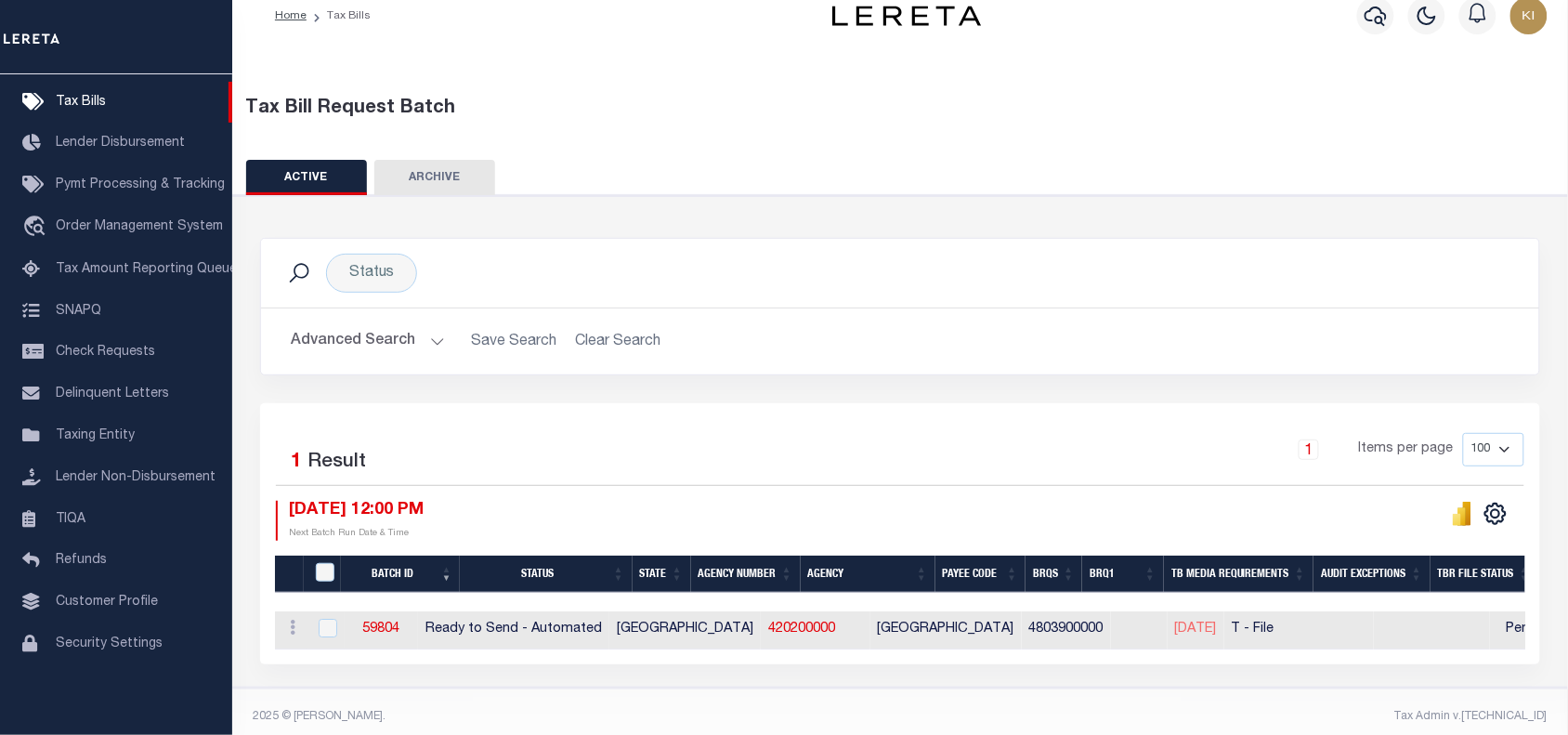
click at [837, 415] on div "Selected 1 Result 1 Items per page 100 200 500 1000 [DATE] 12:00 PM" at bounding box center [900, 533] width 1281 height 261
click at [684, 453] on div "1 Items per page 100 200 500 1000" at bounding box center [1061, 458] width 930 height 49
click at [834, 462] on div "1 Items per page 100 200 500 1000" at bounding box center [1061, 458] width 930 height 49
click at [825, 467] on div "1 Items per page 100 200 500 1000" at bounding box center [1061, 458] width 930 height 49
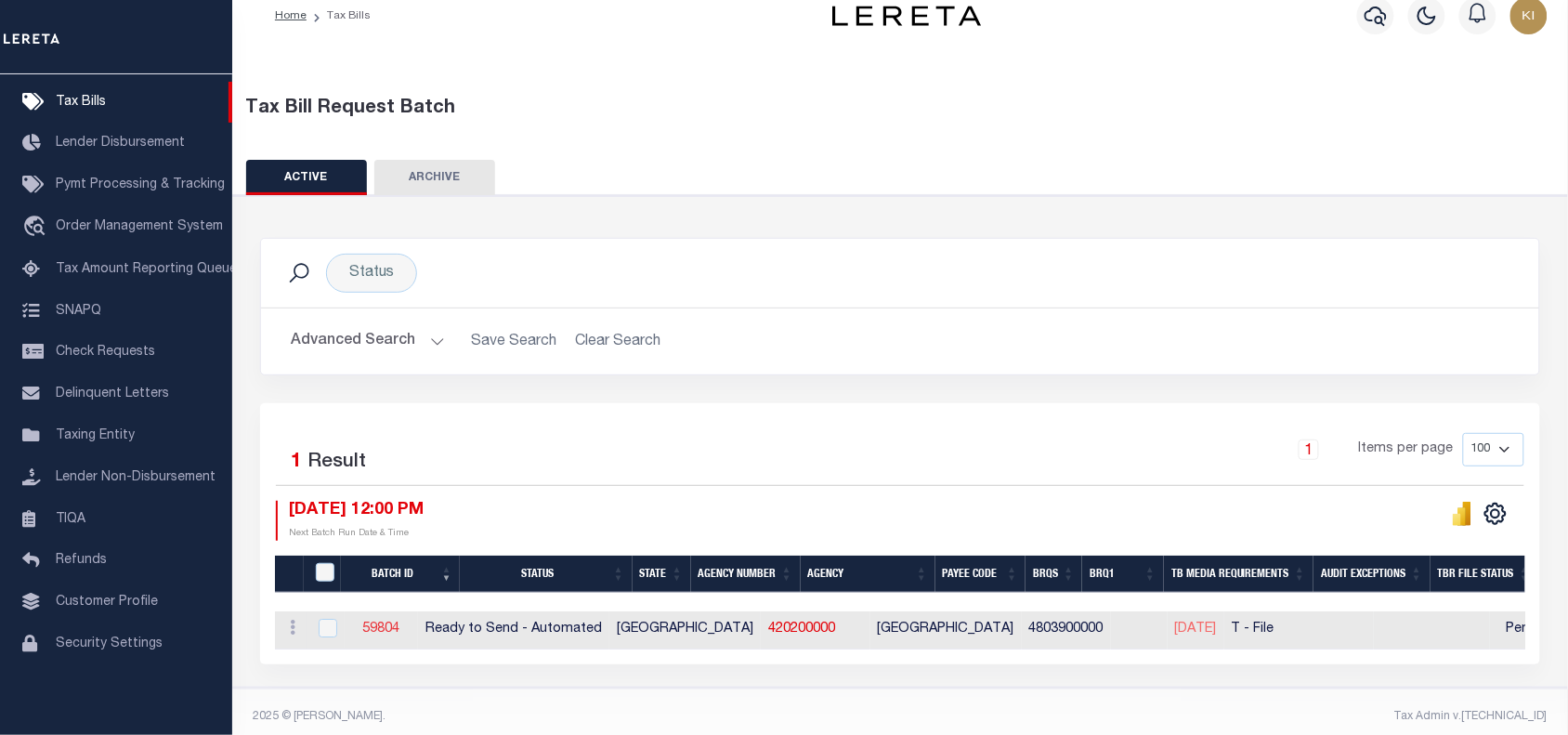
click at [399, 635] on link "59804" at bounding box center [381, 628] width 37 height 13
select select "RTA"
type input "Yes"
select select "28"
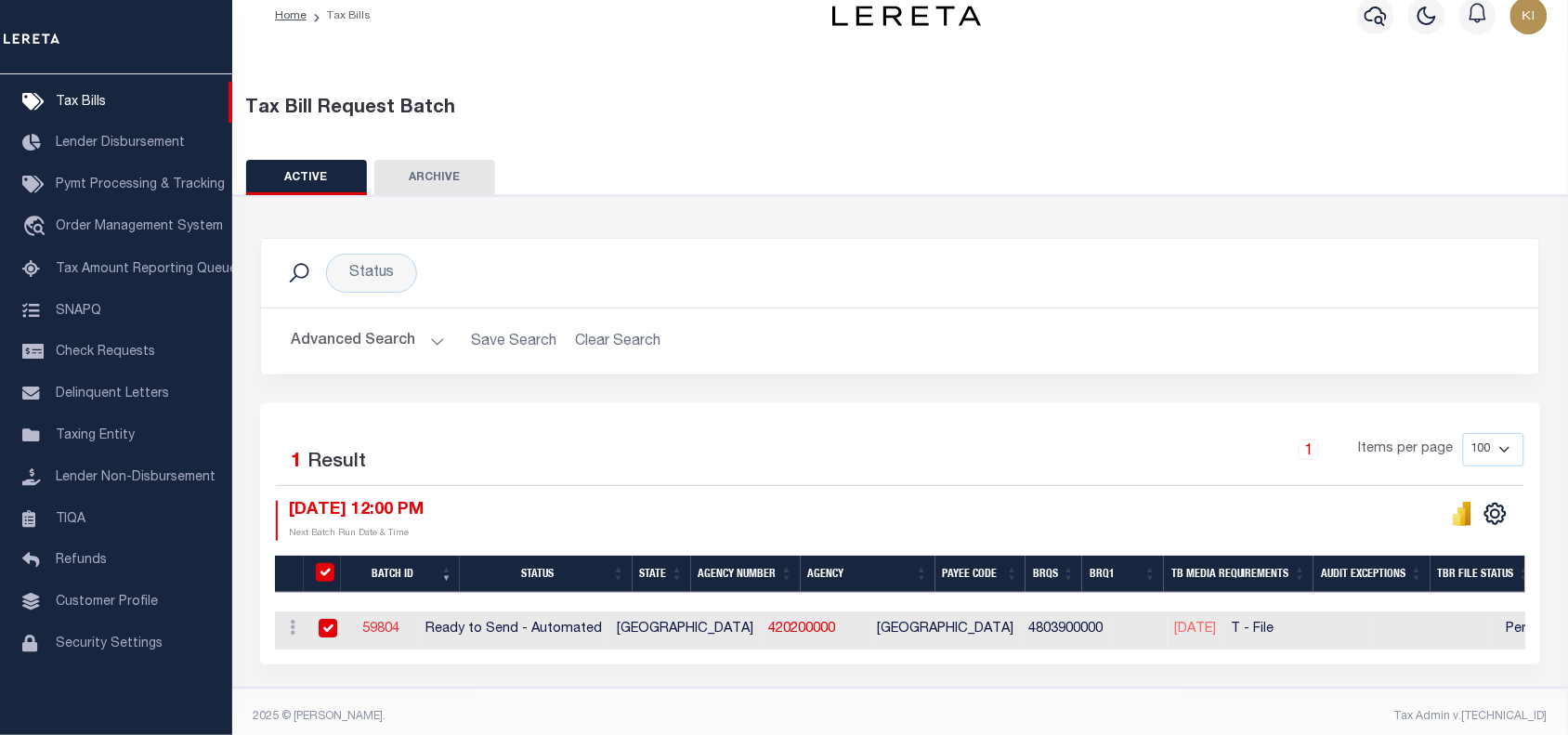
select select "22"
select select "1"
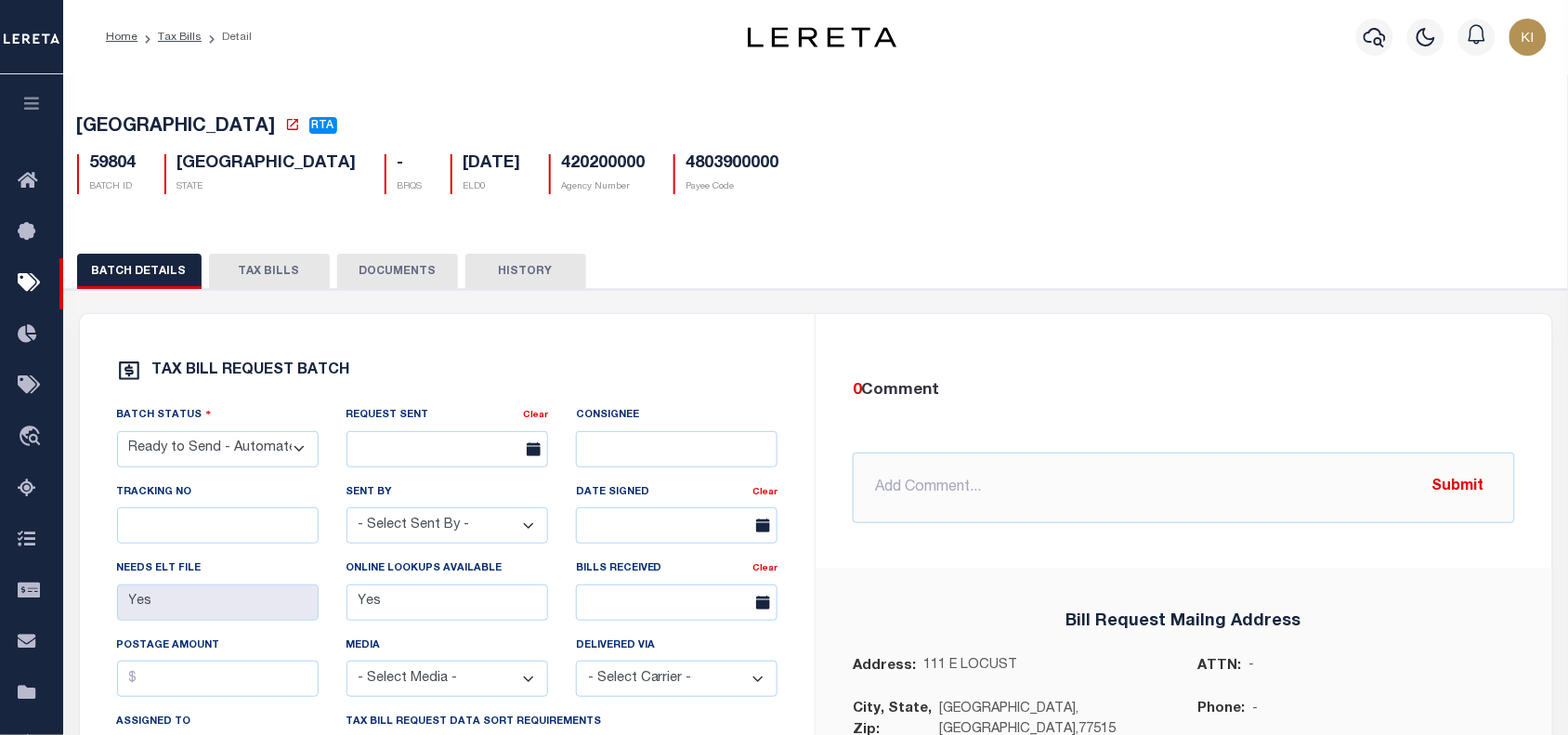
click at [253, 279] on button "TAX BILLS" at bounding box center [270, 271] width 121 height 35
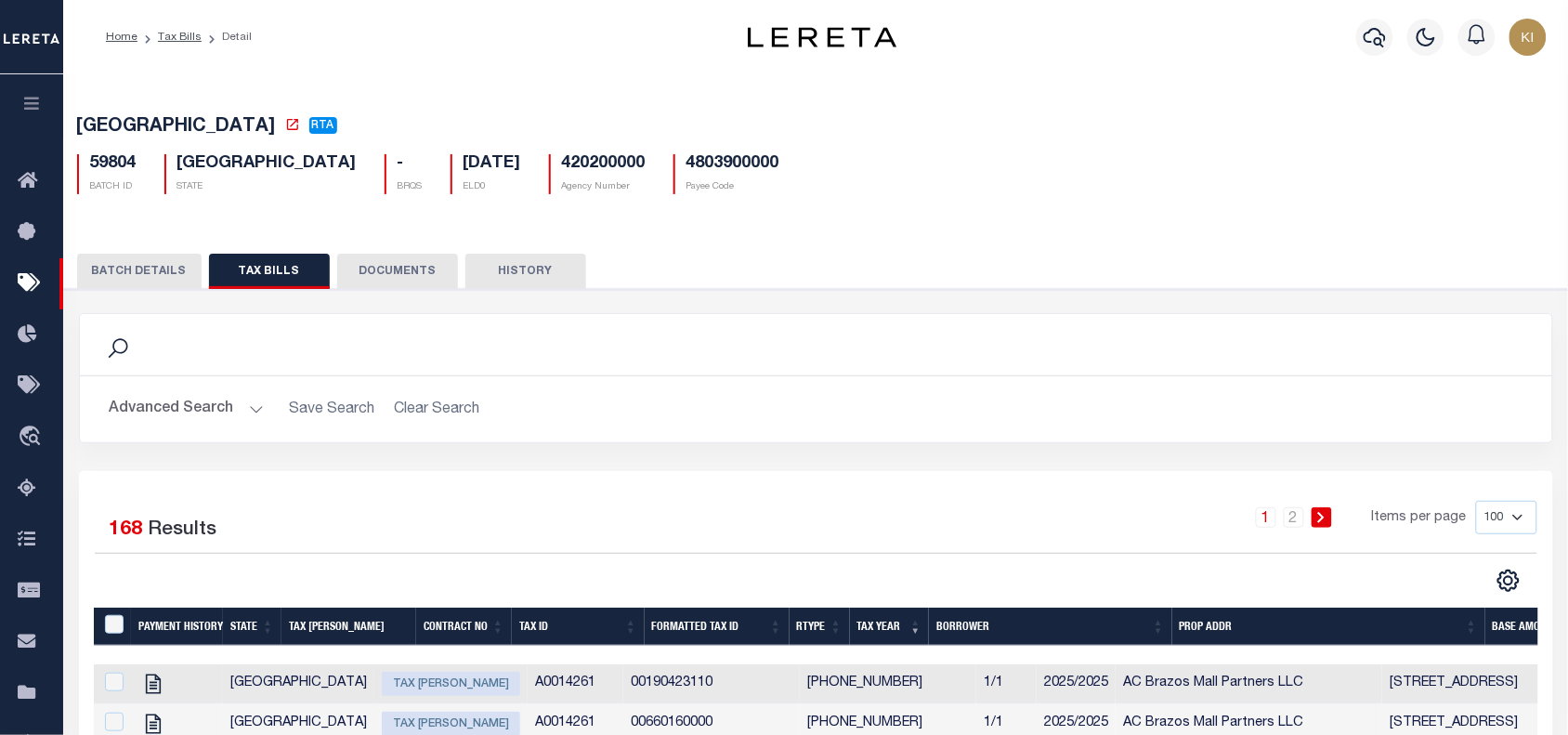
scroll to position [116, 0]
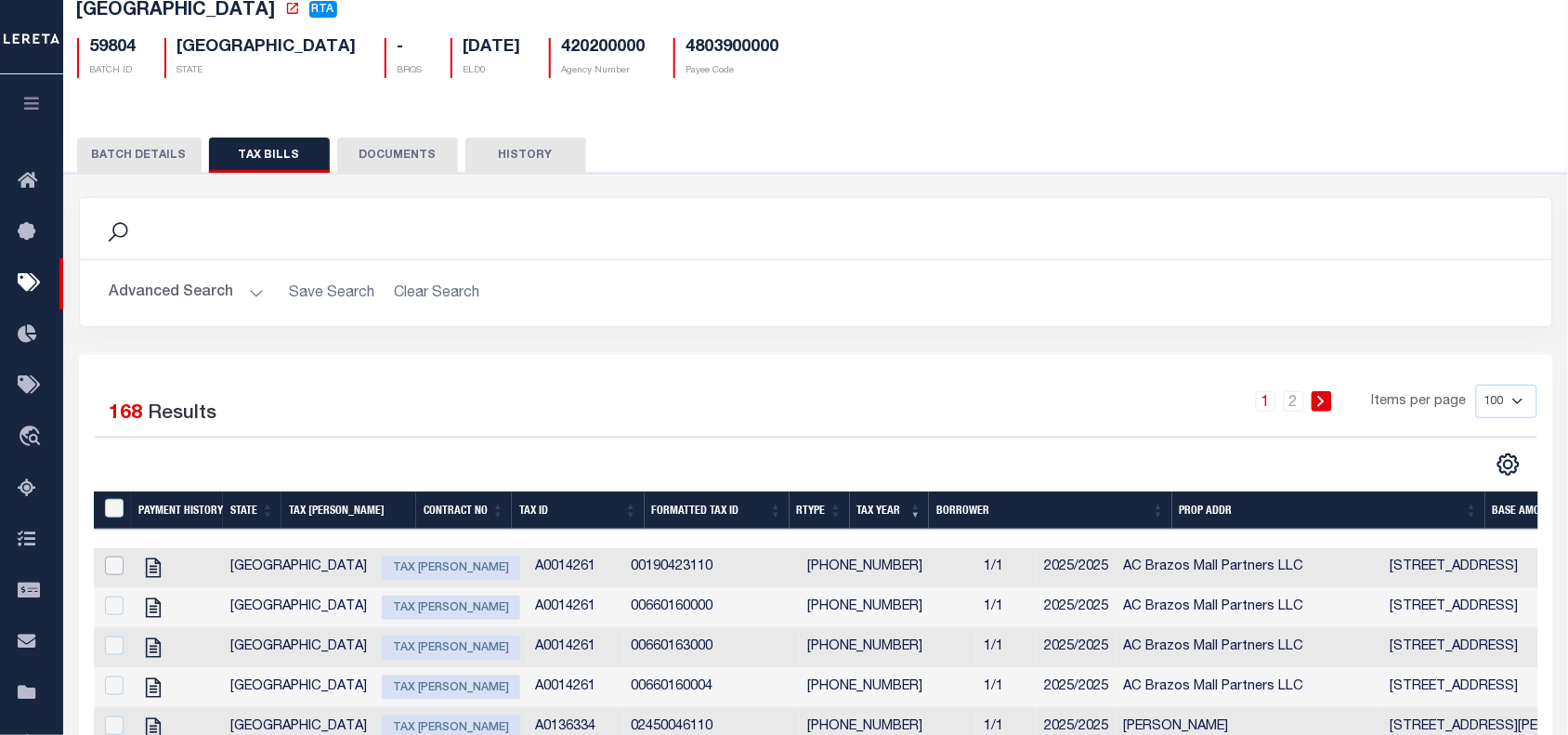
click at [116, 572] on input "checkbox" at bounding box center [114, 565] width 19 height 18
checkbox input "true"
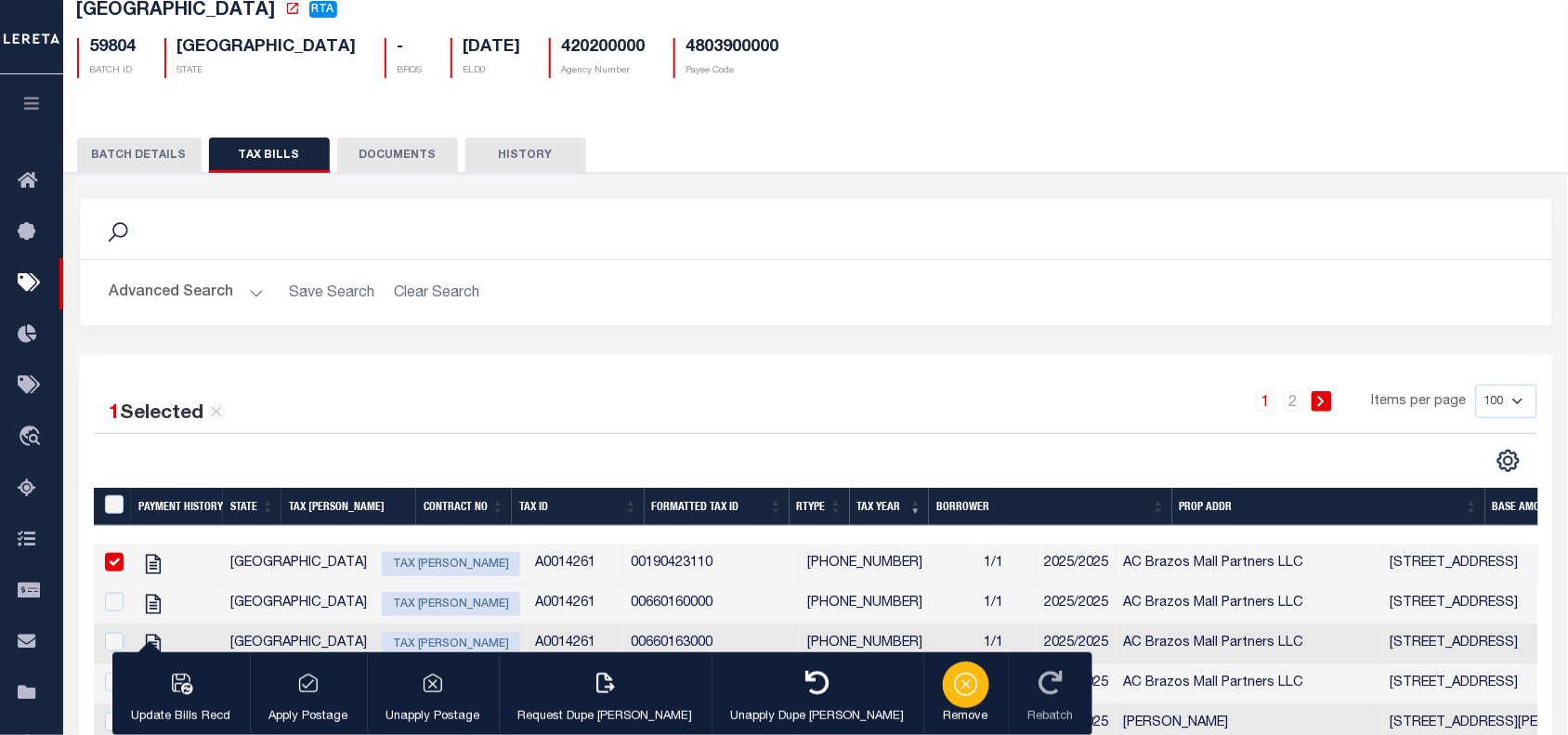
click at [953, 682] on icon "button" at bounding box center [966, 682] width 26 height 26
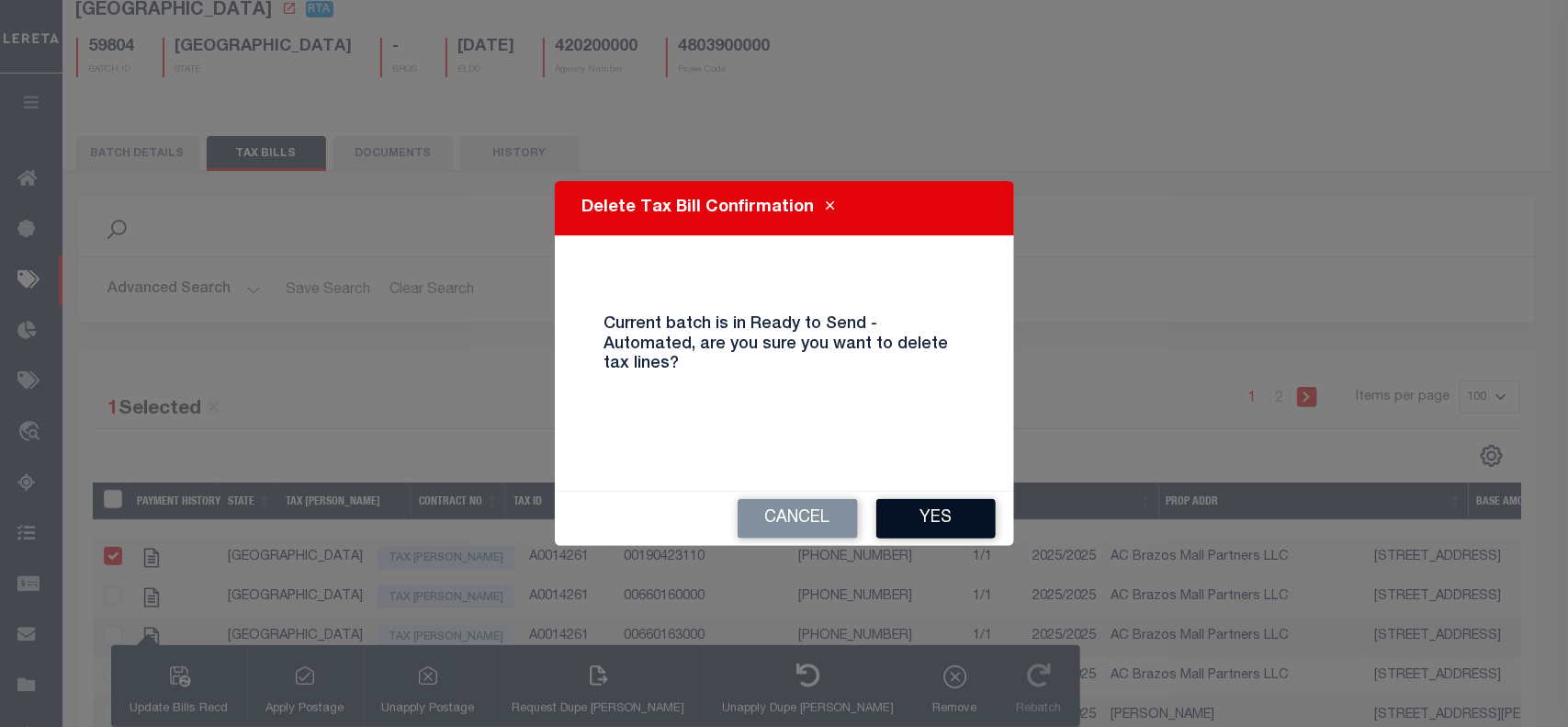
click at [929, 517] on button "Yes" at bounding box center [936, 518] width 119 height 39
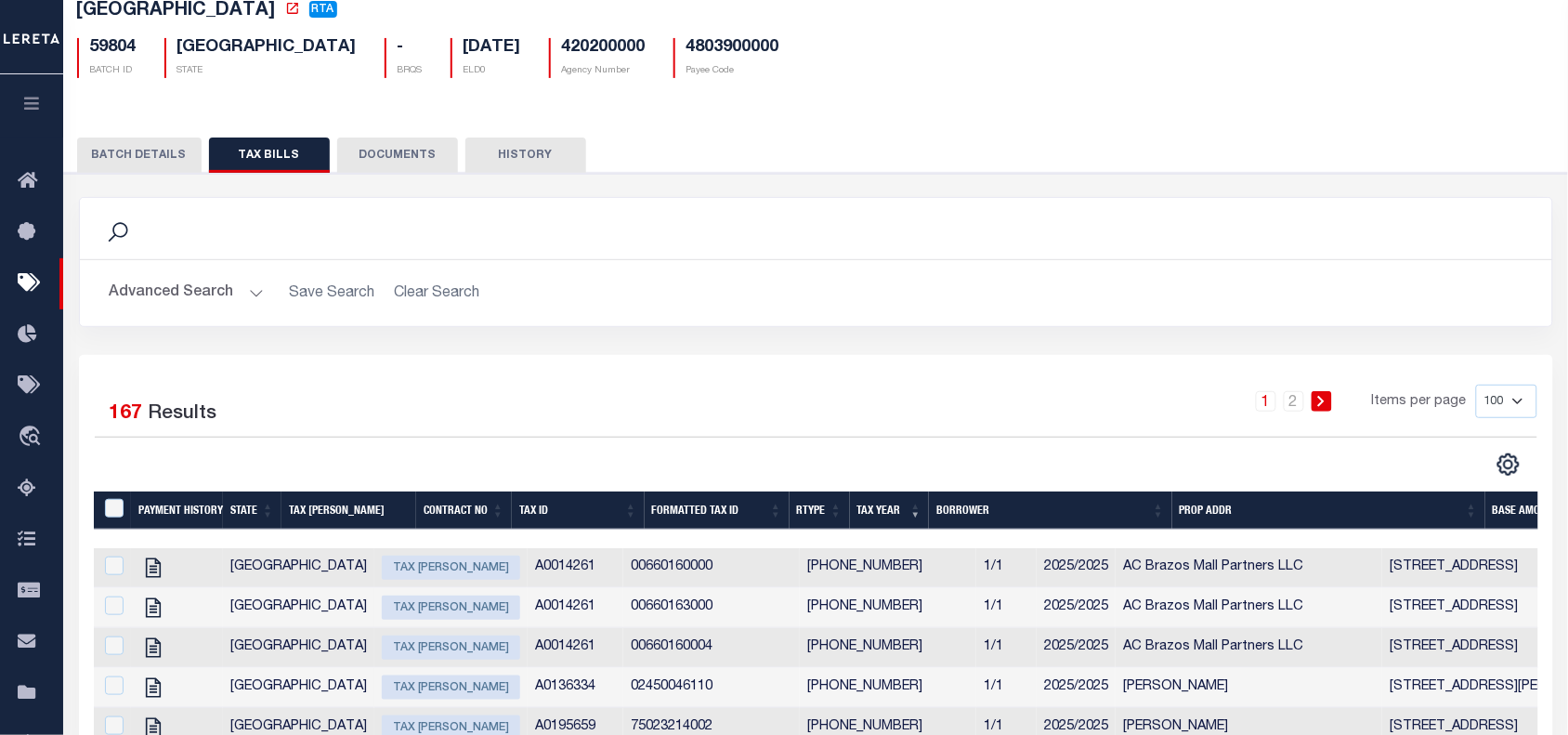
click at [795, 436] on div "1 2 Items per page 100 200 500 1000" at bounding box center [999, 410] width 1102 height 52
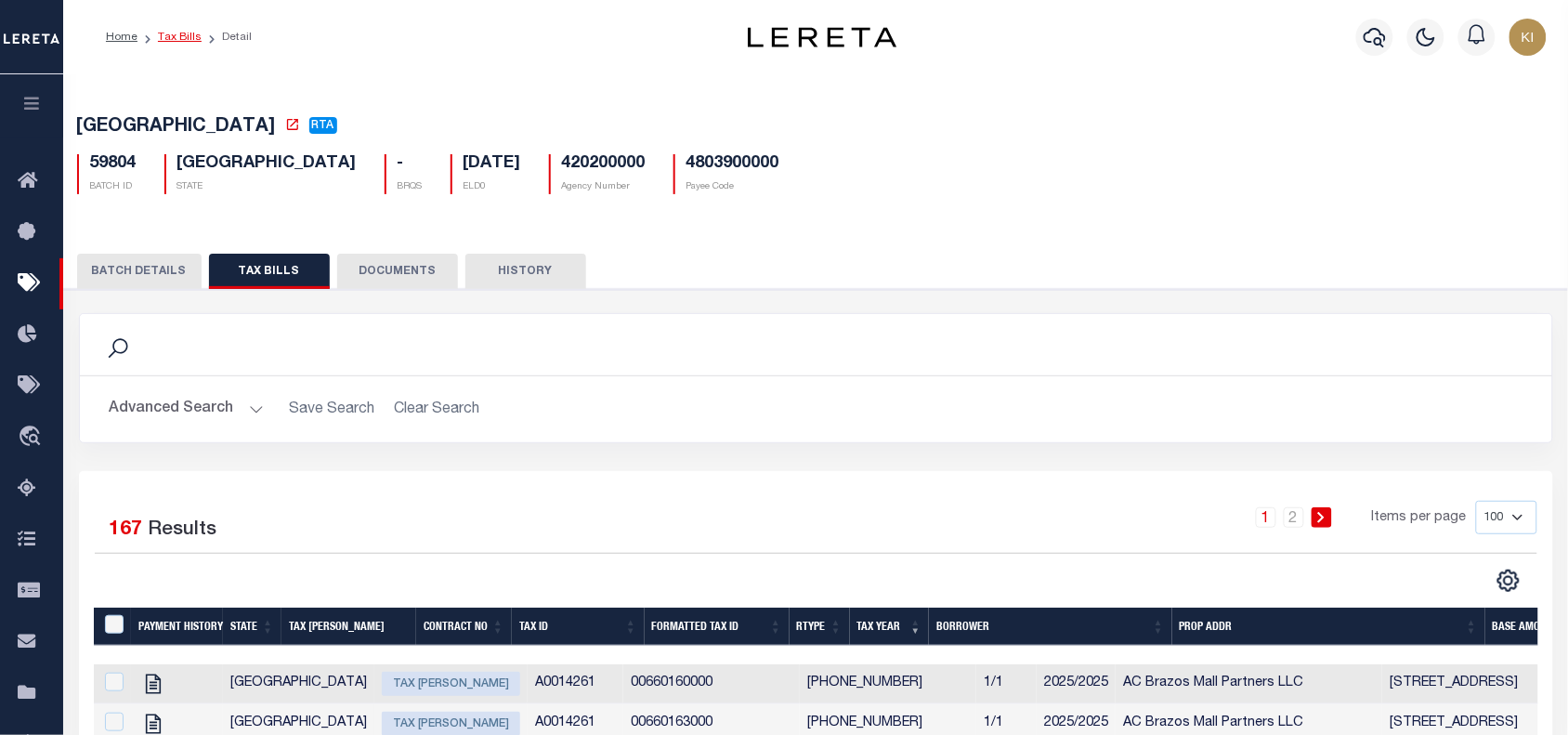
click at [181, 35] on link "Tax Bills" at bounding box center [179, 36] width 44 height 11
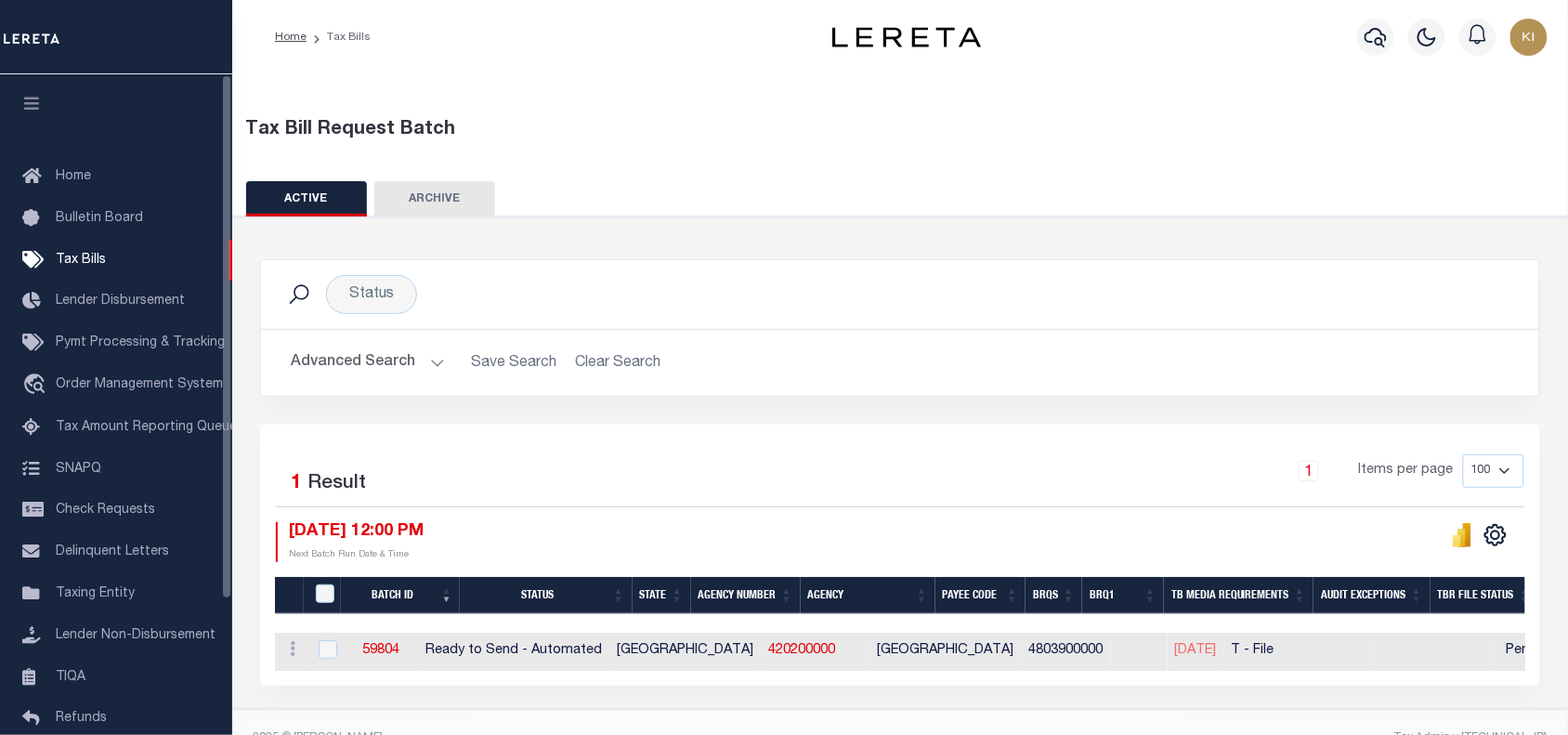
click at [24, 103] on icon "button" at bounding box center [32, 102] width 21 height 17
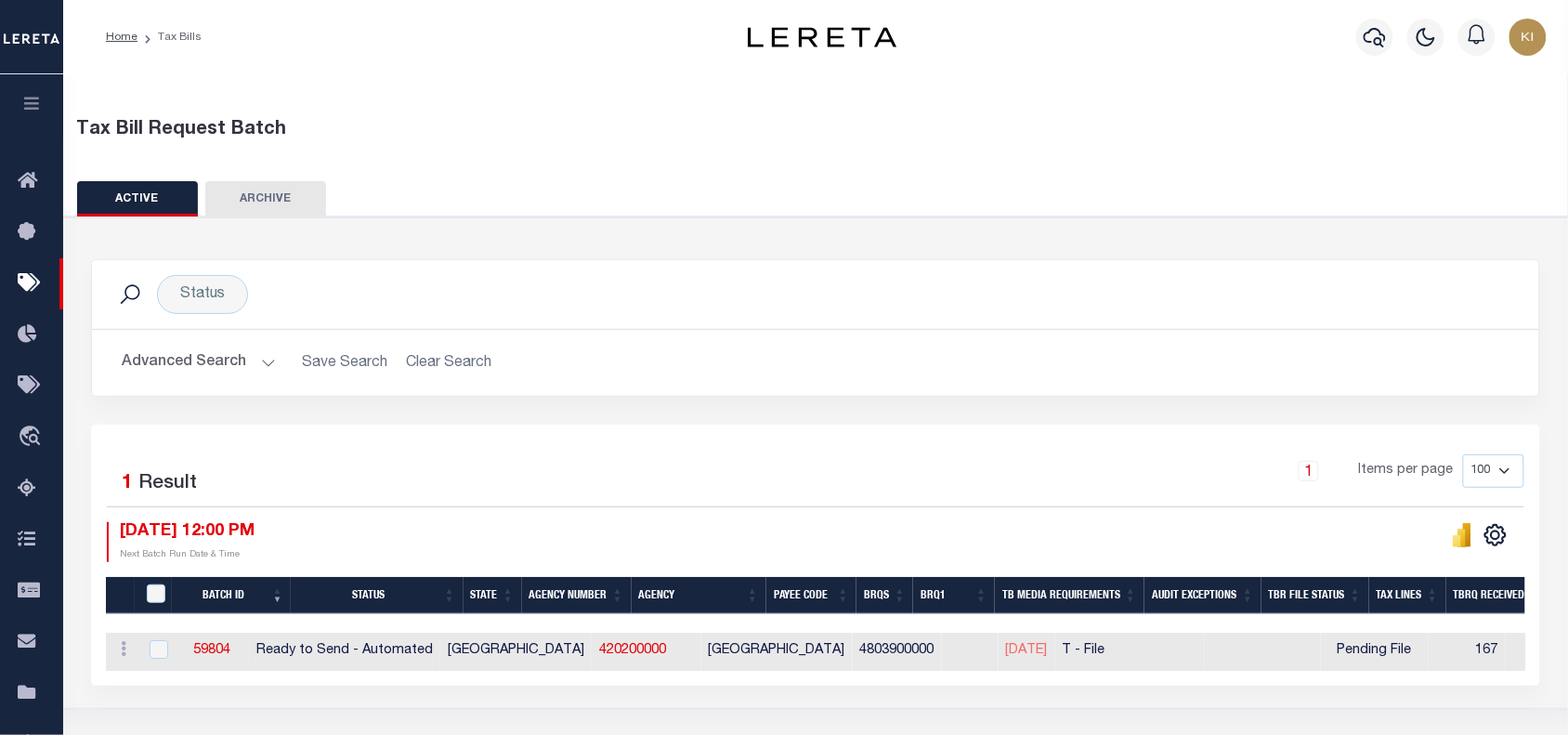
click at [637, 455] on div "1 Items per page 100 200 500 1000" at bounding box center [996, 479] width 1057 height 49
click at [328, 471] on div "Selected 1 Result" at bounding box center [274, 480] width 334 height 52
drag, startPoint x: 711, startPoint y: 481, endPoint x: 743, endPoint y: 480, distance: 32.0
click at [709, 483] on div "1 Items per page 100 200 500 1000" at bounding box center [996, 479] width 1057 height 49
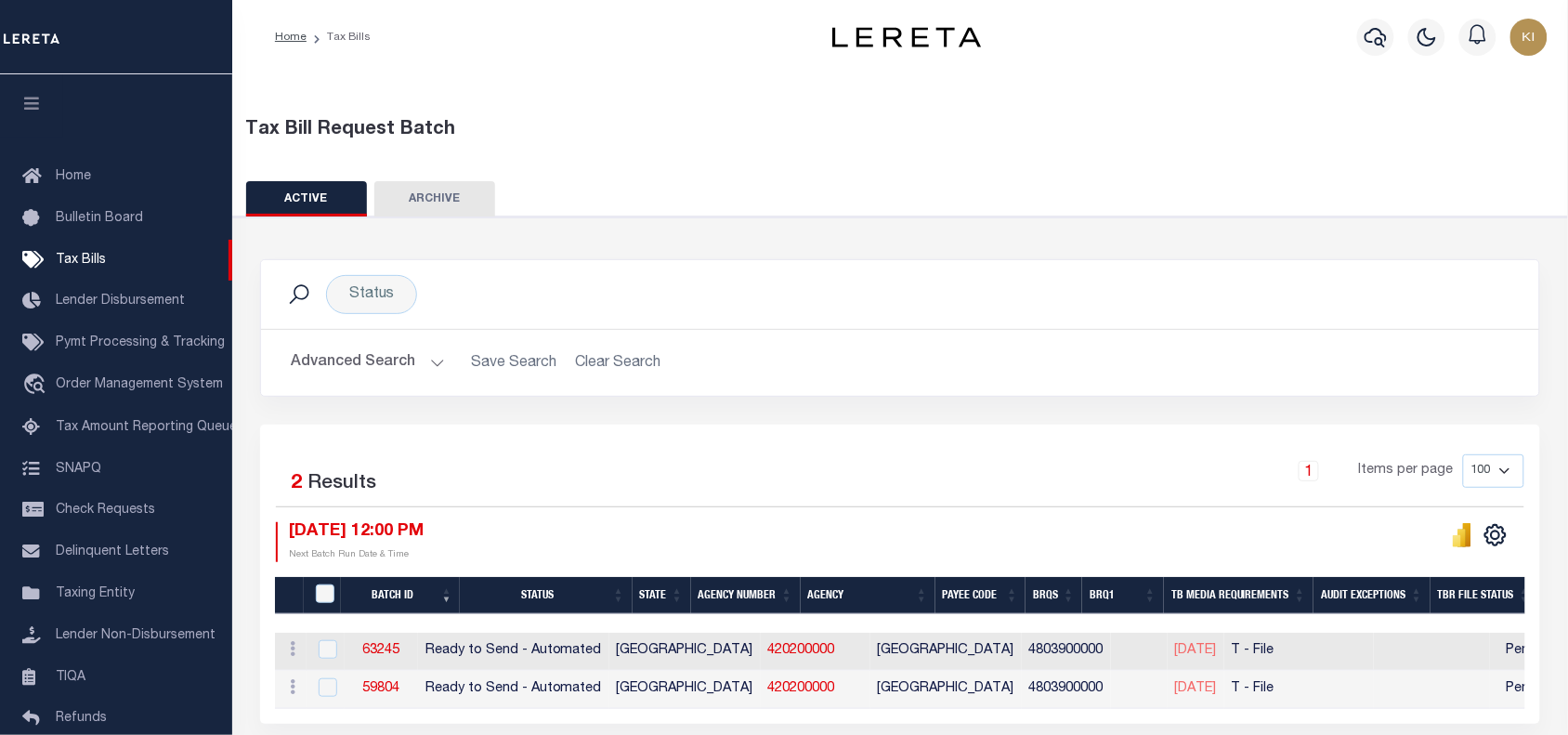
scroll to position [82, 0]
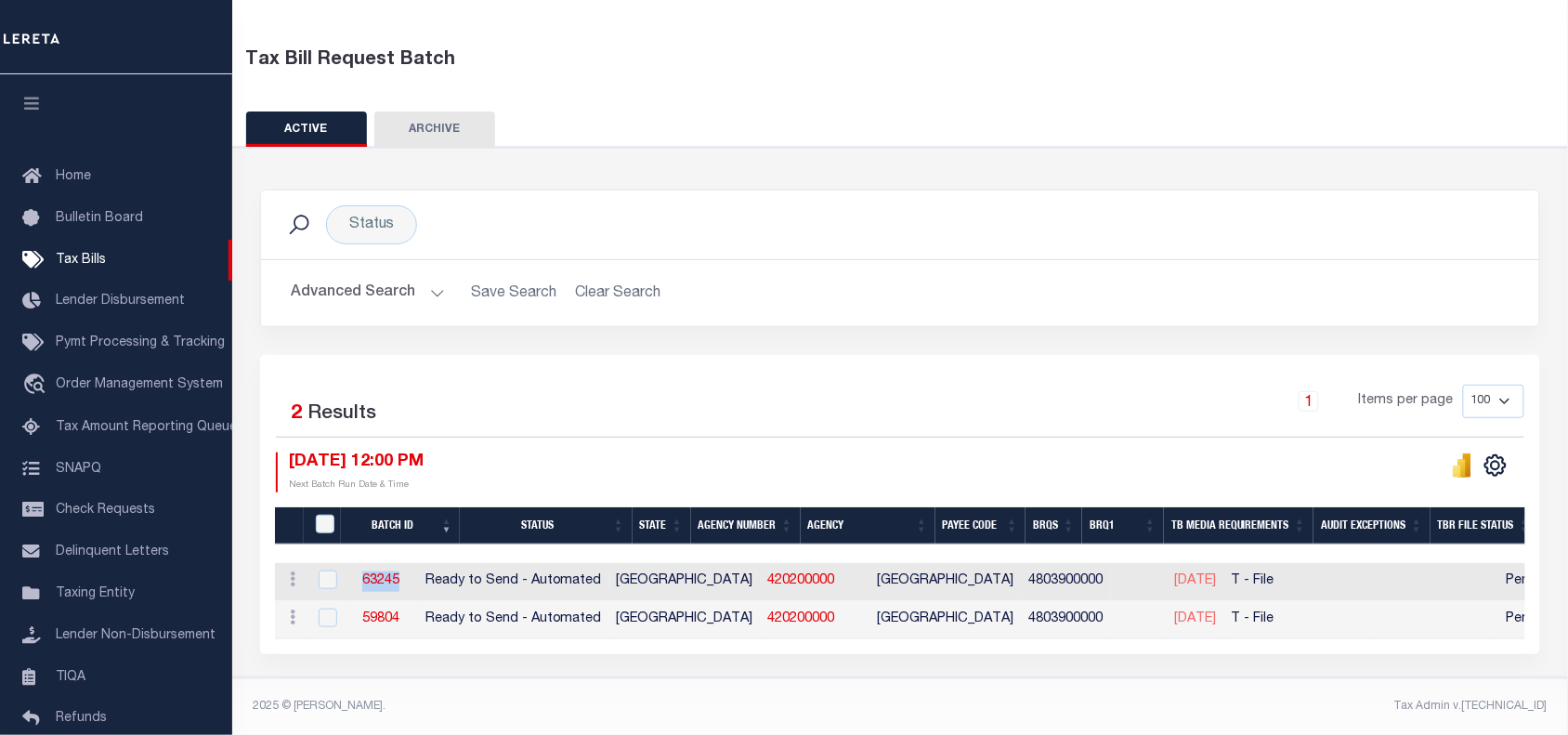
drag, startPoint x: 381, startPoint y: 568, endPoint x: 434, endPoint y: 569, distance: 53.0
click at [418, 569] on td "63245" at bounding box center [381, 581] width 73 height 38
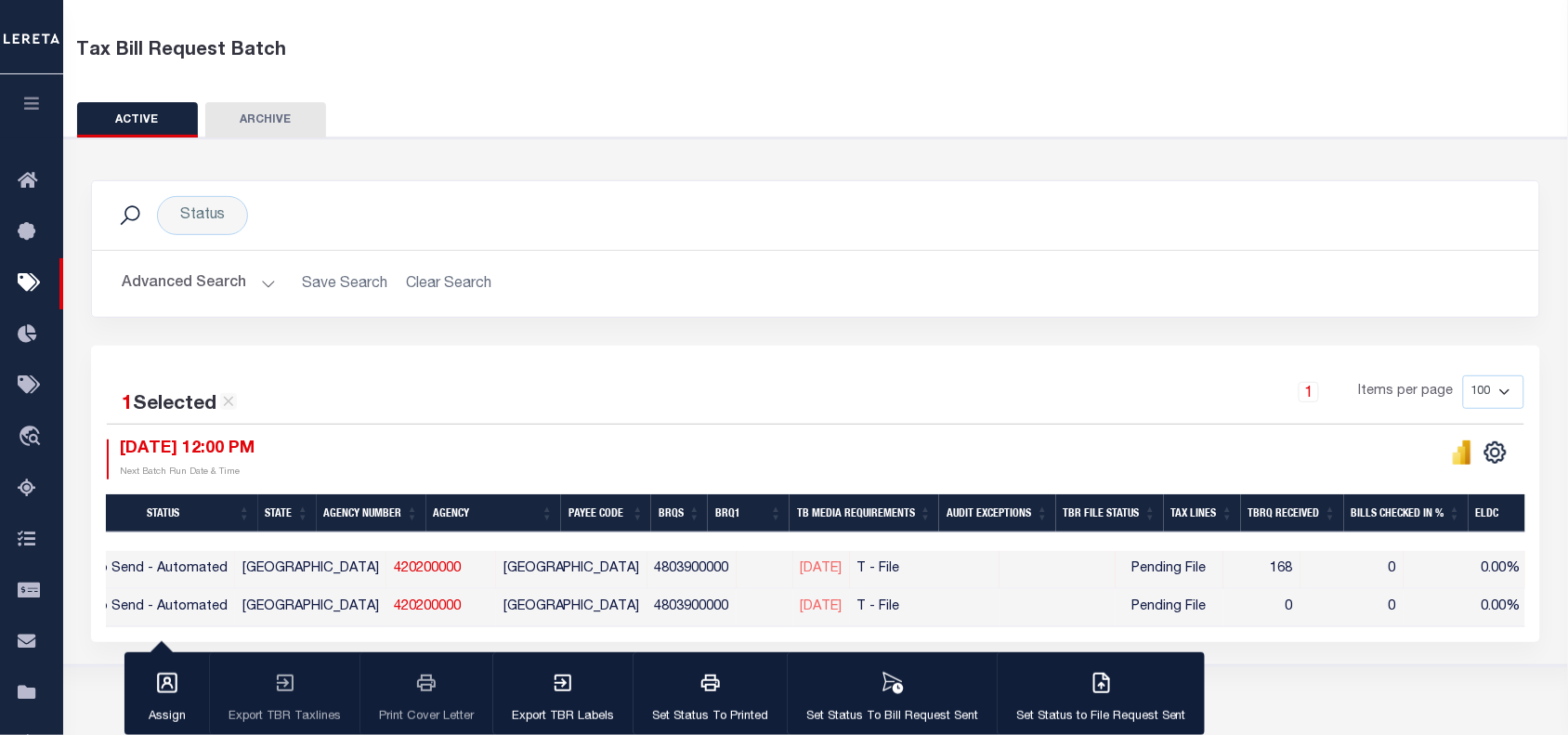
scroll to position [0, 0]
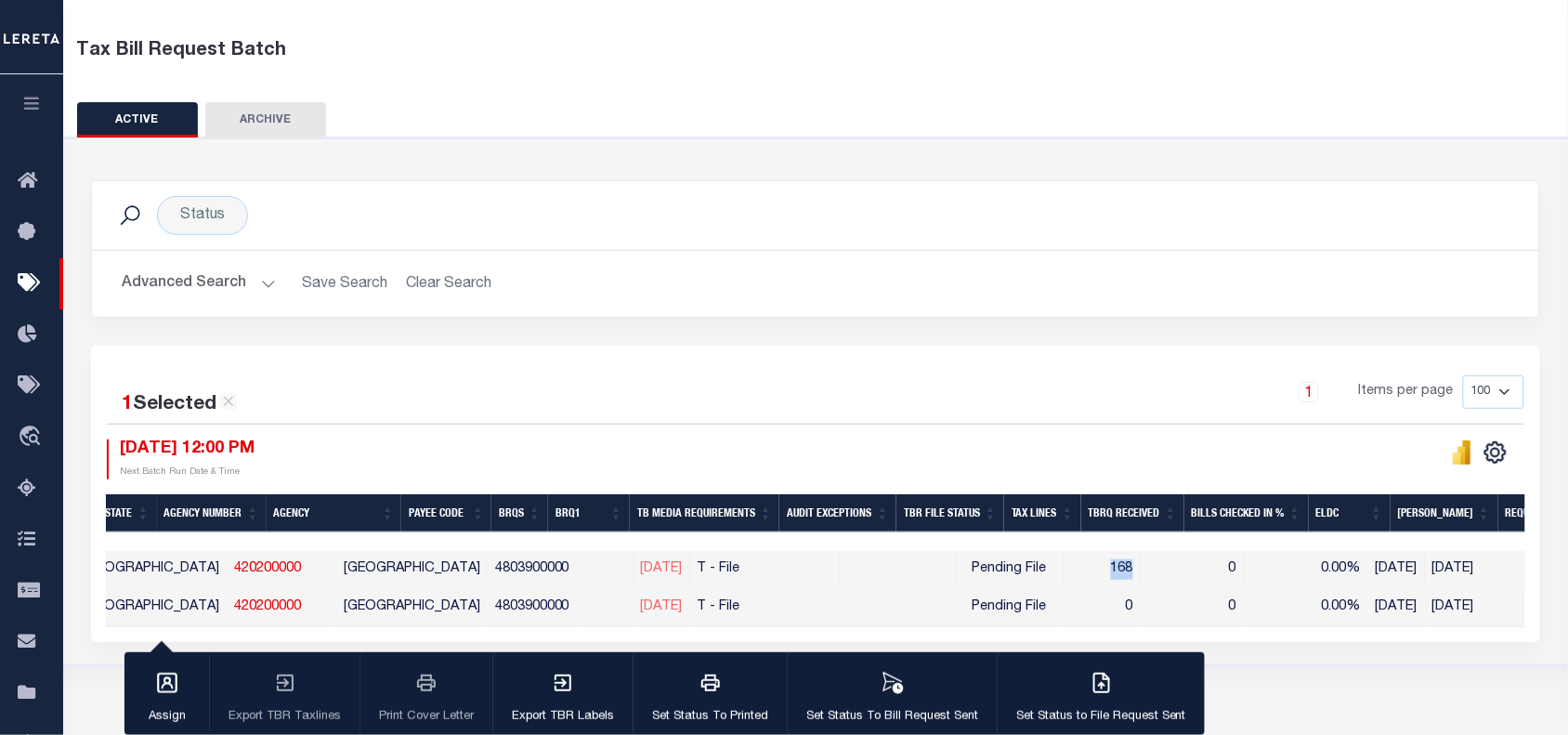
drag, startPoint x: 1081, startPoint y: 571, endPoint x: 1102, endPoint y: 572, distance: 21.0
click at [1102, 572] on td "168" at bounding box center [1101, 570] width 77 height 38
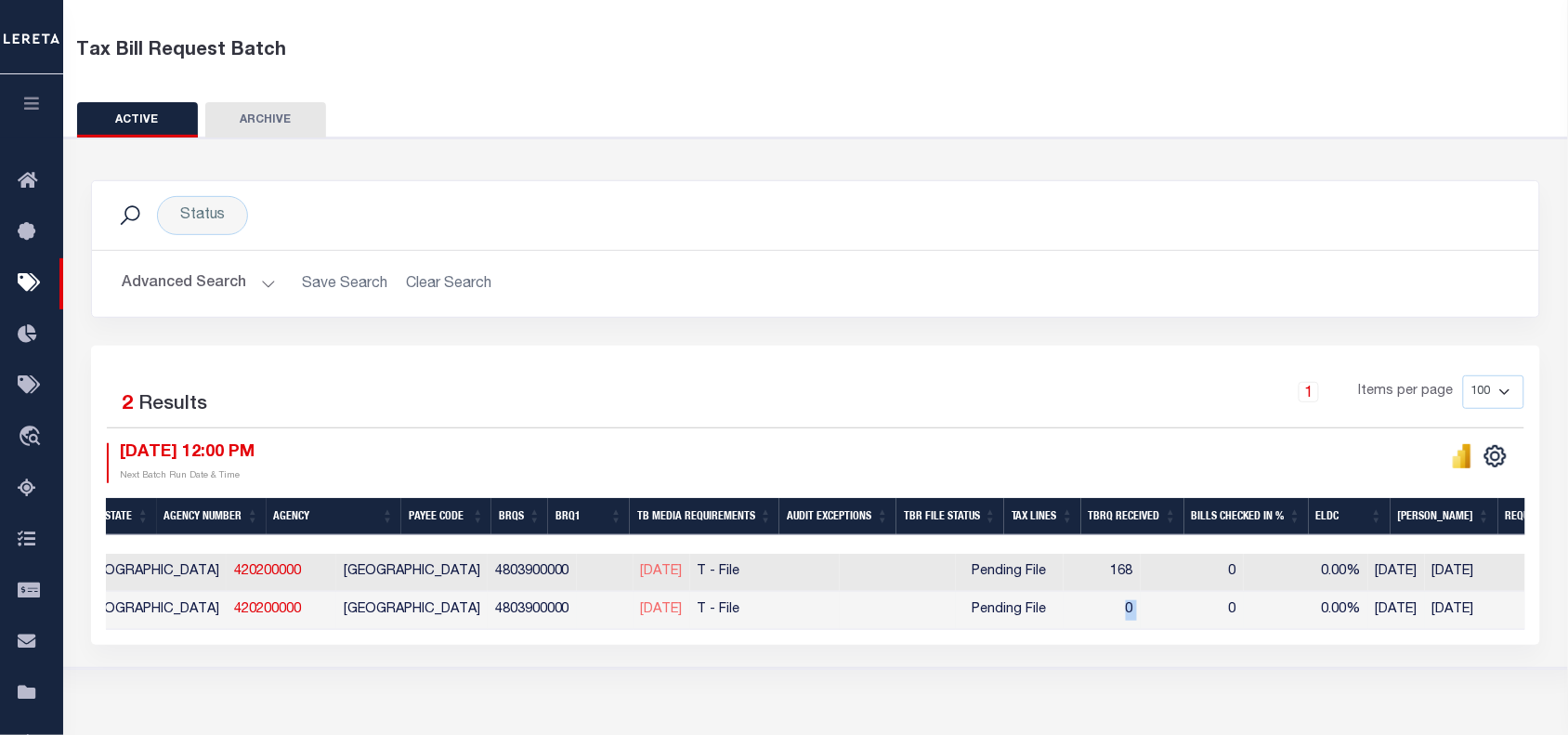
drag, startPoint x: 1083, startPoint y: 613, endPoint x: 1110, endPoint y: 613, distance: 27.0
click at [1110, 613] on tr "ACTIONS [GEOGRAPHIC_DATA] 59804 Ready to Send - Automated TX 420200000 [GEOGRAP…" at bounding box center [1142, 610] width 2804 height 38
drag, startPoint x: 1078, startPoint y: 573, endPoint x: 1105, endPoint y: 573, distance: 27.0
click at [1105, 573] on td "168" at bounding box center [1101, 572] width 77 height 38
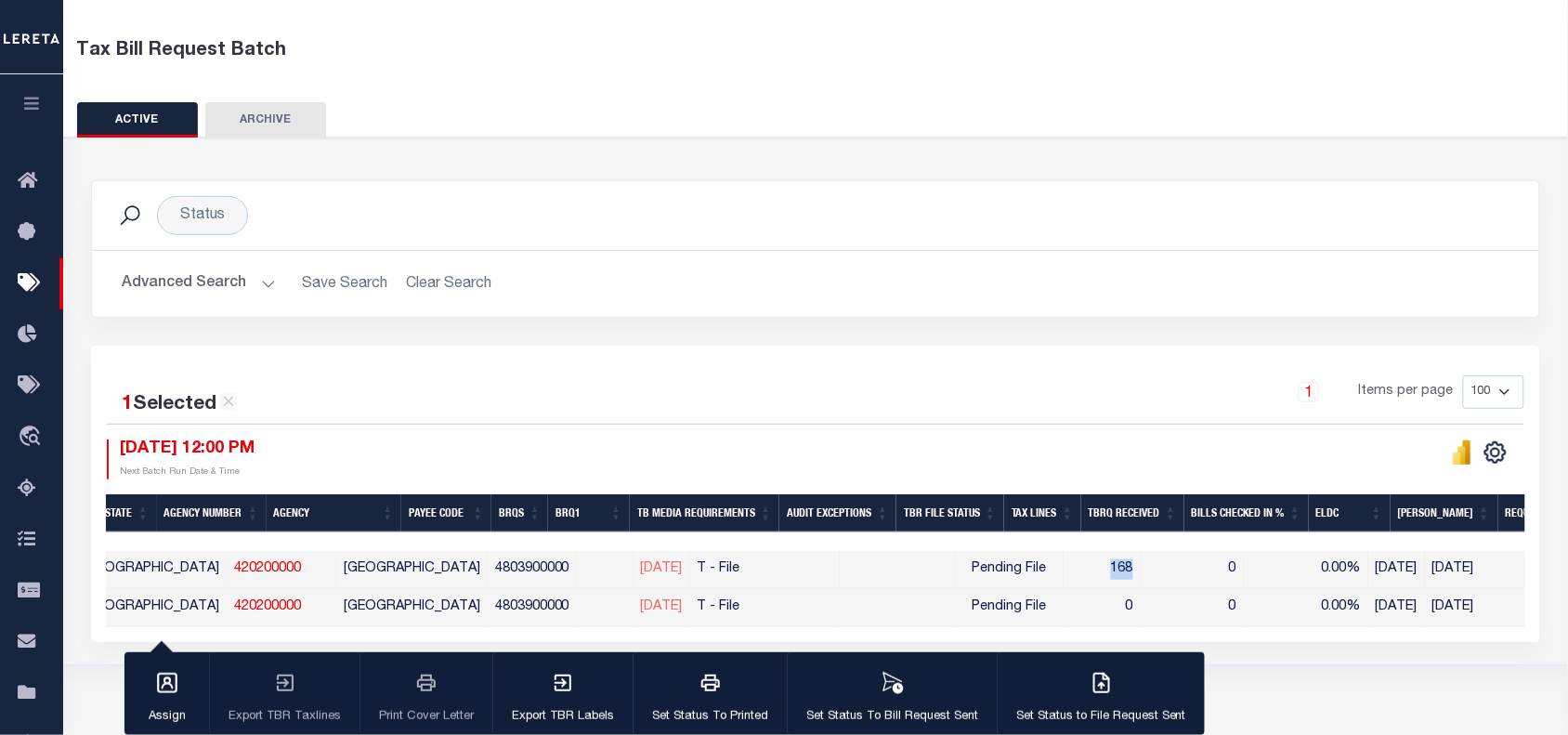
checkbox input "true"
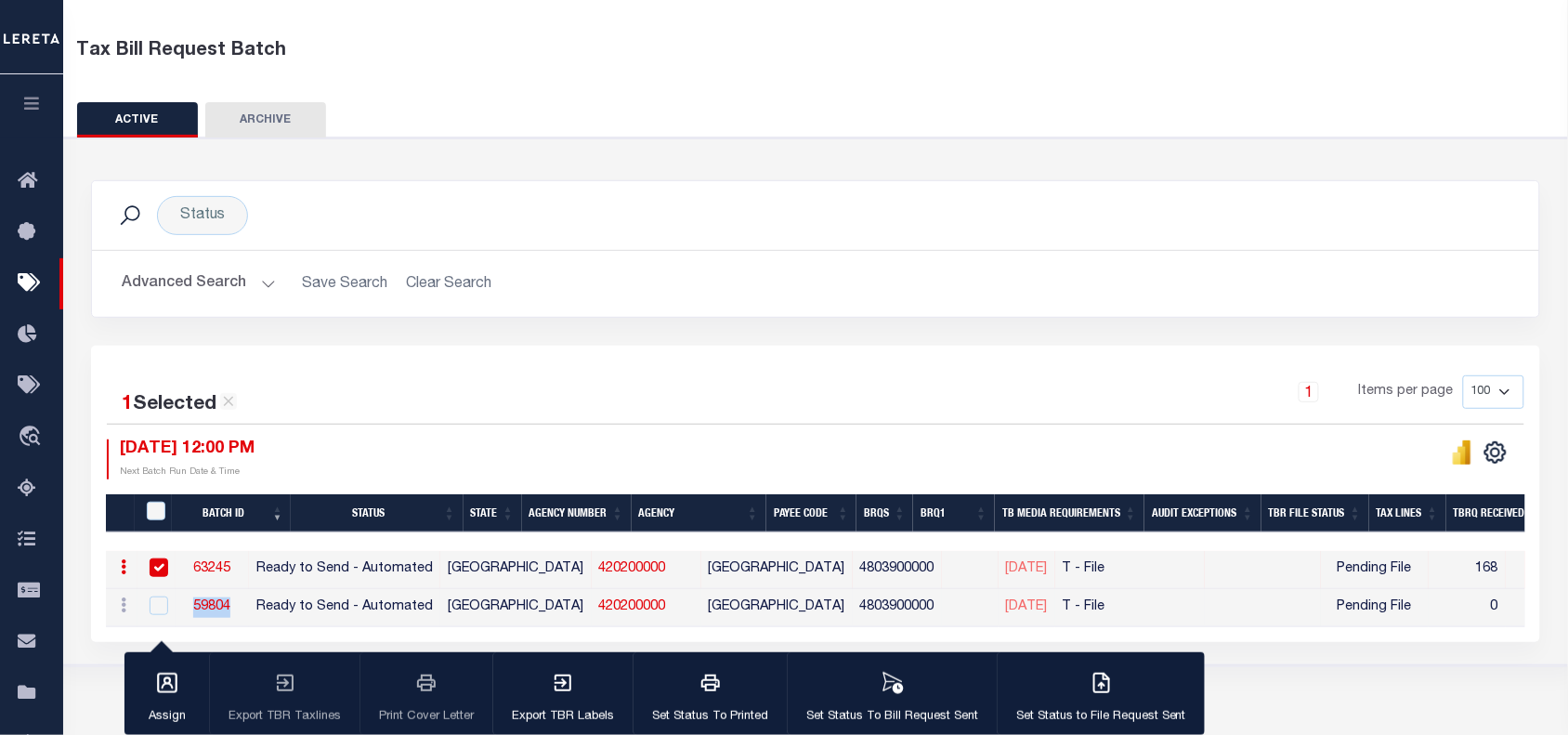
drag, startPoint x: 206, startPoint y: 608, endPoint x: 268, endPoint y: 606, distance: 62.0
click at [249, 606] on td "59804" at bounding box center [211, 607] width 73 height 38
checkbox input "true"
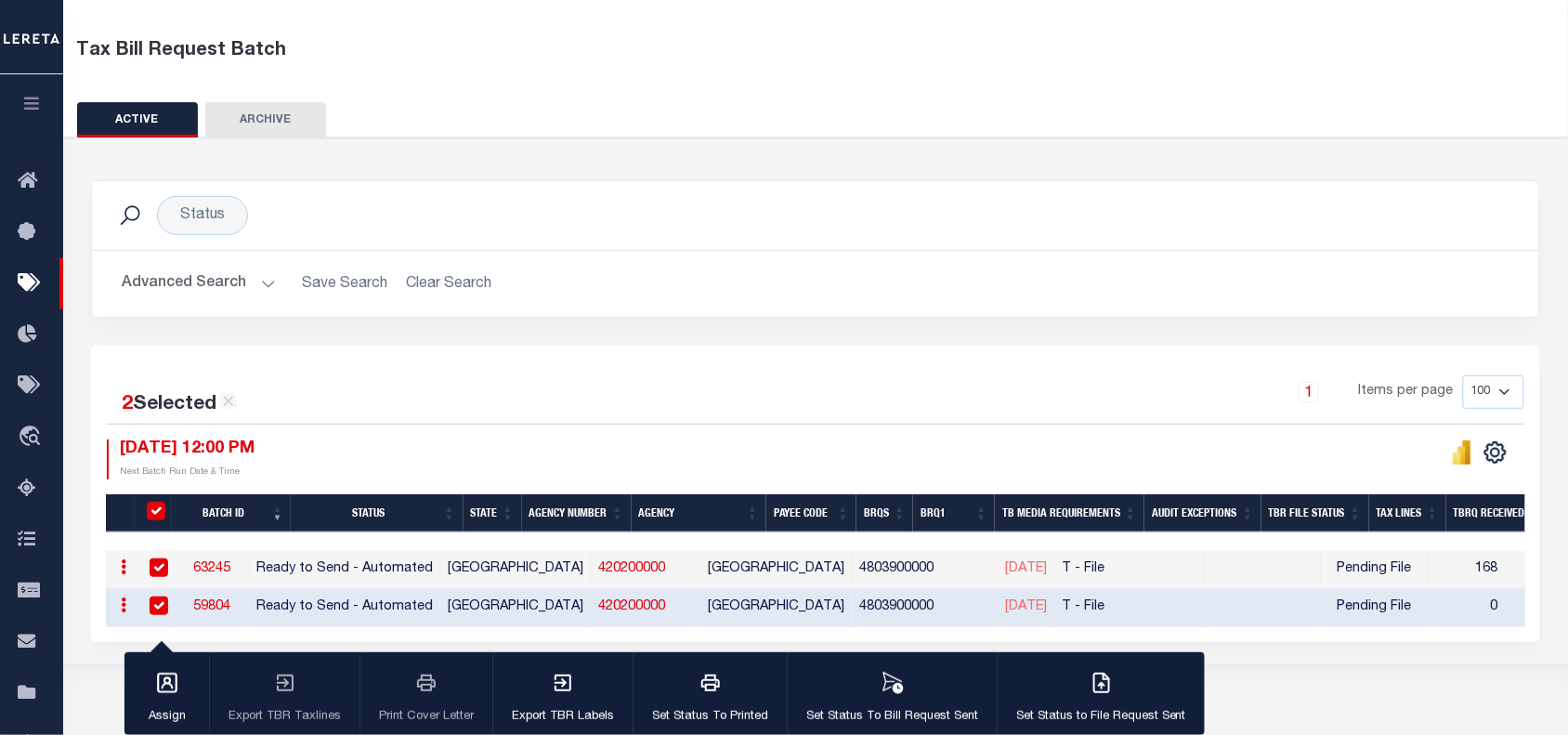
click at [456, 419] on div "1 Items per page 100 200 500 1000" at bounding box center [996, 399] width 1084 height 49
drag, startPoint x: 256, startPoint y: 611, endPoint x: 229, endPoint y: 618, distance: 27.9
click at [214, 615] on td "59804" at bounding box center [211, 607] width 73 height 38
checkbox input "false"
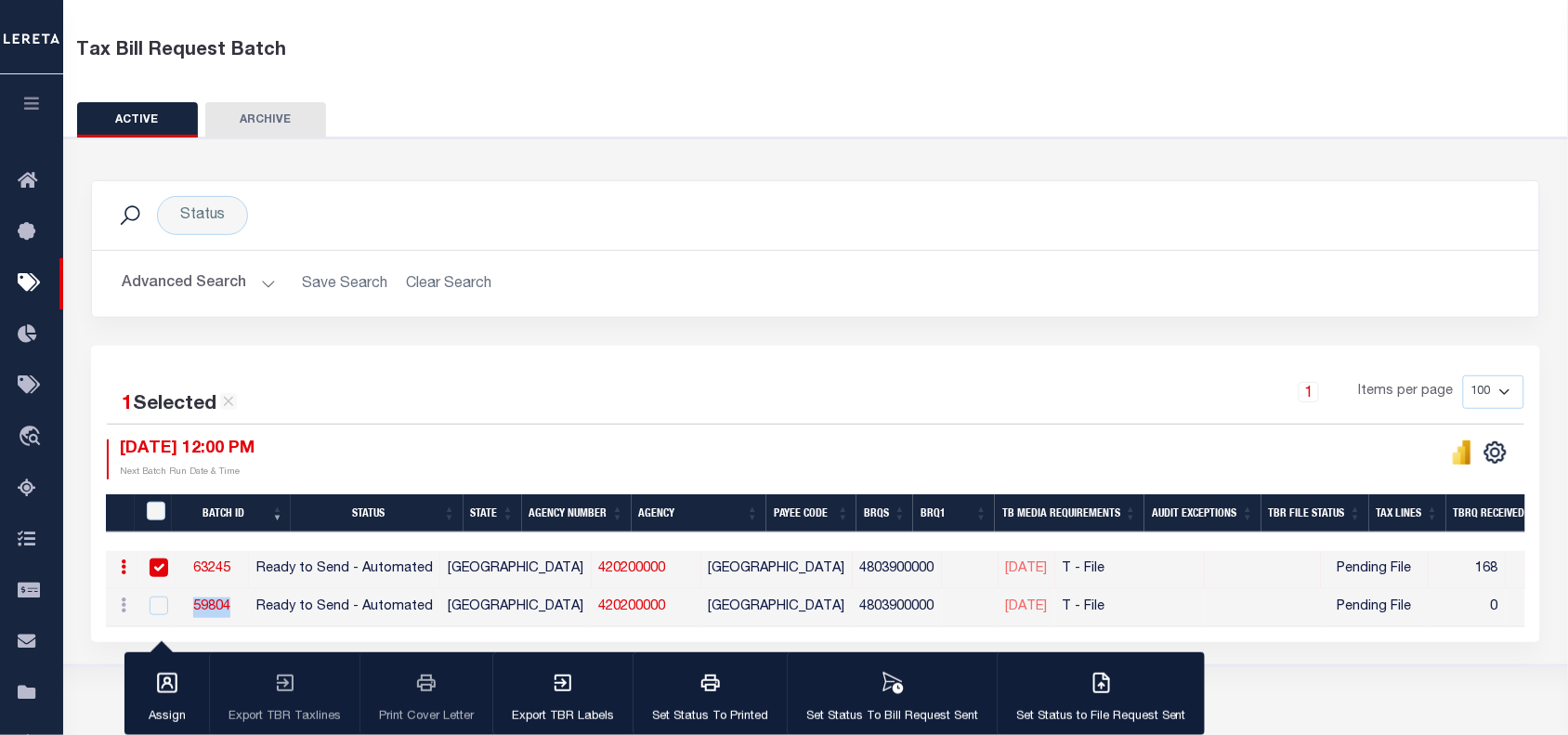
click at [231, 573] on link "63245" at bounding box center [211, 568] width 37 height 13
select select "RTA"
type input "Yes"
select select "28"
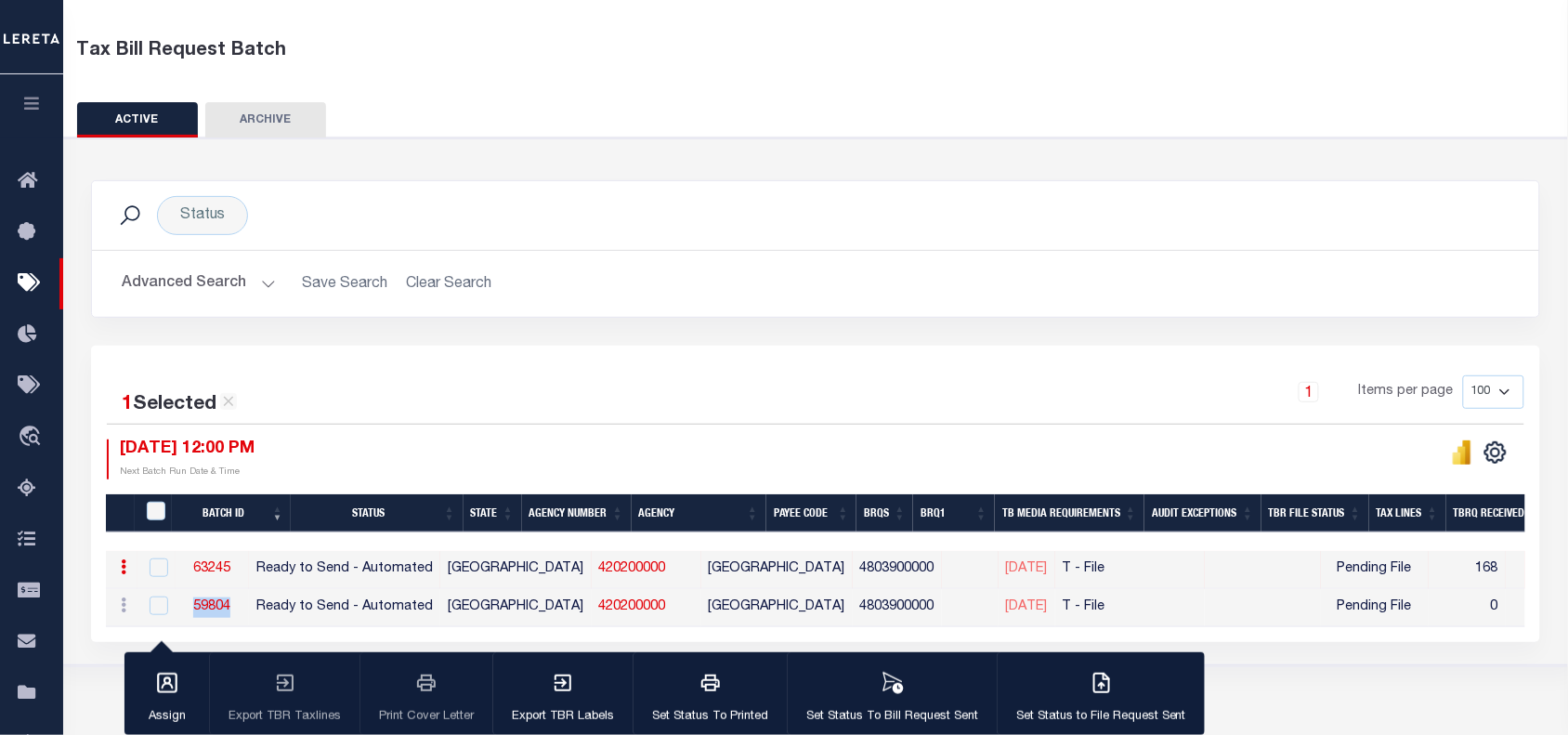
select select "22"
select select "1"
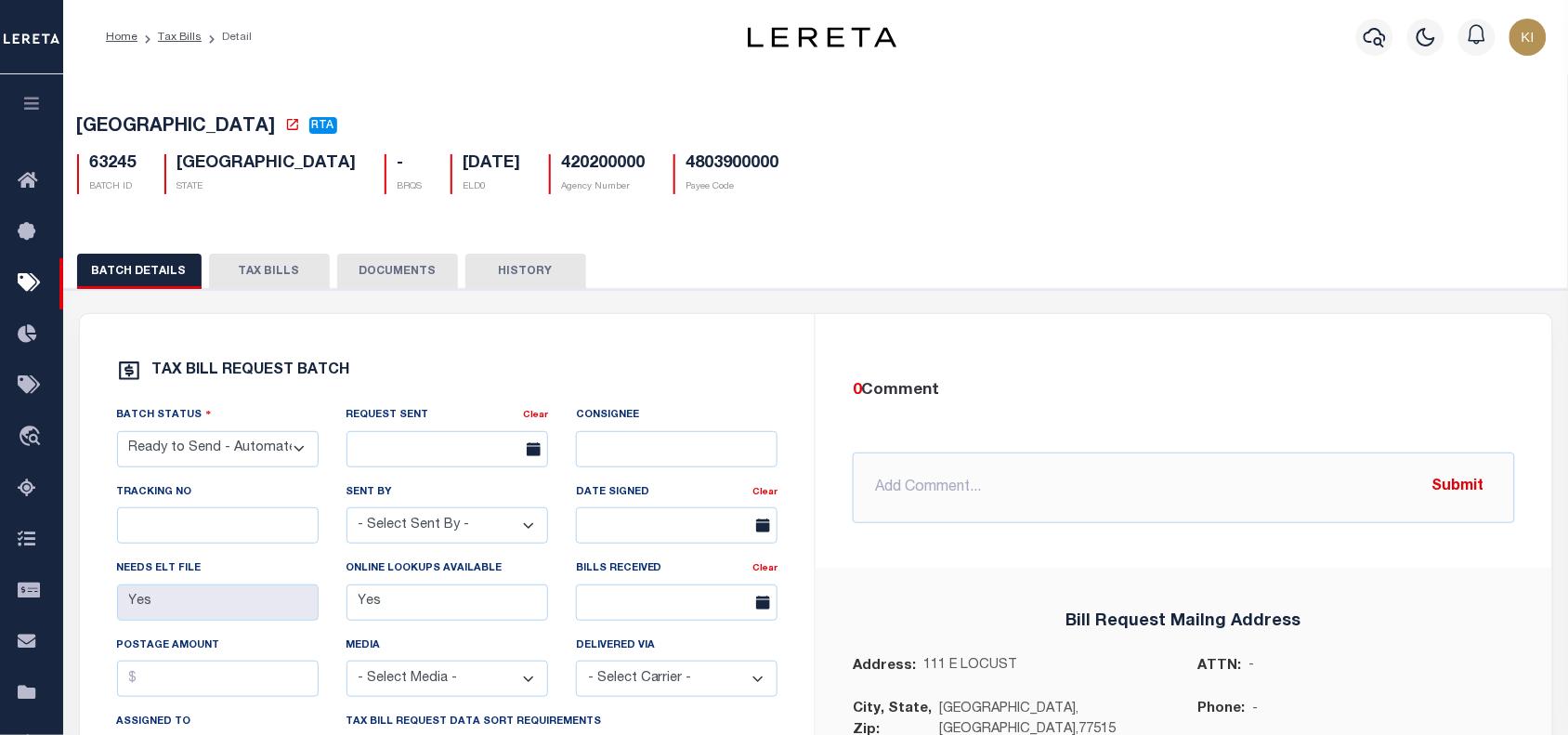
click at [280, 281] on button "TAX BILLS" at bounding box center [270, 271] width 121 height 35
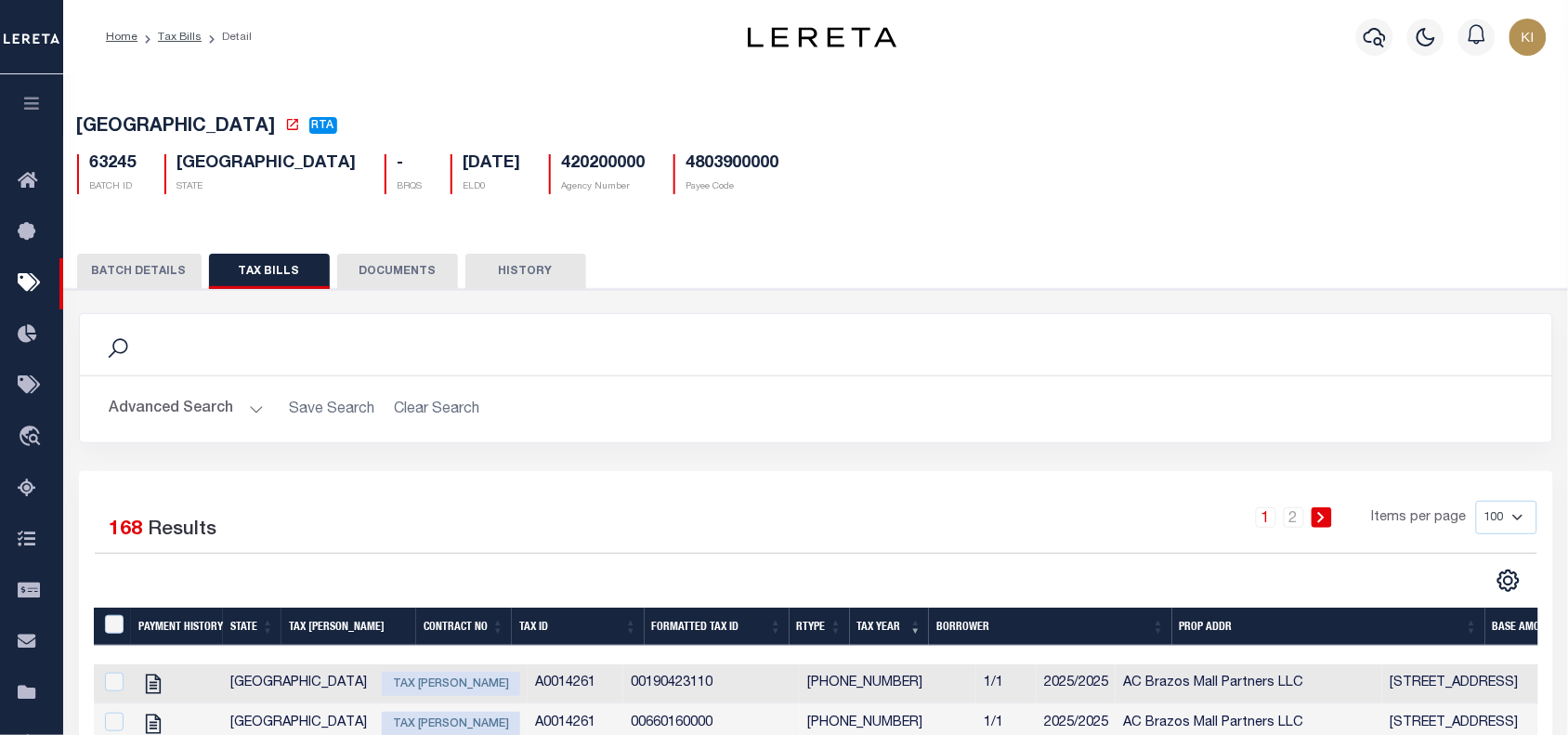
click at [153, 274] on button "BATCH DETAILS" at bounding box center [139, 271] width 125 height 35
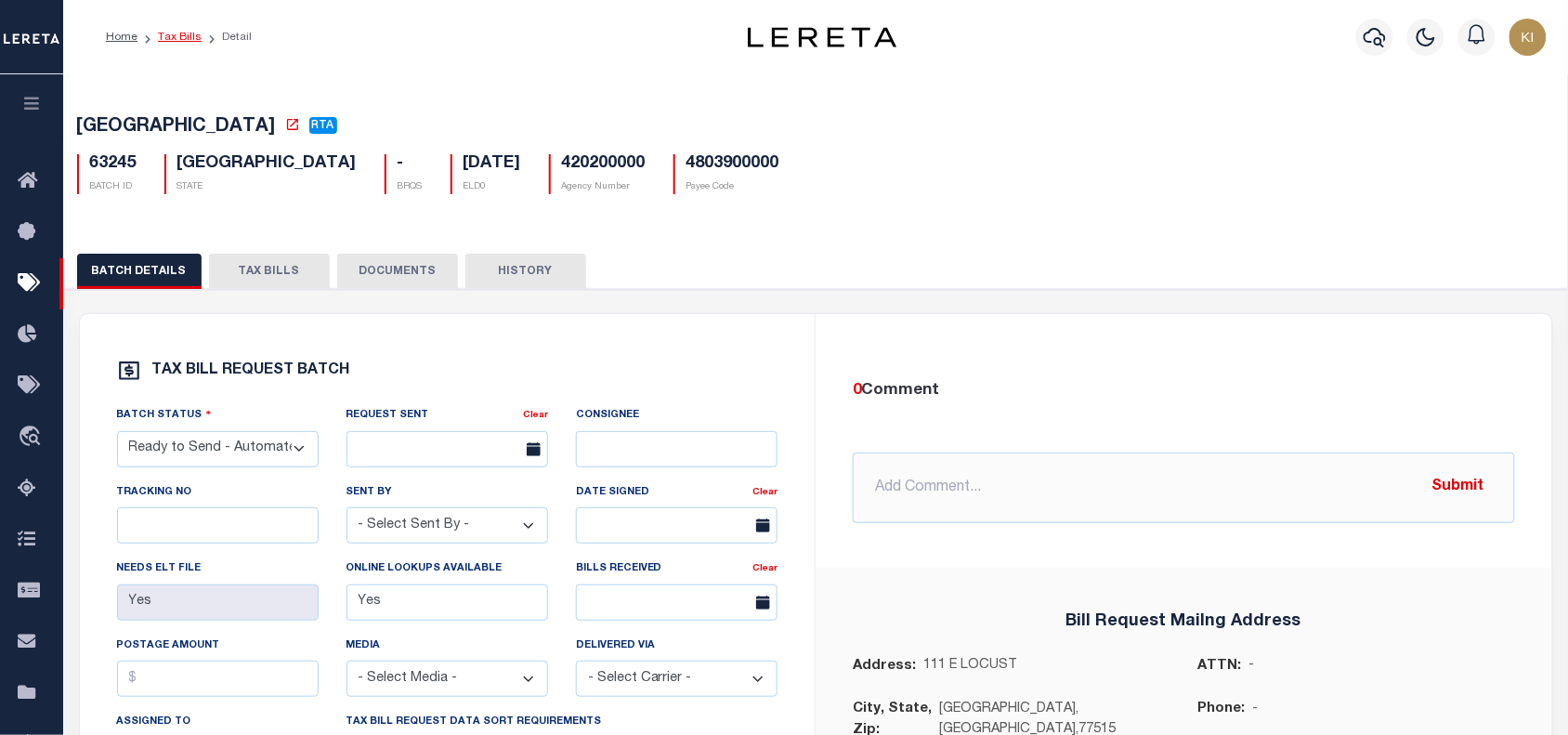
click at [182, 39] on link "Tax Bills" at bounding box center [179, 36] width 44 height 11
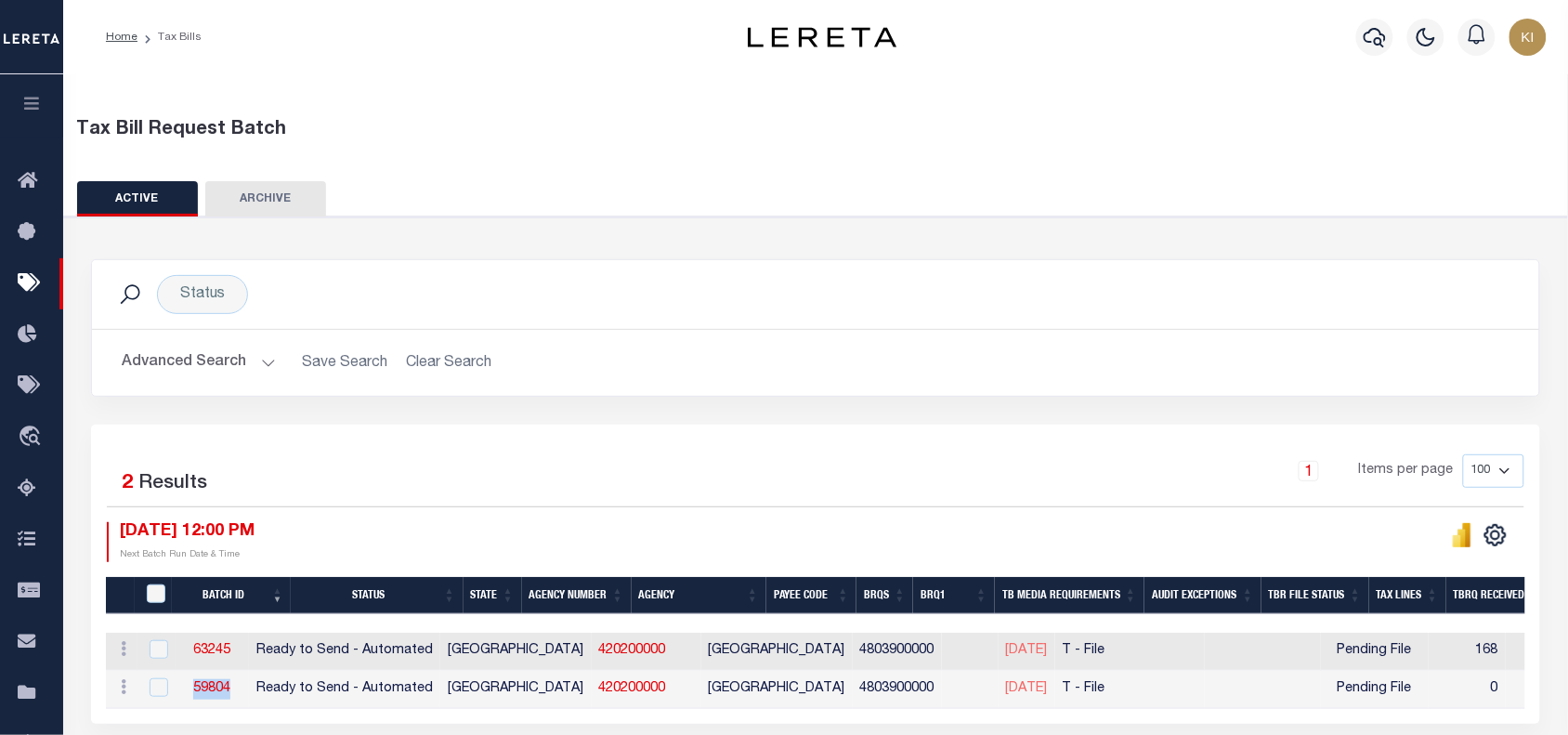
click at [266, 364] on button "Advanced Search" at bounding box center [199, 362] width 154 height 36
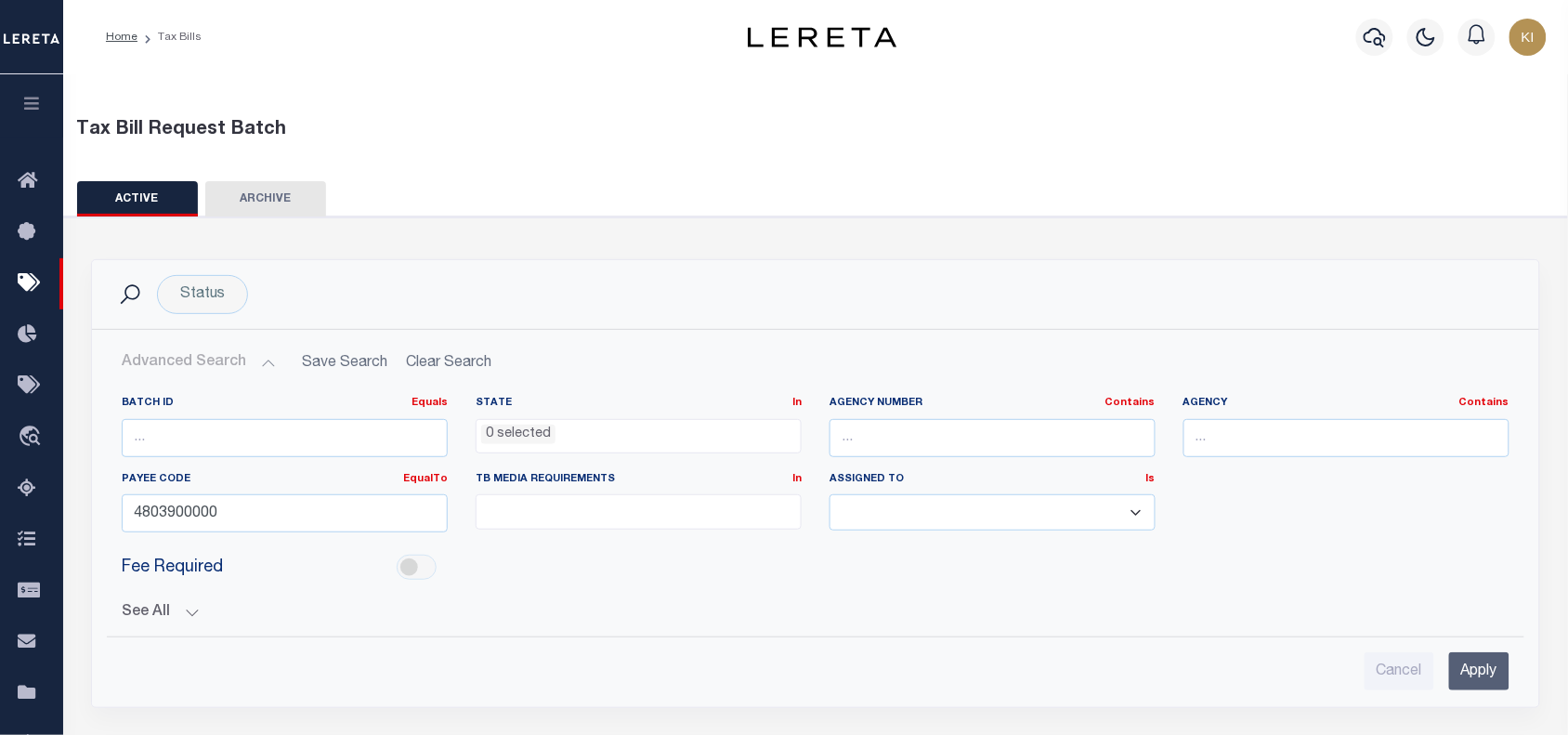
scroll to position [233, 0]
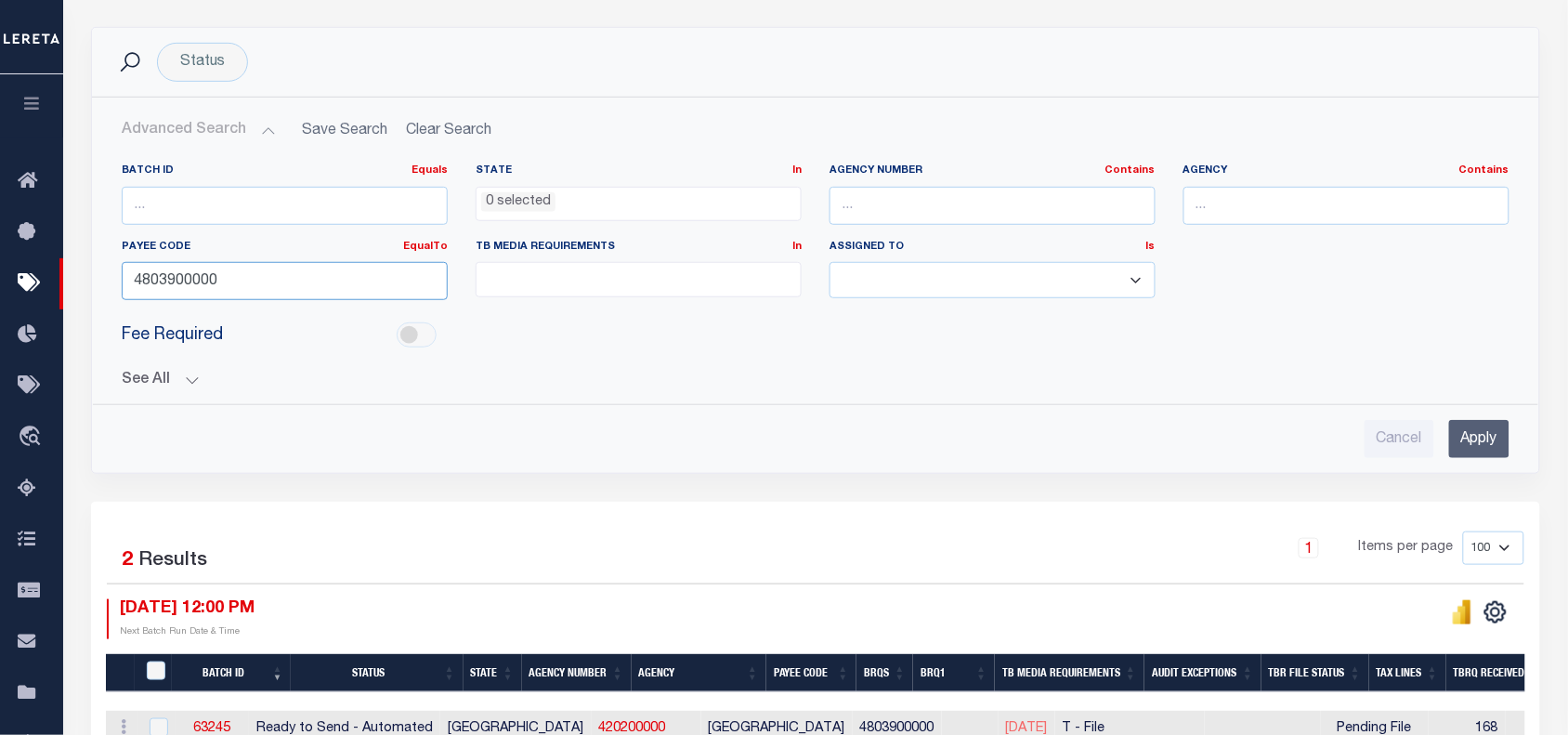
click at [168, 285] on input "4803900000" at bounding box center [284, 280] width 326 height 38
paste input "37053"
type input "3705300000"
click at [1485, 441] on input "Apply" at bounding box center [1479, 438] width 60 height 38
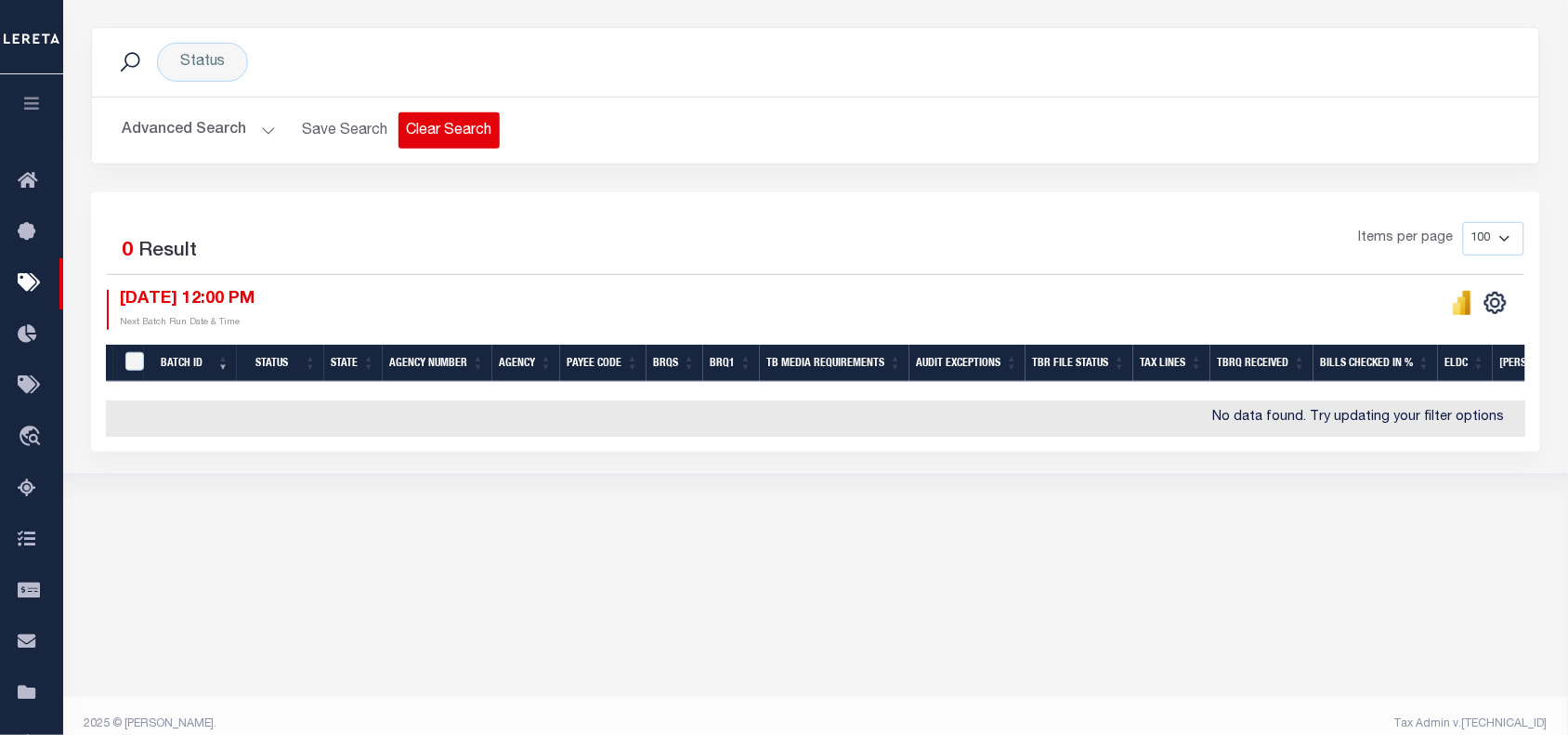
click at [432, 132] on button "Clear Search" at bounding box center [449, 129] width 101 height 36
select select
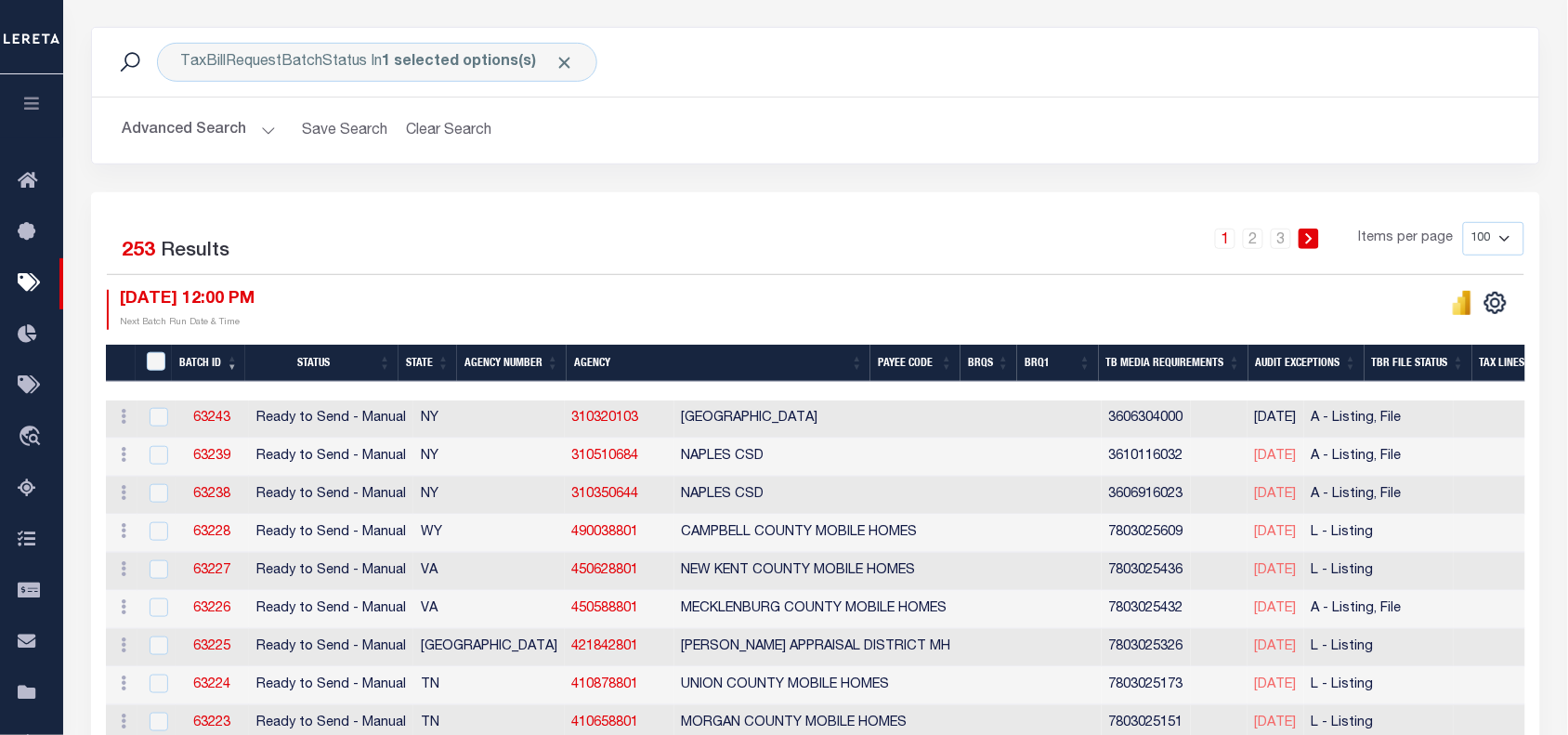
drag, startPoint x: 263, startPoint y: 131, endPoint x: 379, endPoint y: 156, distance: 118.7
click at [263, 131] on button "Advanced Search" at bounding box center [199, 129] width 154 height 36
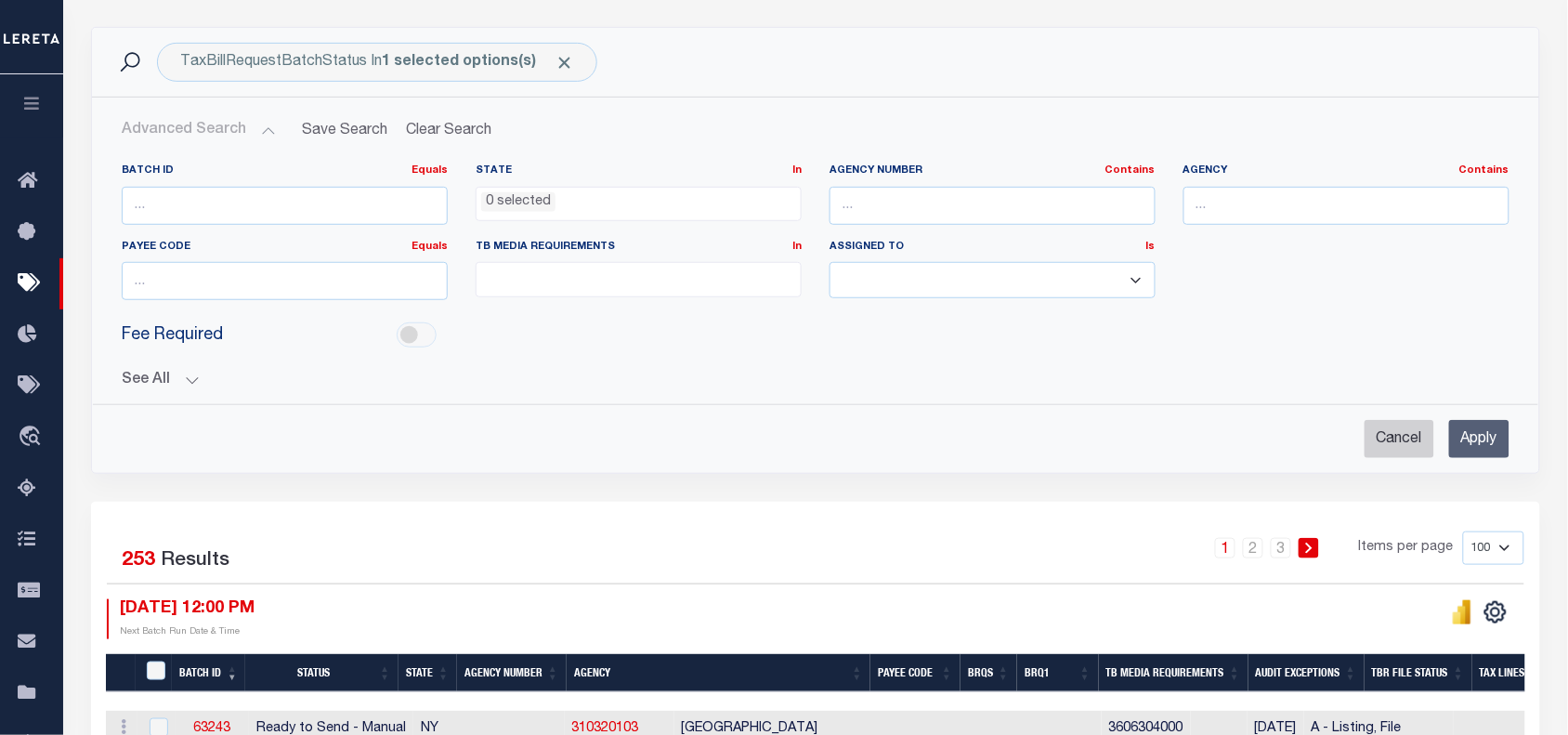
click at [1396, 444] on input "Cancel" at bounding box center [1400, 438] width 70 height 38
checkbox input "true"
select select
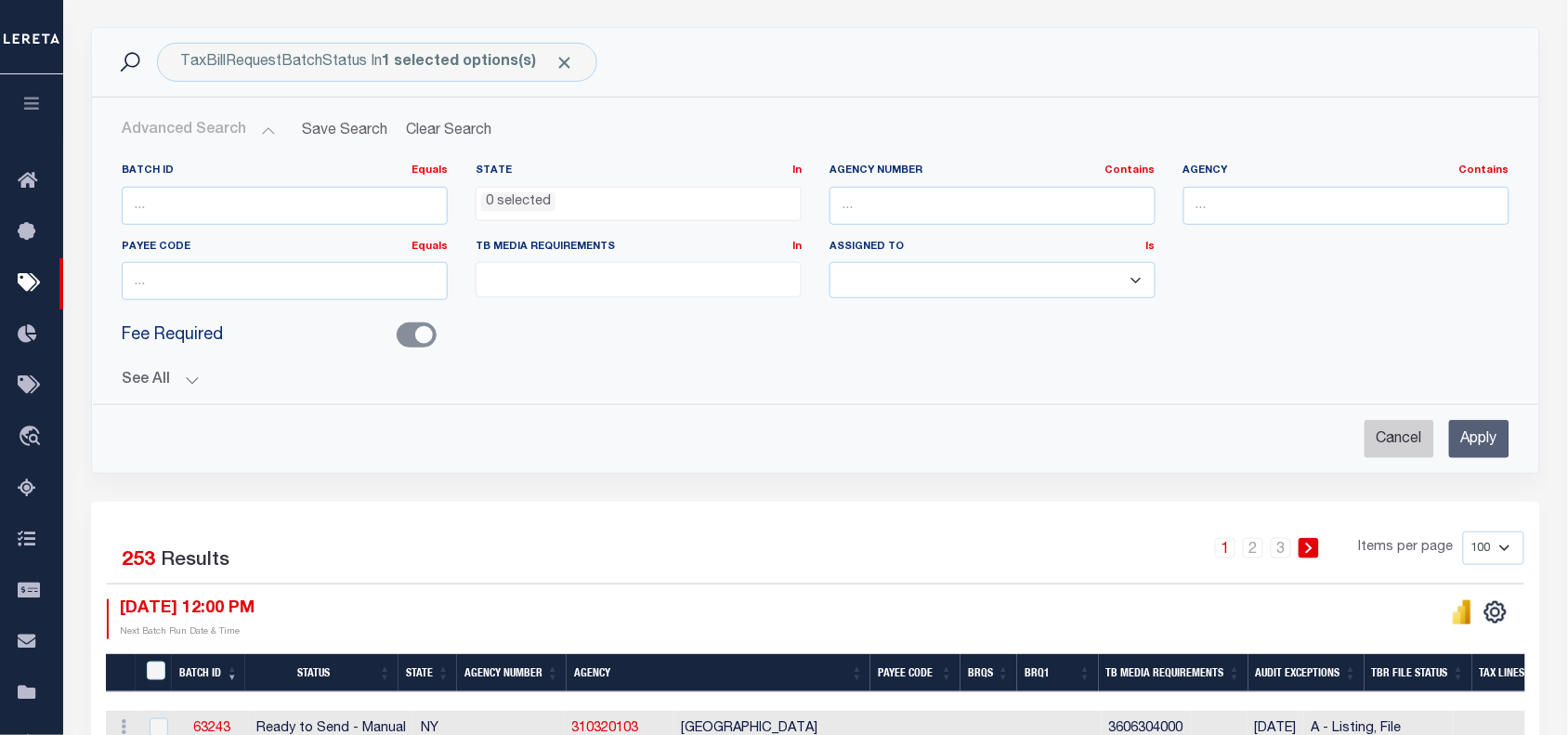
select select
checkbox input "false"
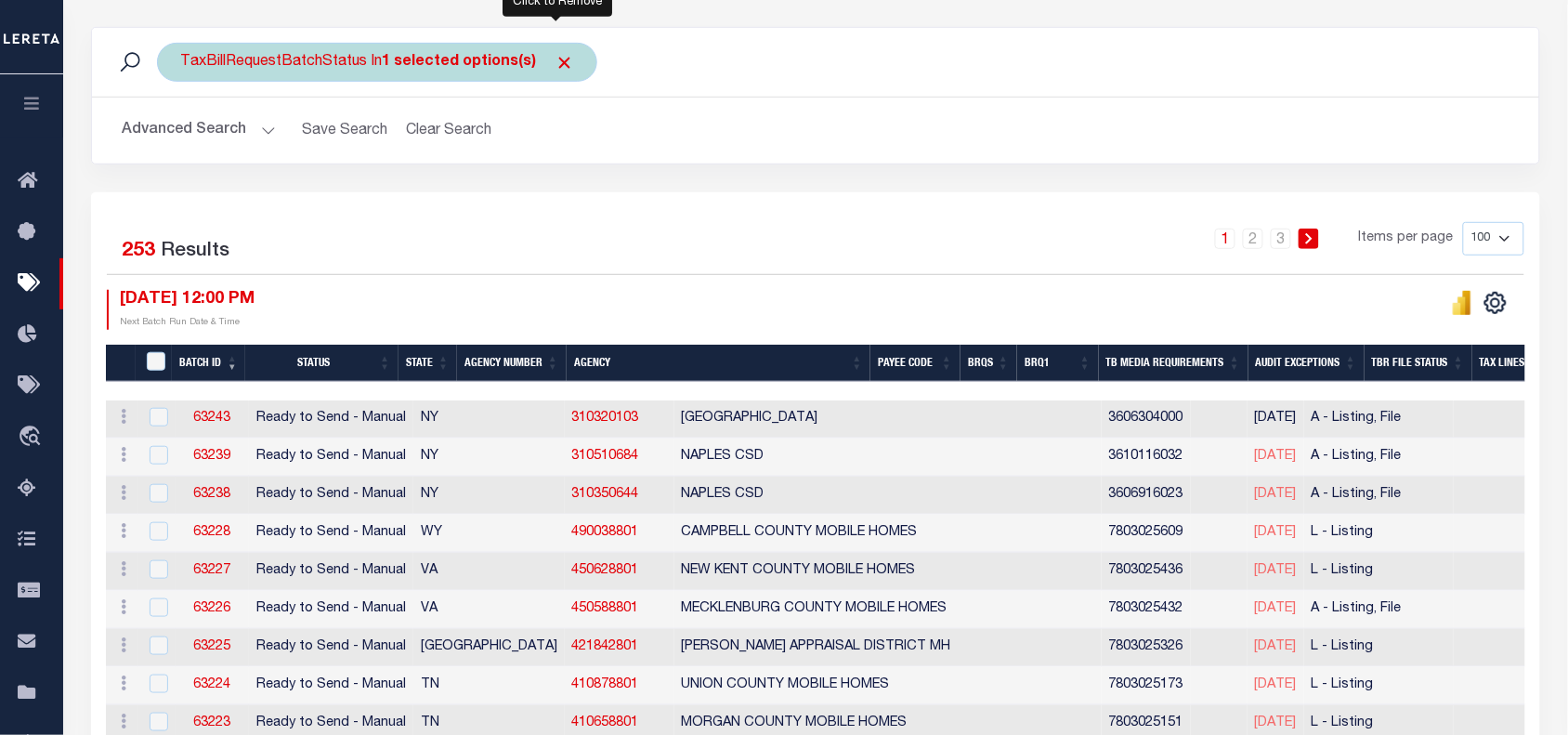
click at [559, 61] on span "Click to Remove" at bounding box center [565, 62] width 19 height 19
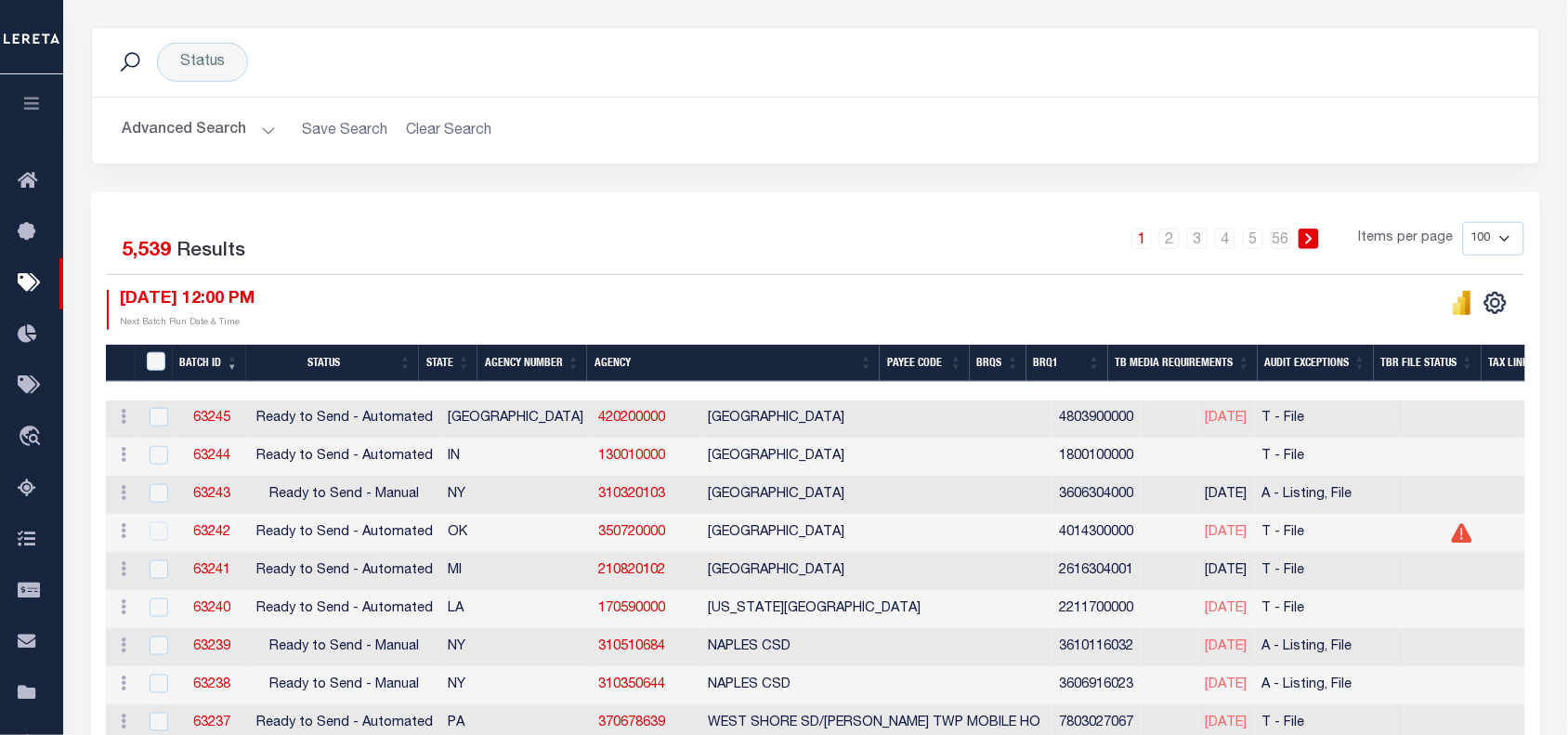
click at [265, 128] on button "Advanced Search" at bounding box center [199, 129] width 154 height 36
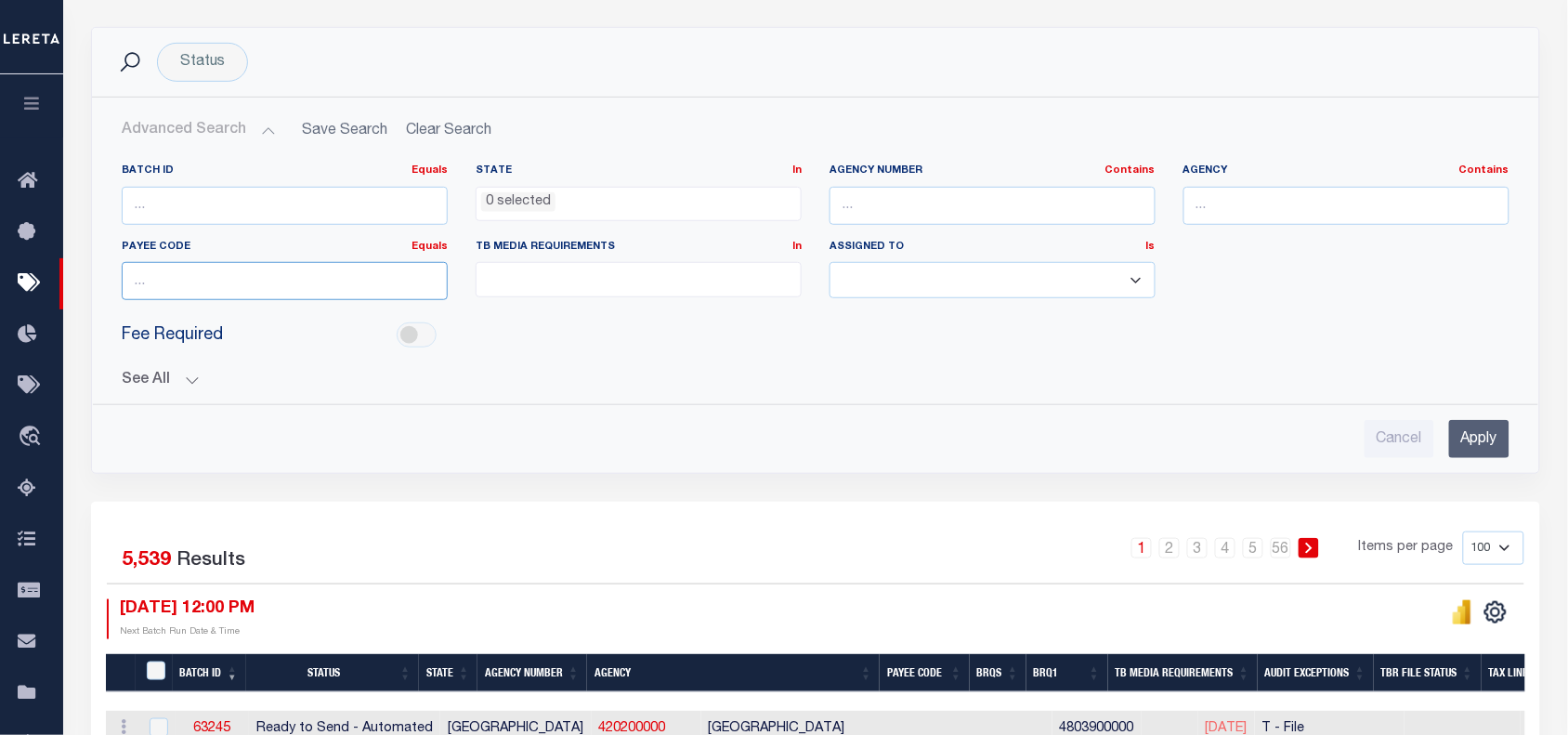
click at [179, 281] on input "number" at bounding box center [284, 280] width 326 height 38
paste input "3705300000"
click at [1478, 436] on input "Apply" at bounding box center [1479, 438] width 60 height 38
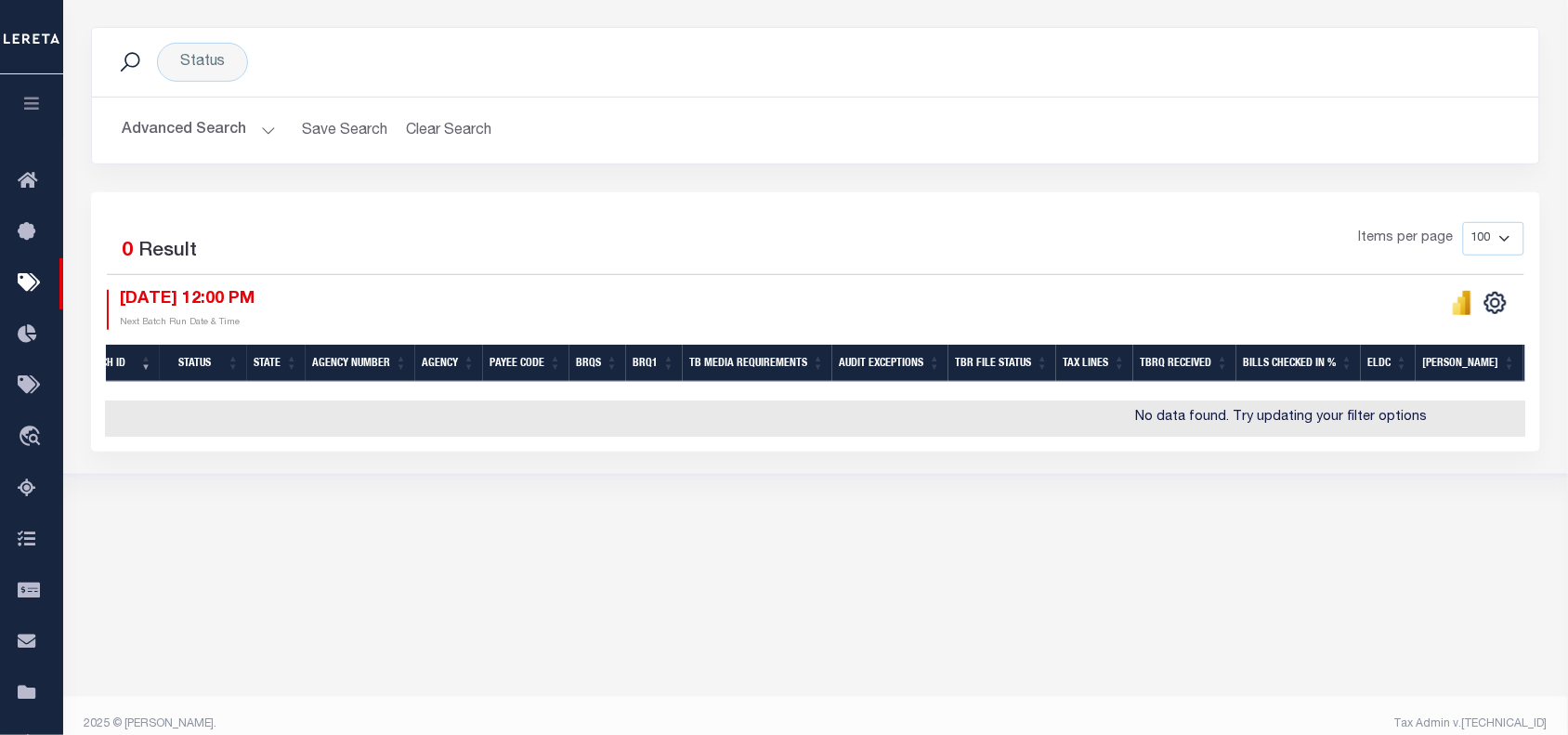
scroll to position [0, 67]
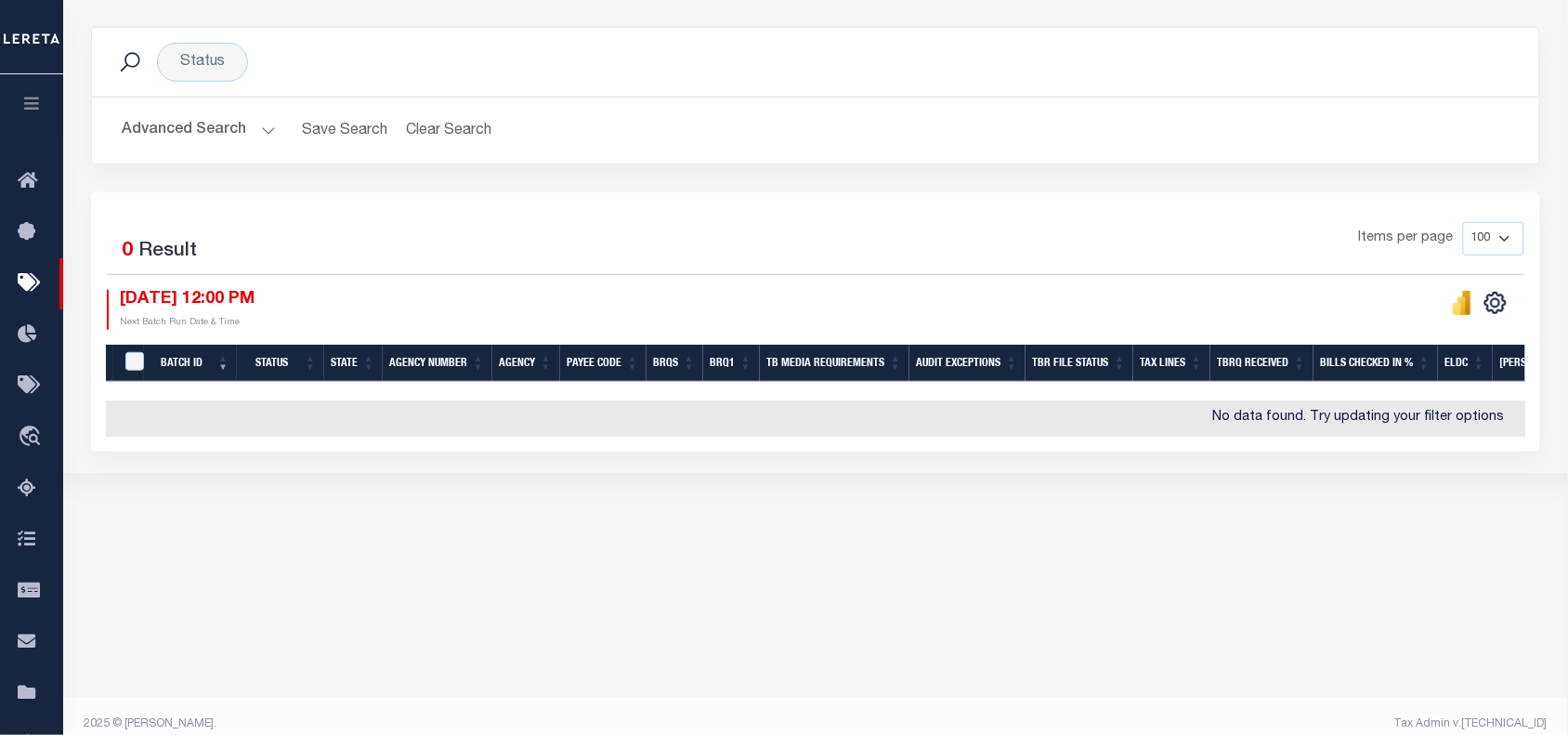
click at [732, 522] on div "Tax Bill Request Batch ACTIVE ARCHIVE HISTORY Search" at bounding box center [816, 187] width 1506 height 690
drag, startPoint x: 1053, startPoint y: 576, endPoint x: 1011, endPoint y: 677, distance: 109.4
click at [1053, 576] on body "Home Tax Bills" at bounding box center [784, 259] width 1568 height 984
click at [265, 130] on button "Advanced Search" at bounding box center [199, 129] width 154 height 36
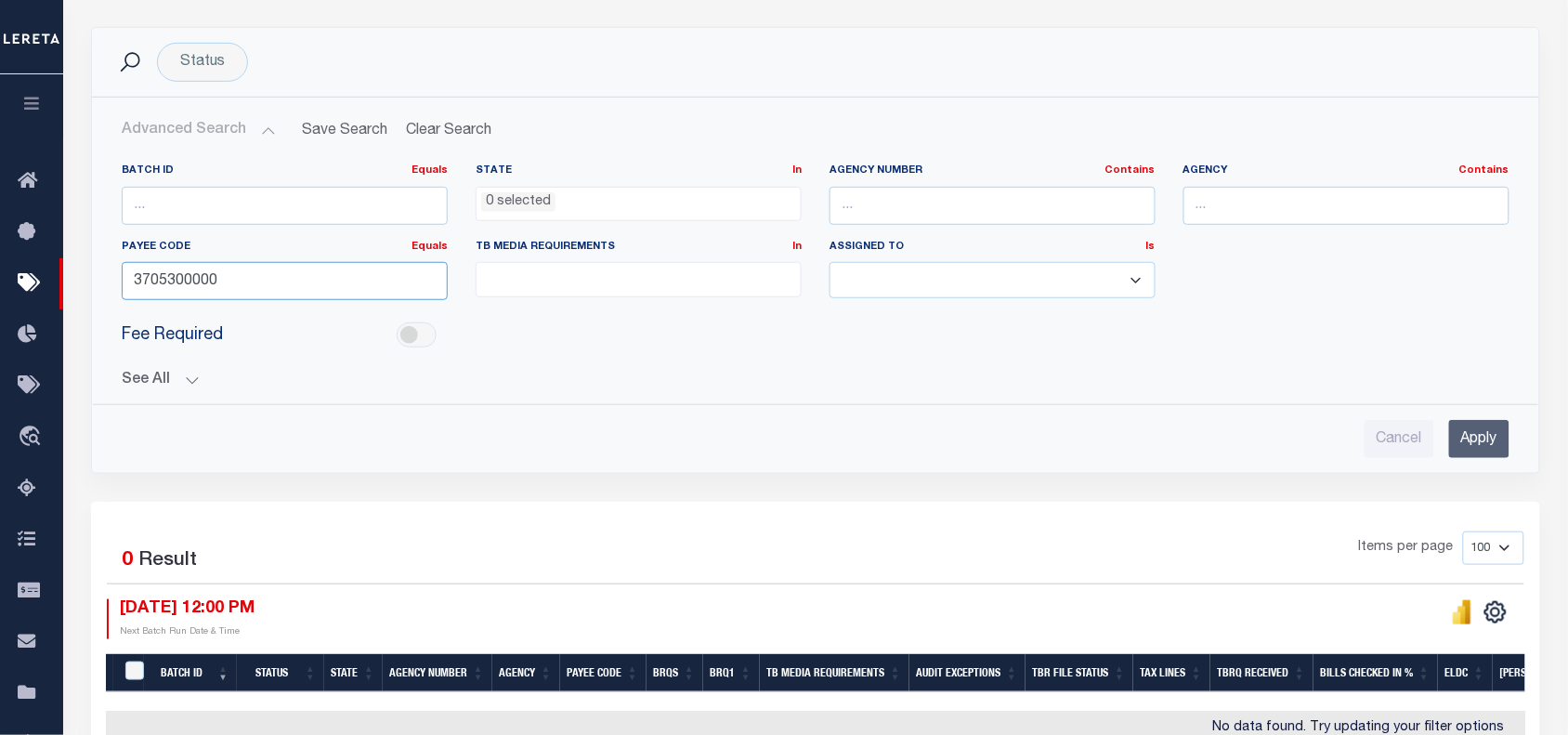
click at [155, 285] on input "3705300000" at bounding box center [284, 280] width 326 height 38
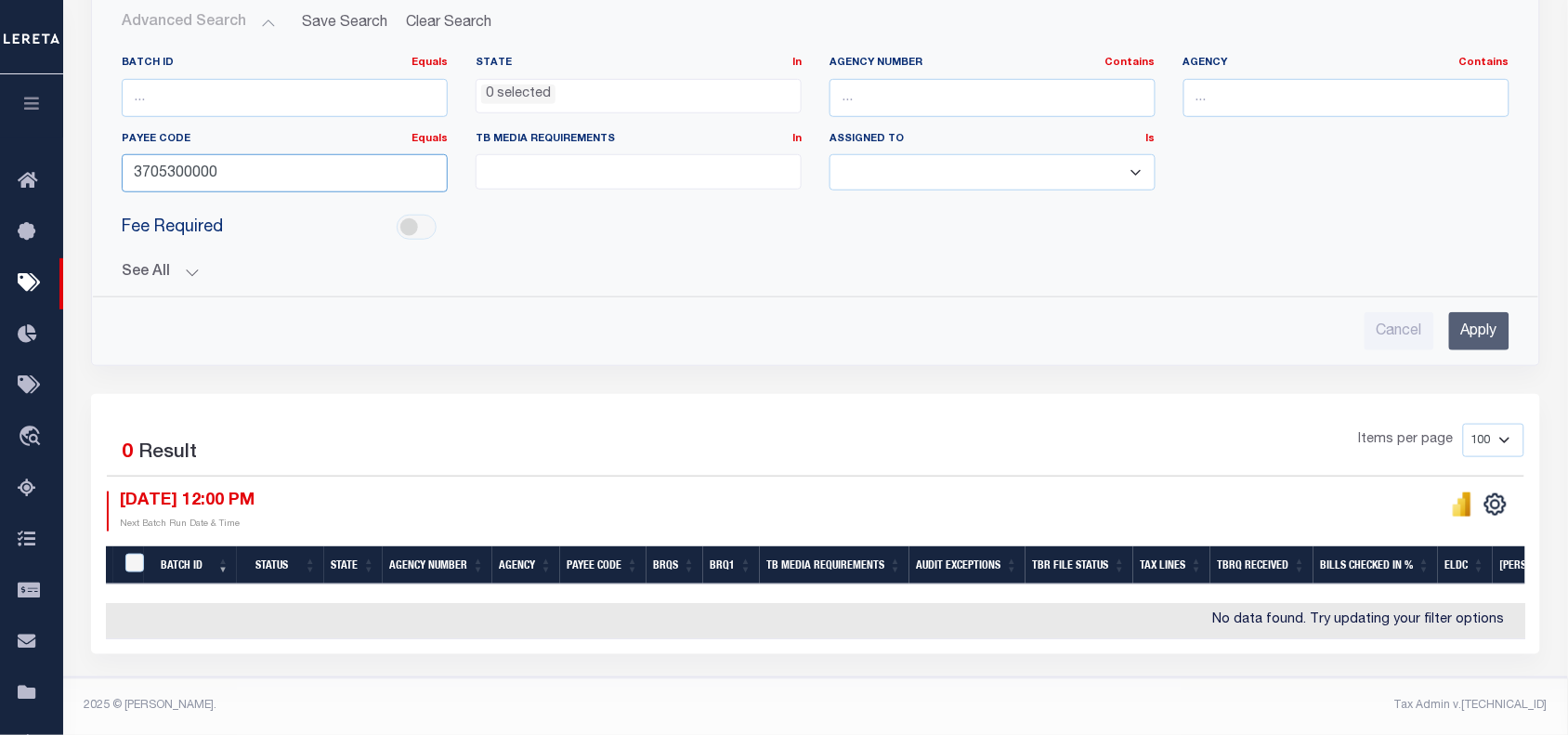
scroll to position [5, 0]
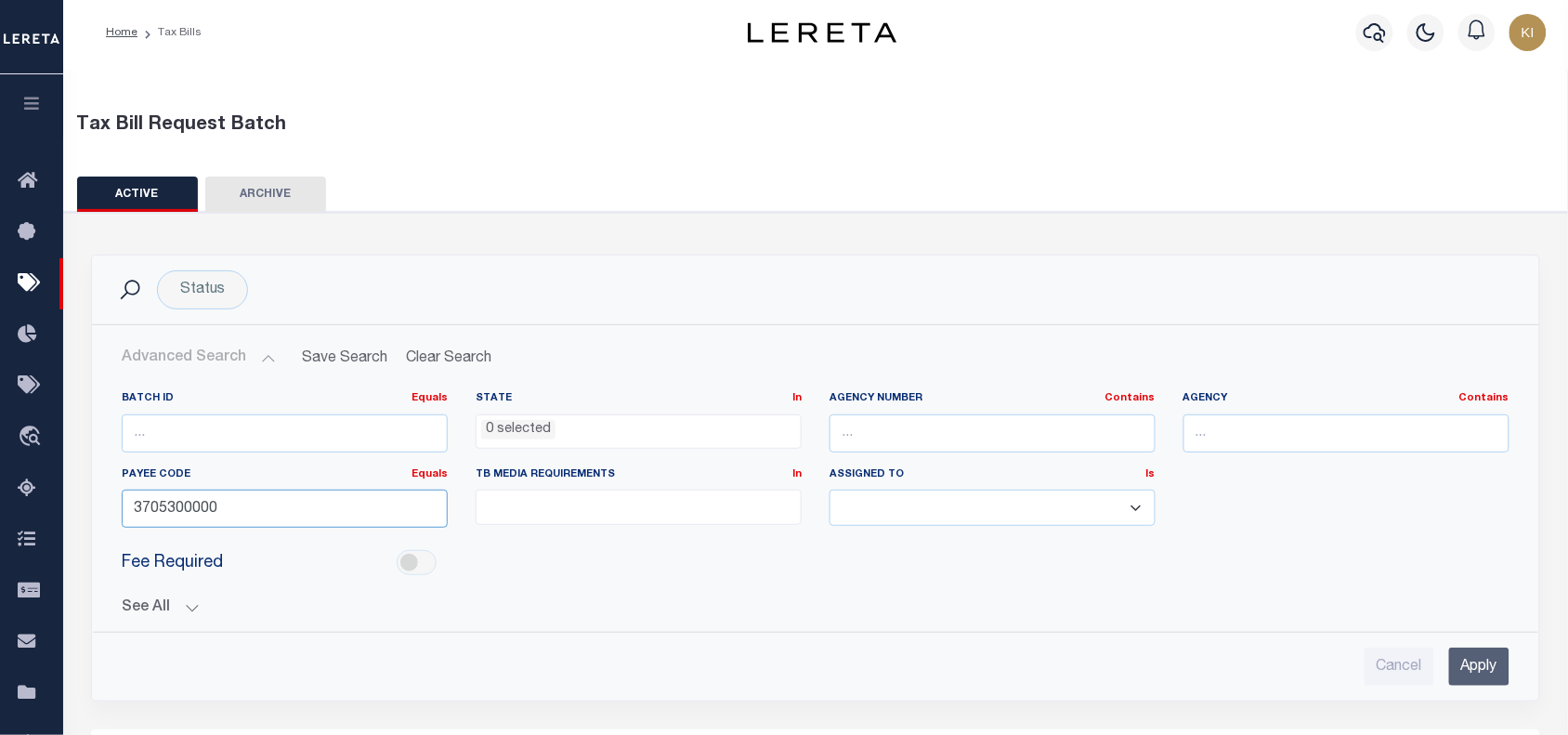
paste input "2210504002"
click at [1486, 672] on input "Apply" at bounding box center [1479, 666] width 60 height 38
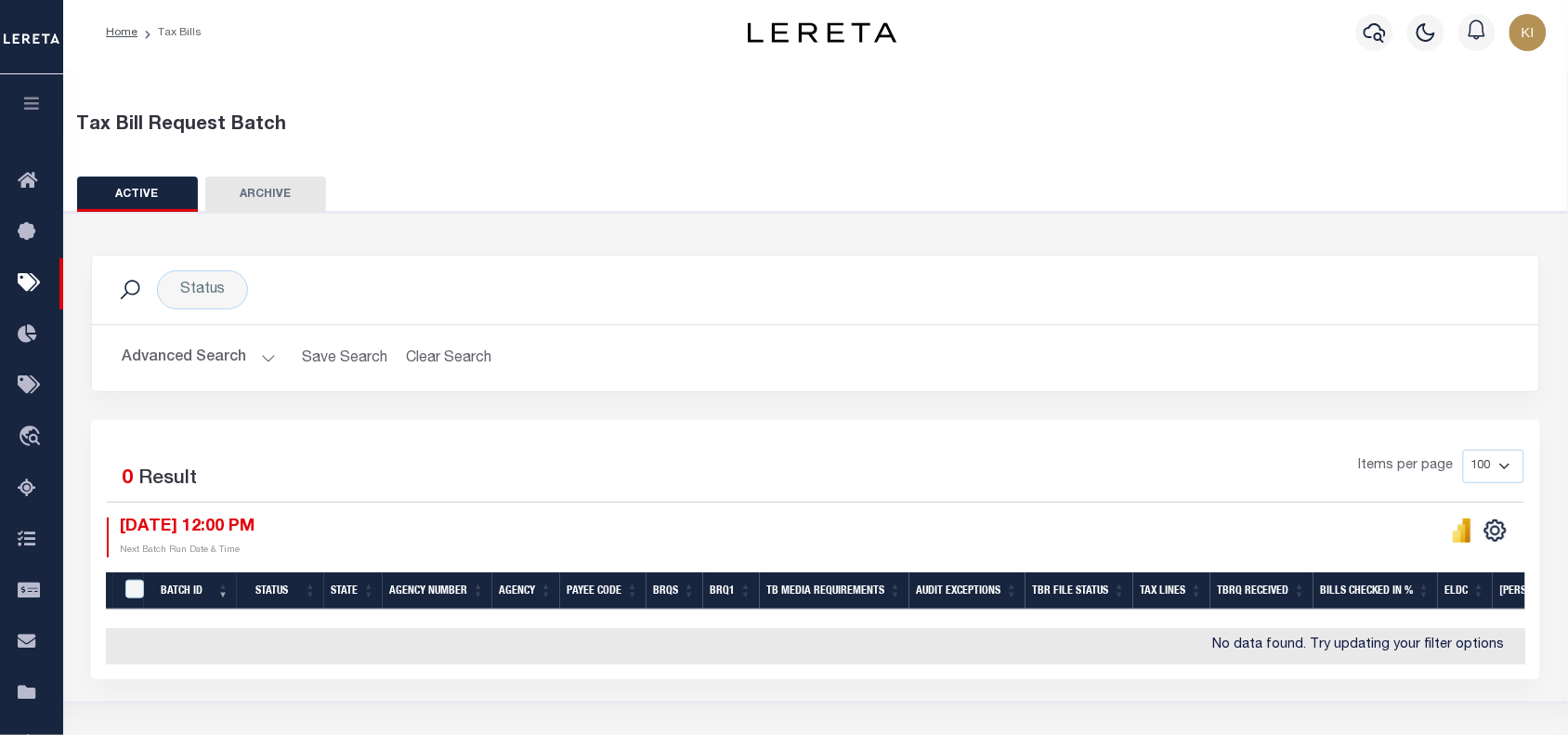
click at [261, 358] on button "Advanced Search" at bounding box center [199, 357] width 154 height 36
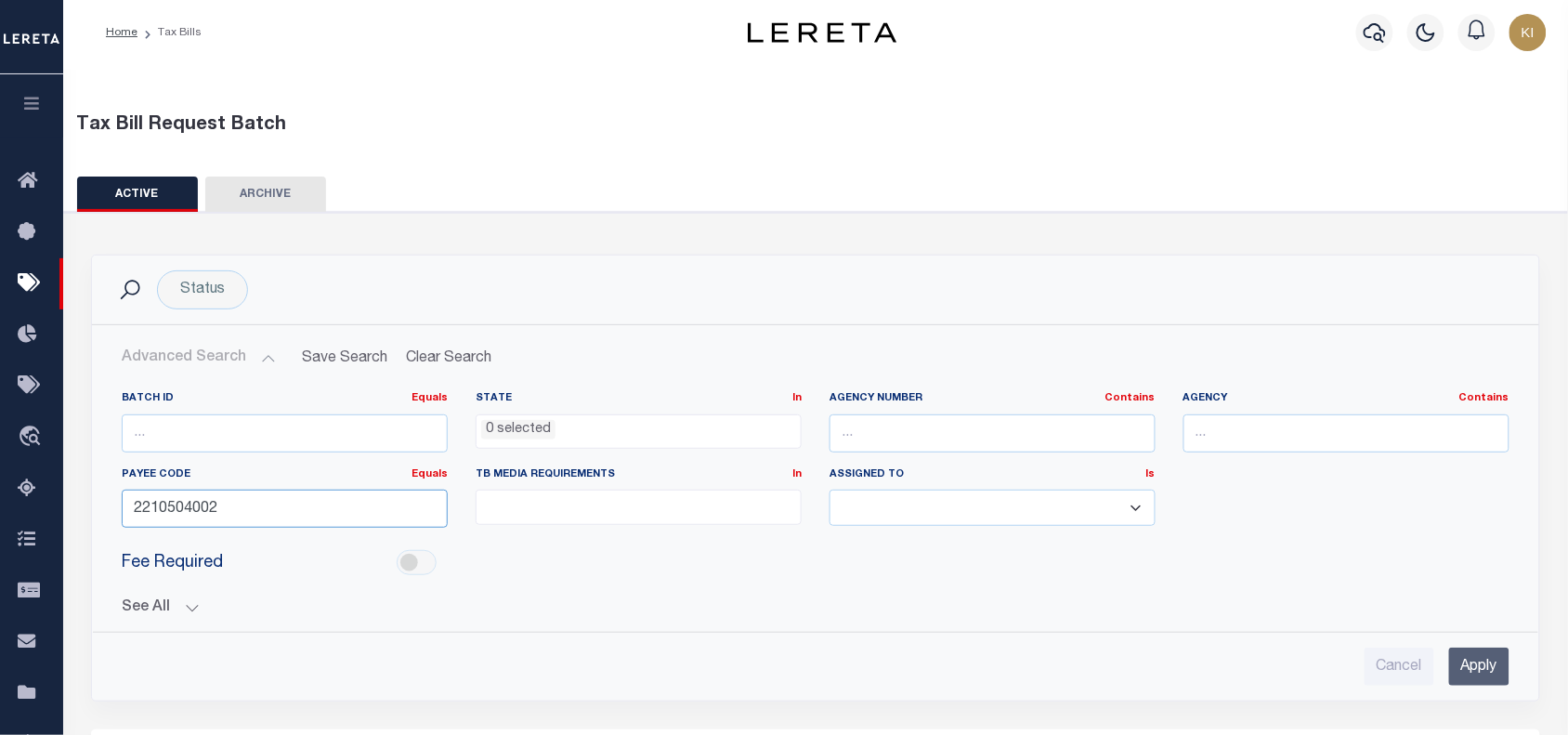
click at [191, 517] on input "2210504002" at bounding box center [284, 508] width 326 height 38
click at [189, 517] on input "2210504002" at bounding box center [284, 508] width 326 height 38
paste input "00100000"
type input "2200100000"
click at [1479, 672] on input "Apply" at bounding box center [1479, 666] width 60 height 38
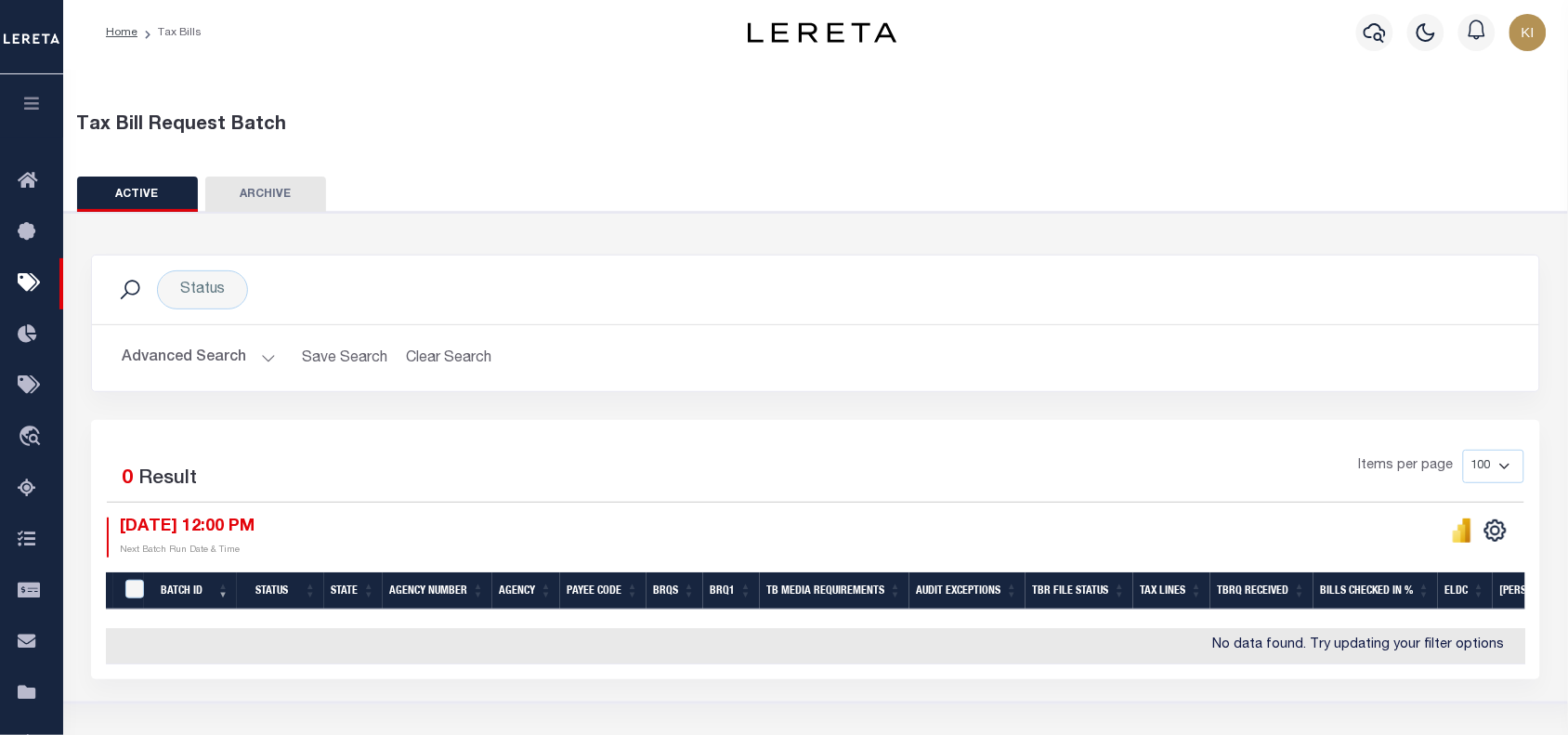
click at [262, 358] on button "Advanced Search" at bounding box center [199, 357] width 154 height 36
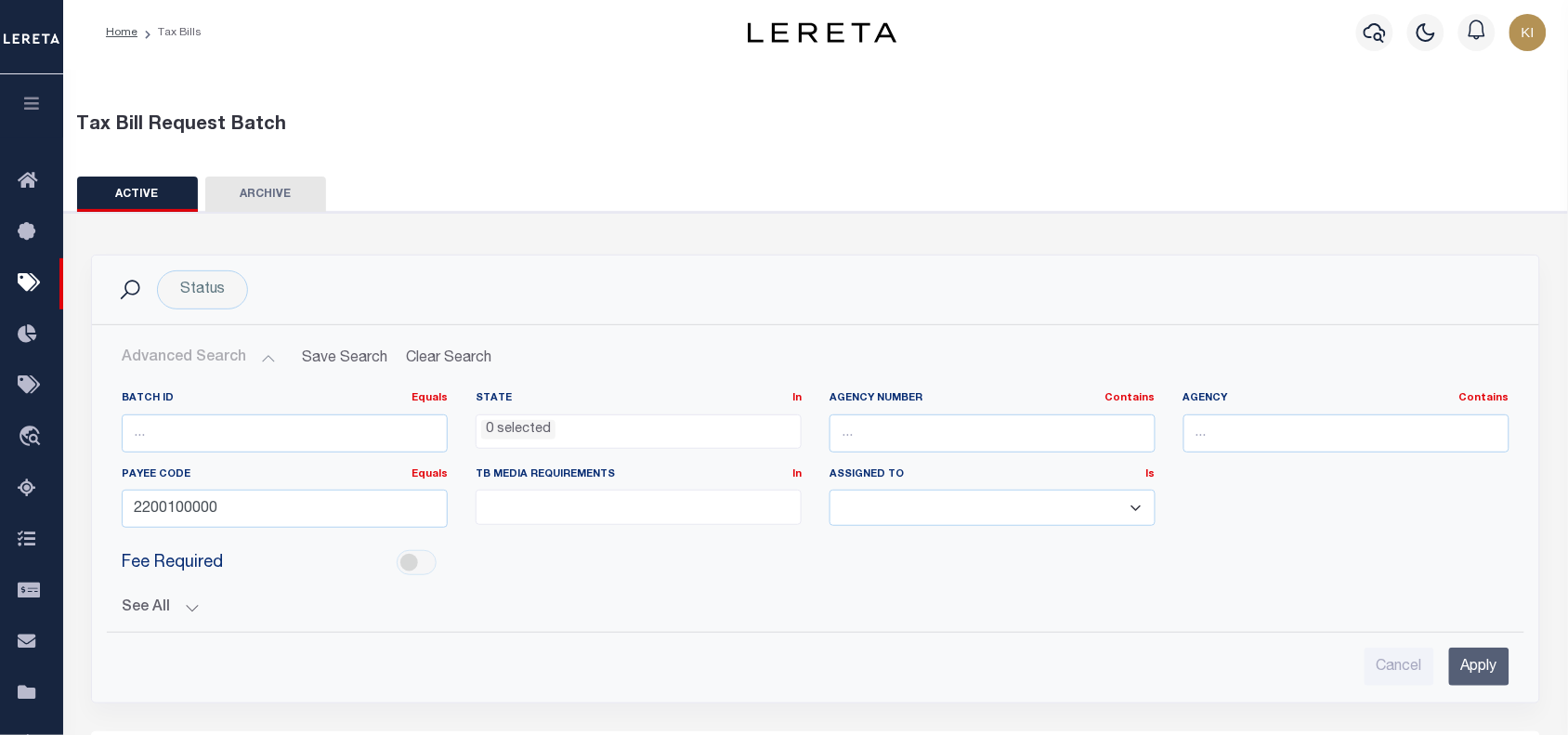
scroll to position [121, 0]
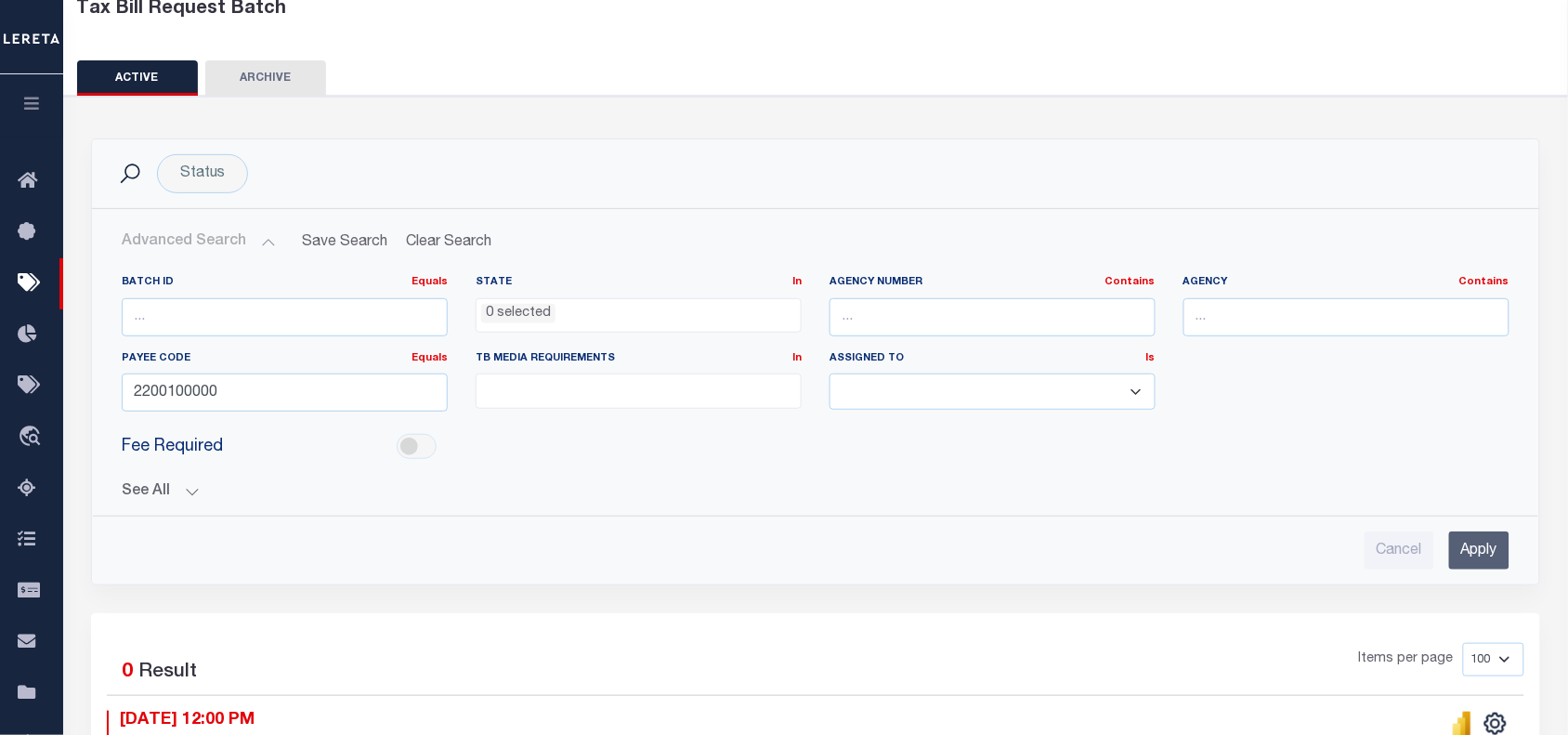
click at [800, 518] on div "Cancel Apply" at bounding box center [816, 542] width 1418 height 53
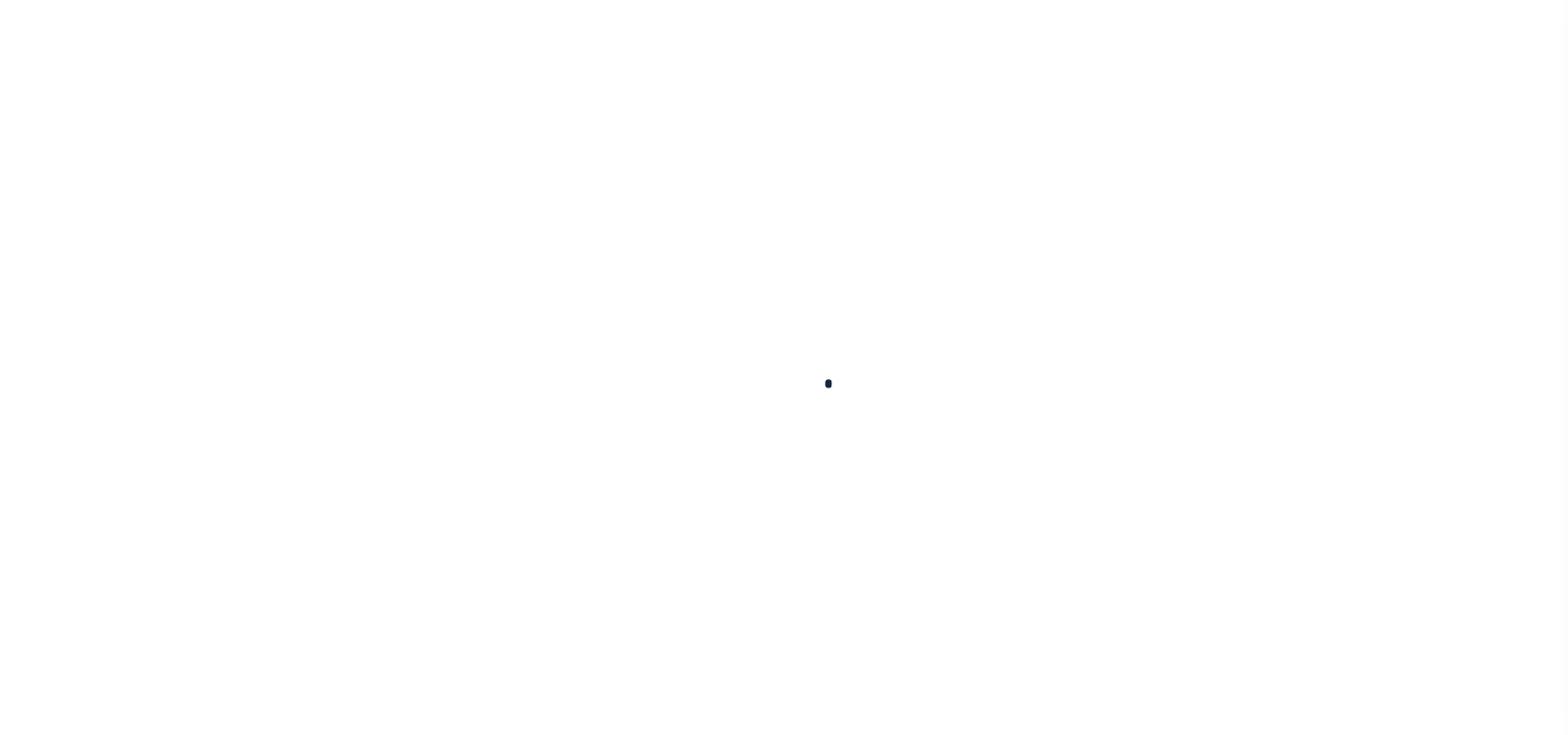
select select
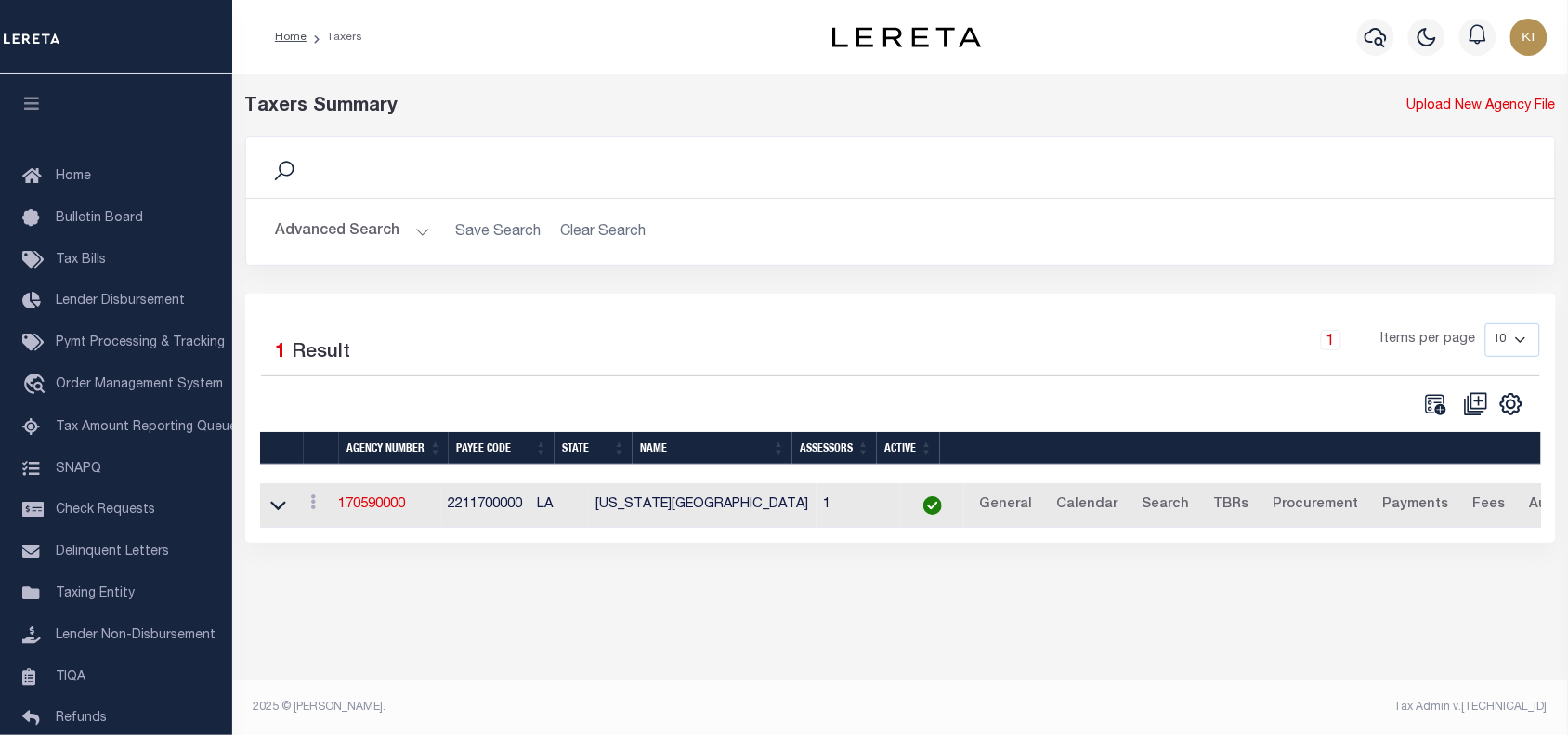
click at [416, 237] on button "Advanced Search" at bounding box center [353, 231] width 154 height 36
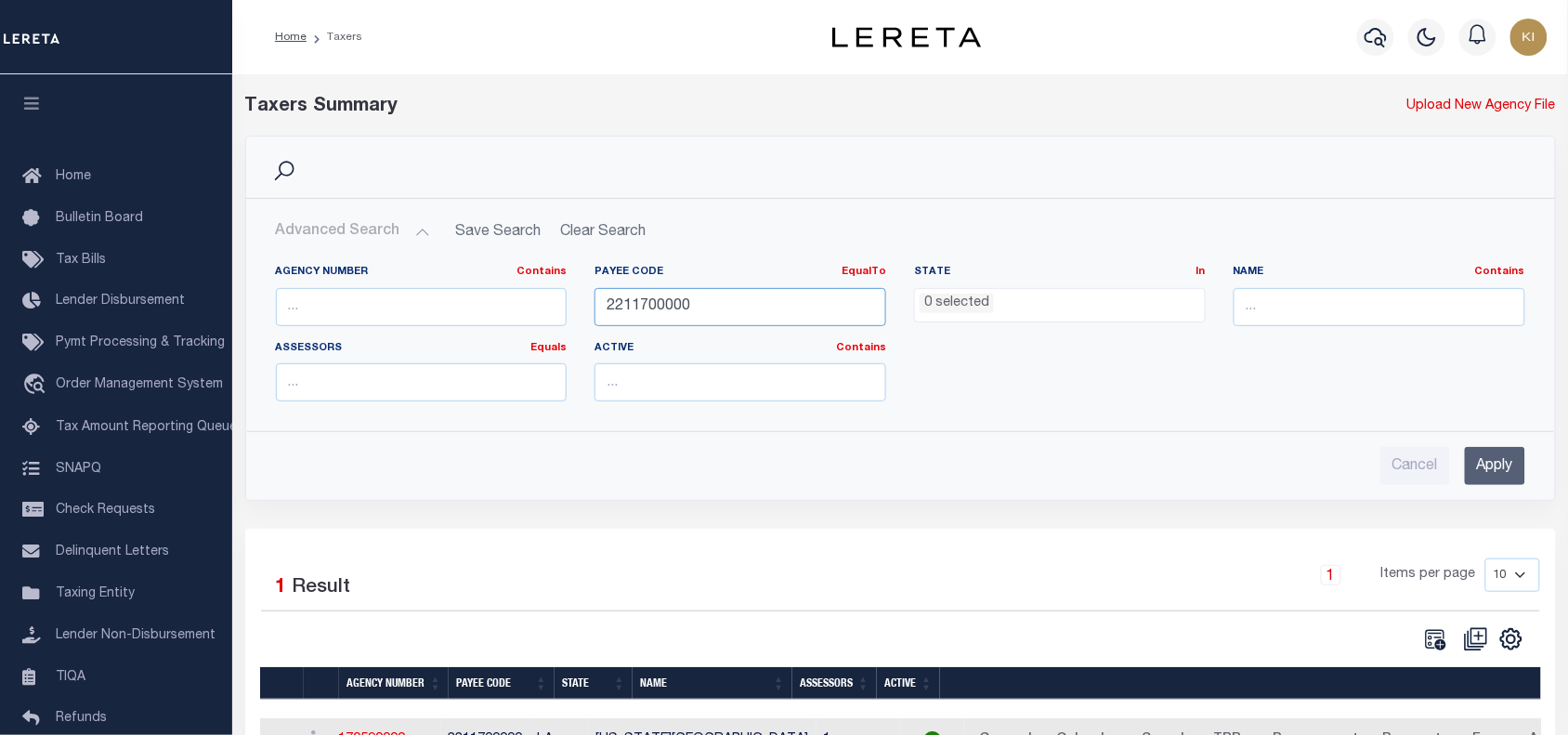
click at [657, 313] on input "2211700000" at bounding box center [741, 307] width 292 height 38
paste input "37053"
type input "3705300000"
click at [1502, 469] on input "Apply" at bounding box center [1496, 465] width 60 height 38
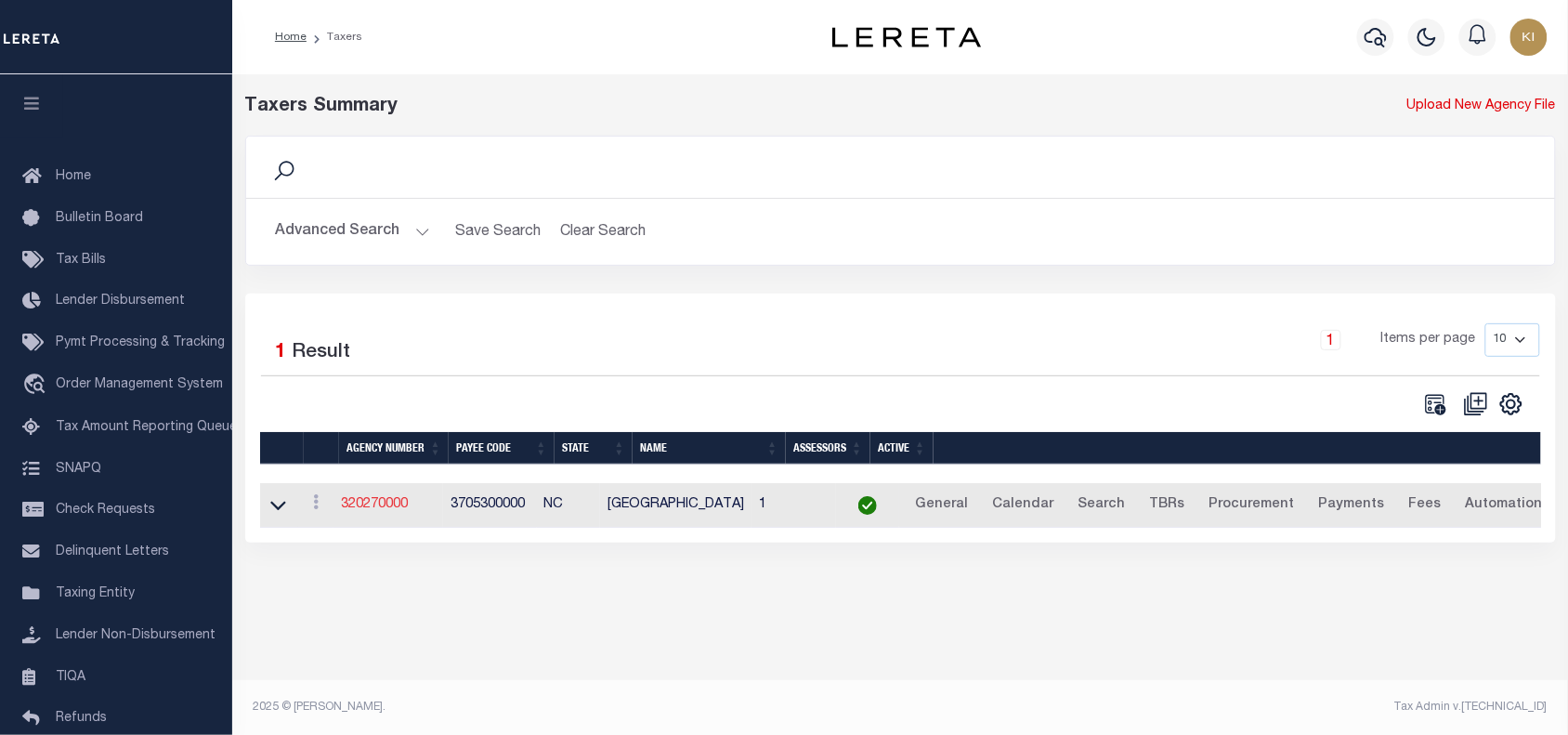
click at [376, 508] on link "320270000" at bounding box center [374, 503] width 67 height 13
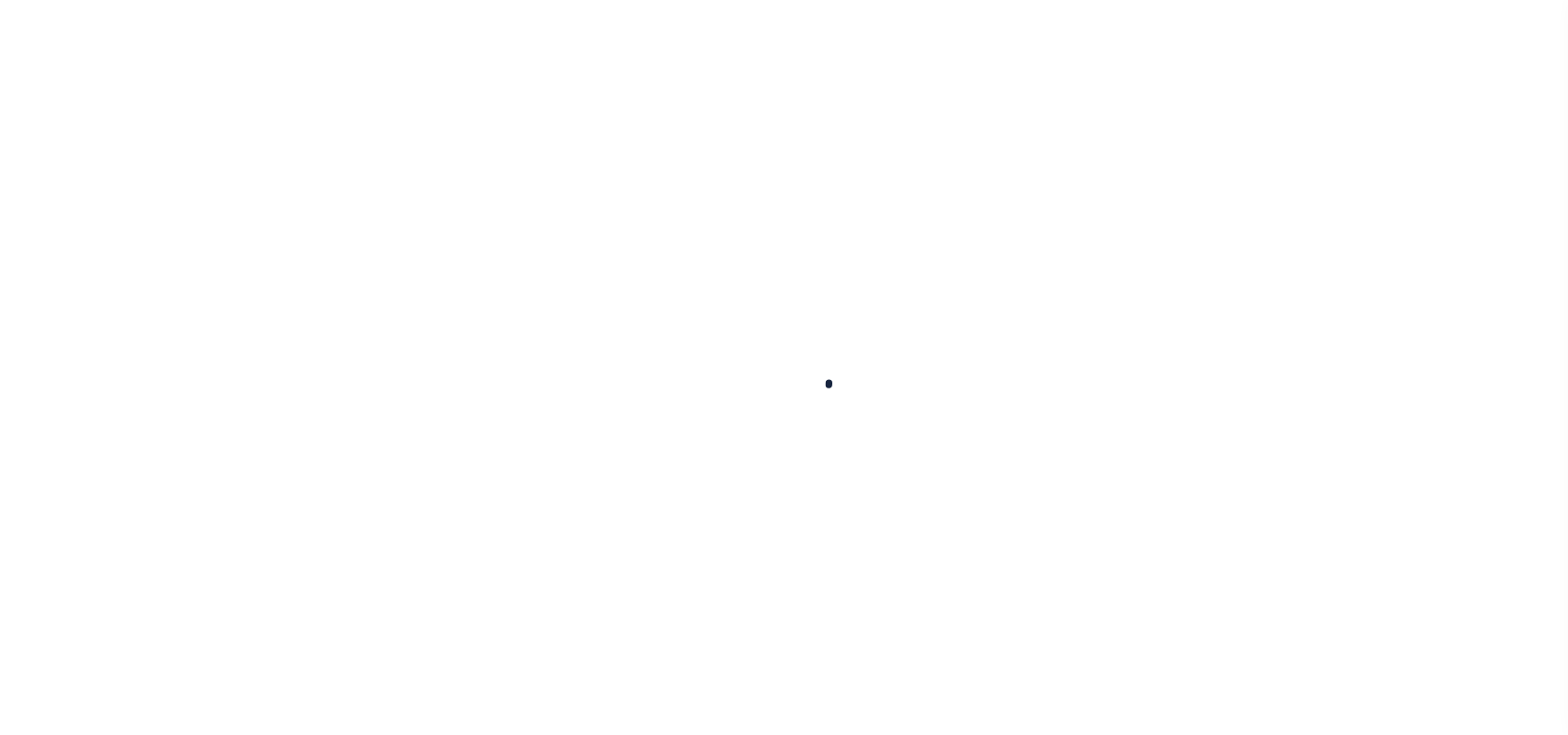
select select
checkbox input "false"
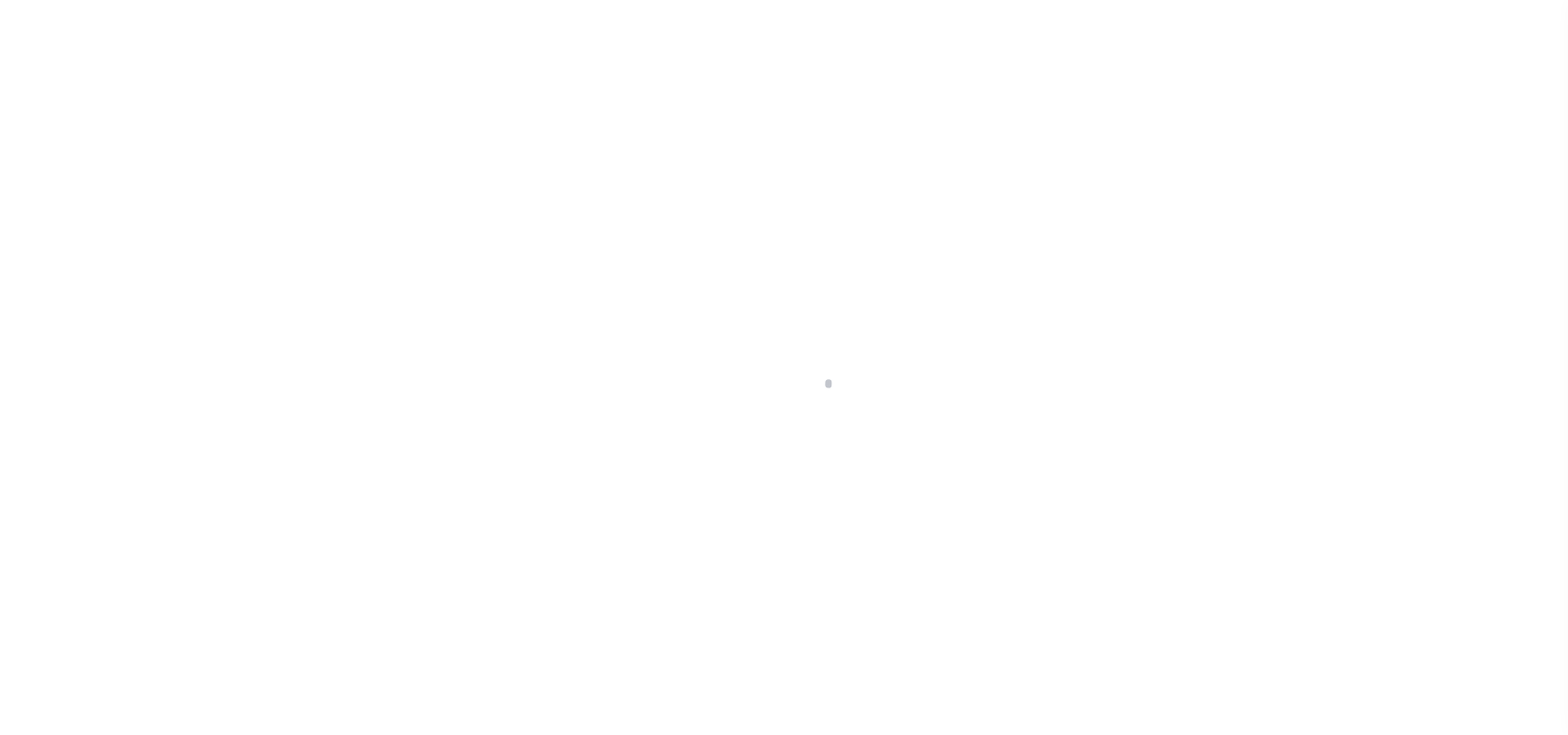
checkbox input "false"
type input "3705300000"
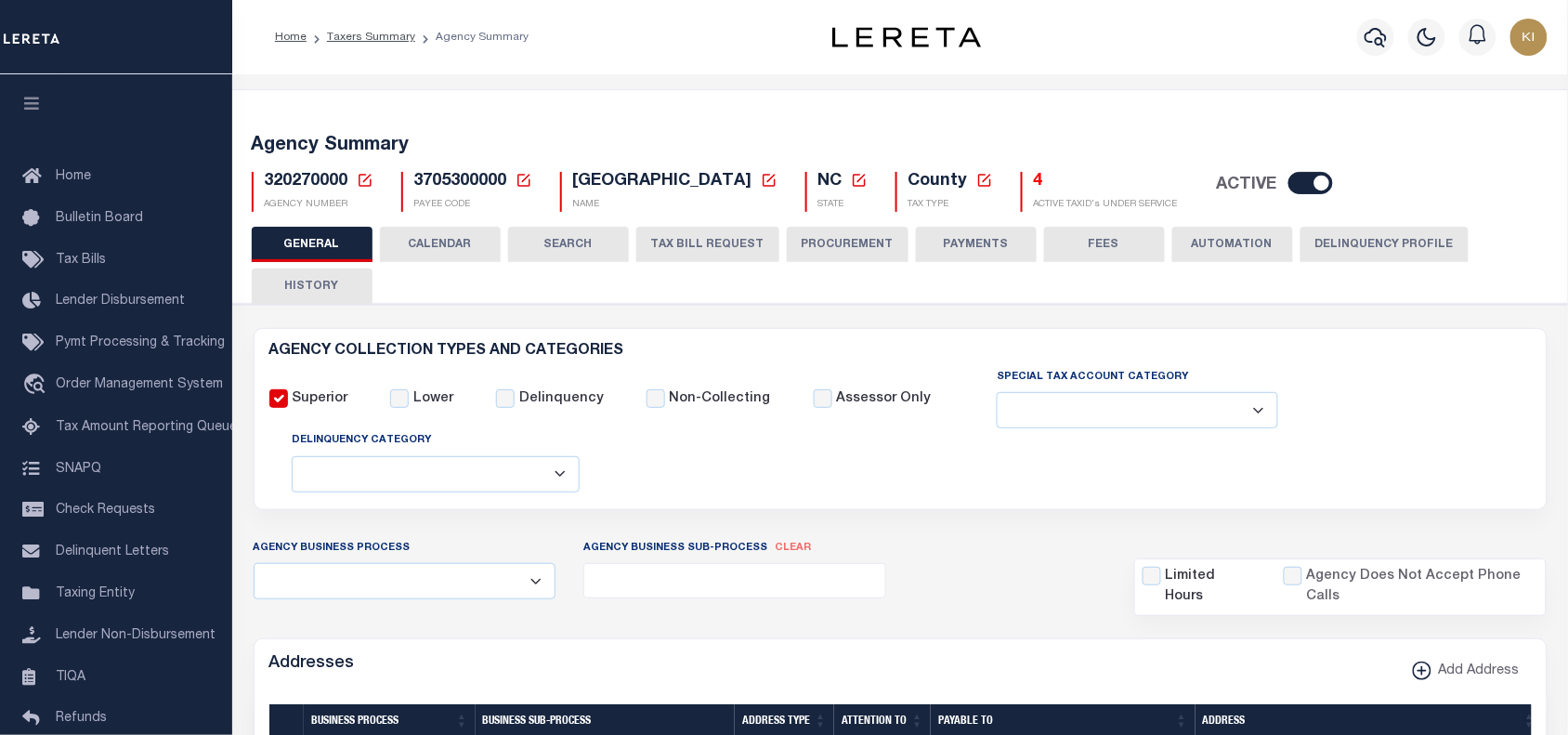
click at [691, 244] on button "TAX BILL REQUEST" at bounding box center [708, 244] width 143 height 35
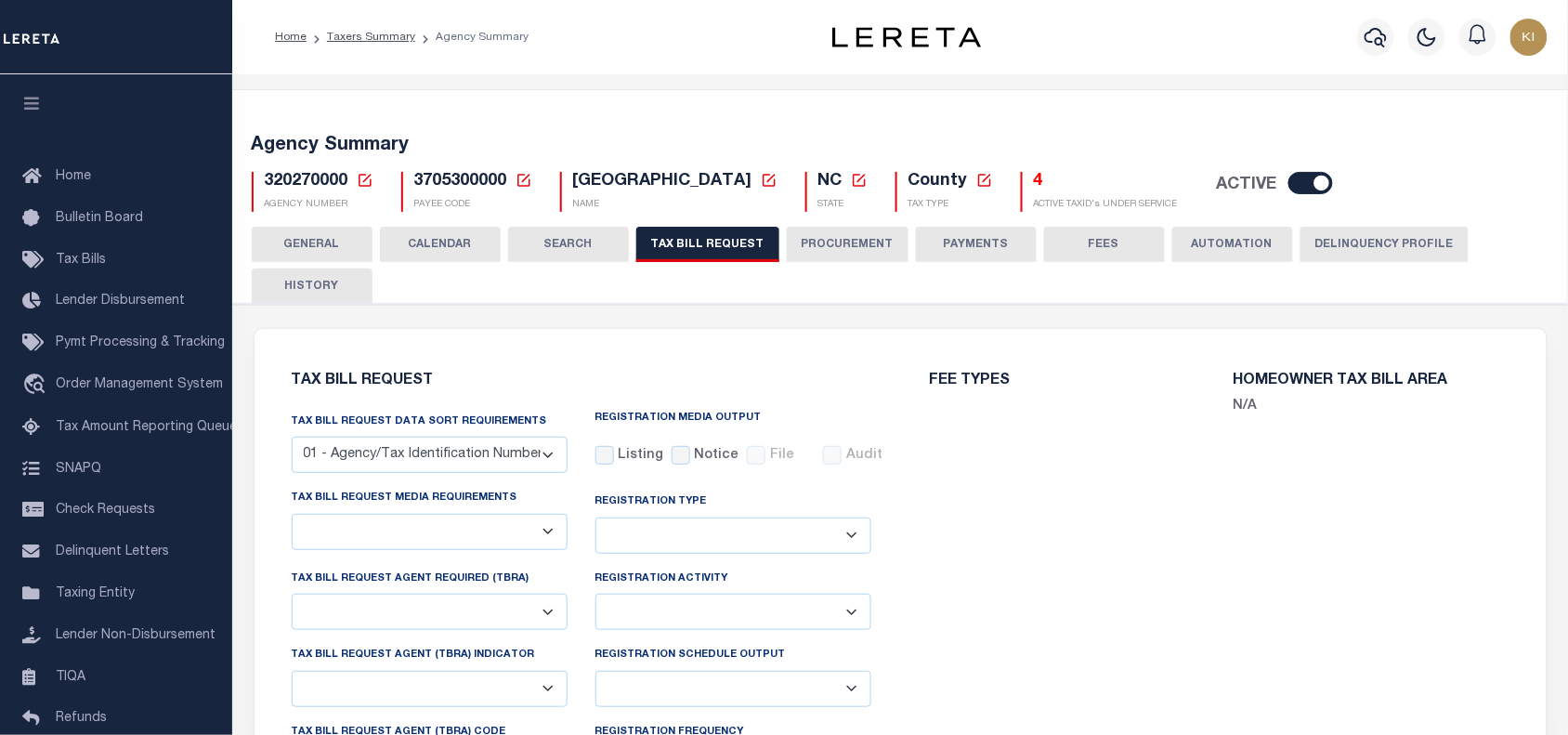
select select "27"
checkbox input "false"
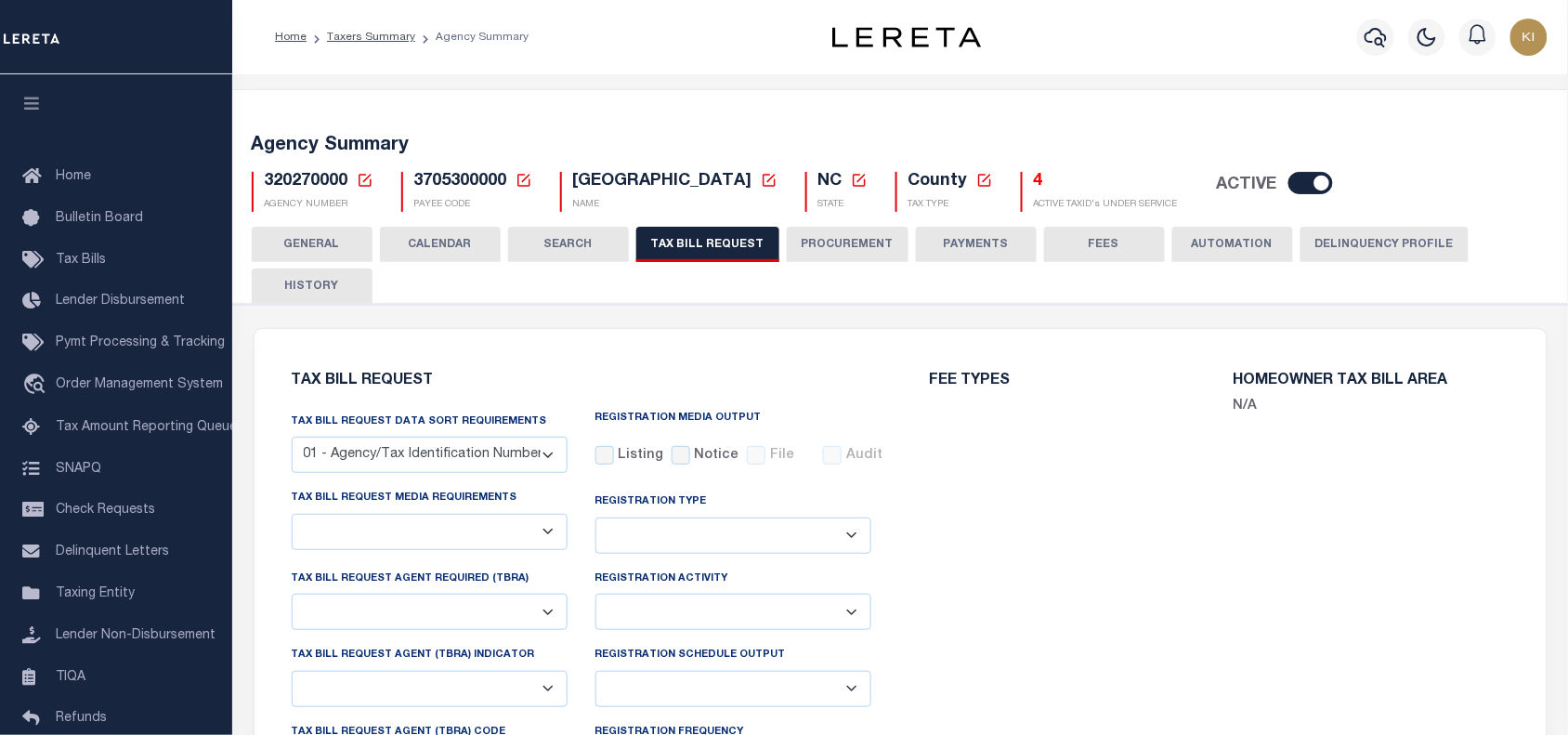
select select "22"
select select "false"
select select
select select "7803021001"
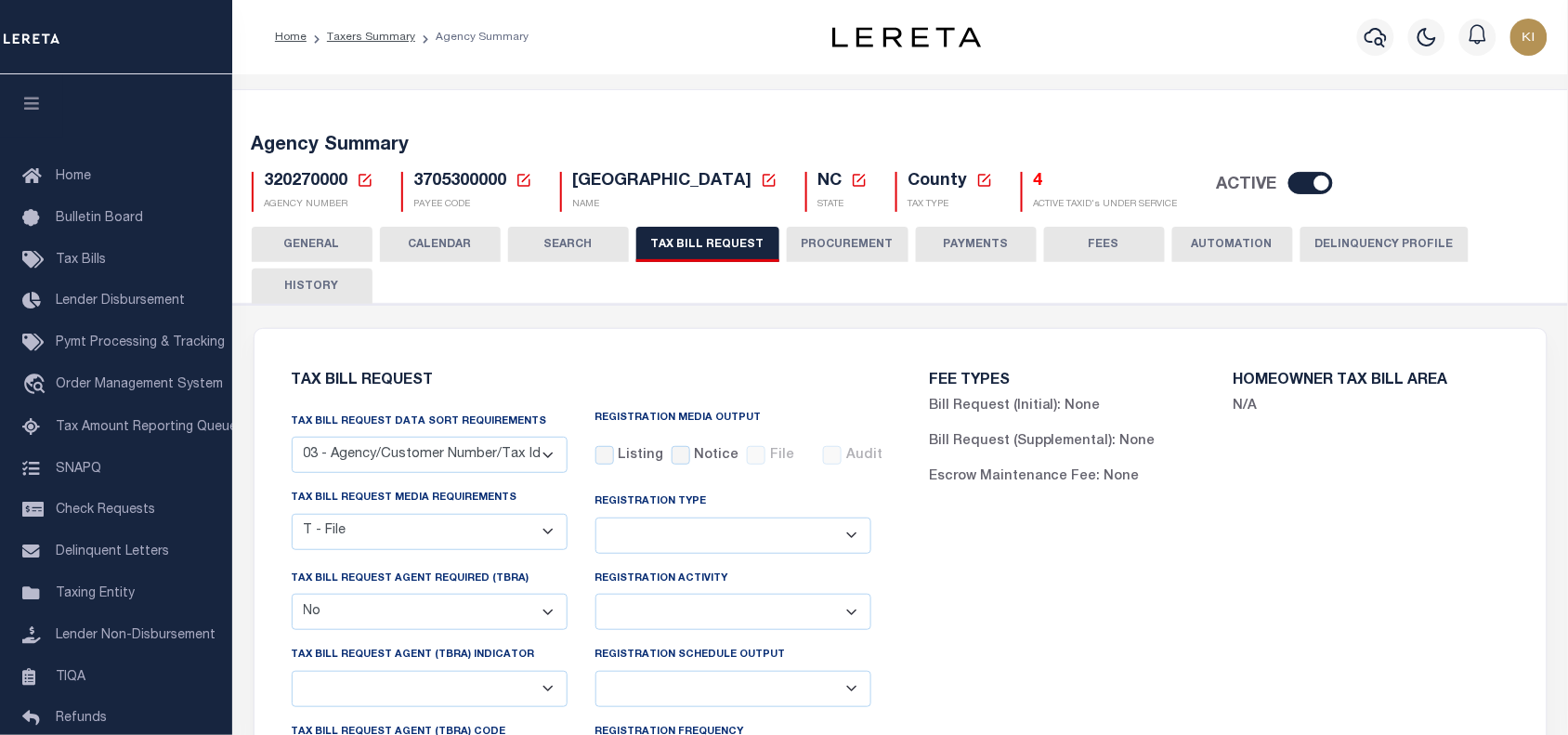
click at [435, 235] on button "CALENDAR" at bounding box center [440, 244] width 121 height 35
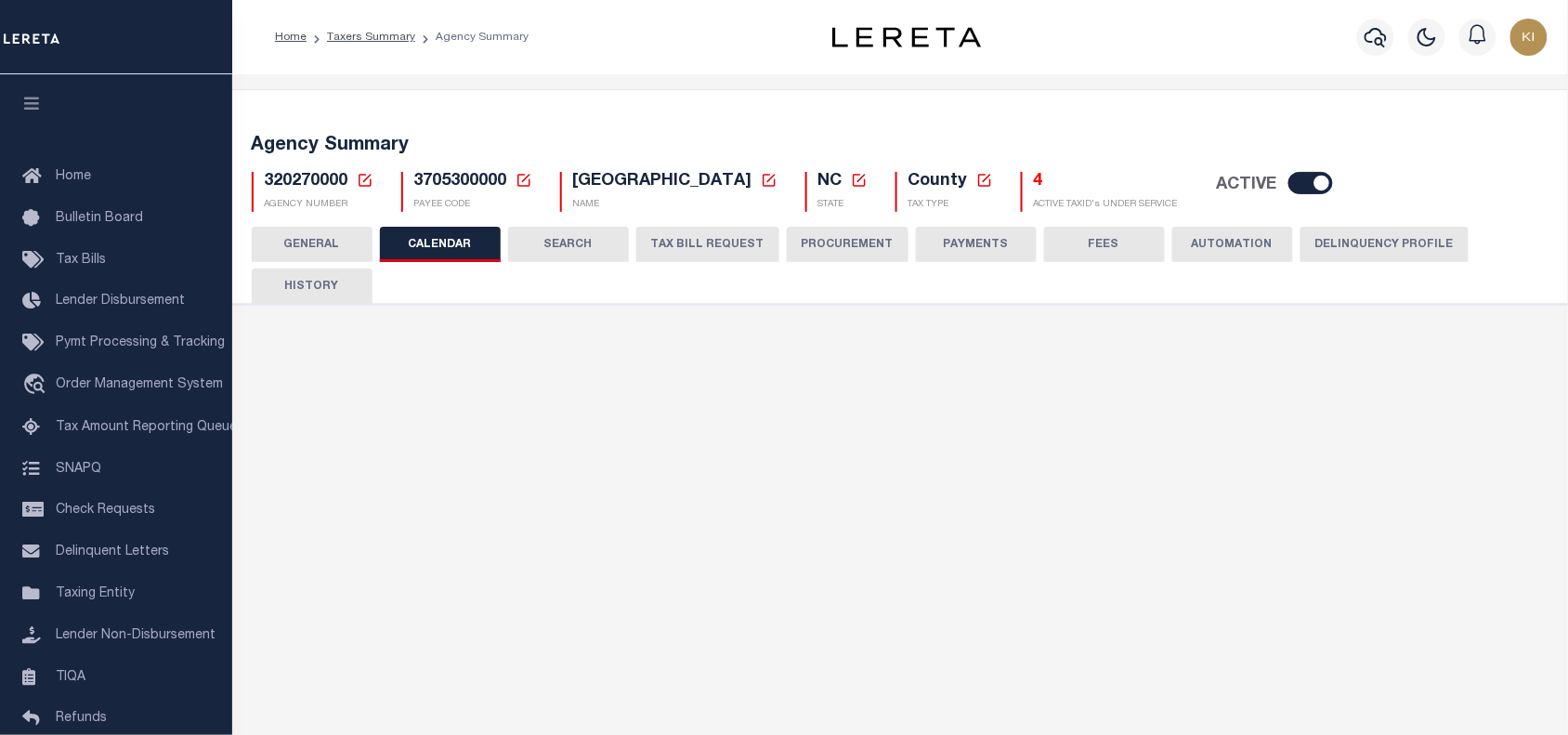
checkbox input "false"
type input "1"
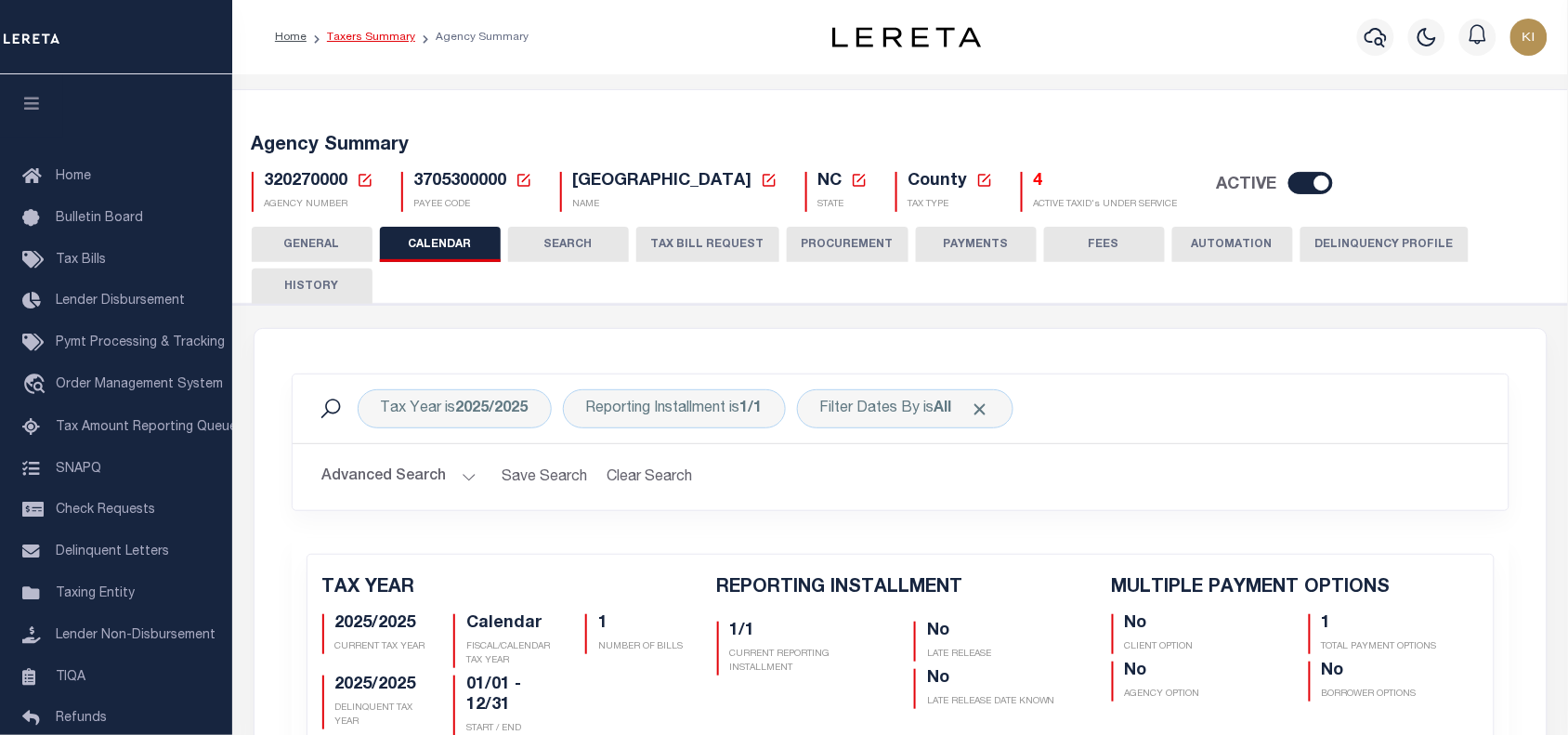
click at [374, 37] on link "Taxers Summary" at bounding box center [371, 36] width 89 height 11
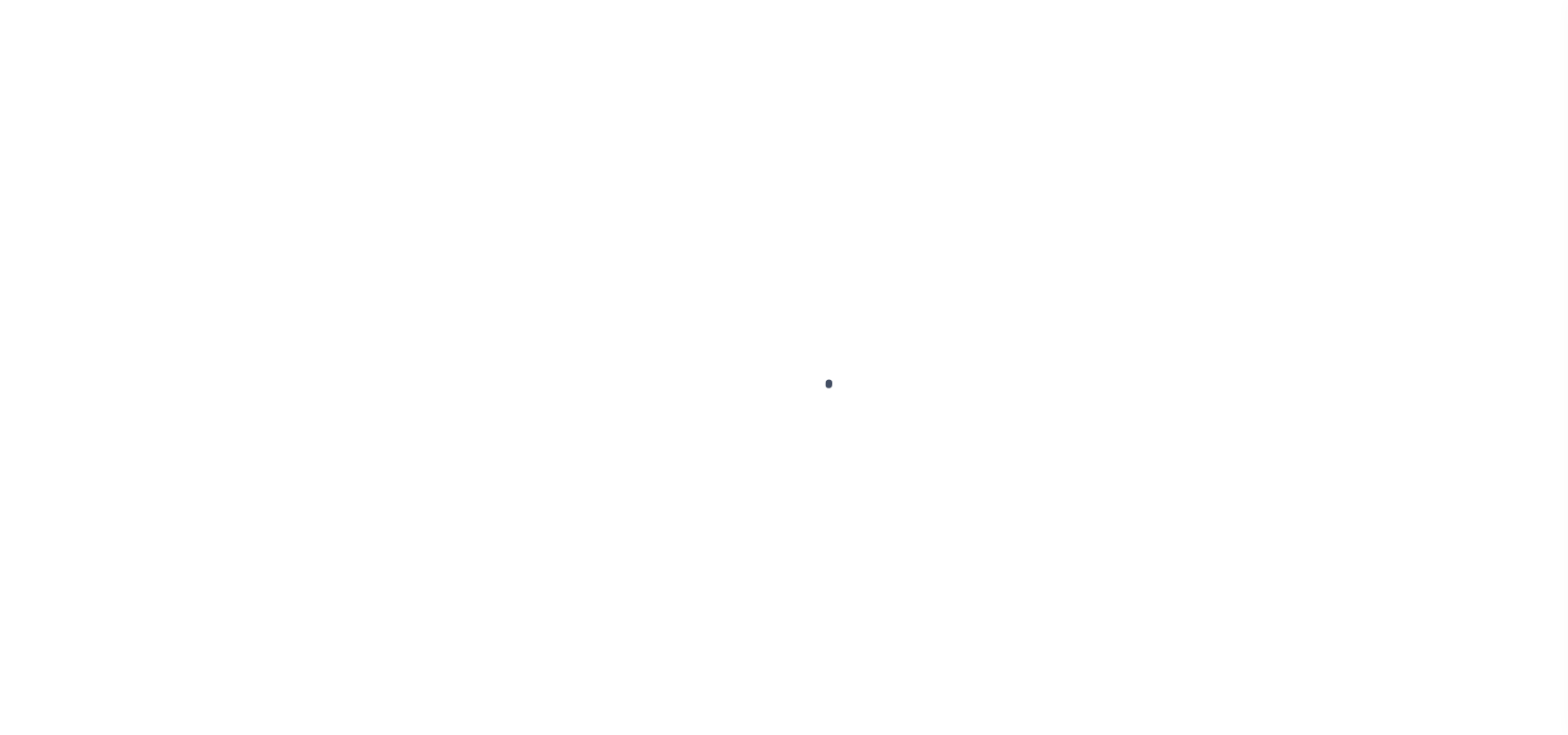
select select
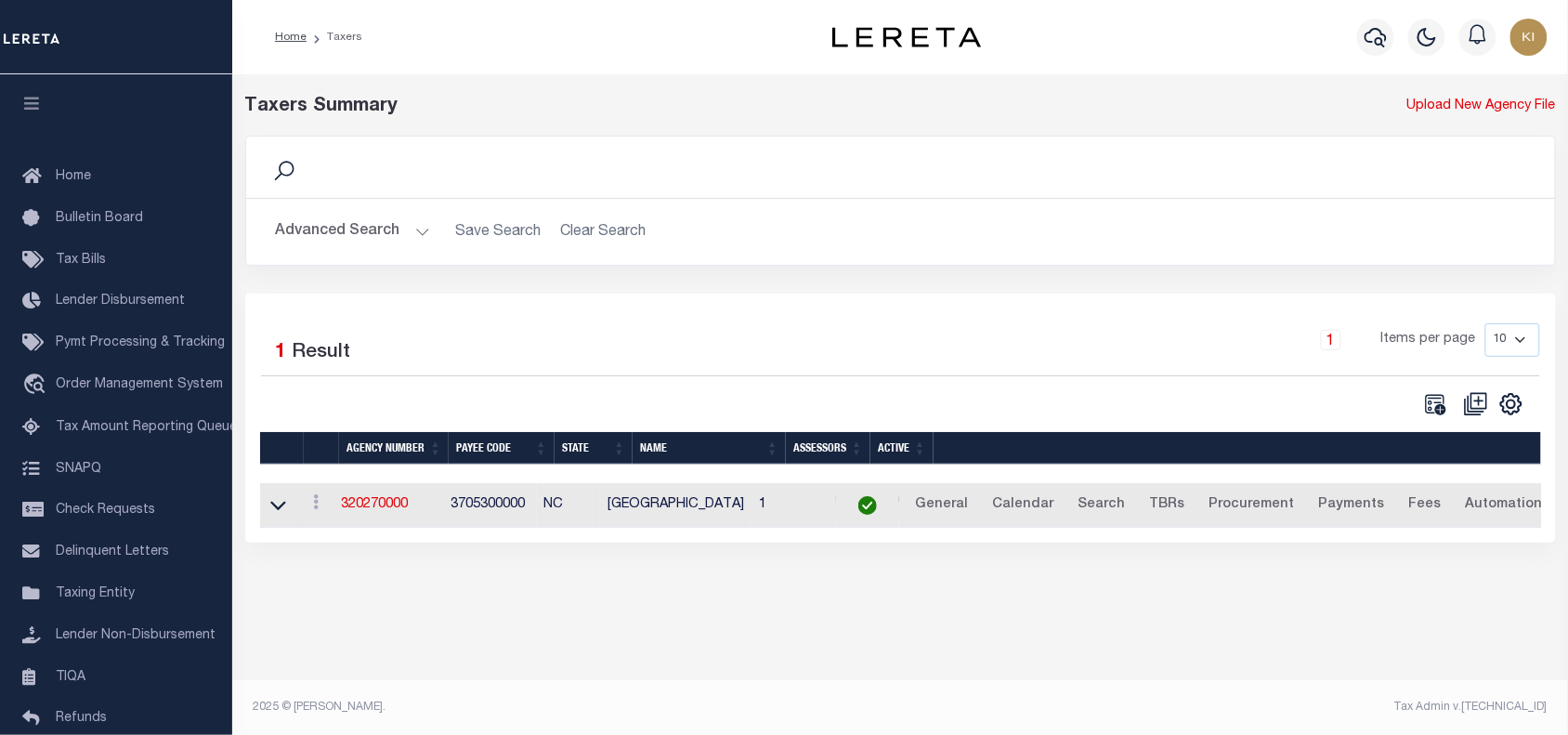
click at [416, 233] on button "Advanced Search" at bounding box center [353, 231] width 154 height 36
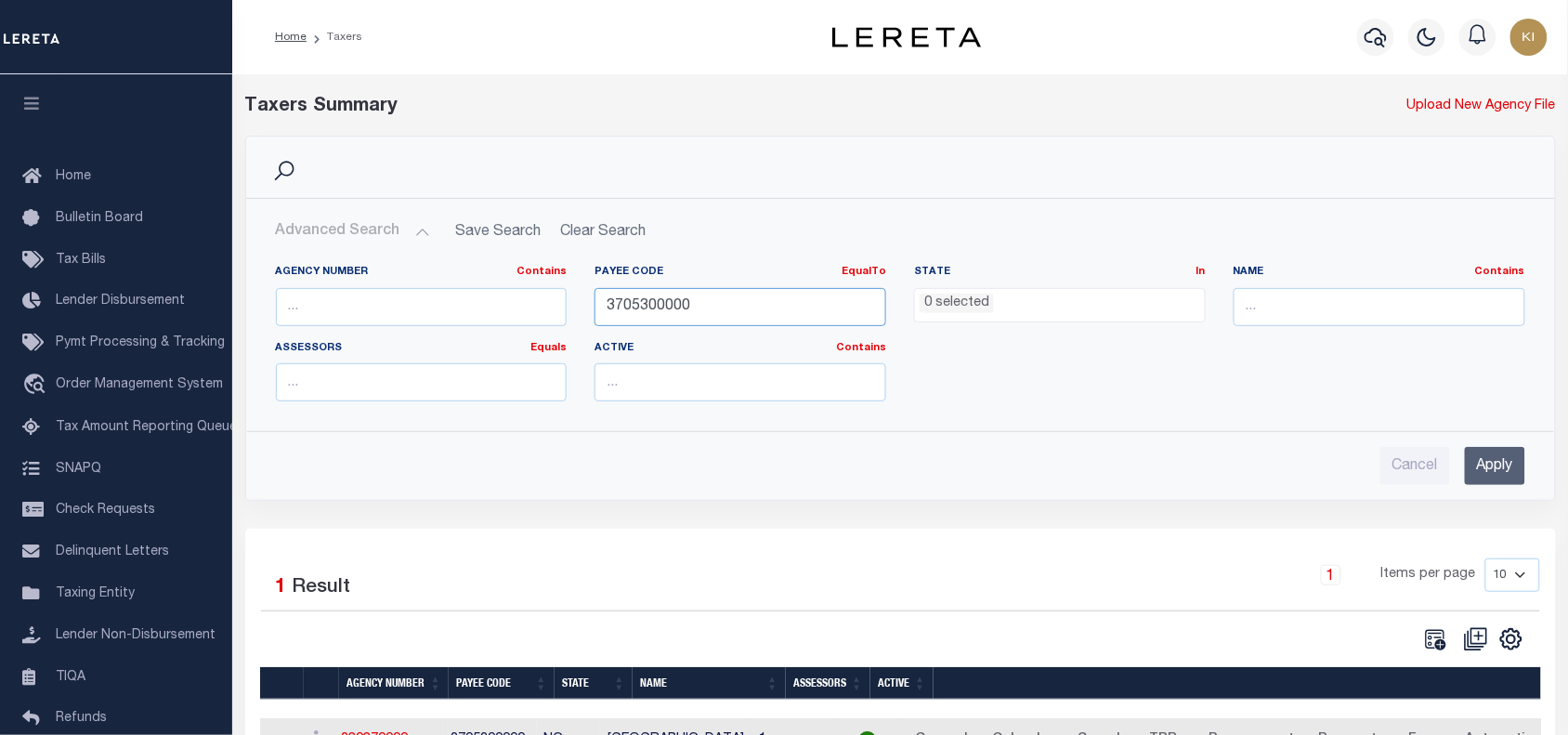
click at [660, 302] on input "3705300000" at bounding box center [741, 307] width 292 height 38
paste input "2210504002"
type input "2210504002"
click at [1497, 467] on input "Apply" at bounding box center [1496, 465] width 60 height 38
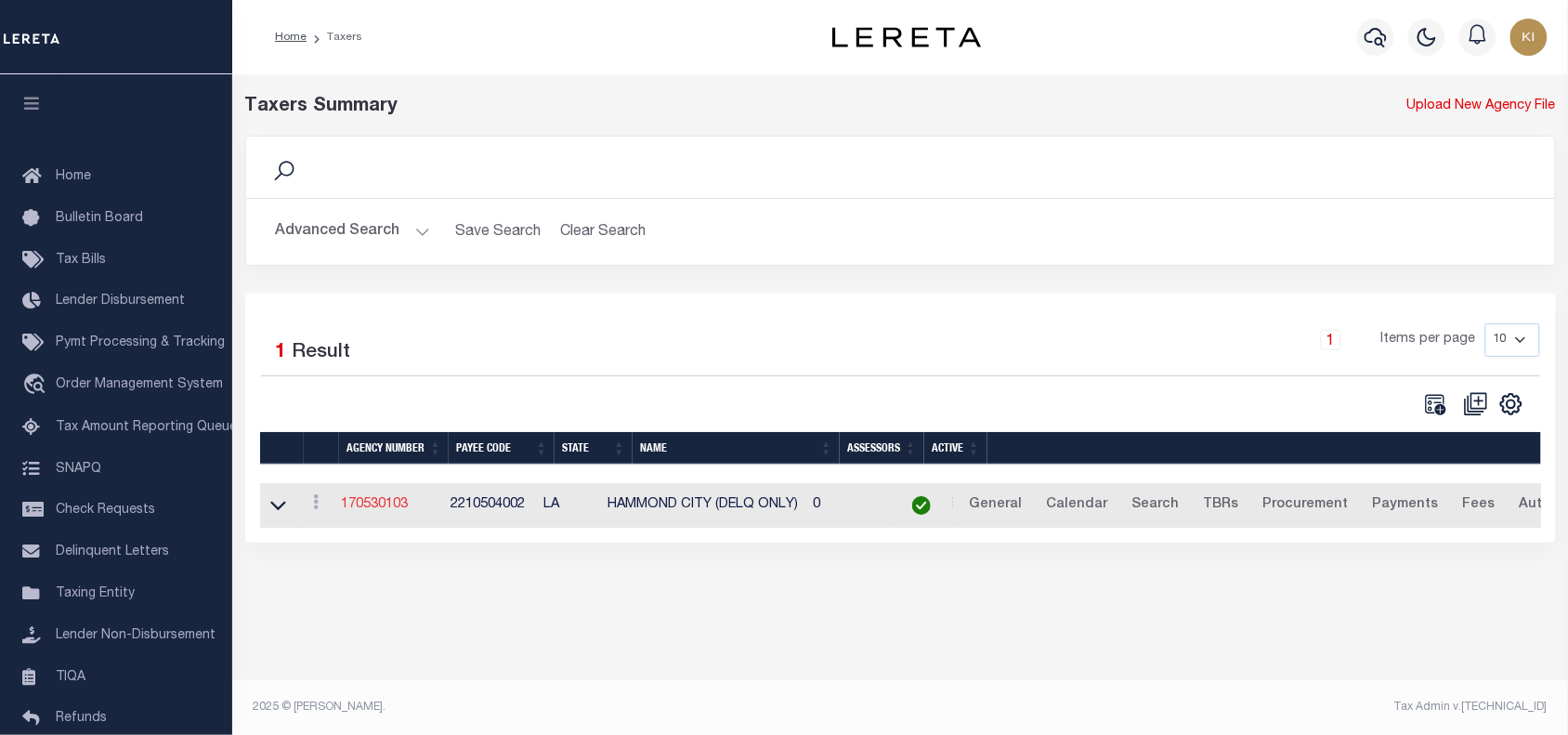
click at [391, 507] on link "170530103" at bounding box center [374, 503] width 67 height 13
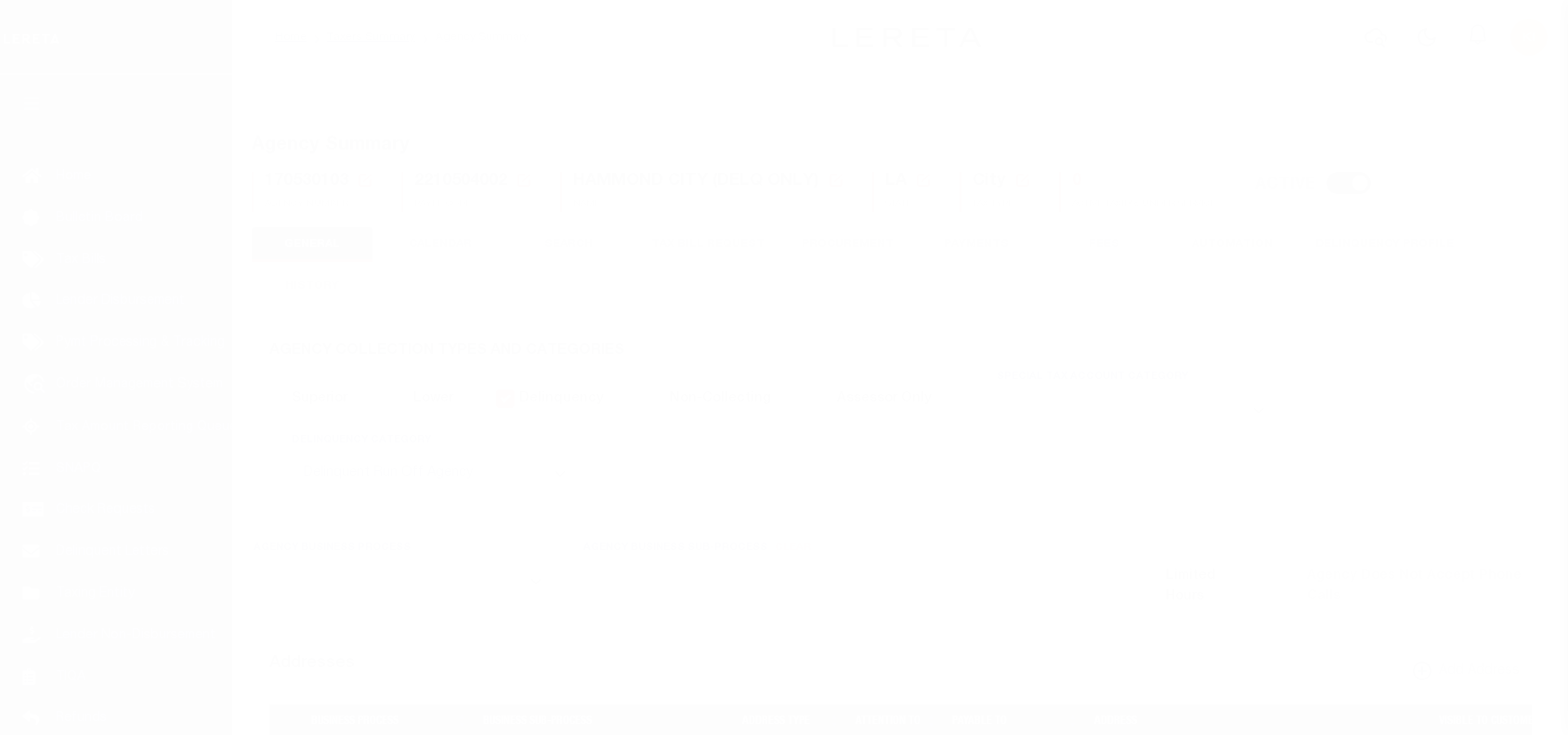
select select "2"
select select
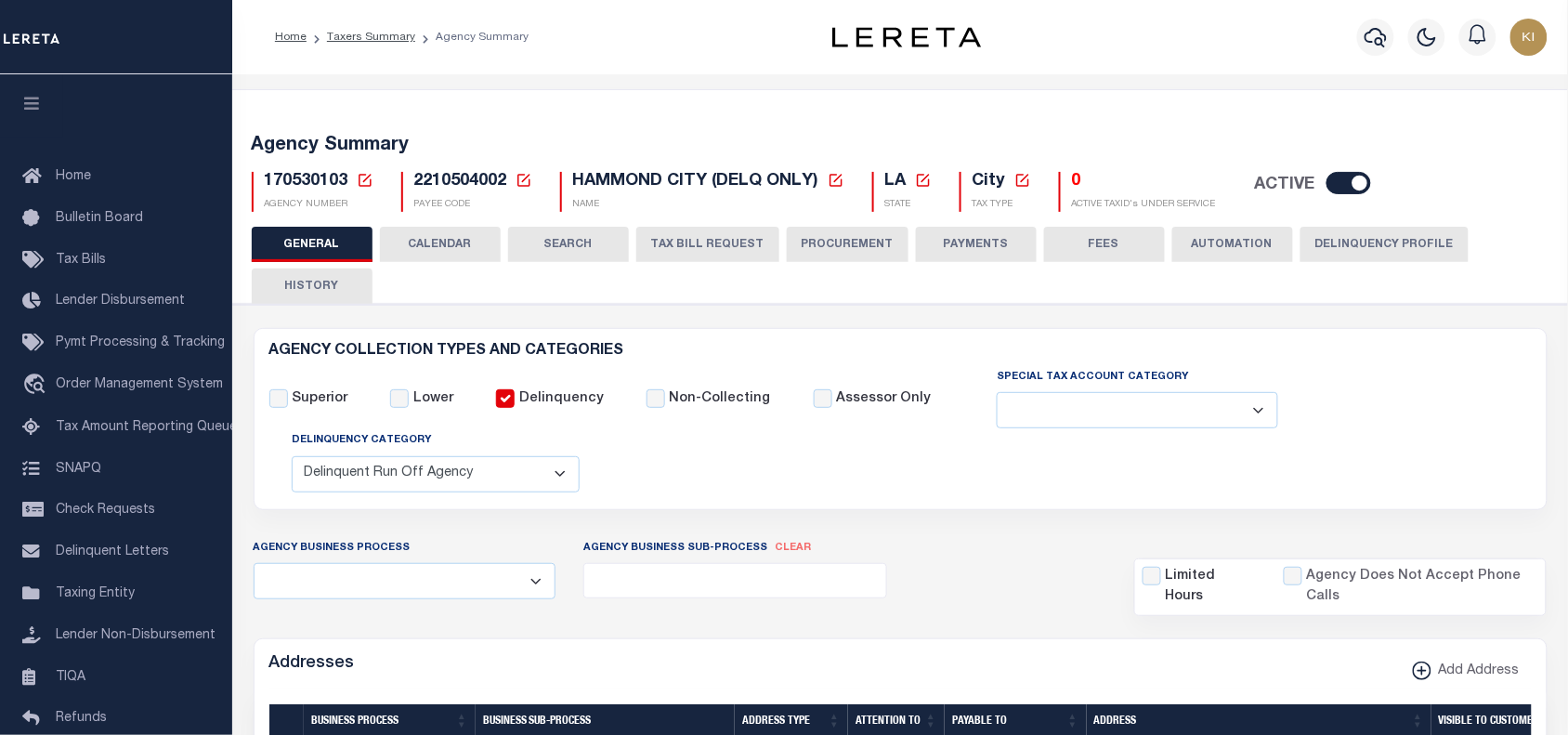
click at [711, 251] on button "TAX BILL REQUEST" at bounding box center [708, 244] width 143 height 35
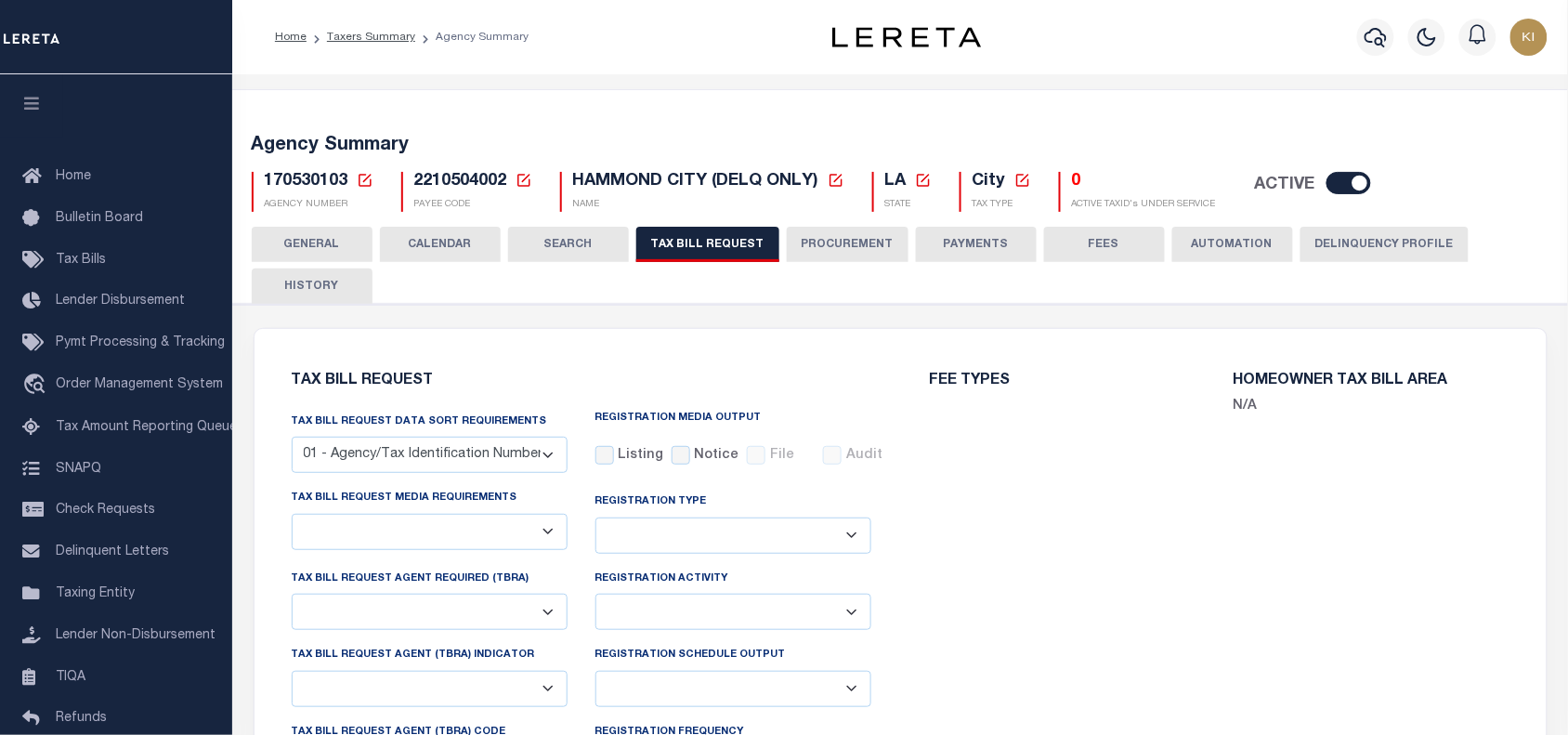
checkbox input "false"
select select "18"
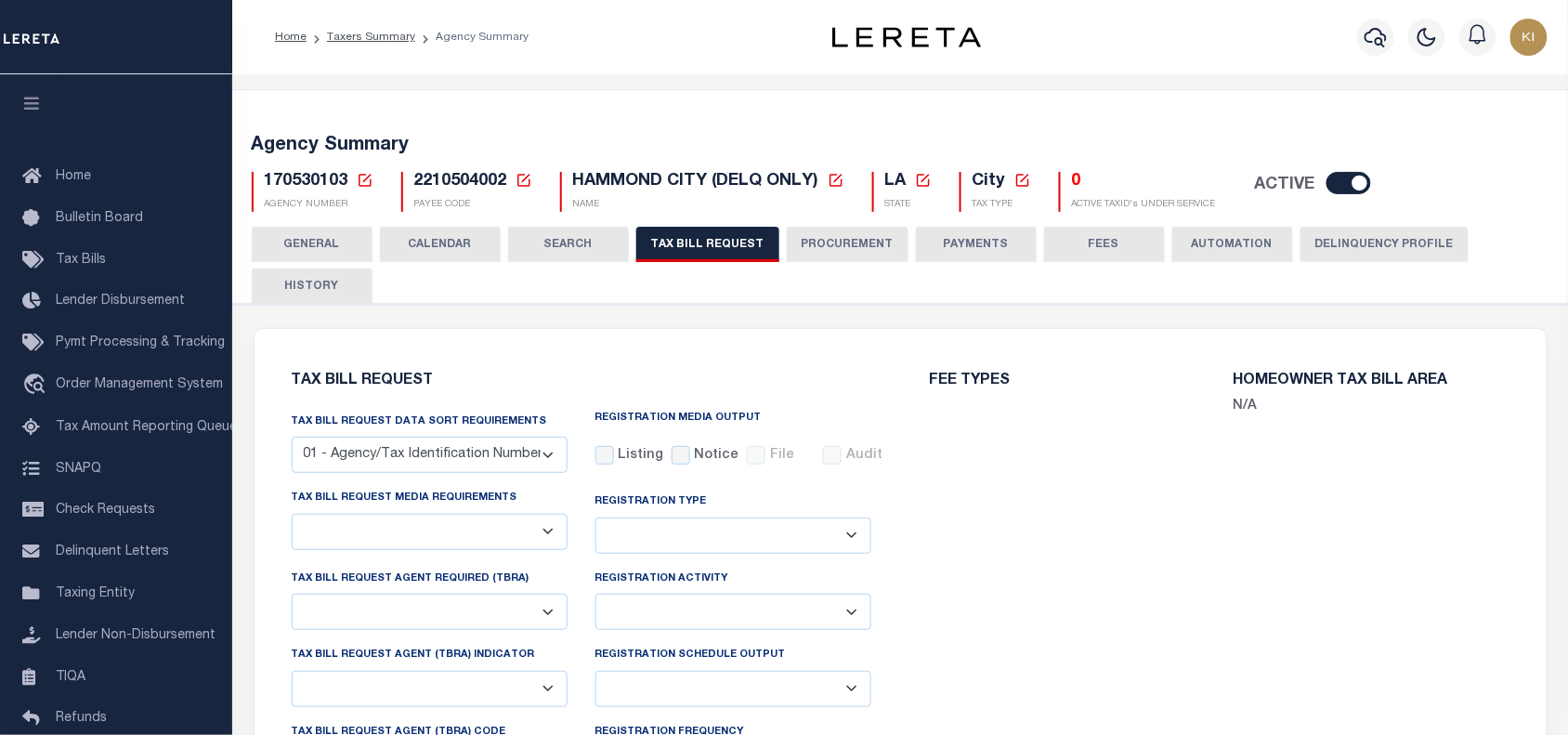
select select "false"
select select
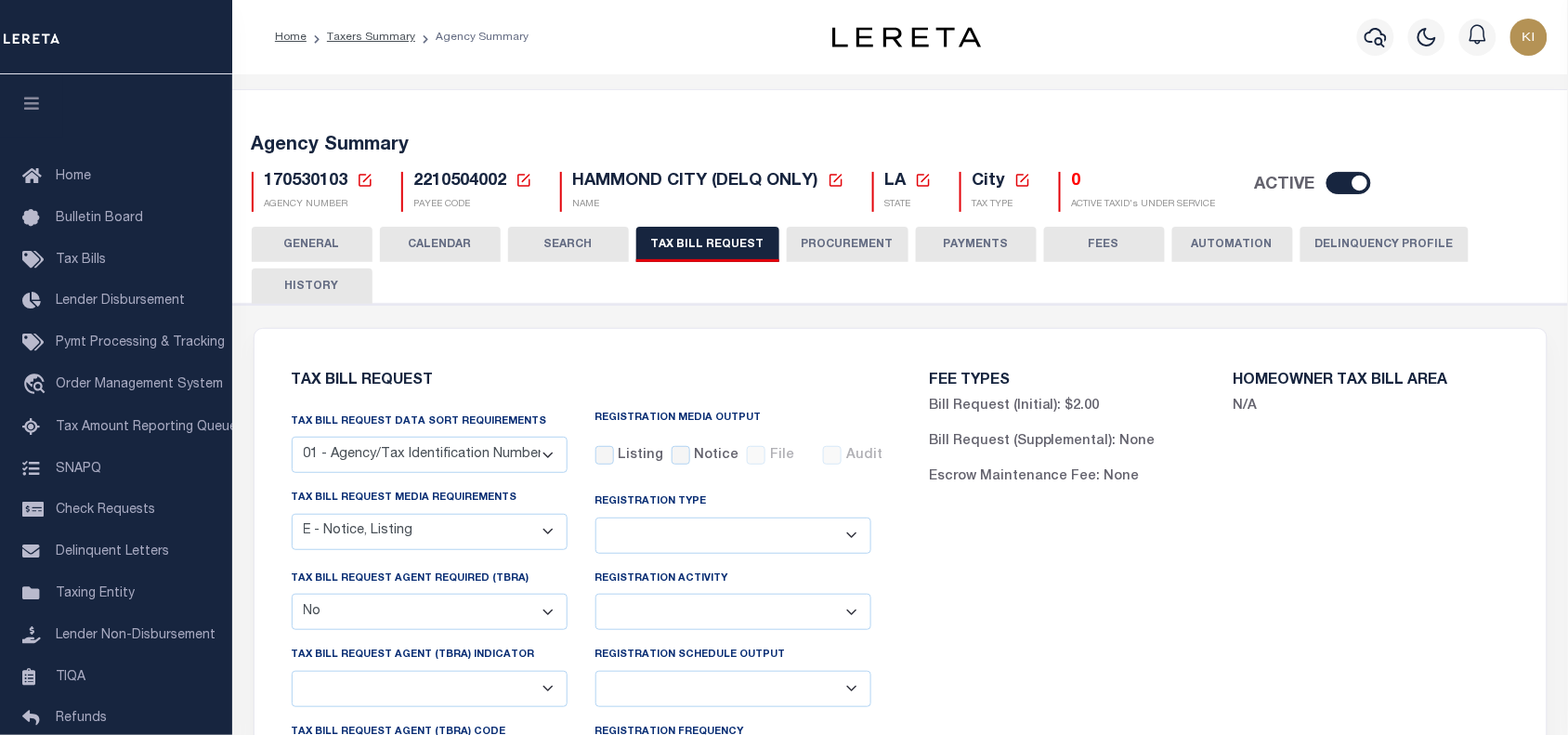
click at [302, 186] on span "170530103" at bounding box center [307, 180] width 84 height 17
copy span "170530103"
click at [1131, 572] on div "FEE TYPES Bill Request (Initial): $2.00 Bill Request (Supplemental): None Escro…" at bounding box center [1218, 708] width 638 height 713
click at [1131, 571] on div "FEE TYPES Bill Request (Initial): $2.00 Bill Request (Supplemental): None Escro…" at bounding box center [1218, 708] width 638 height 713
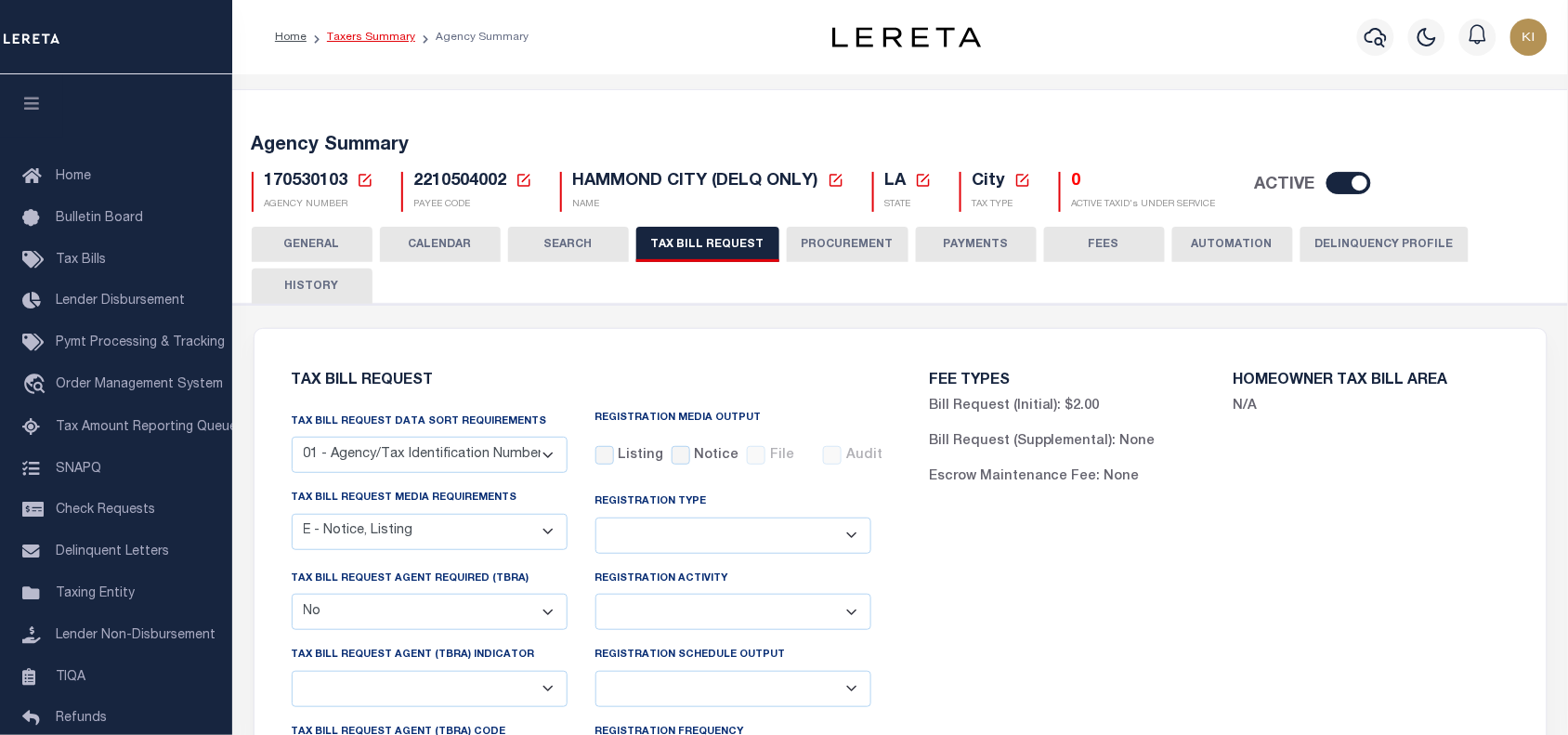
drag, startPoint x: 373, startPoint y: 34, endPoint x: 389, endPoint y: 38, distance: 16.5
click at [373, 34] on link "Taxers Summary" at bounding box center [371, 36] width 89 height 11
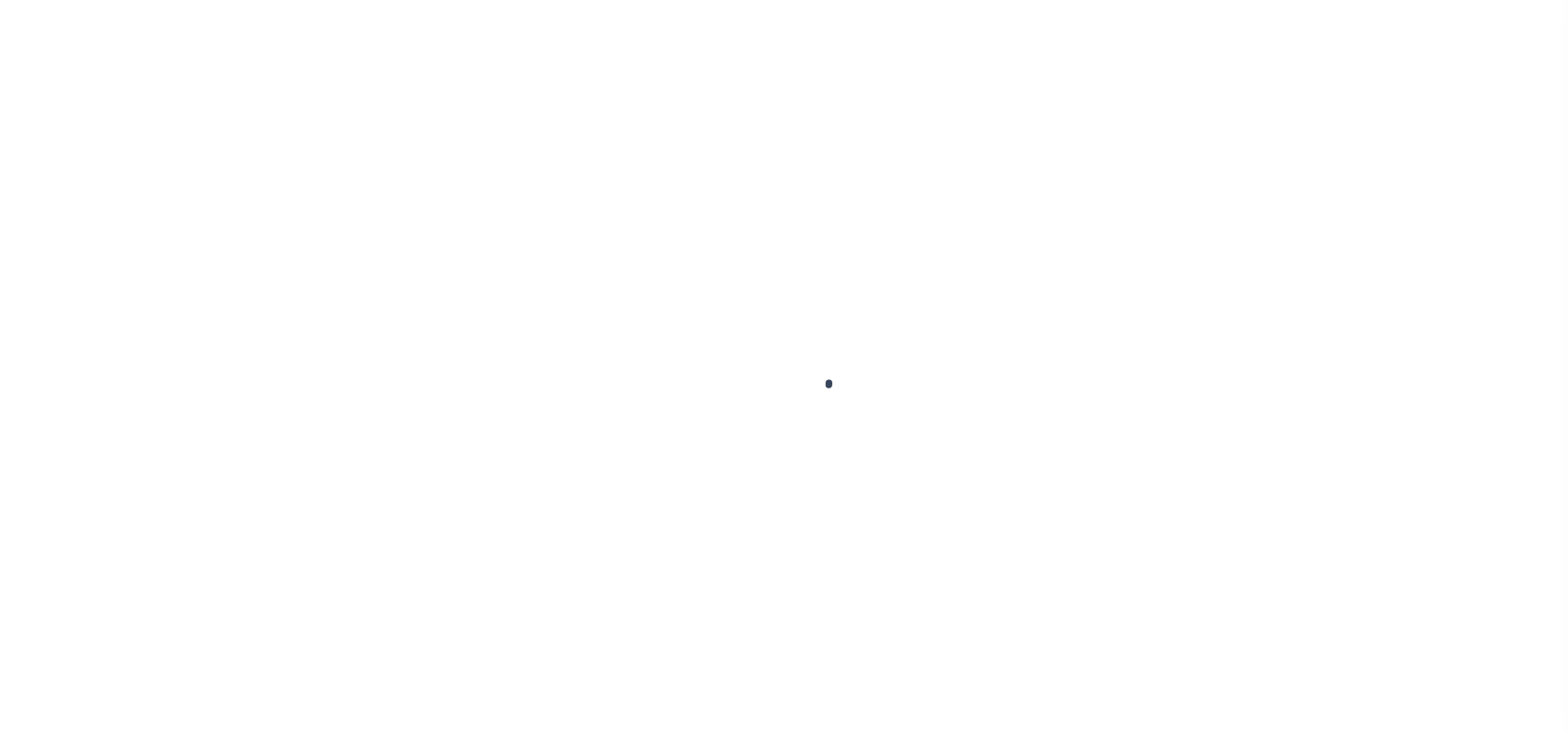
select select
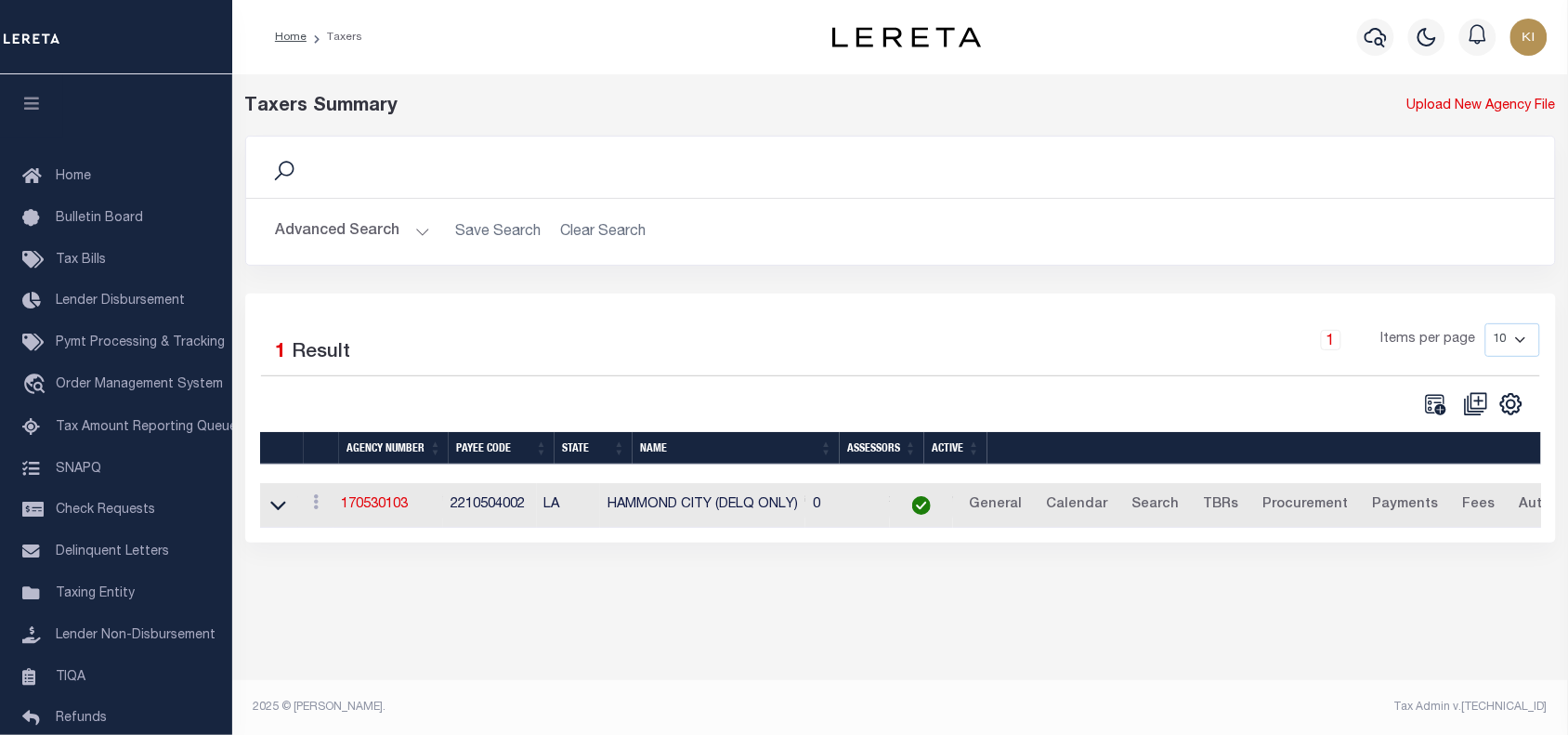
click at [421, 230] on button "Advanced Search" at bounding box center [353, 231] width 154 height 36
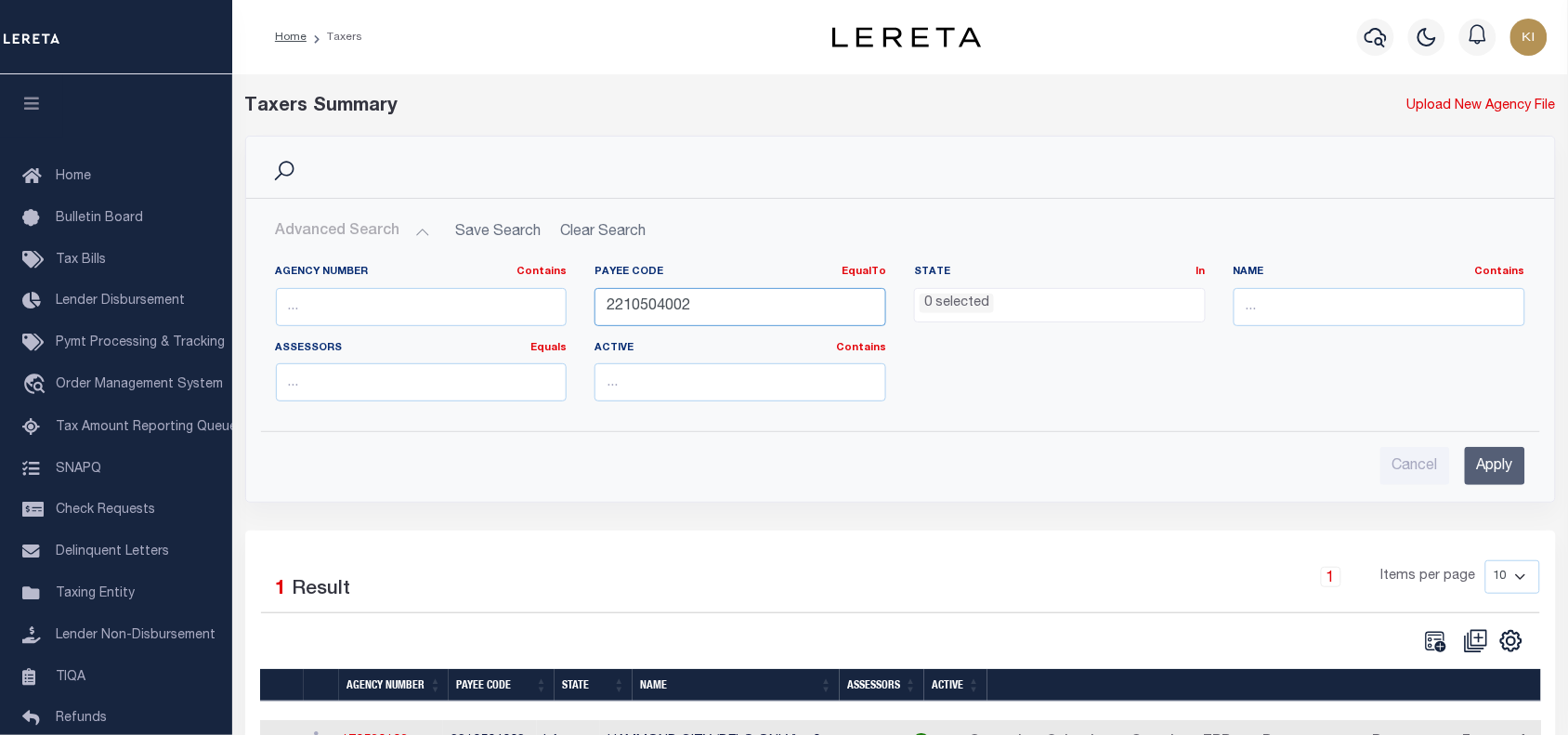
click at [665, 297] on input "2210504002" at bounding box center [741, 307] width 292 height 38
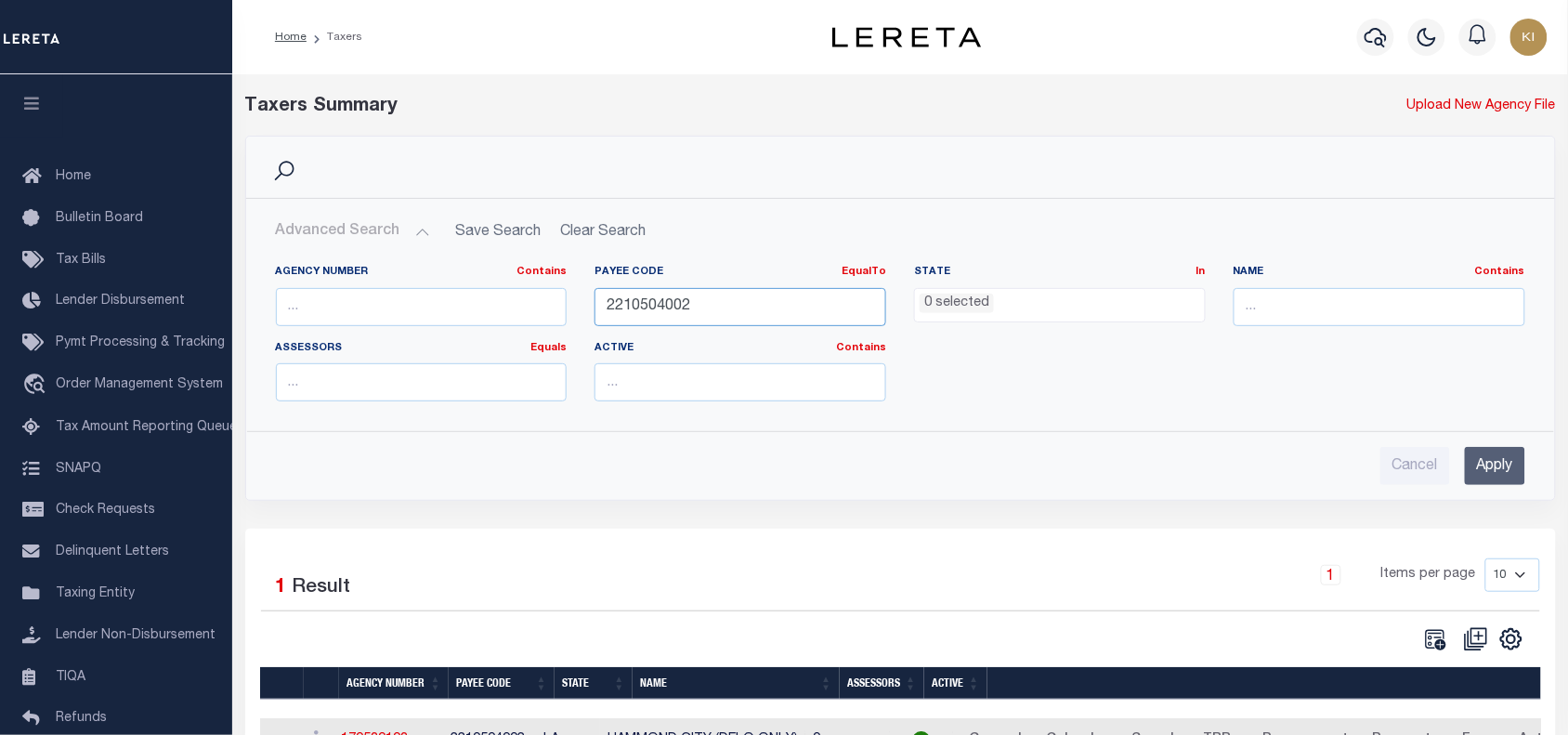
click at [665, 297] on input "2210504002" at bounding box center [741, 307] width 292 height 38
paste input "00100000"
type input "2200100000"
click at [1507, 471] on input "Apply" at bounding box center [1496, 465] width 60 height 38
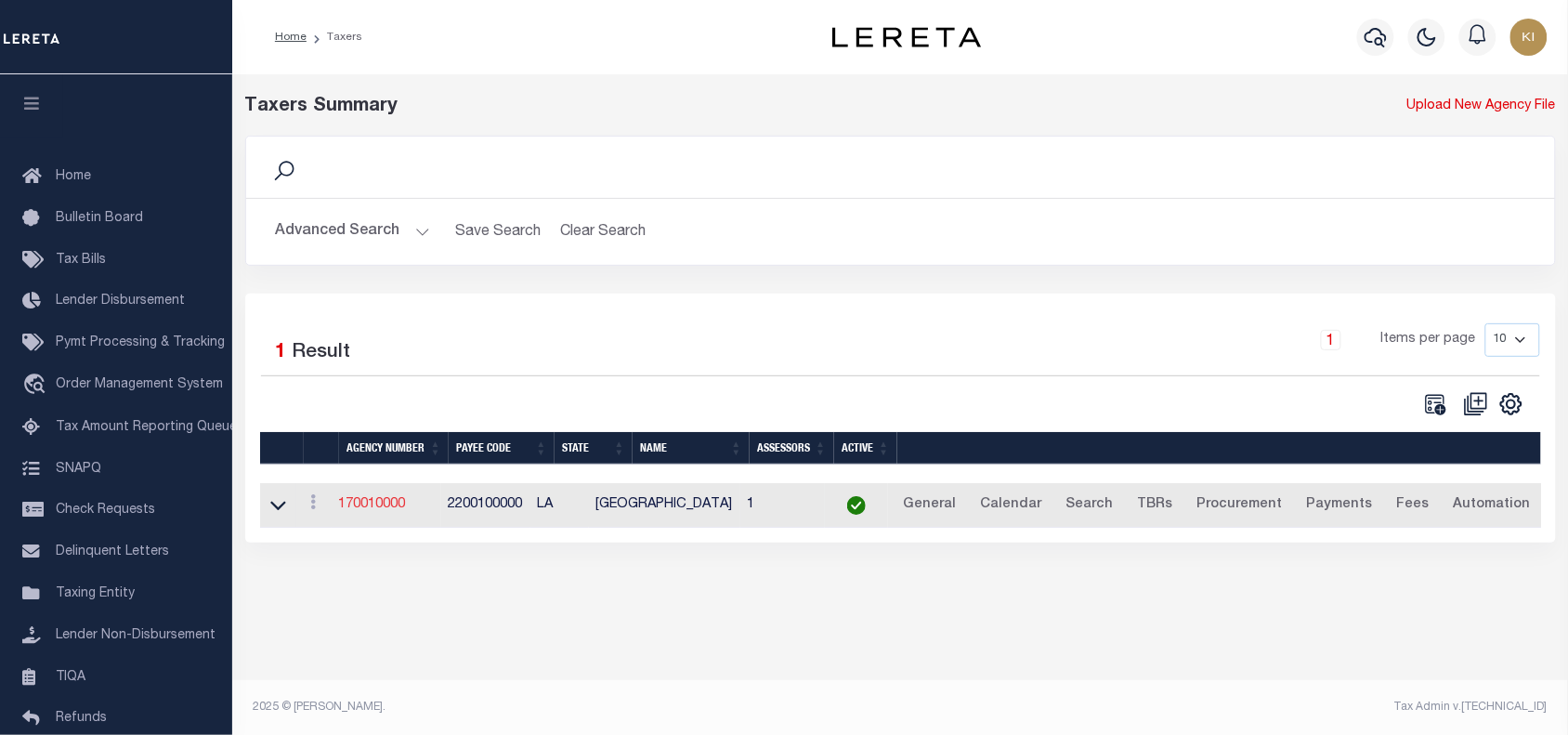
click at [391, 503] on link "170010000" at bounding box center [372, 503] width 67 height 13
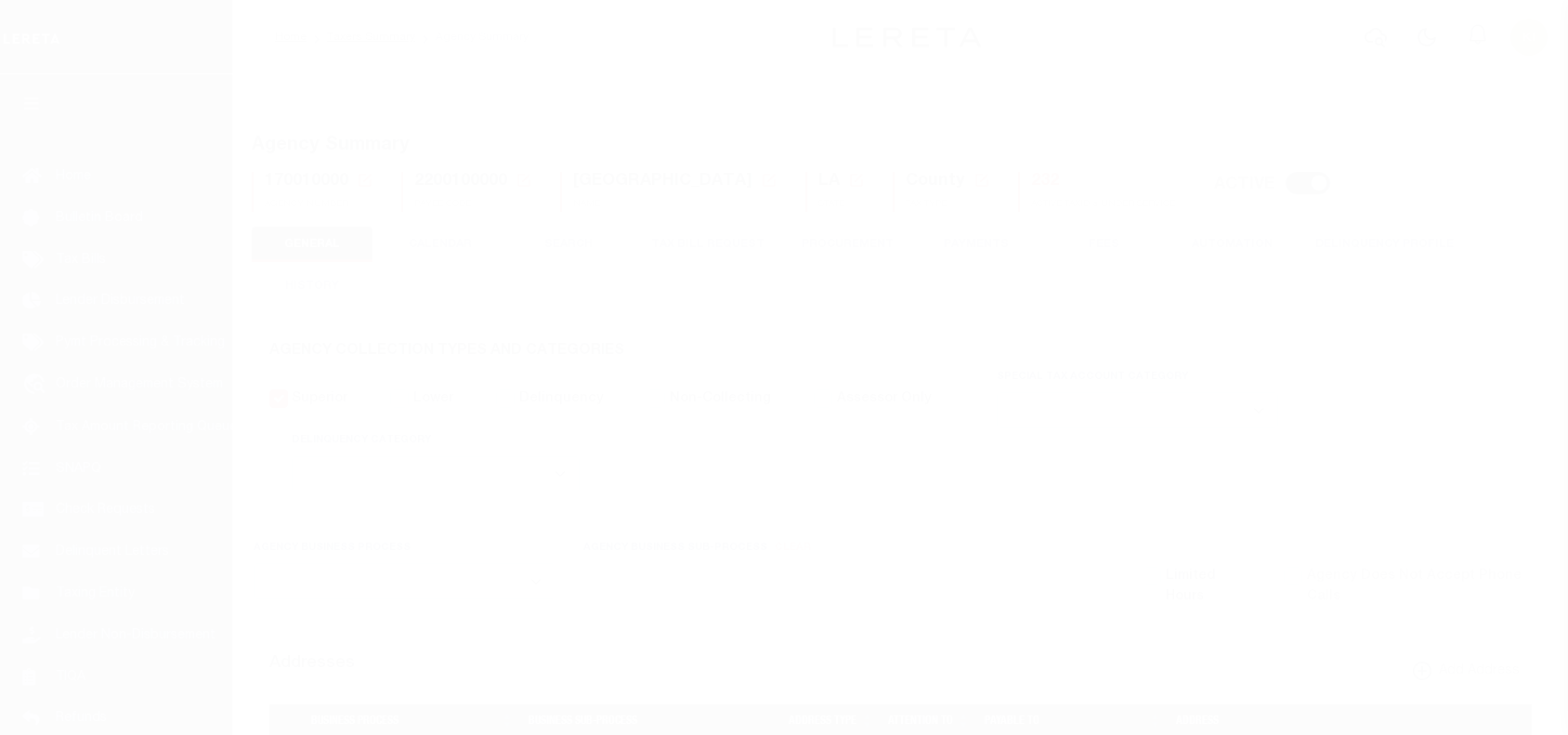
select select
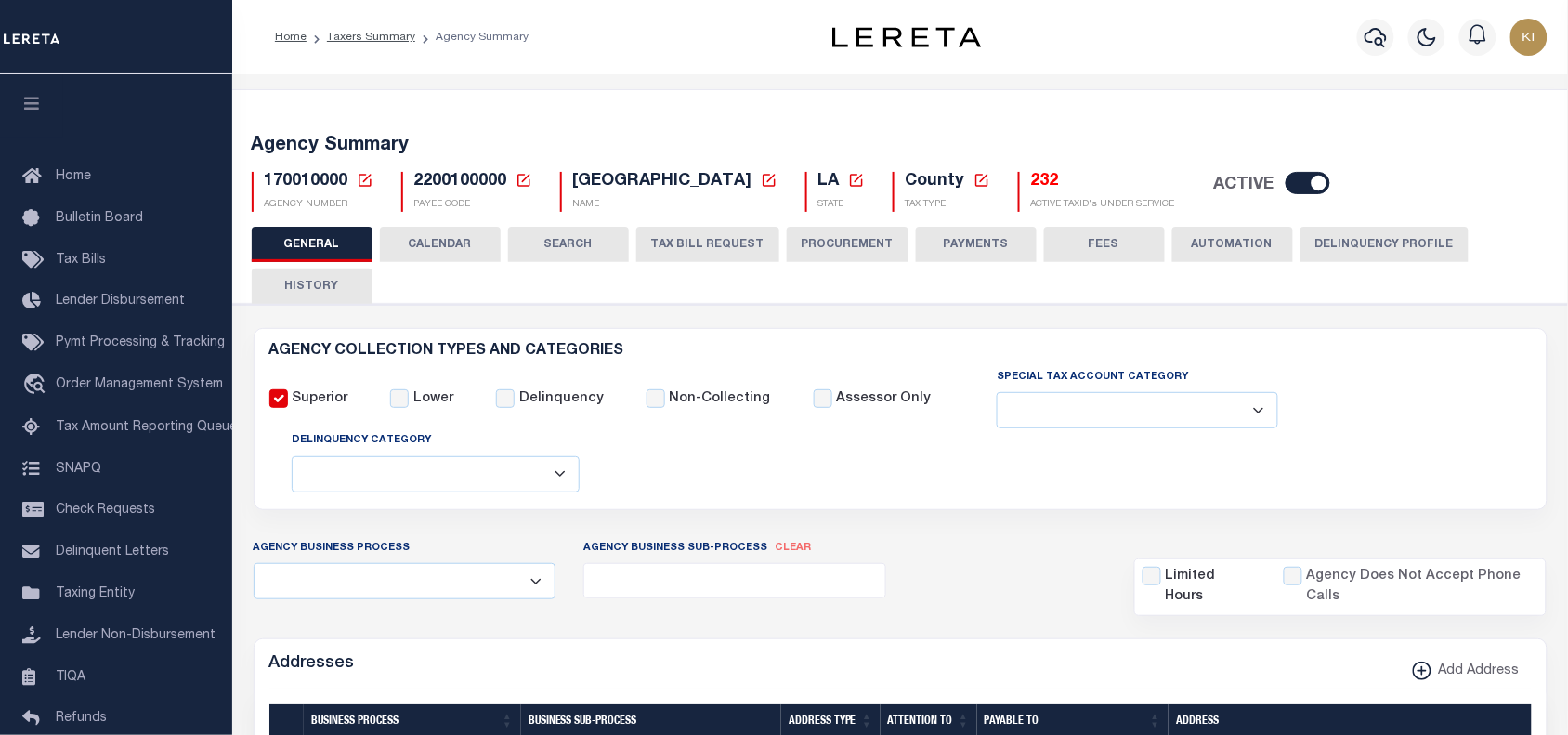
click at [684, 238] on button "TAX BILL REQUEST" at bounding box center [708, 244] width 143 height 35
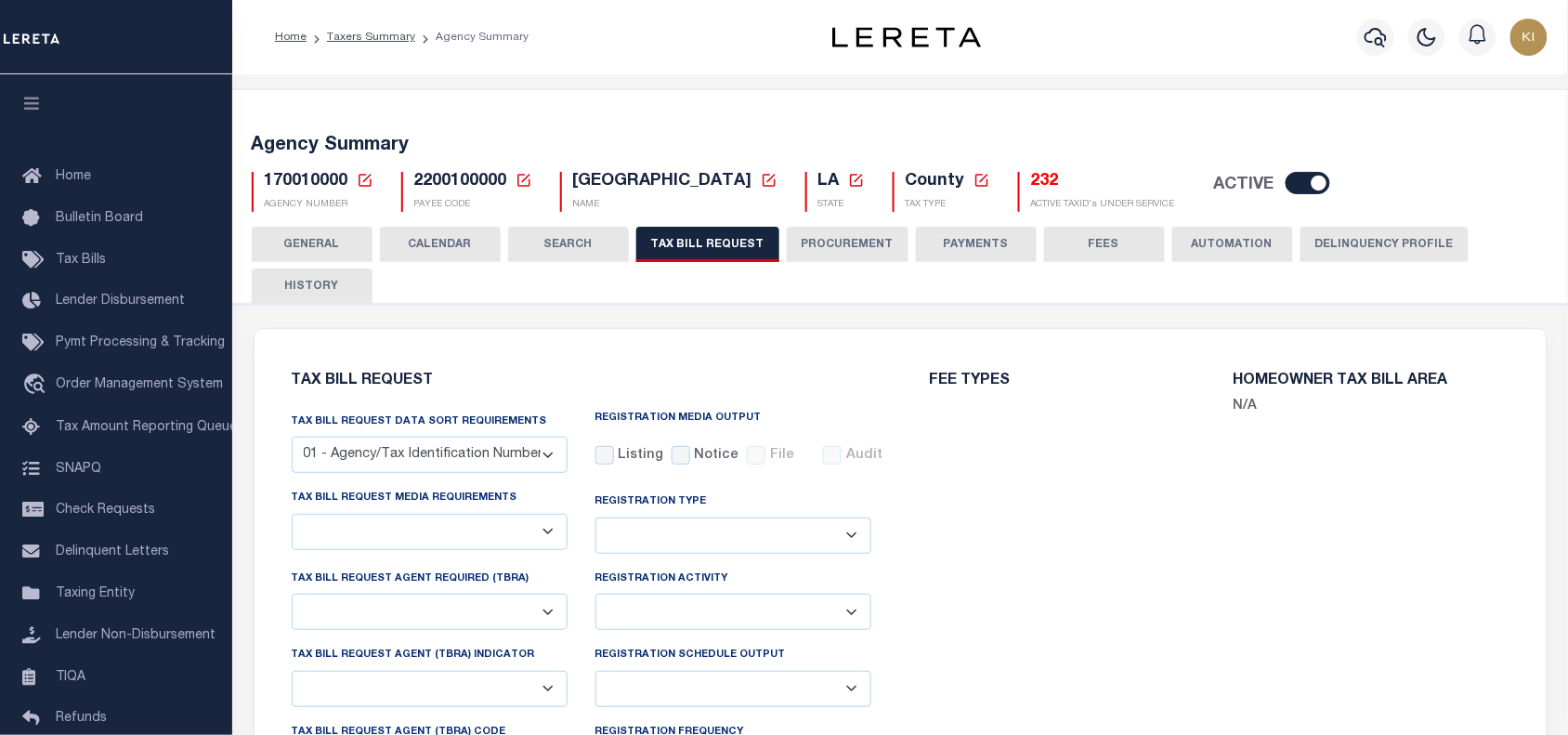
checkbox input "false"
select select "23"
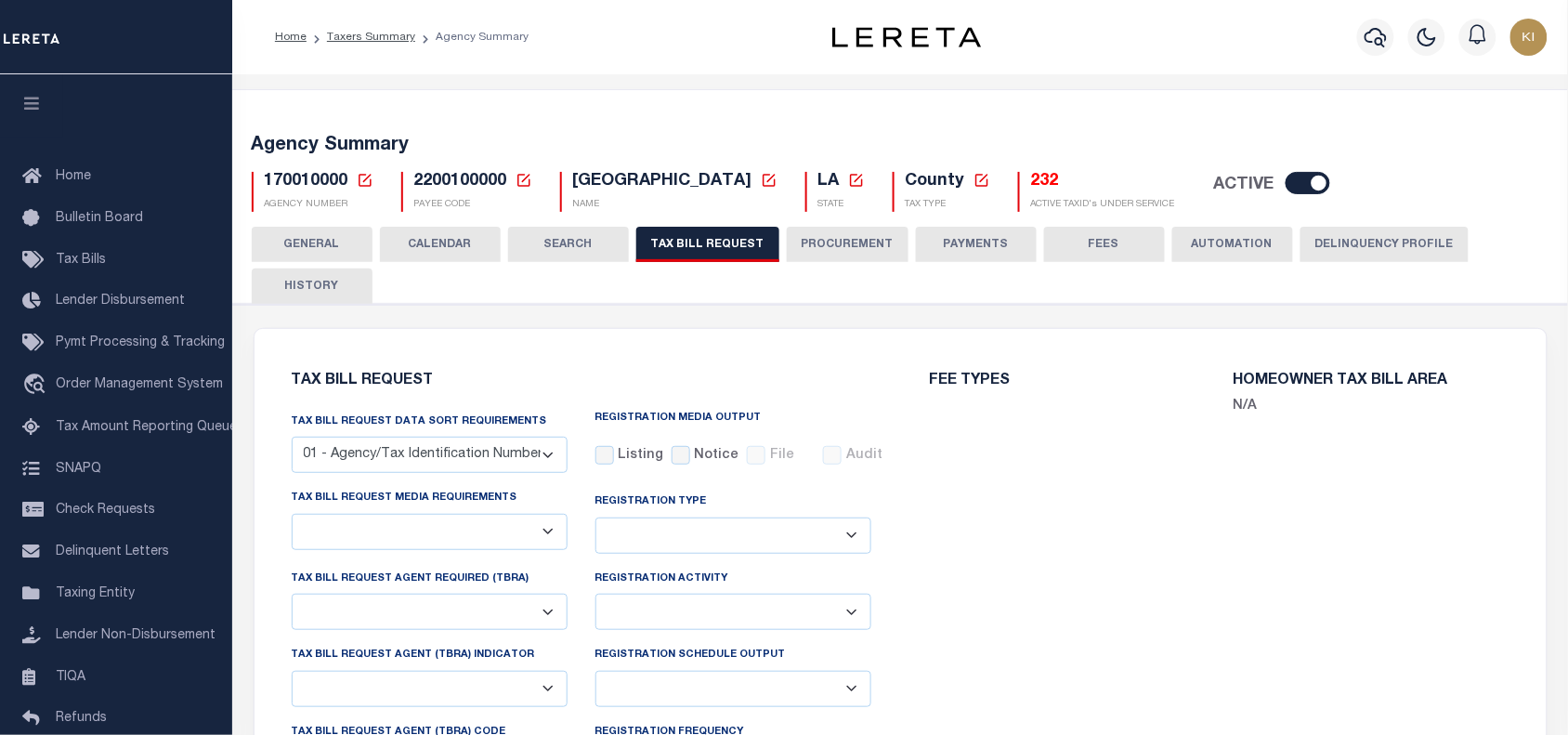
select select "false"
select select
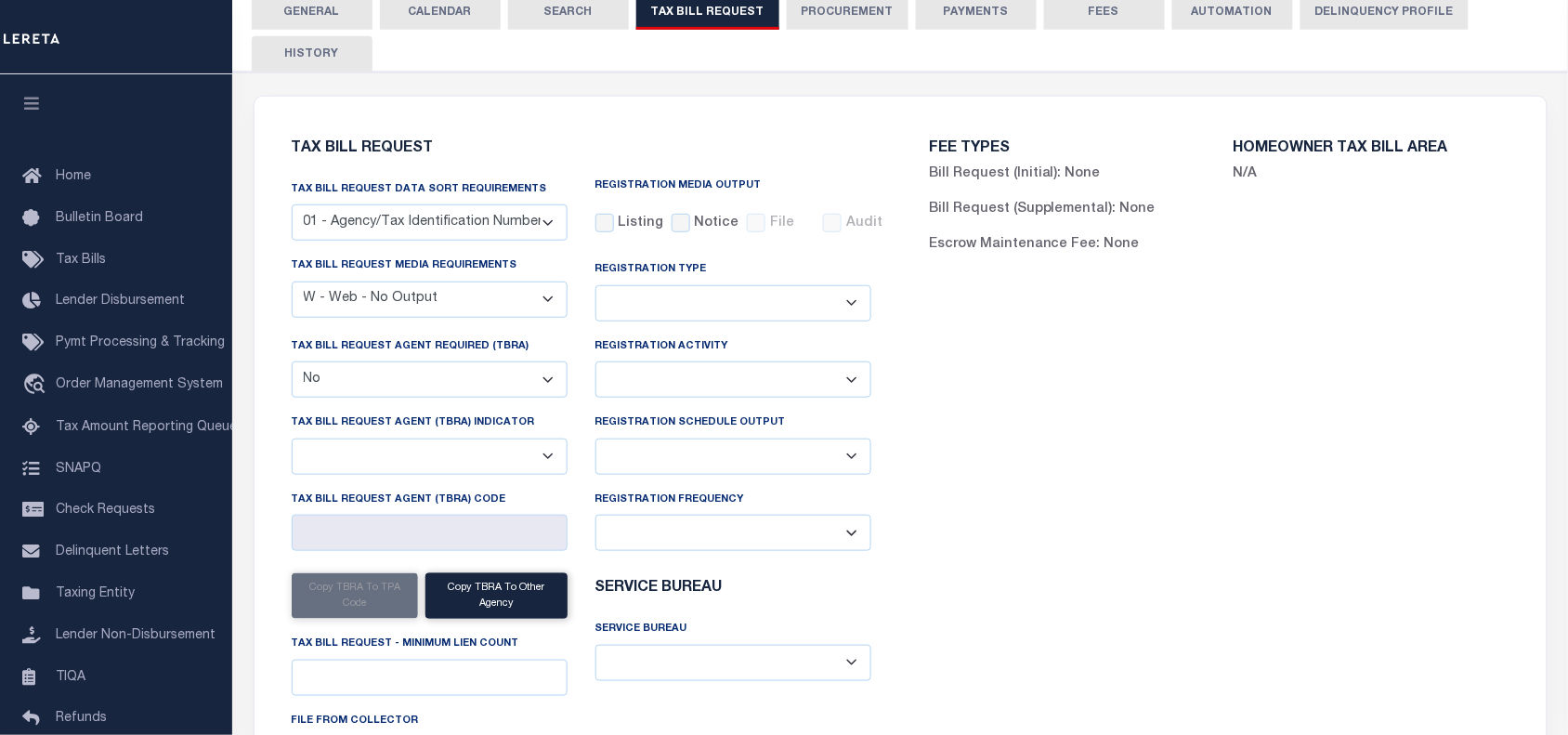
scroll to position [116, 0]
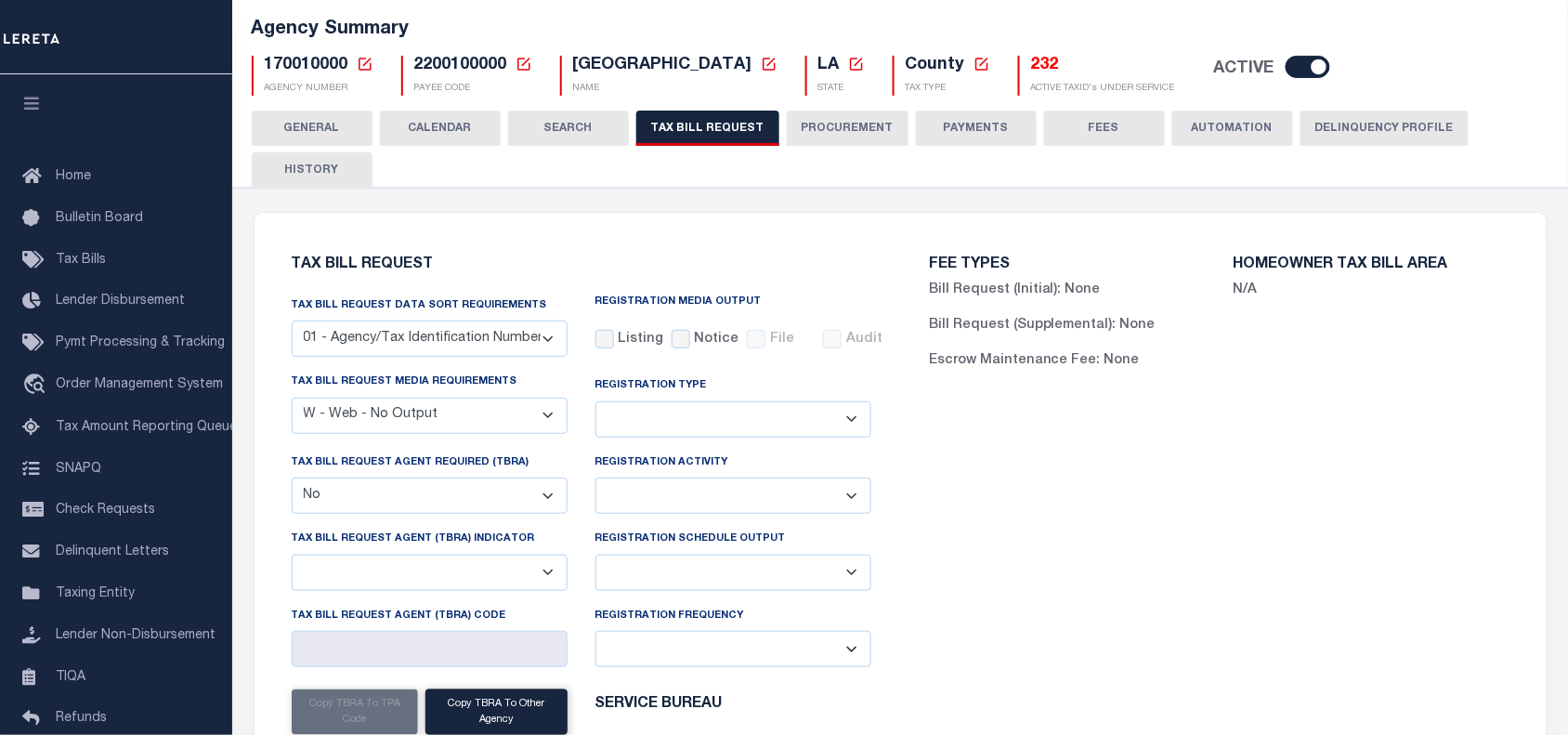
click at [447, 128] on button "CALENDAR" at bounding box center [440, 129] width 121 height 35
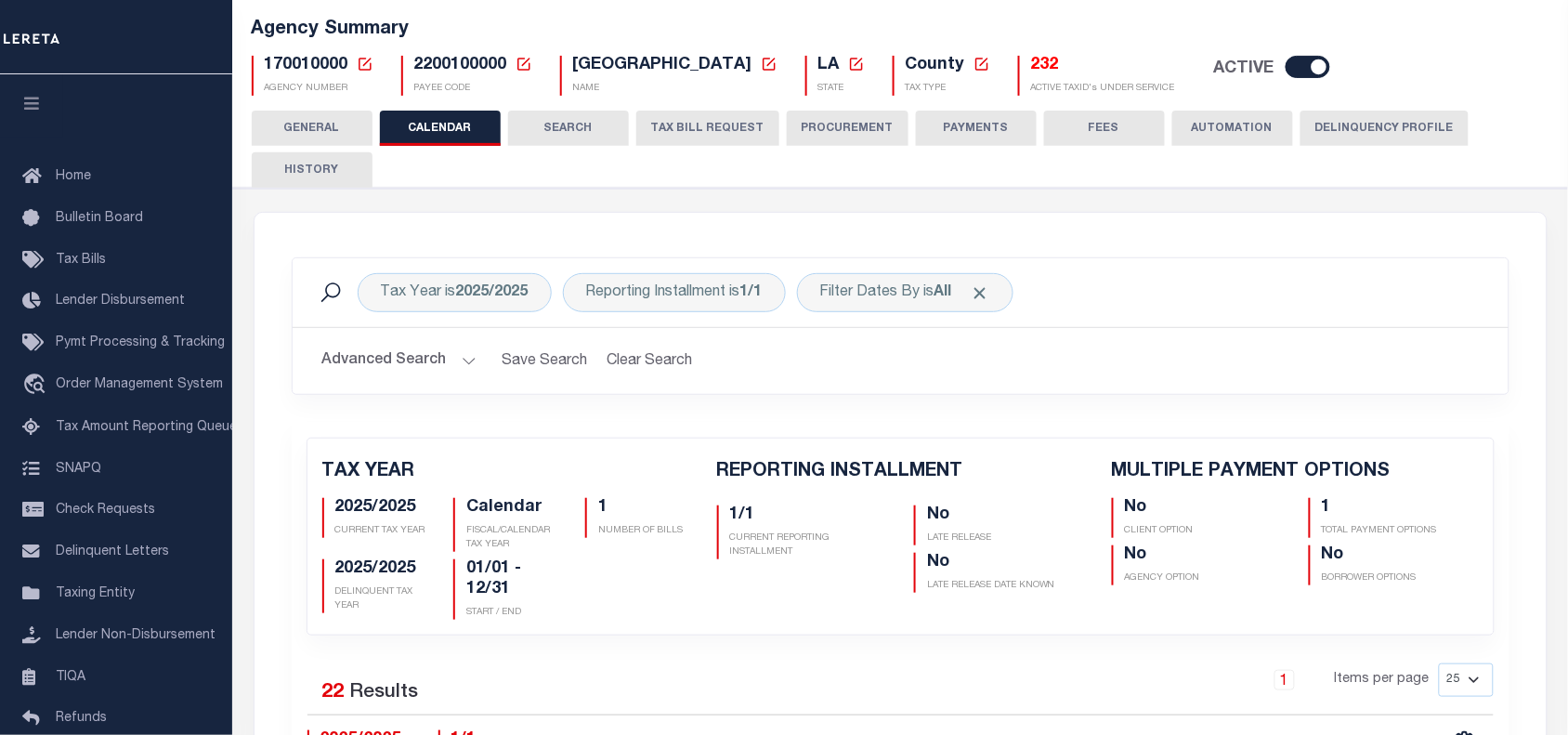
checkbox input "false"
type input "1"
click at [1032, 455] on div "TAX YEAR 2025/2025 CURRENT TAX YEAR Calendar FISCAL/CALENDAR TAX YEAR 1 NUMBER …" at bounding box center [900, 535] width 1214 height 196
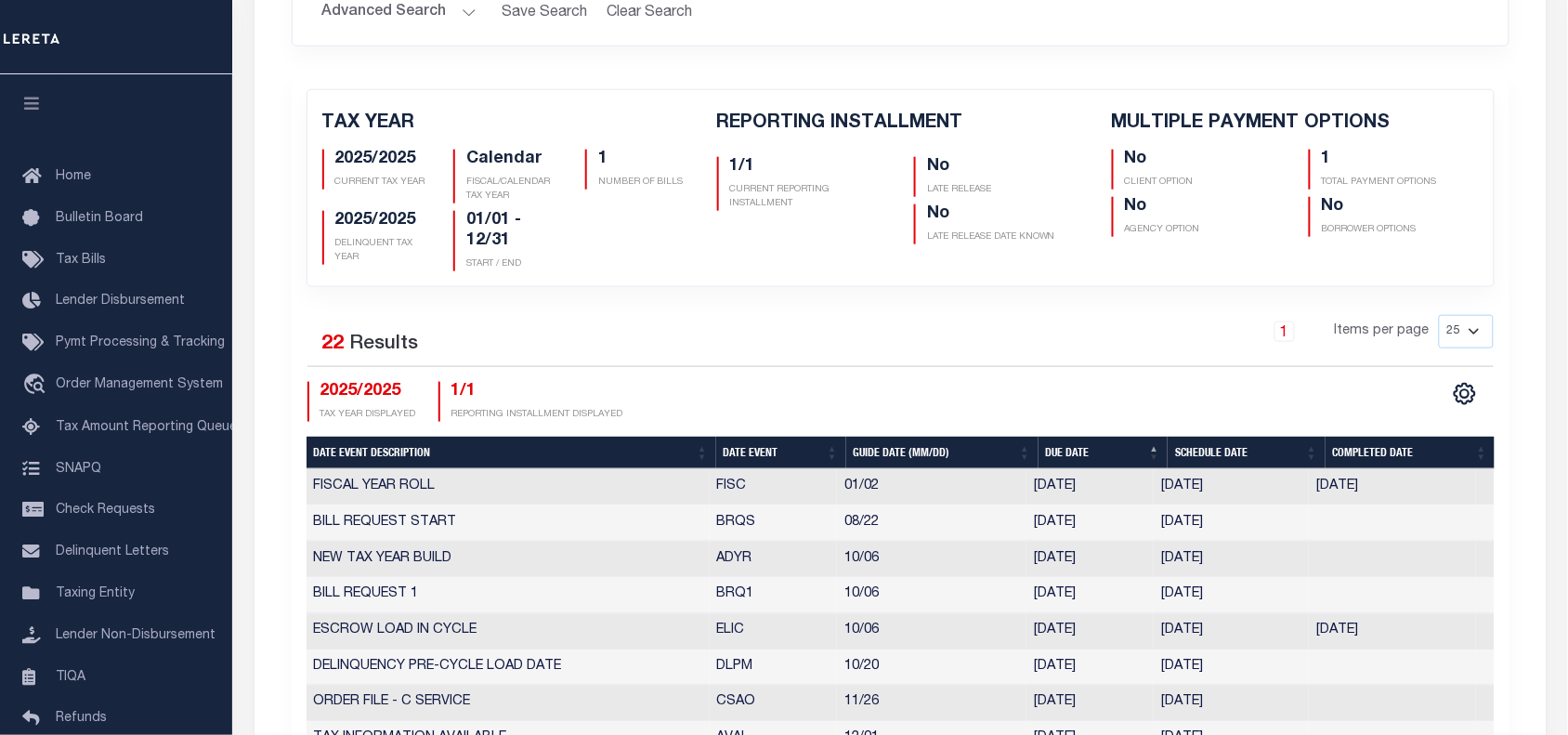
scroll to position [813, 0]
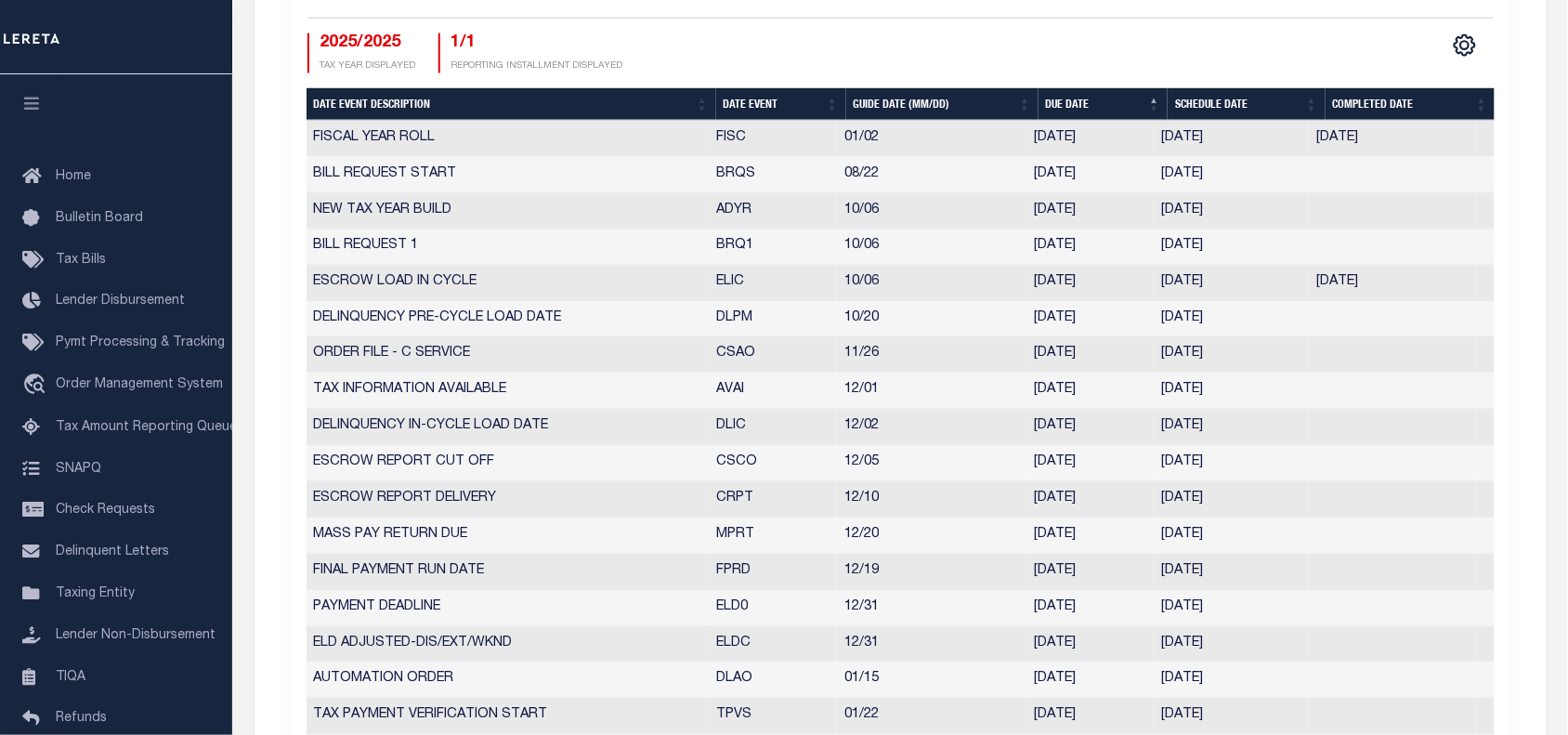
drag, startPoint x: 716, startPoint y: 249, endPoint x: 1245, endPoint y: 246, distance: 529.0
click at [1245, 246] on tr "BILL REQUEST 1 BRQ1 10/06 10/06/2025 09/29/2025 8100772" at bounding box center [901, 247] width 1188 height 36
click at [1031, 56] on div "CSV Export Selected Print Show Filter Show Search Columns 5: Date Event Descrip…" at bounding box center [1197, 53] width 594 height 40
click at [1028, 56] on div "CSV Export Selected Print Show Filter Show Search Columns 5: Date Event Descrip…" at bounding box center [1197, 53] width 594 height 40
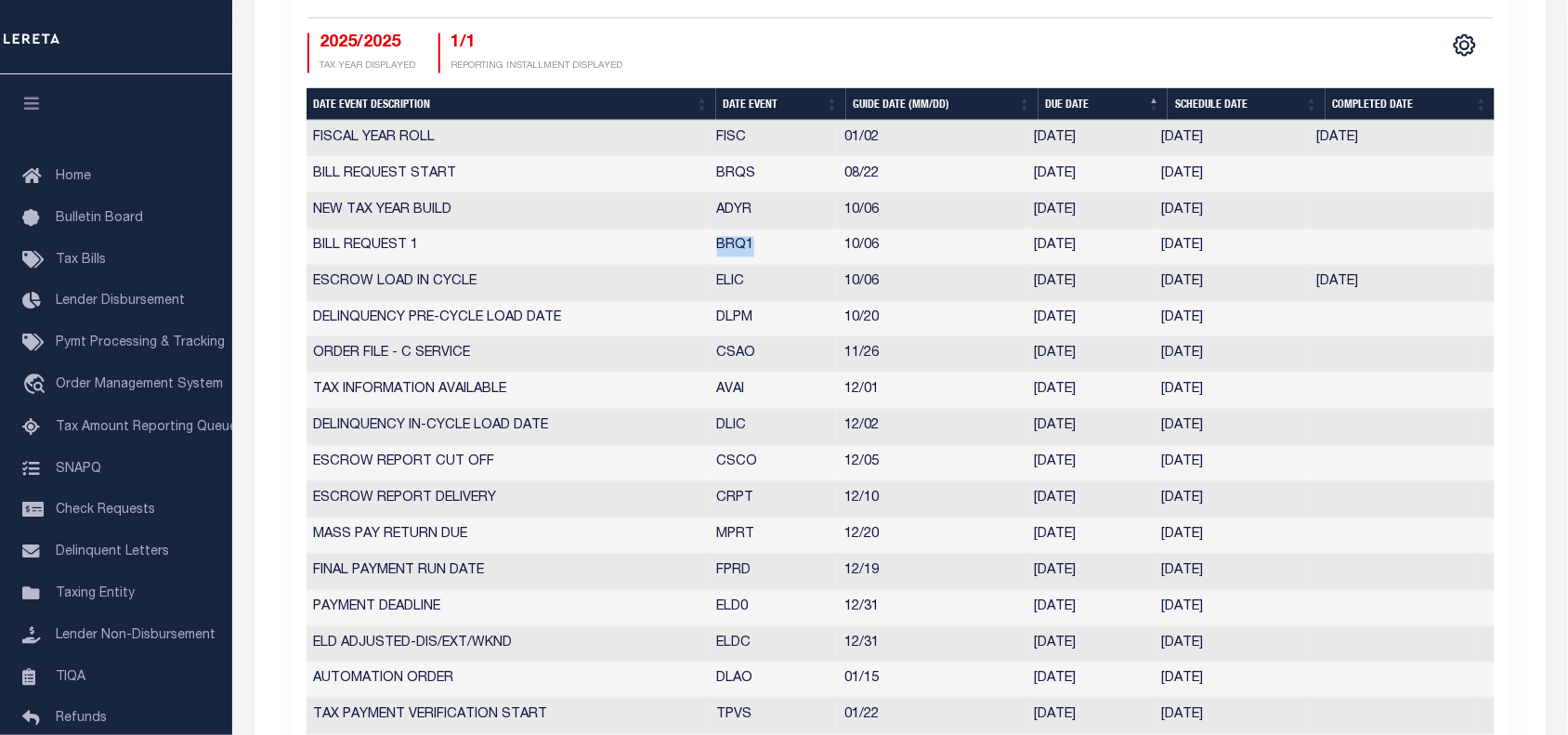
drag, startPoint x: 783, startPoint y: 253, endPoint x: 798, endPoint y: 255, distance: 15.1
click at [798, 255] on td "BRQ1" at bounding box center [774, 247] width 129 height 36
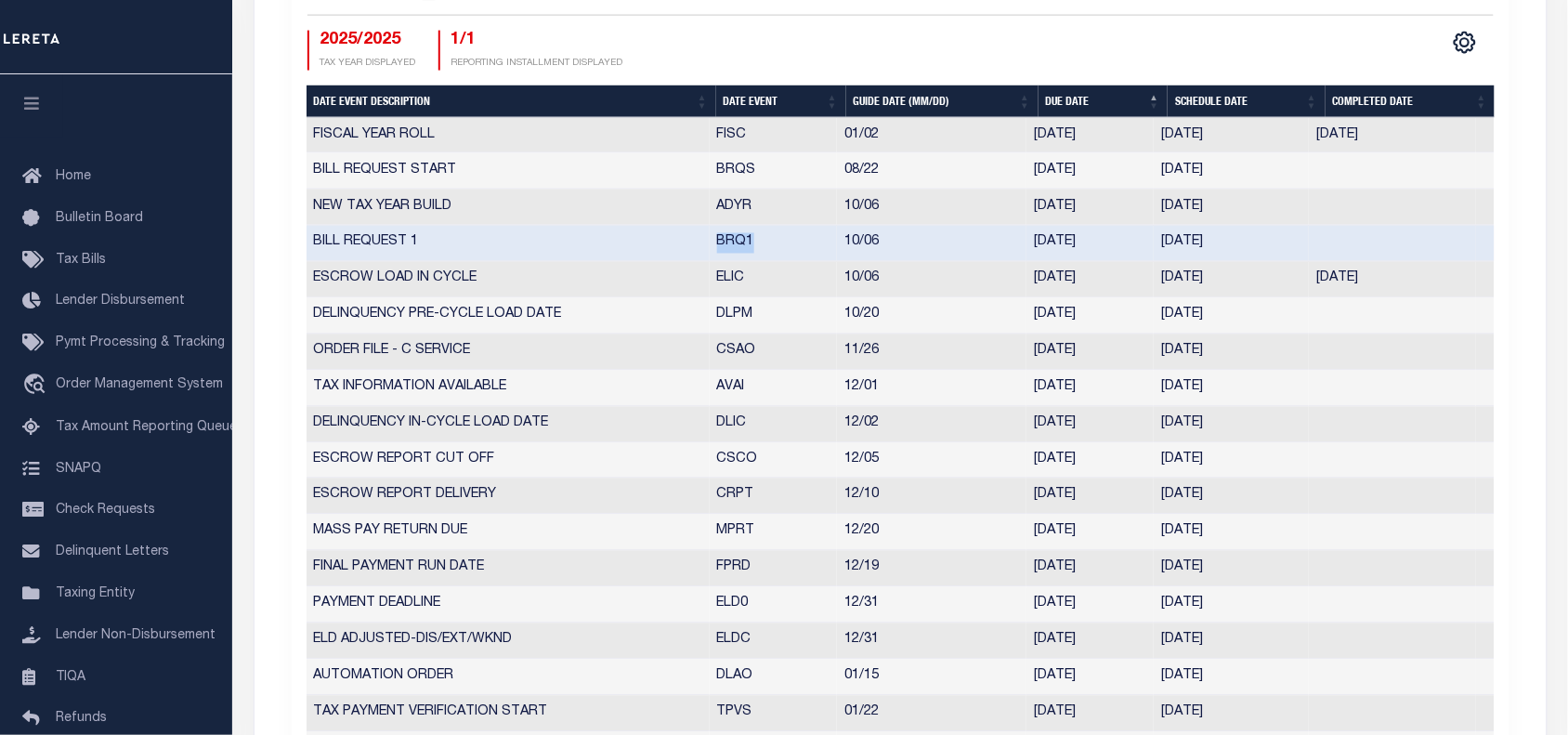
drag, startPoint x: 1232, startPoint y: 247, endPoint x: 1148, endPoint y: 247, distance: 84.0
click at [1148, 247] on tr "BILL REQUEST 1 BRQ1 10/06 10/06/2025 09/29/2025 8100772" at bounding box center [901, 243] width 1188 height 36
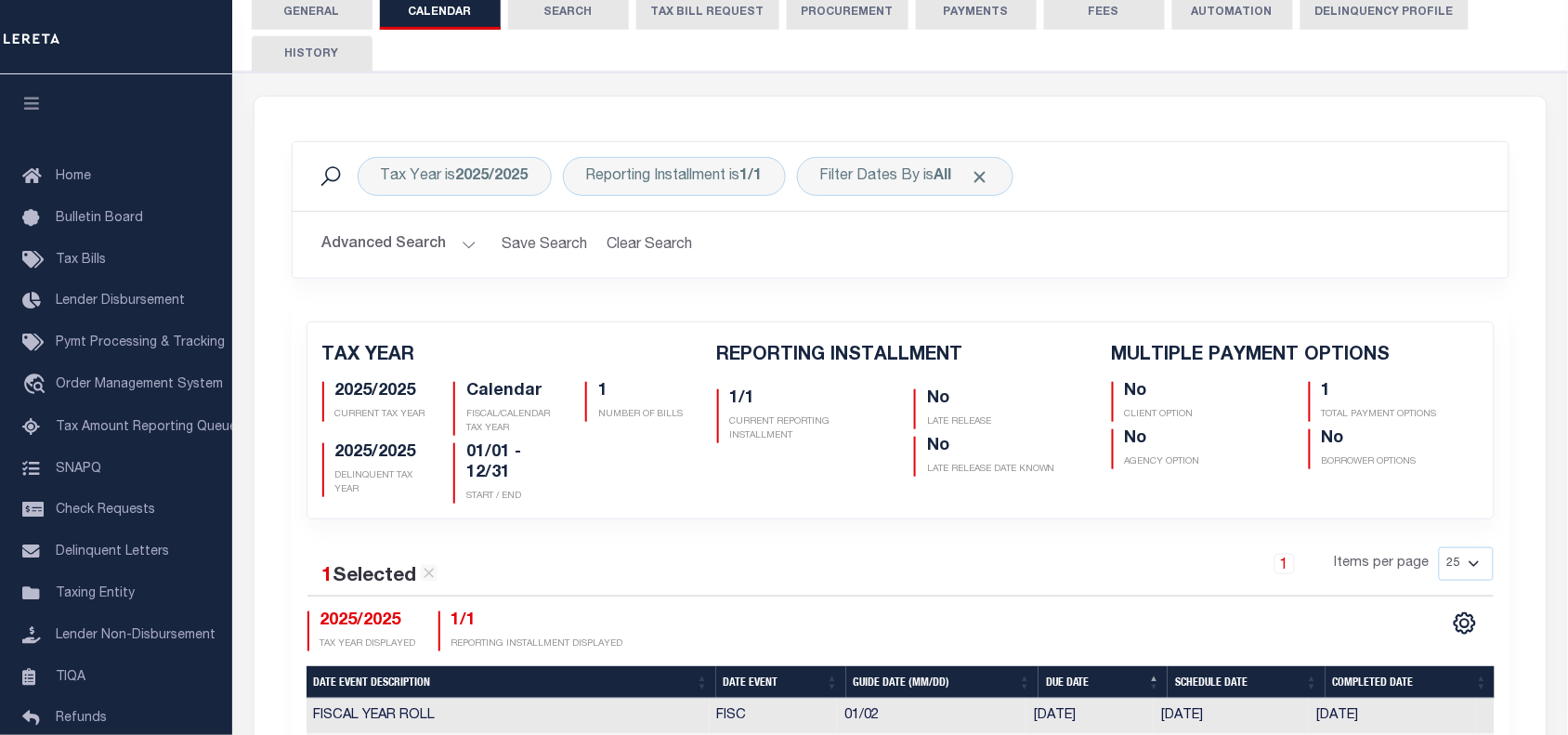
scroll to position [0, 0]
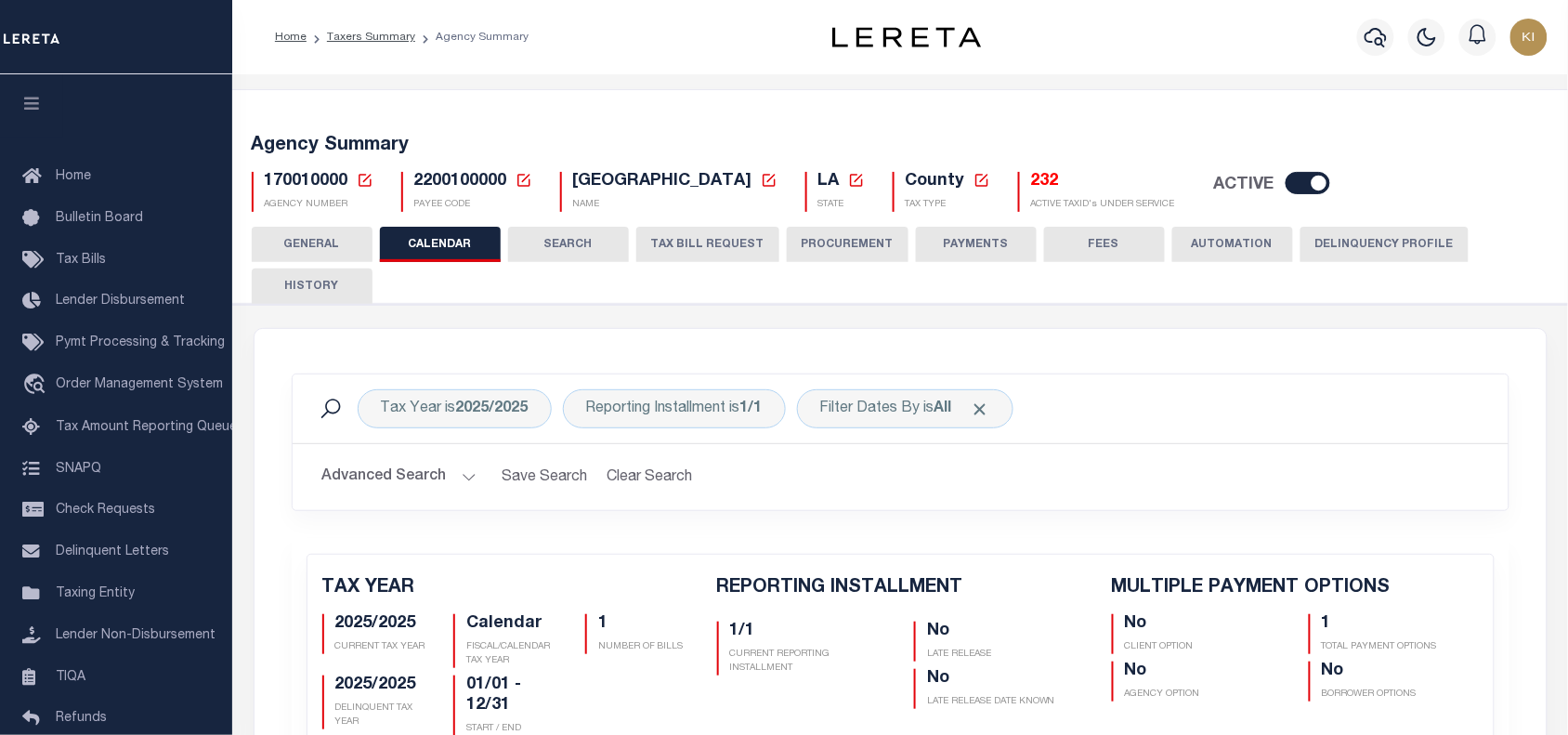
click at [712, 243] on button "TAX BILL REQUEST" at bounding box center [708, 244] width 143 height 35
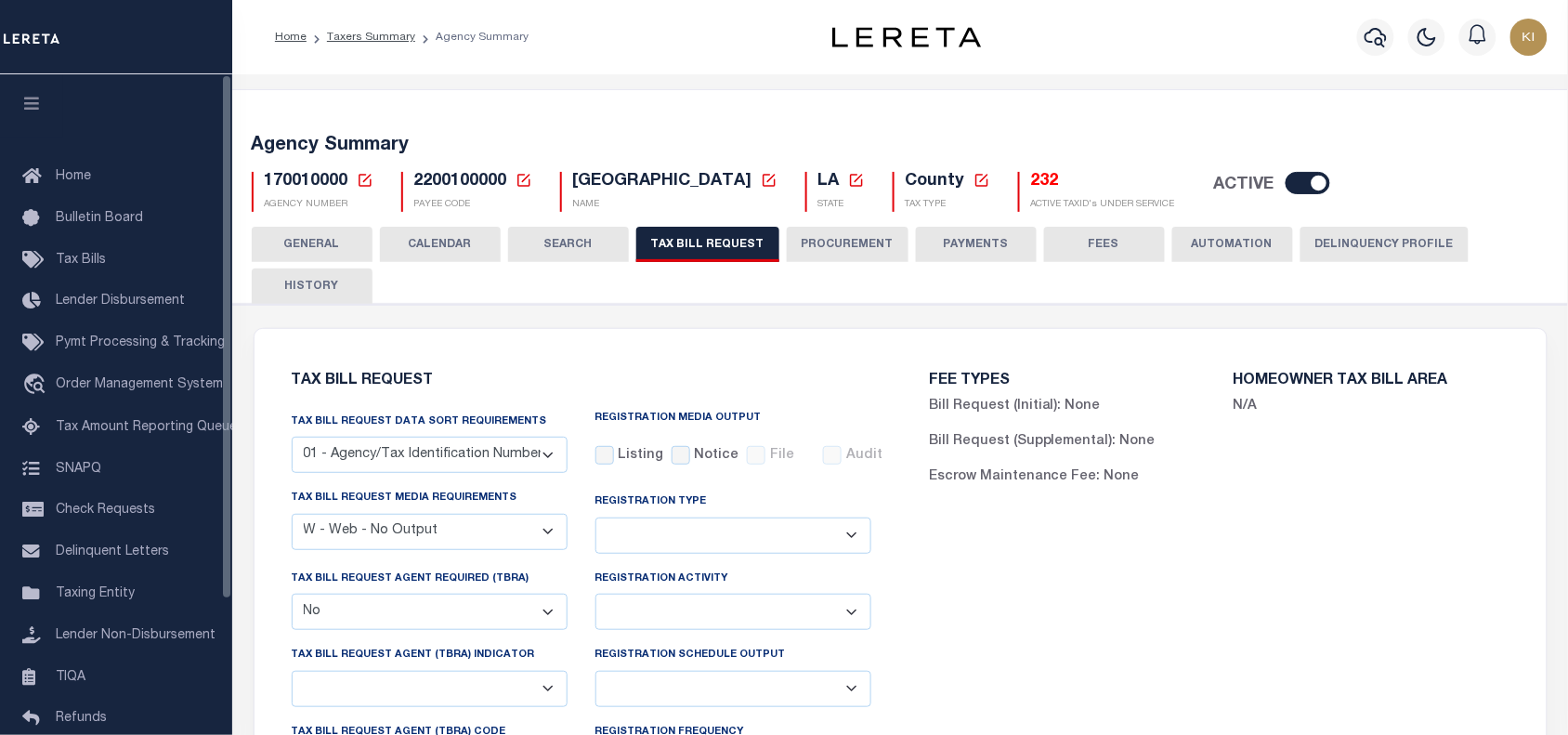
scroll to position [116, 0]
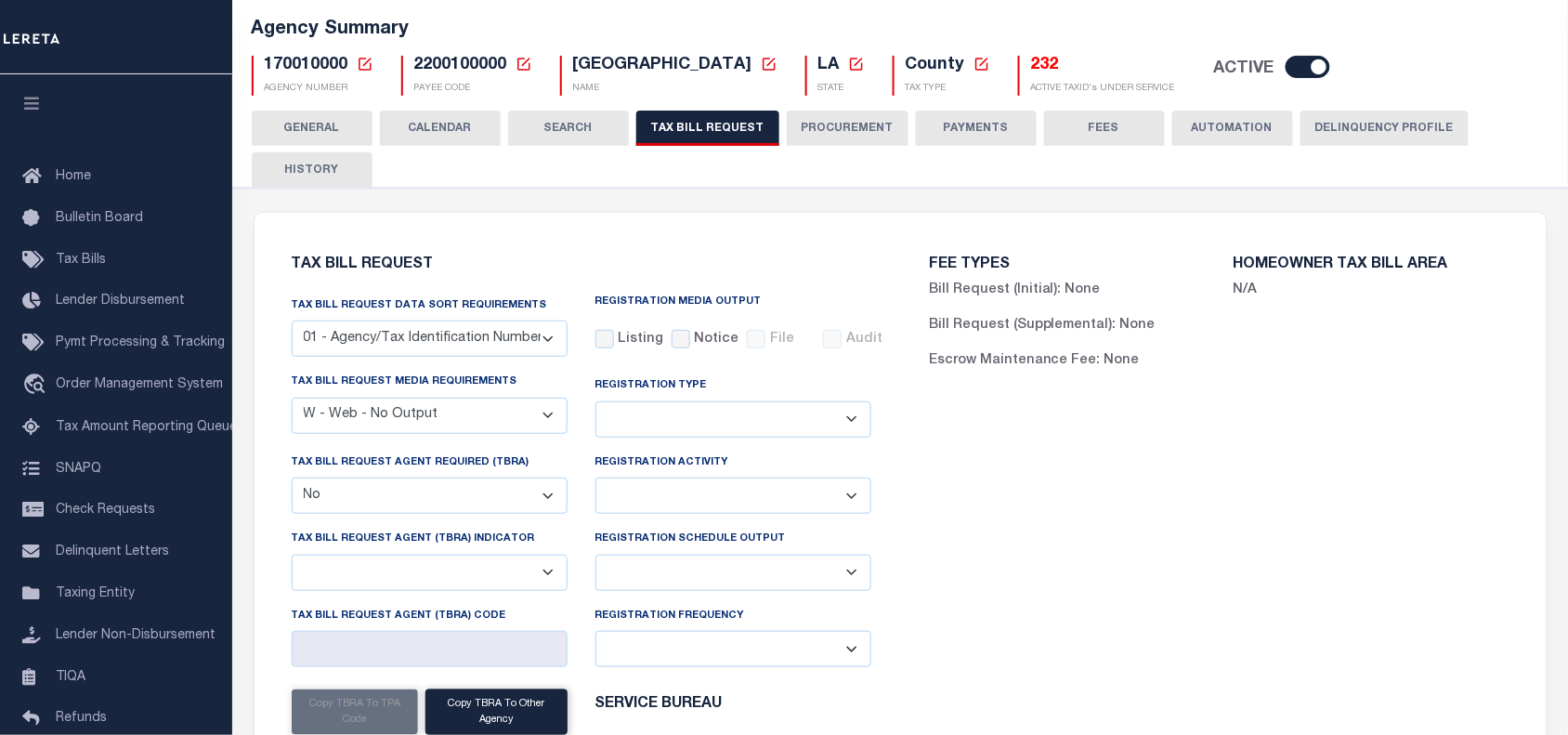
click at [941, 534] on div "FEE TYPES Bill Request (Initial): None Bill Request (Supplemental): None Escrow…" at bounding box center [1218, 591] width 638 height 713
click at [346, 419] on select "A - Listing, File B - Blank Disk E - Notice, Listing F - Form G - Survey L - Li…" at bounding box center [429, 415] width 276 height 36
select select "22"
click at [292, 398] on select "A - Listing, File B - Blank Disk E - Notice, Listing F - Form G - Survey L - Li…" at bounding box center [429, 415] width 276 height 36
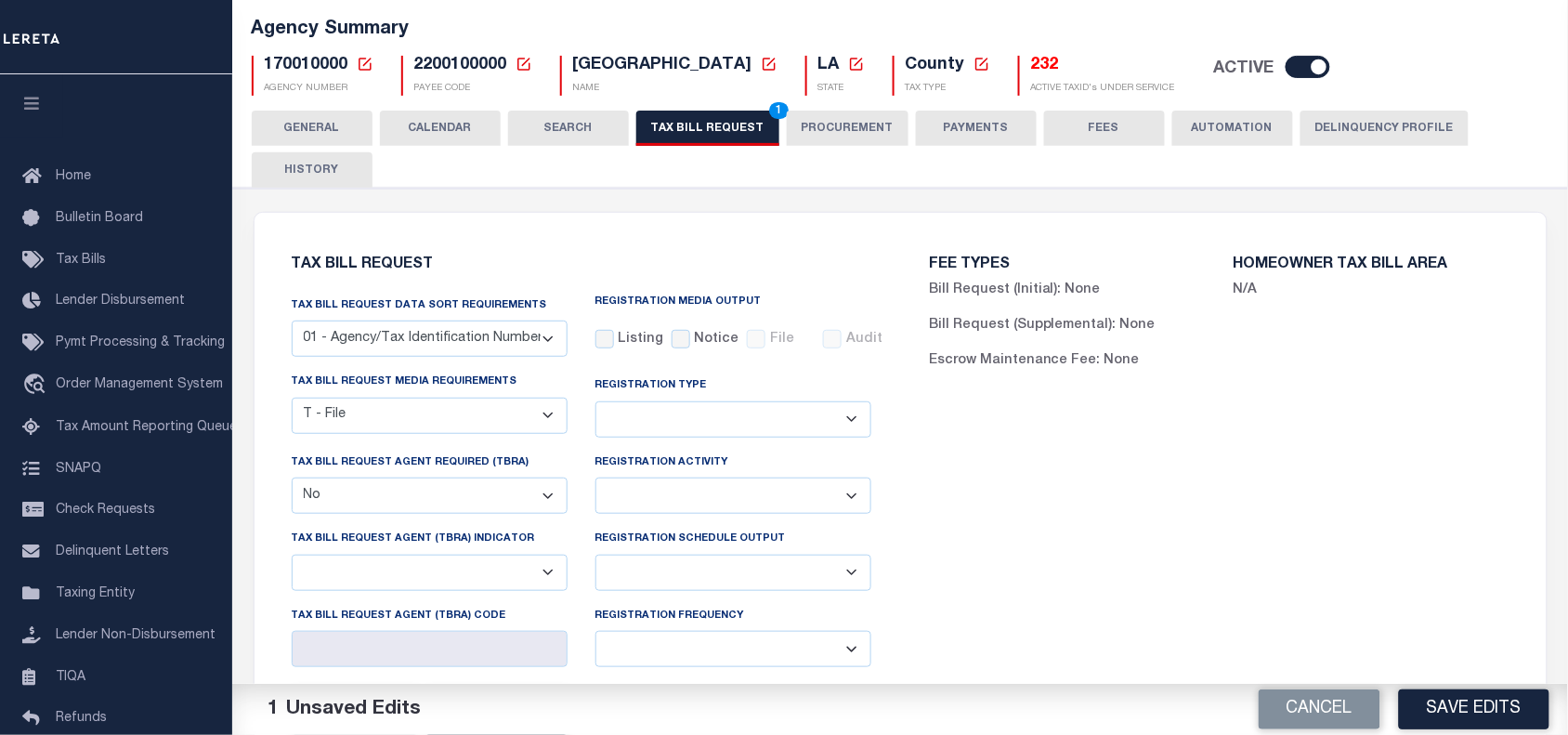
click at [1062, 523] on div "FEE TYPES Bill Request (Initial): None Bill Request (Supplemental): None Escrow…" at bounding box center [1218, 591] width 638 height 713
click at [1467, 712] on button "Save Edits" at bounding box center [1475, 709] width 151 height 40
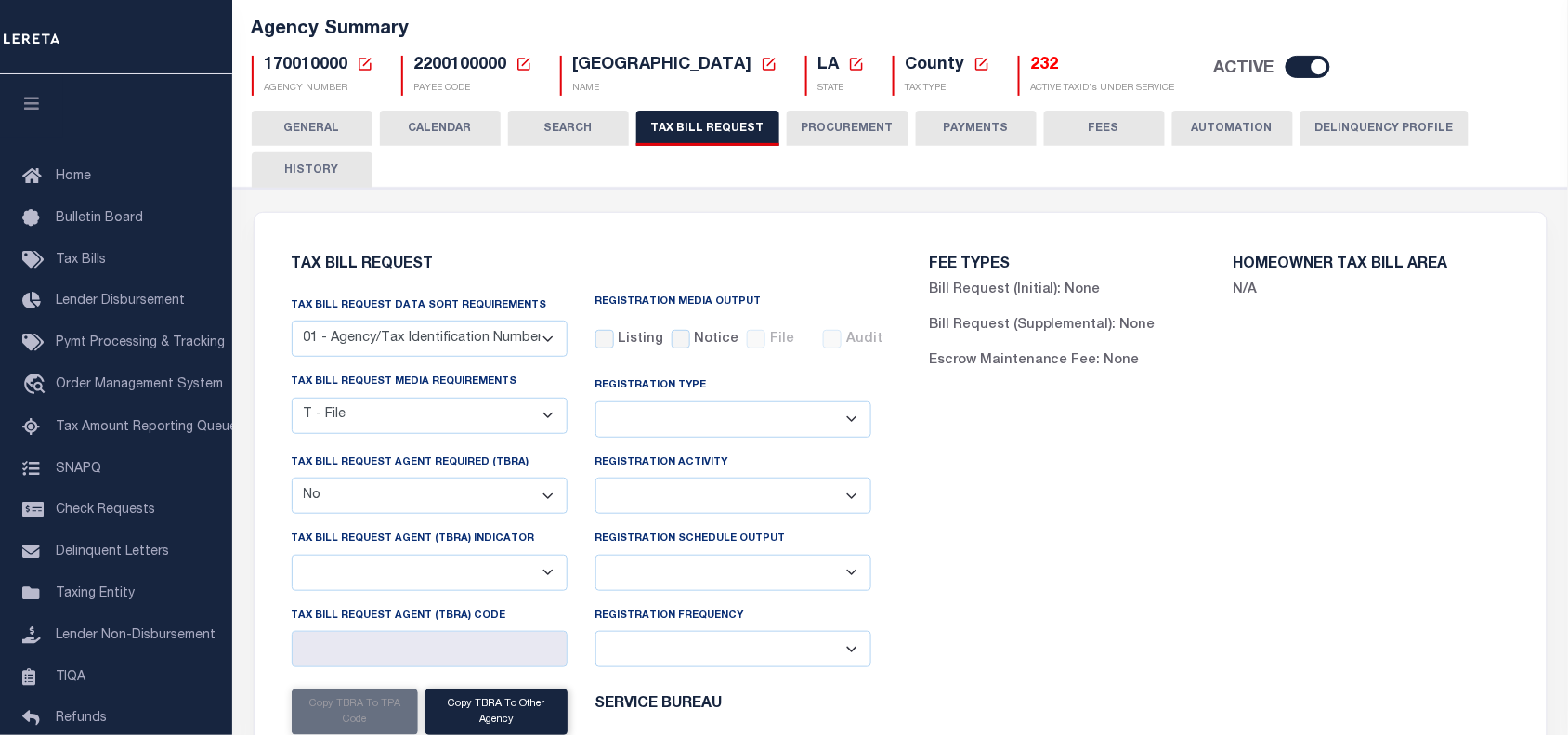
click at [958, 540] on div "FEE TYPES Bill Request (Initial): None Bill Request (Supplemental): None Escrow…" at bounding box center [1218, 591] width 638 height 713
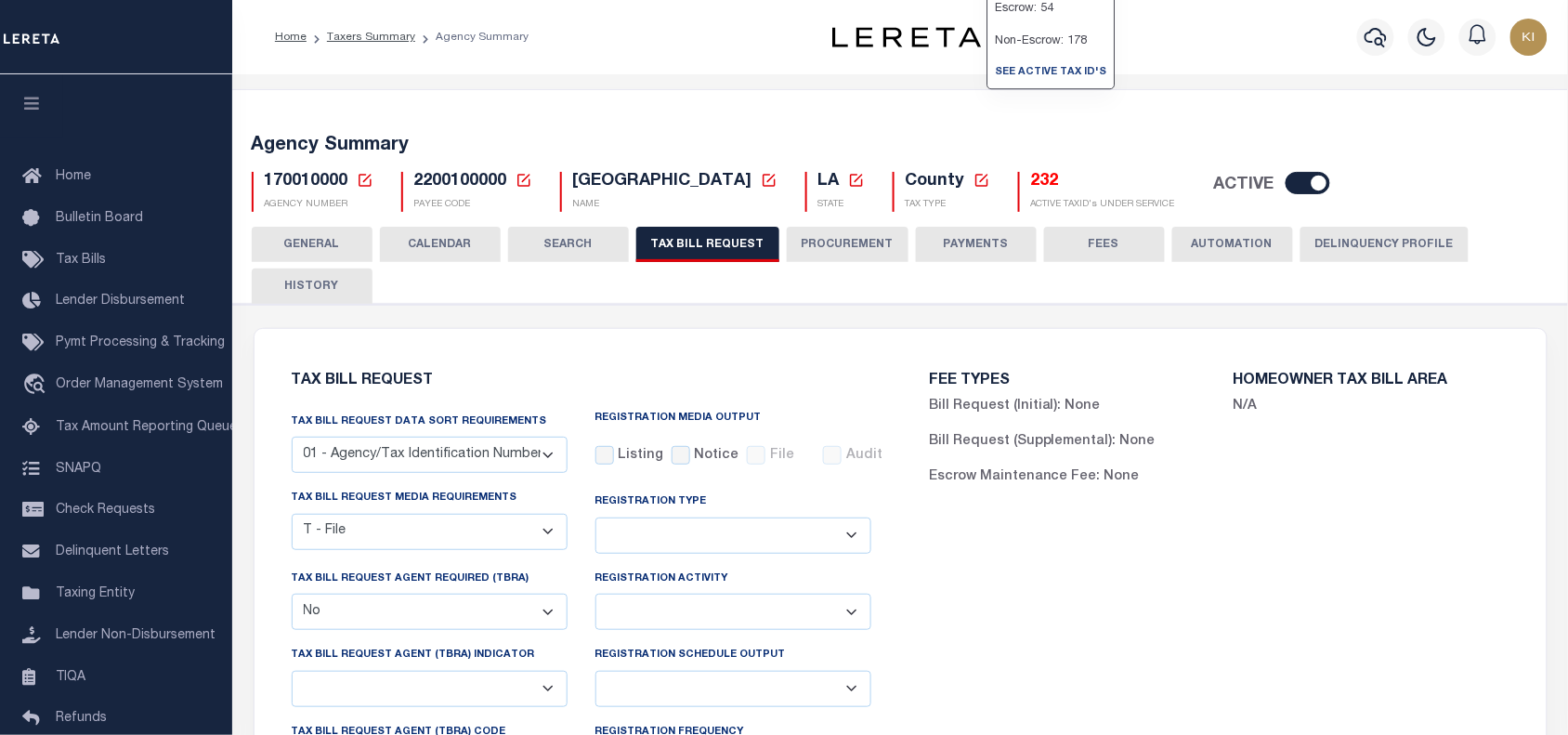
click at [1021, 609] on div "FEE TYPES Bill Request (Initial): None Bill Request (Supplemental): None Escrow…" at bounding box center [1218, 708] width 638 height 713
click at [920, 627] on div "FEE TYPES Bill Request (Initial): None Bill Request (Supplemental): None Escrow…" at bounding box center [1218, 708] width 638 height 713
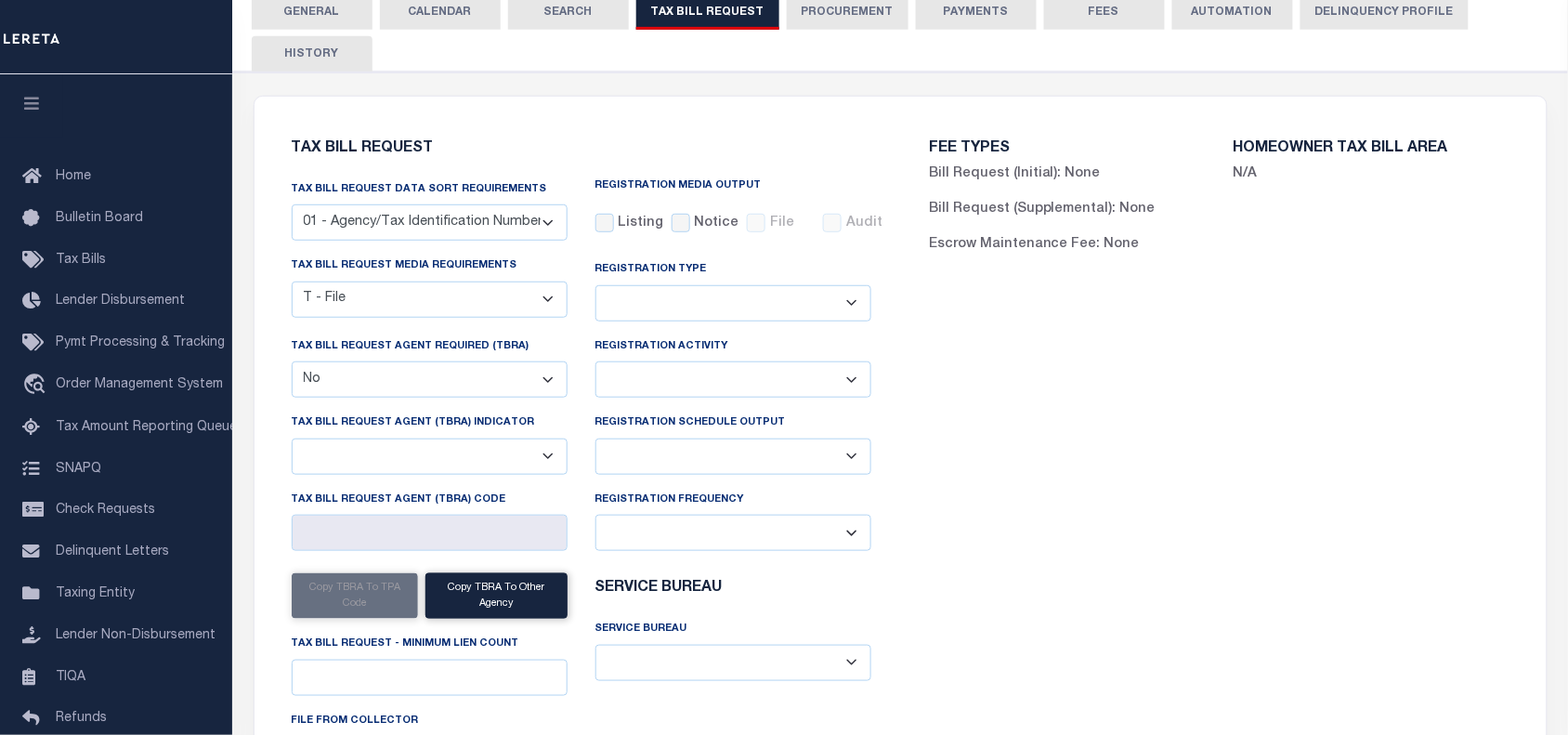
click at [1359, 354] on div "FEE TYPES Bill Request (Initial): None Bill Request (Supplemental): None Escrow…" at bounding box center [1218, 475] width 638 height 713
click at [1125, 452] on div "FEE TYPES Bill Request (Initial): None Bill Request (Supplemental): None Escrow…" at bounding box center [1218, 475] width 638 height 713
click at [987, 517] on div "FEE TYPES Bill Request (Initial): None Bill Request (Supplemental): None Escrow…" at bounding box center [1218, 475] width 638 height 713
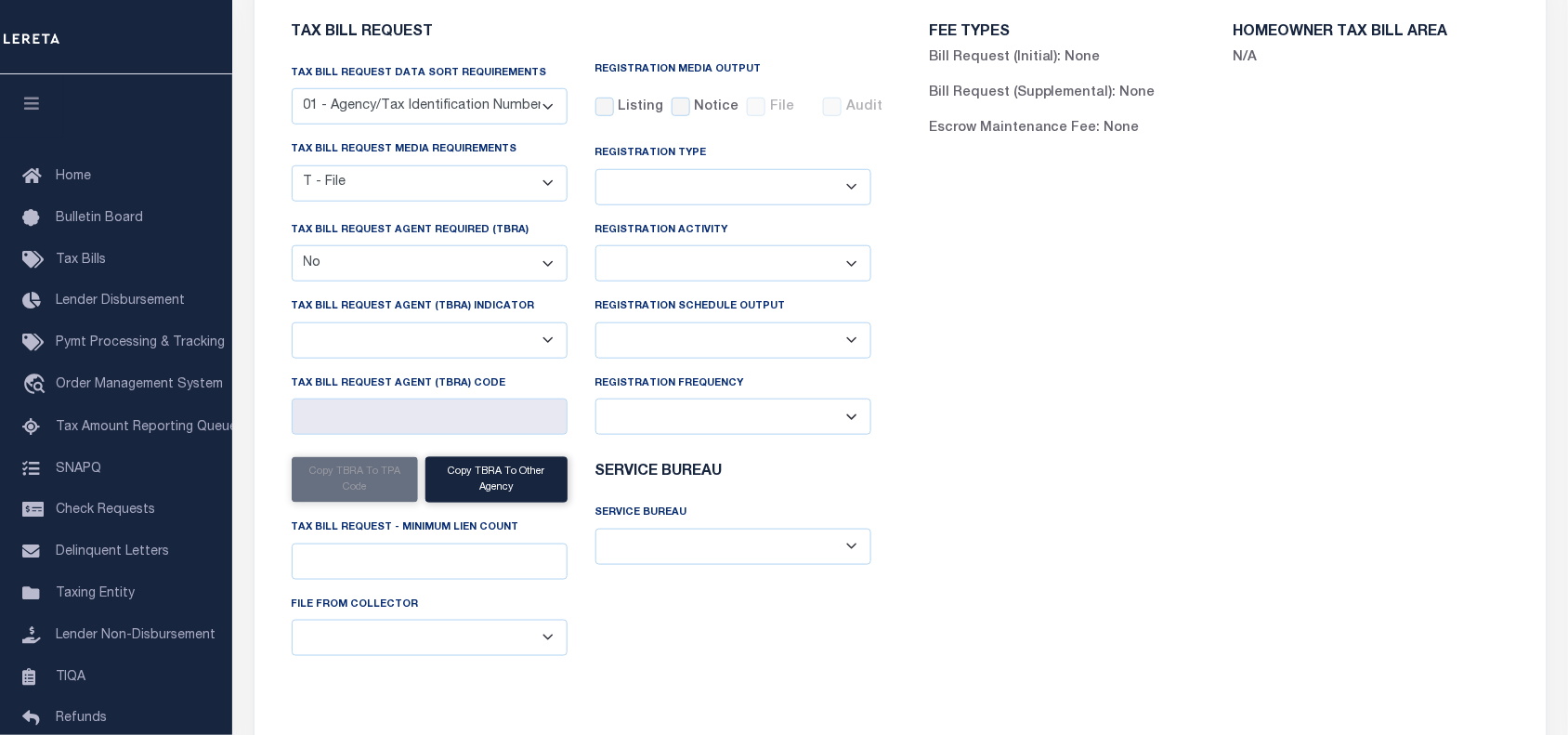
scroll to position [0, 0]
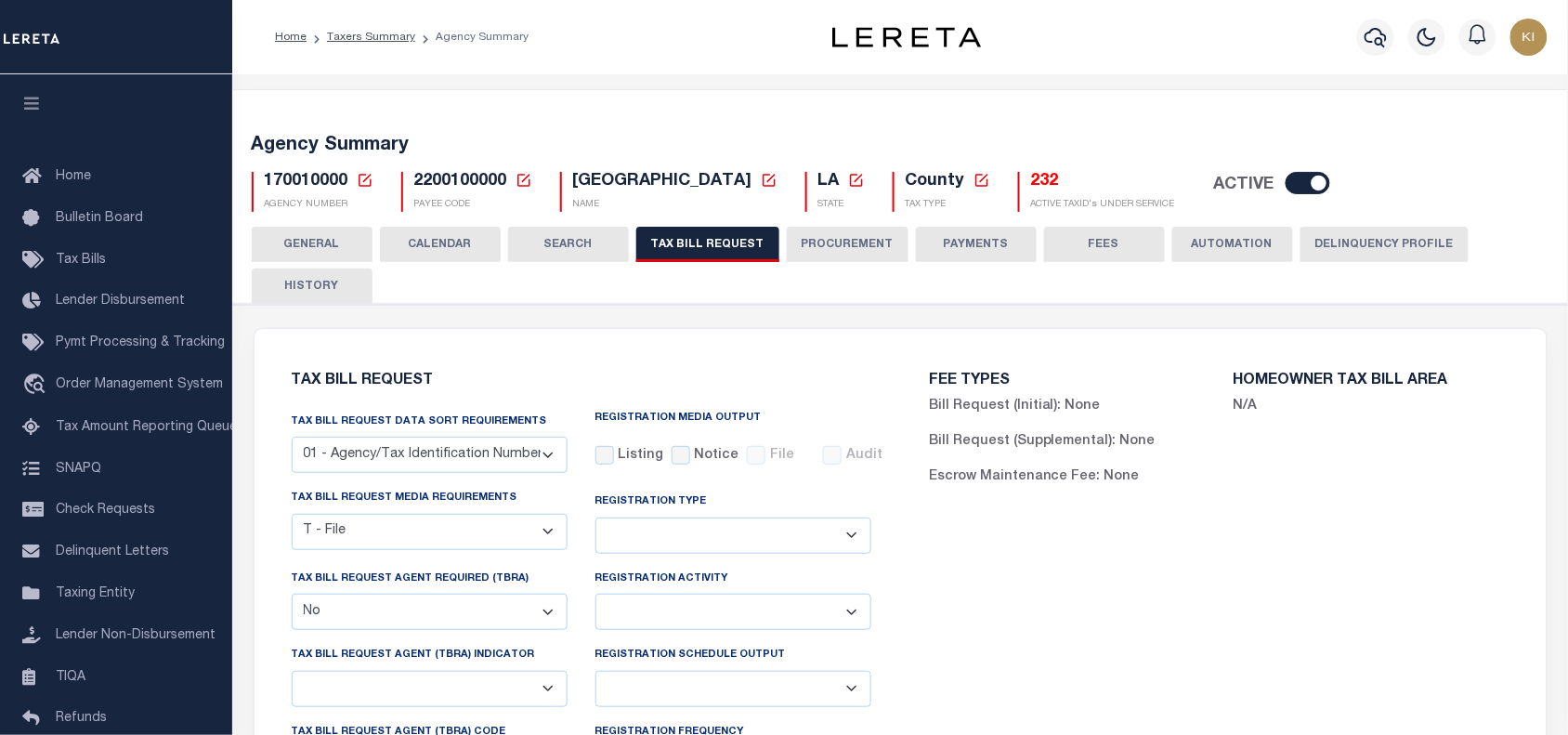
click at [1000, 611] on div "FEE TYPES Bill Request (Initial): None Bill Request (Supplemental): None Escrow…" at bounding box center [1218, 708] width 638 height 713
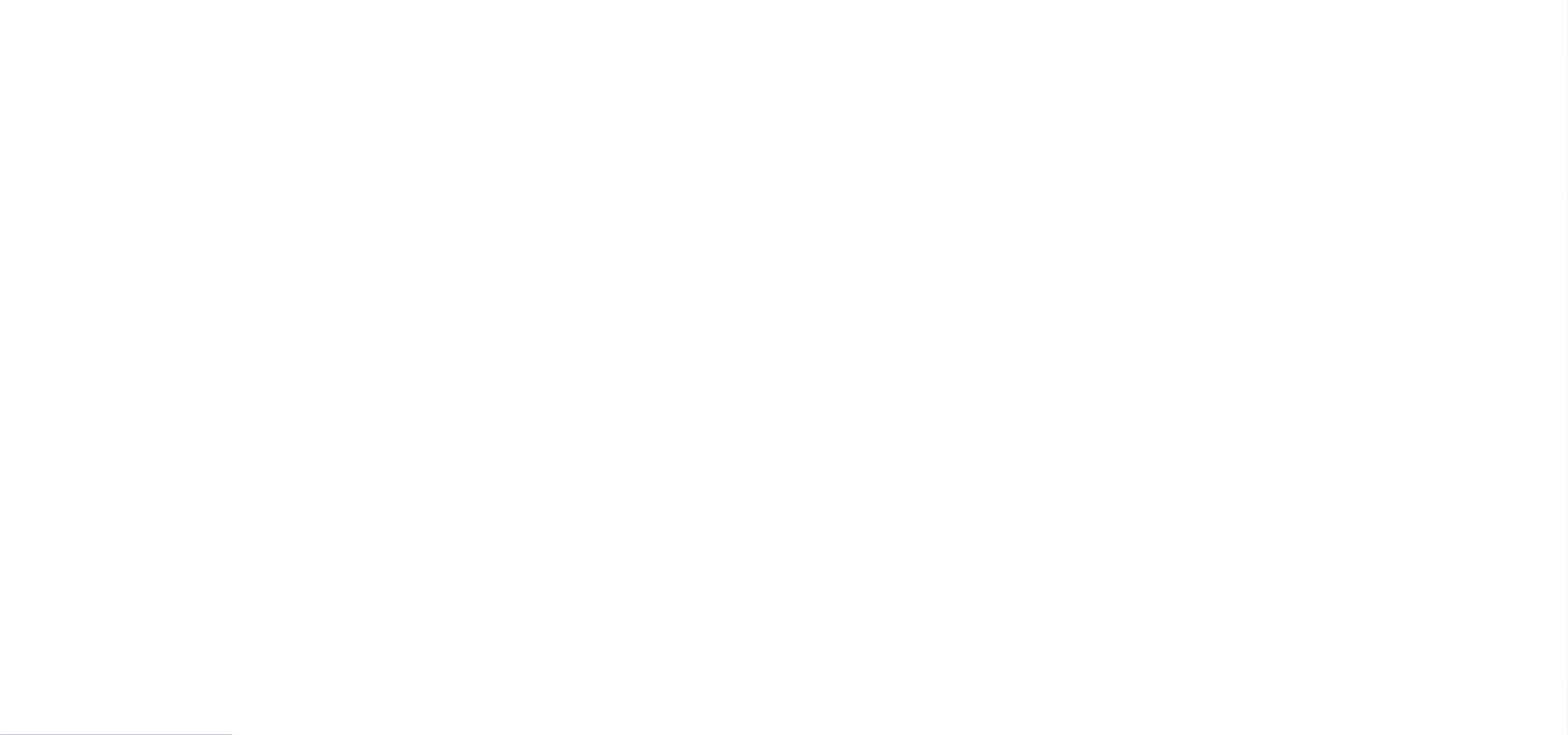
scroll to position [152, 0]
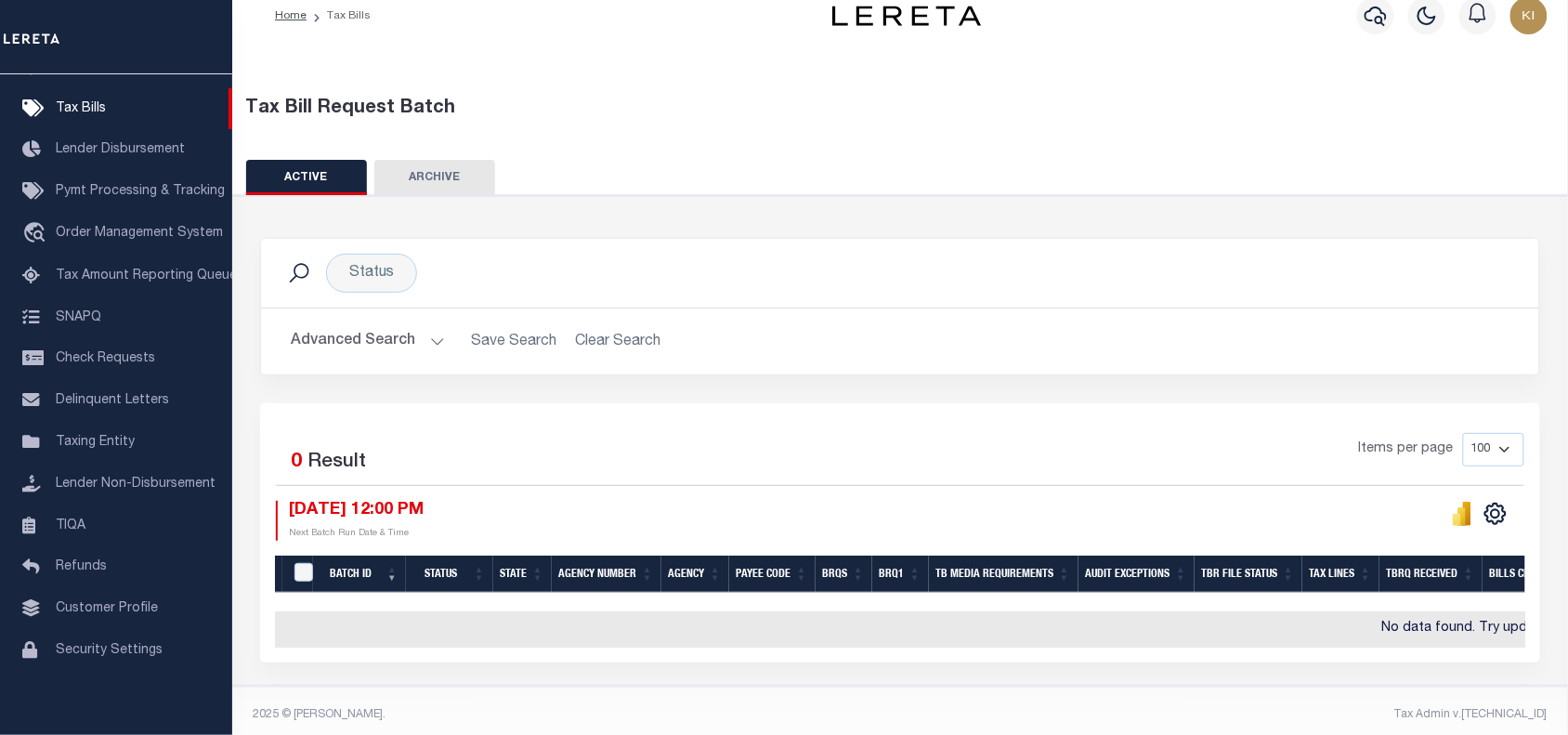
click at [888, 428] on div "Selected 0 Result Items per page 100 200 500 1000 09/30/2025 12:00 PM Next Batc…" at bounding box center [900, 533] width 1281 height 259
click at [972, 270] on div "Status Search" at bounding box center [900, 273] width 1249 height 39
click at [1365, 293] on div "Status Search" at bounding box center [900, 273] width 1279 height 69
click at [434, 340] on button "Advanced Search" at bounding box center [368, 341] width 154 height 36
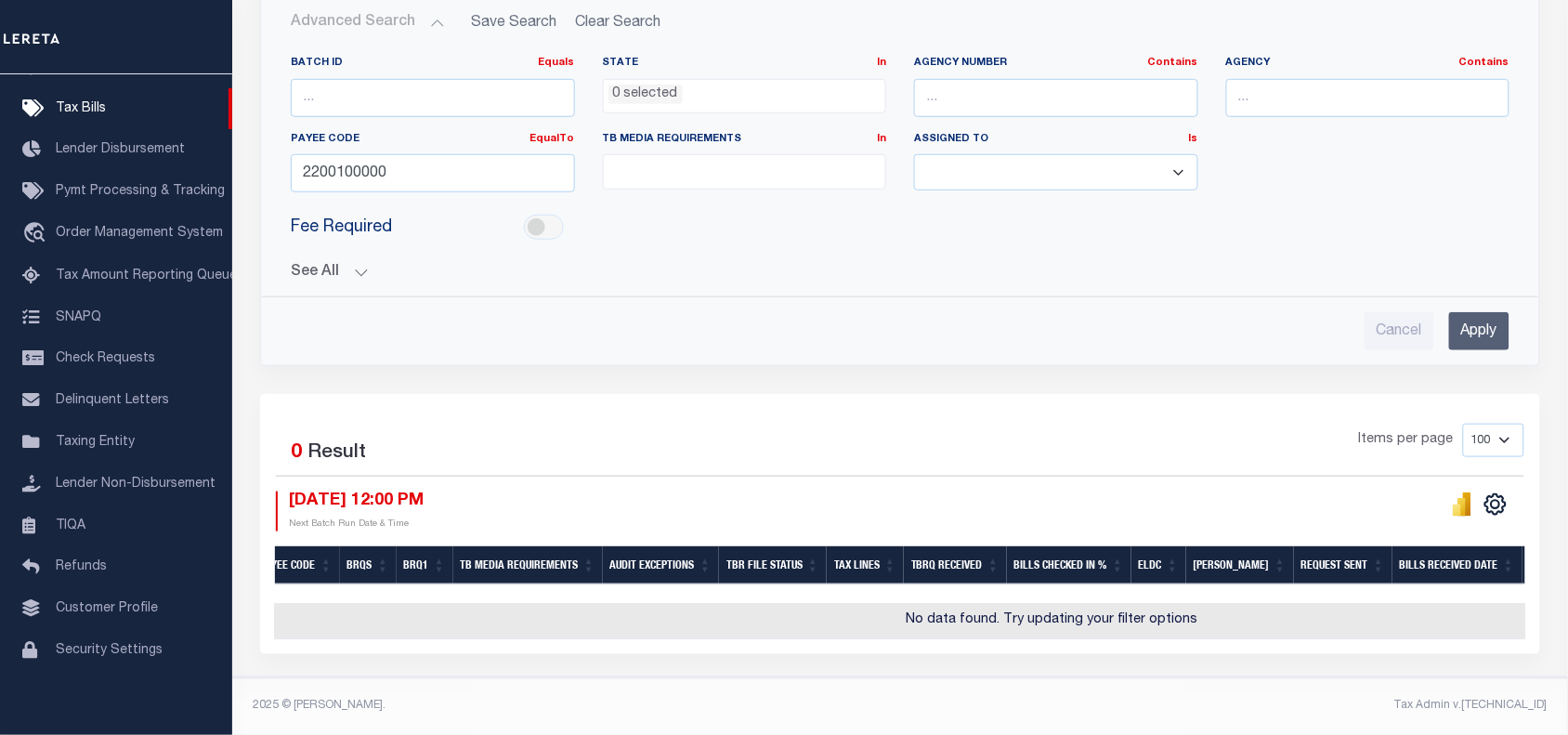
scroll to position [0, 0]
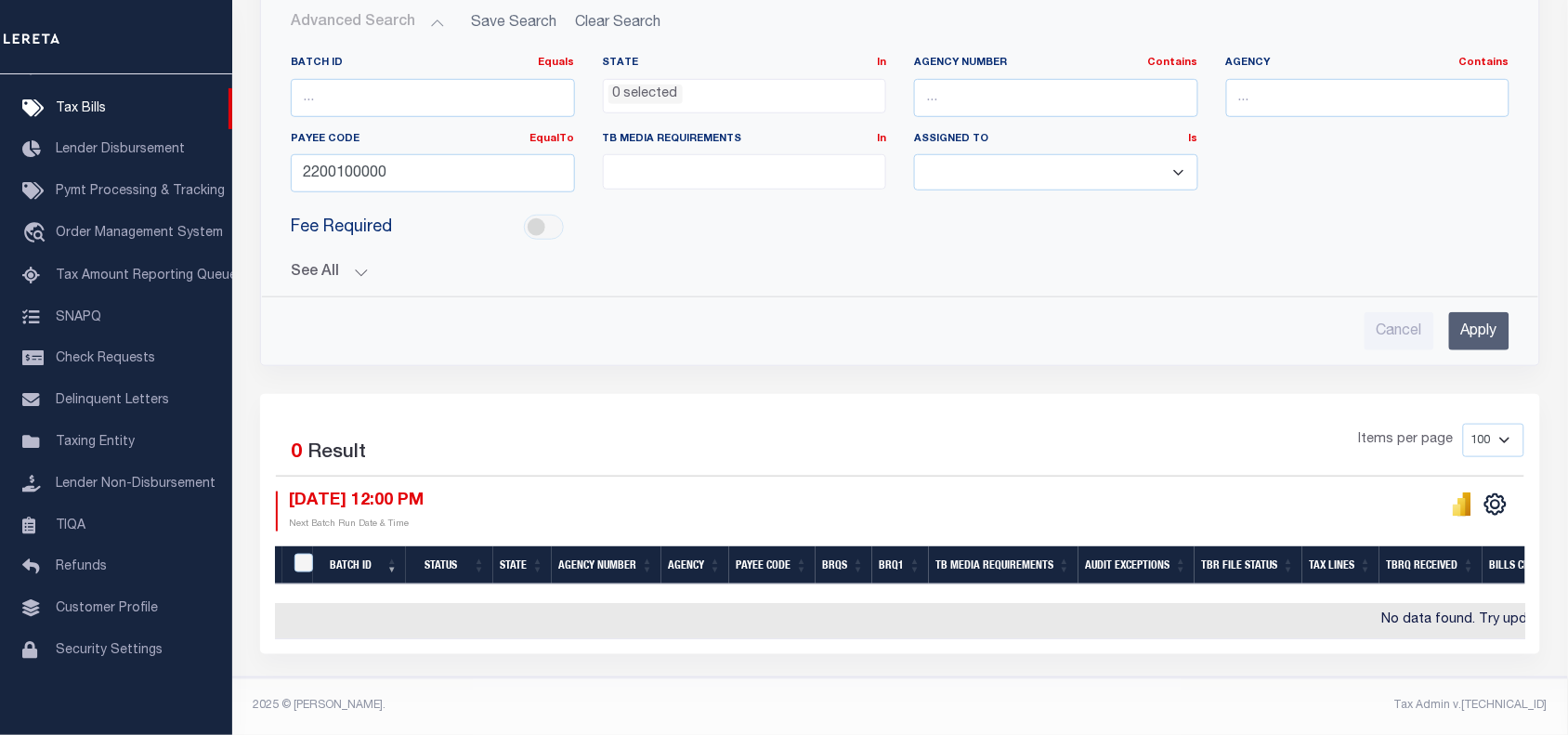
click at [695, 430] on div "Items per page 100 200 500 1000" at bounding box center [1061, 448] width 930 height 49
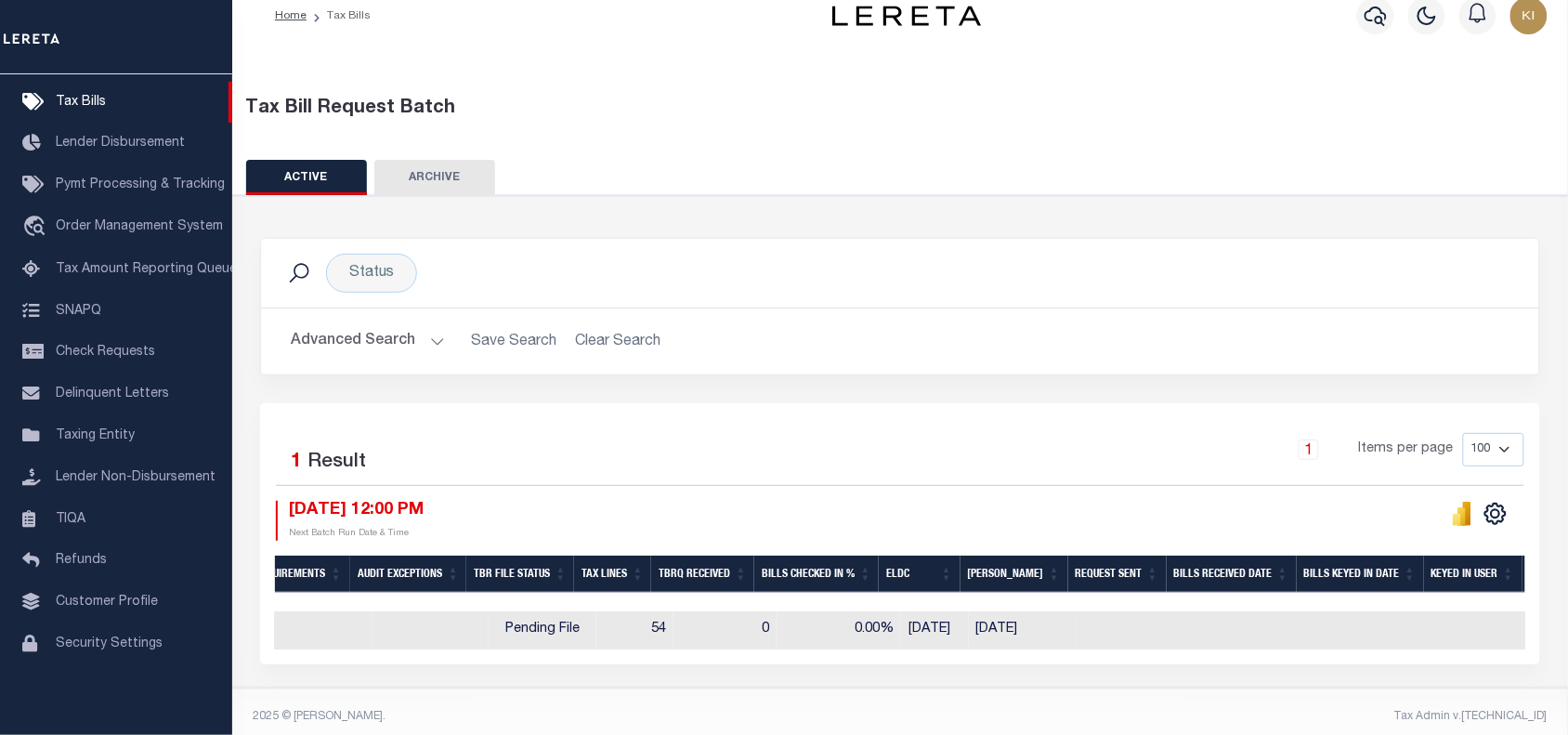
scroll to position [0, 1087]
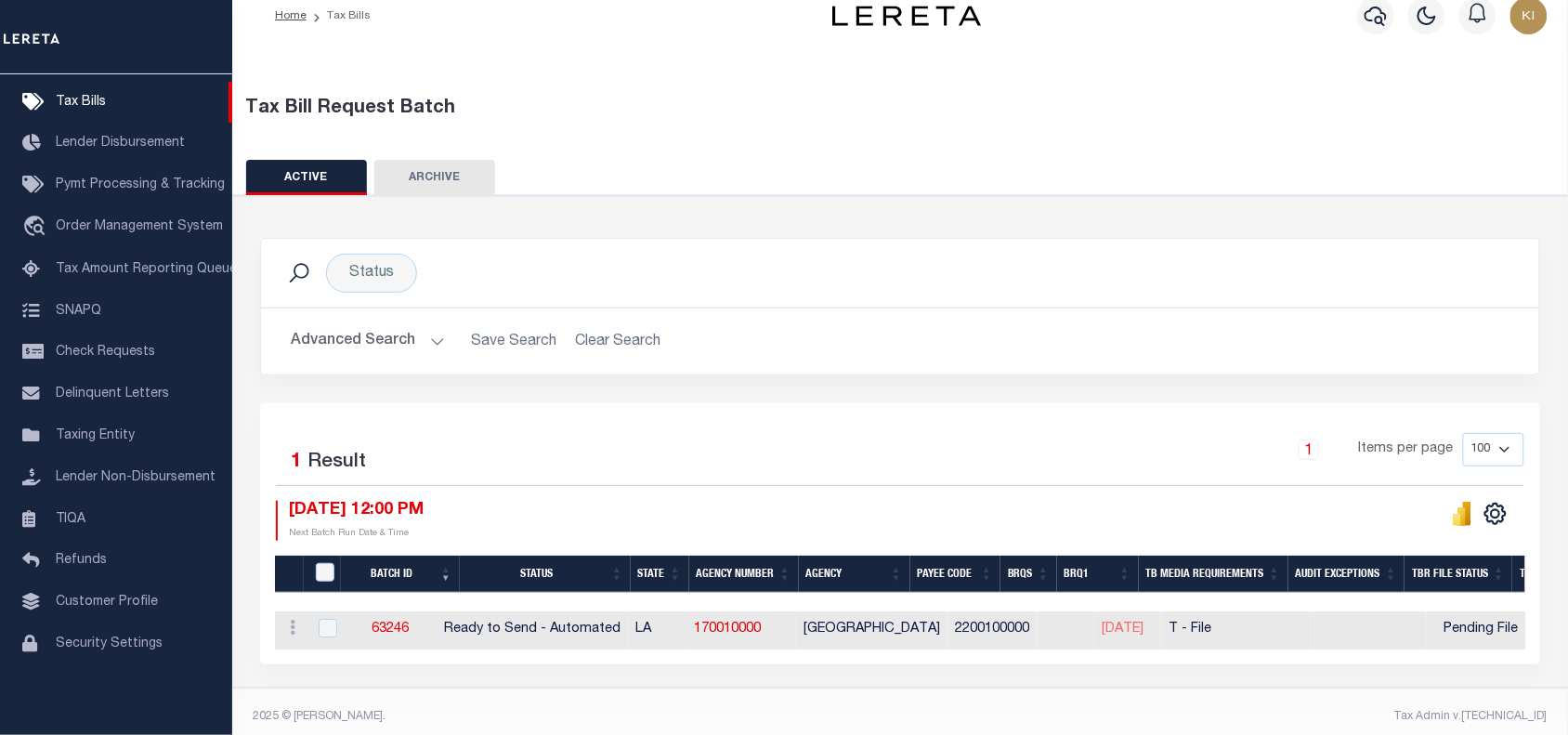
click at [766, 442] on div "1 Items per page 100 200 500 1000" at bounding box center [1061, 458] width 930 height 49
click at [683, 494] on div "Selected 1 Result 1 Items per page 100 200 500 1000 [DATE] 12:00 PM Next Batch …" at bounding box center [900, 487] width 1279 height 107
click at [840, 472] on div "1 Items per page 100 200 500 1000" at bounding box center [1061, 458] width 930 height 49
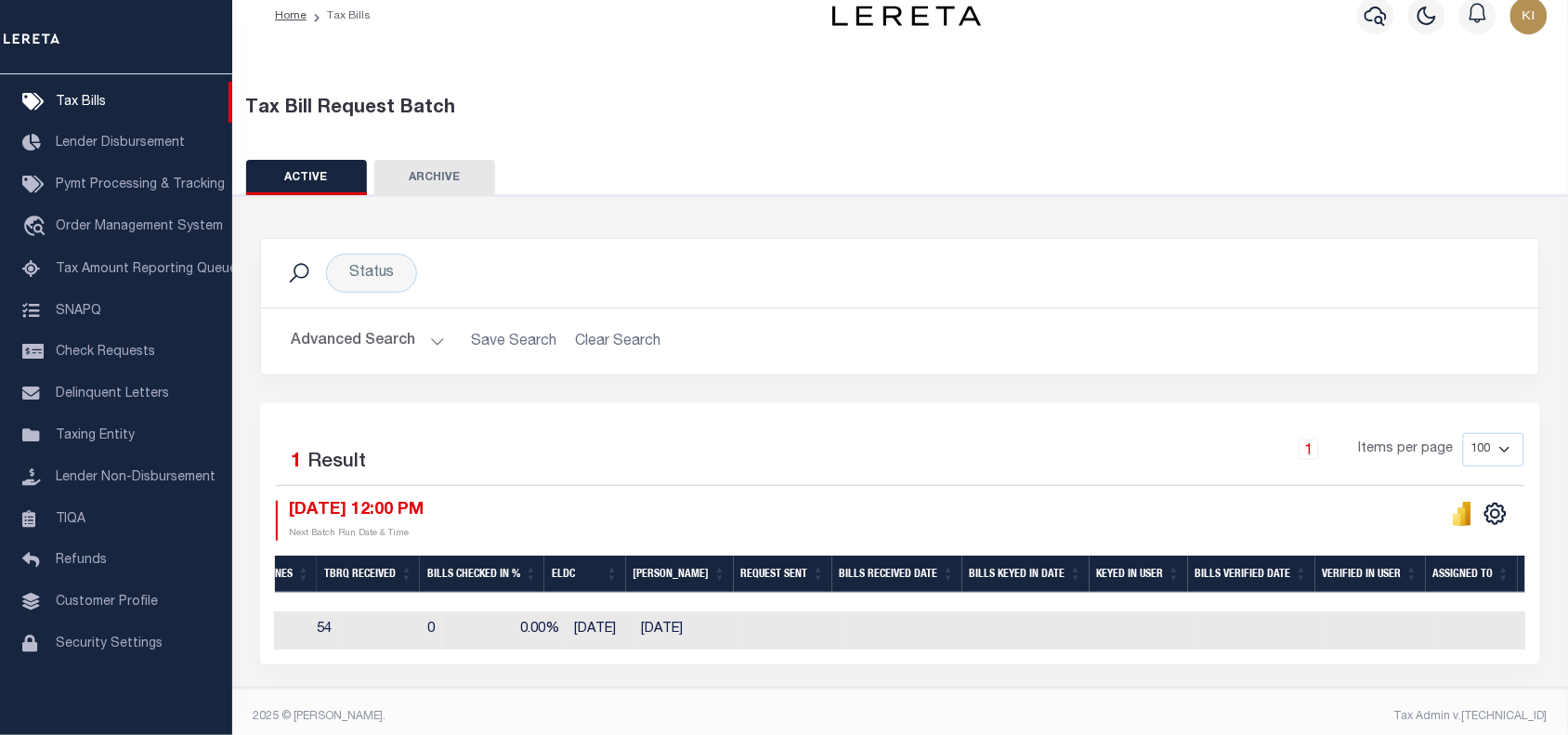
scroll to position [0, 1415]
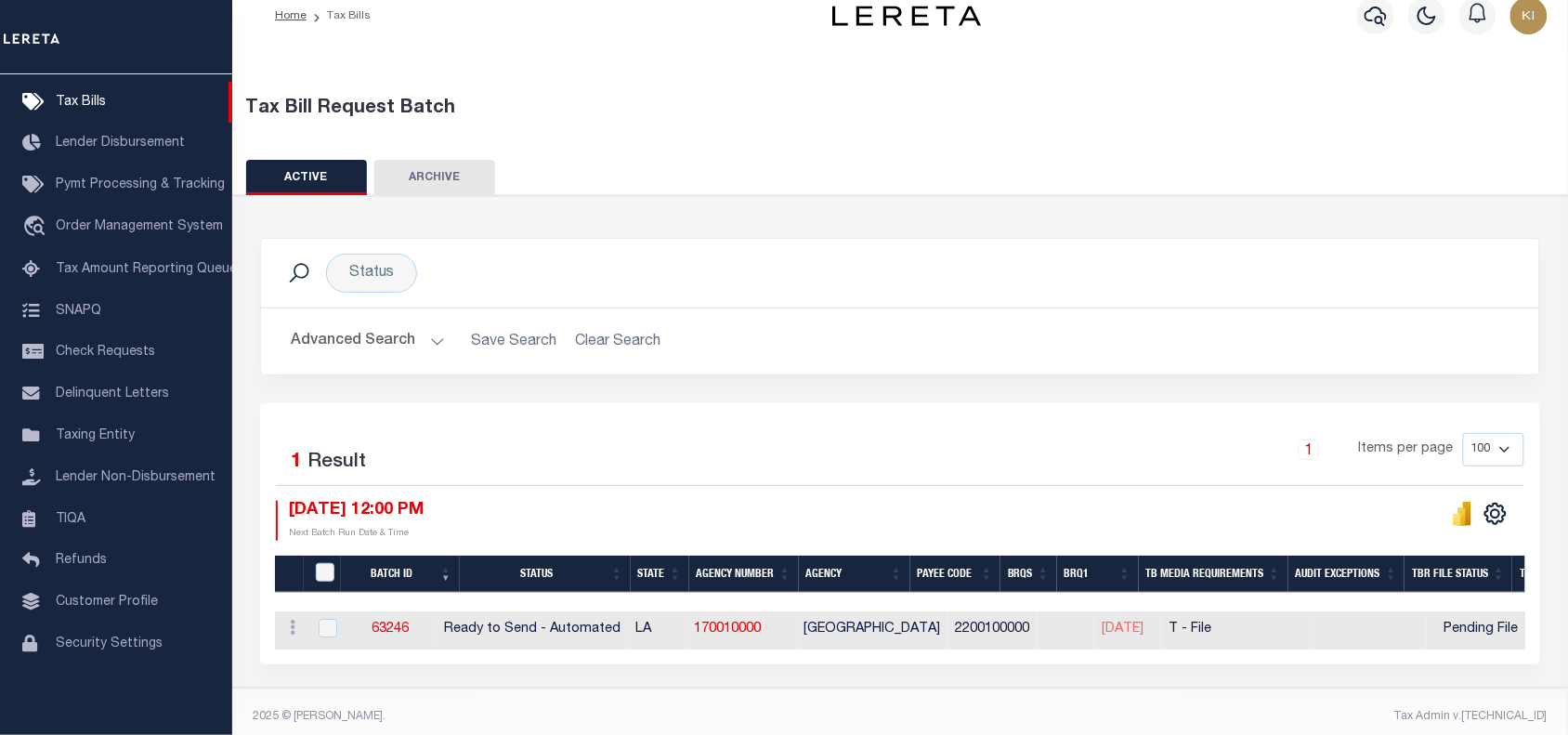
click at [1042, 486] on div "Selected 1 Result 1 Items per page 100 200 500 1000 [DATE] 12:00 PM Next Batch …" at bounding box center [900, 487] width 1279 height 107
click at [999, 495] on div "Selected 1 Result 1 Items per page 100 200 500 1000 [DATE] 12:00 PM Next Batch …" at bounding box center [900, 487] width 1279 height 107
click at [779, 456] on div "1 Items per page 100 200 500 1000" at bounding box center [1061, 458] width 930 height 49
